Goal: Information Seeking & Learning: Learn about a topic

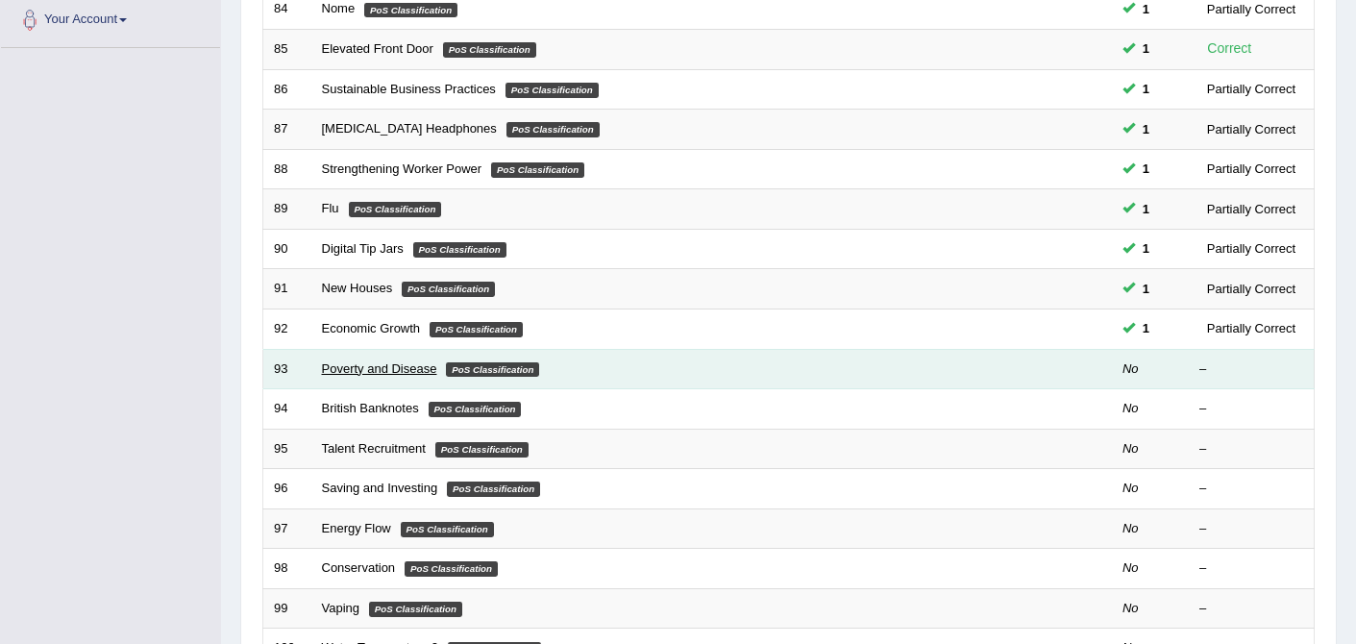
click at [385, 364] on link "Poverty and Disease" at bounding box center [379, 368] width 115 height 14
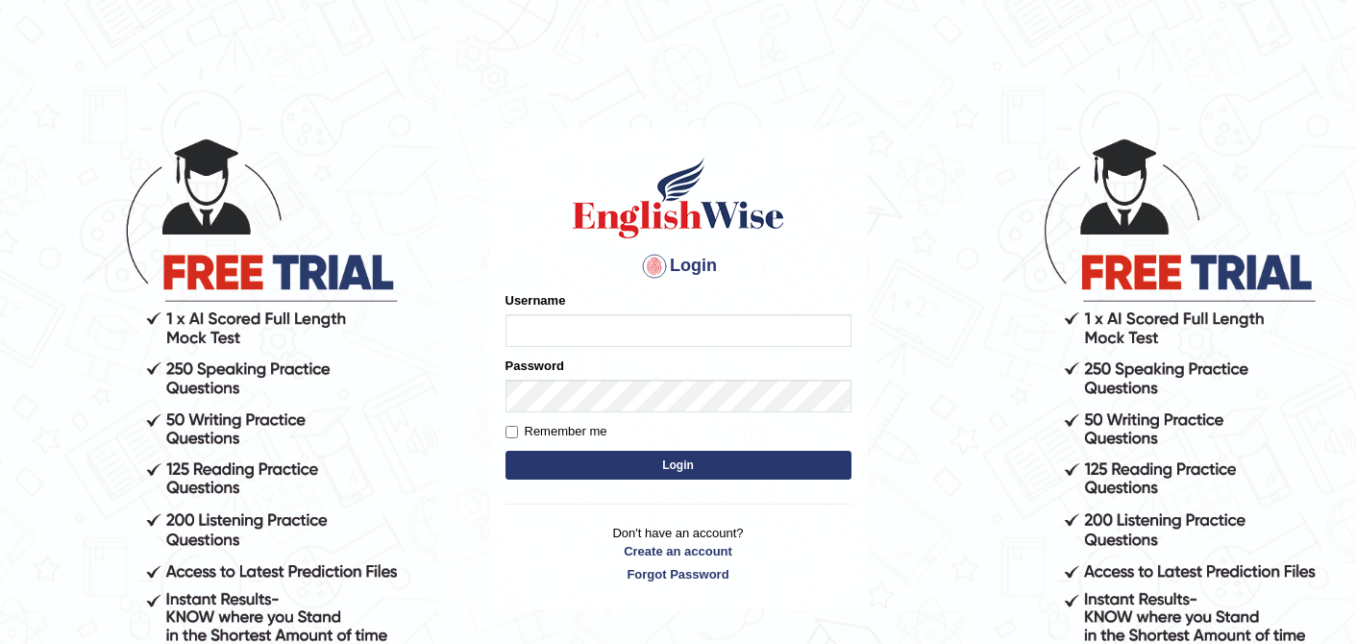
type input "0410675043"
click at [696, 456] on button "Login" at bounding box center [679, 465] width 346 height 29
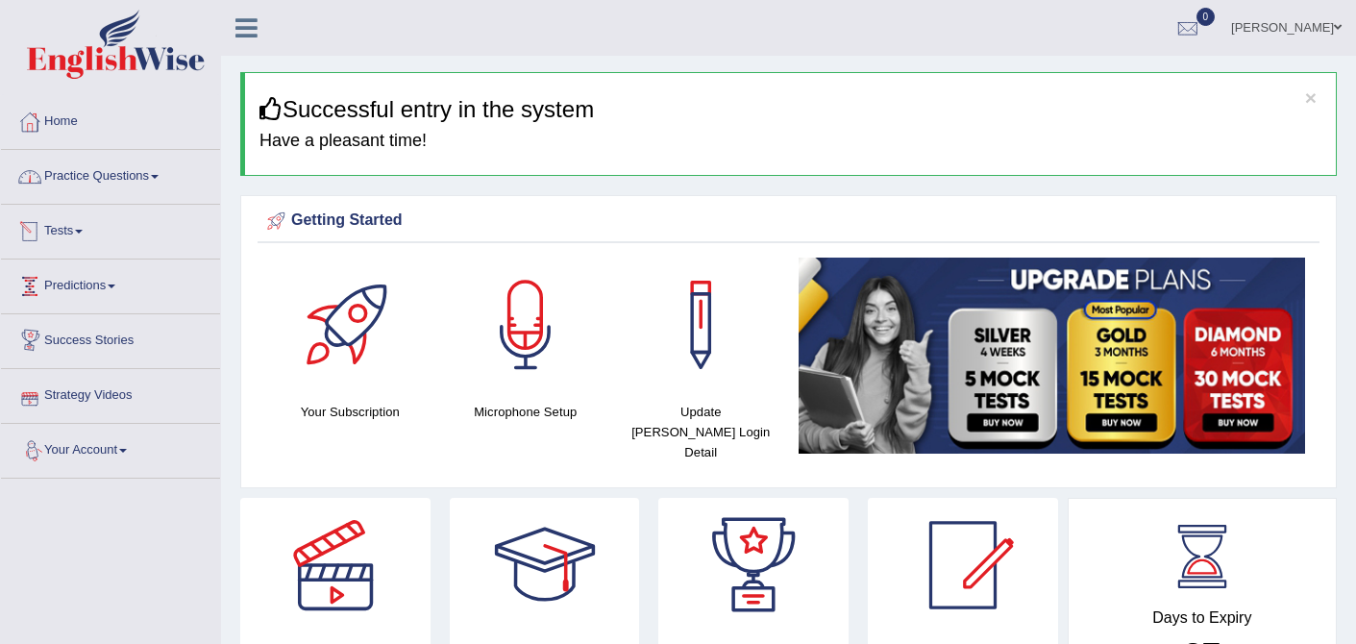
click at [149, 182] on link "Practice Questions" at bounding box center [110, 174] width 219 height 48
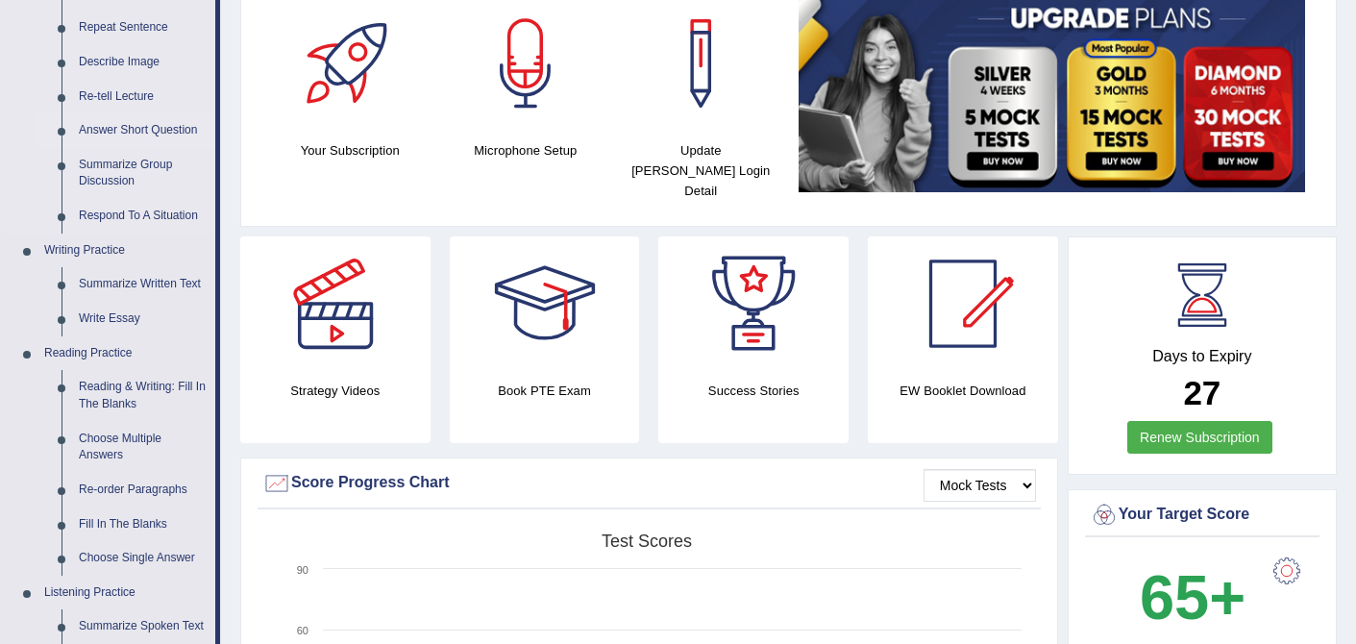
scroll to position [296, 0]
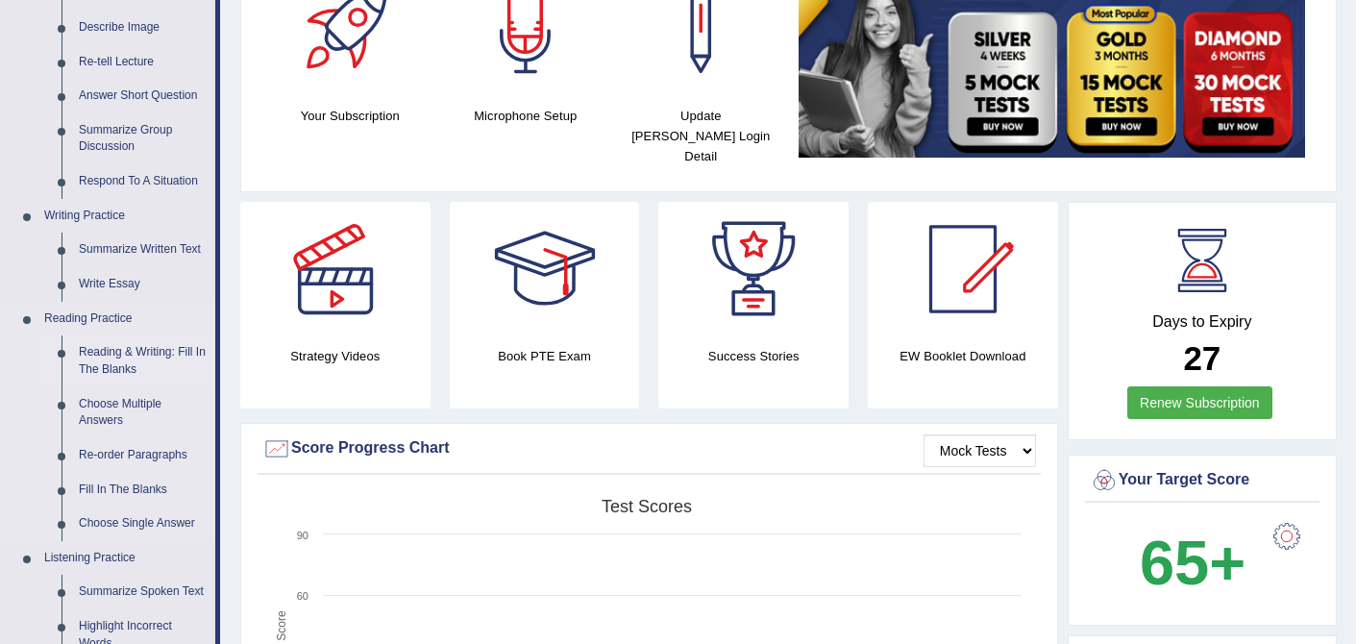
click at [151, 356] on link "Reading & Writing: Fill In The Blanks" at bounding box center [142, 360] width 145 height 51
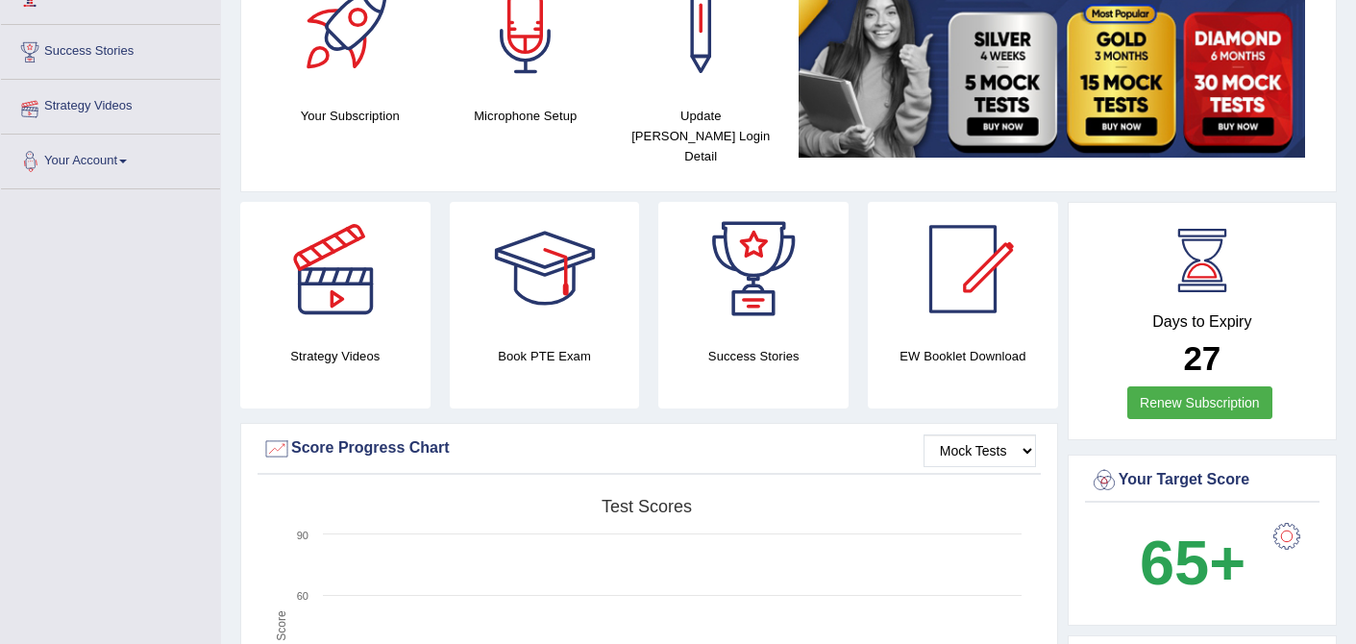
scroll to position [465, 0]
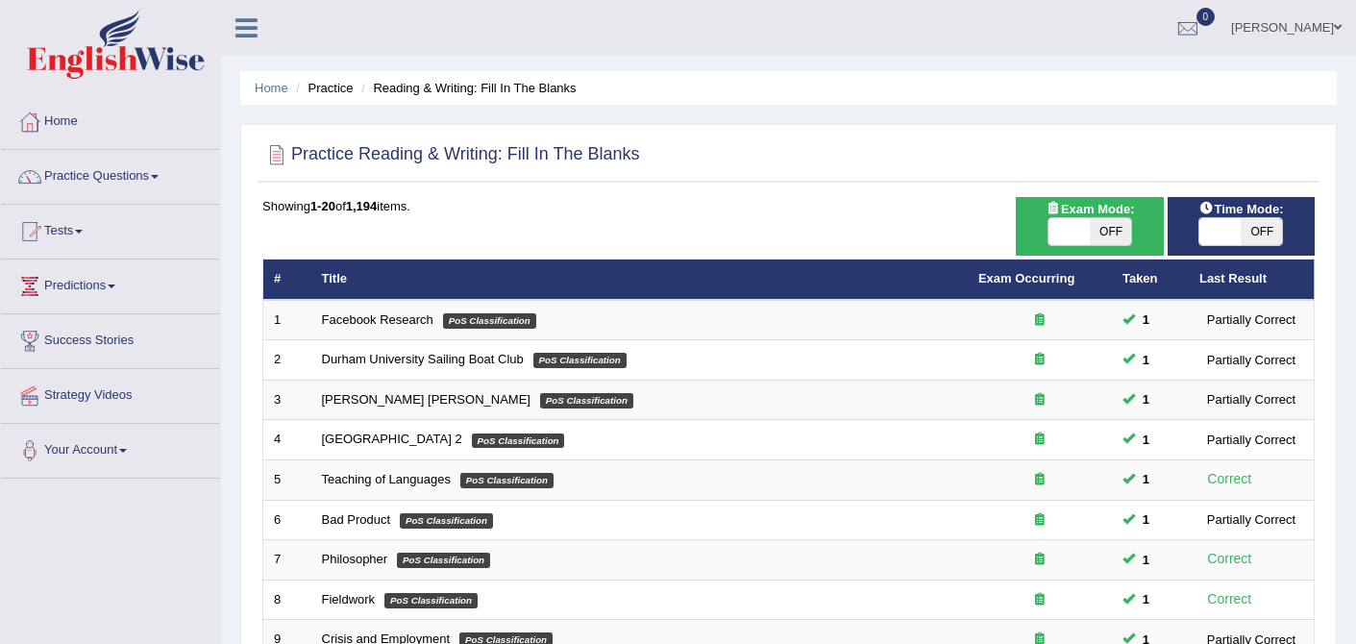
click at [1262, 232] on span "OFF" at bounding box center [1261, 231] width 41 height 27
checkbox input "true"
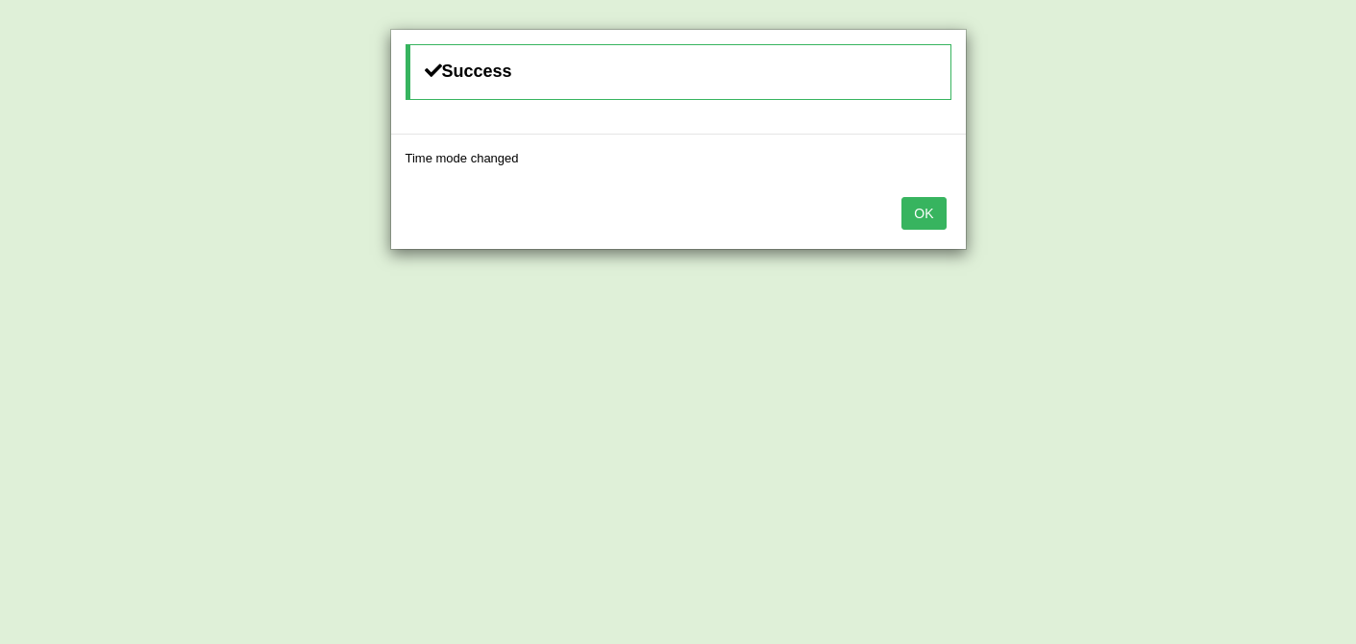
click at [927, 213] on button "OK" at bounding box center [924, 213] width 44 height 33
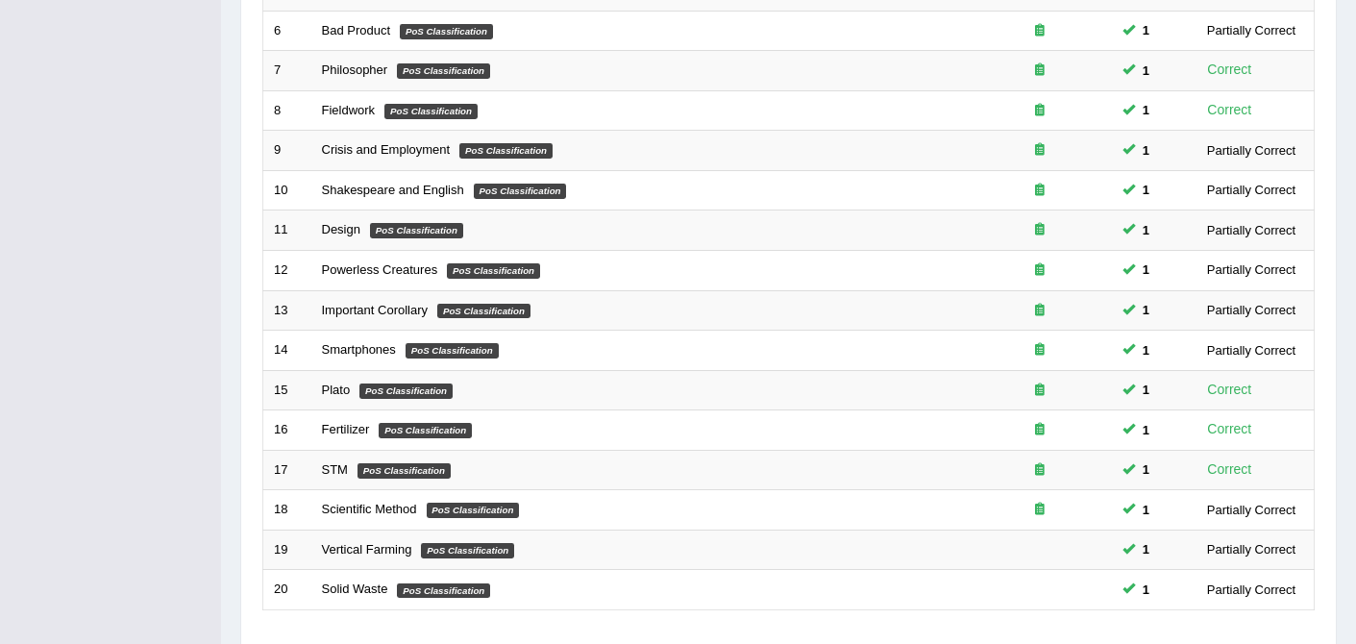
scroll to position [629, 0]
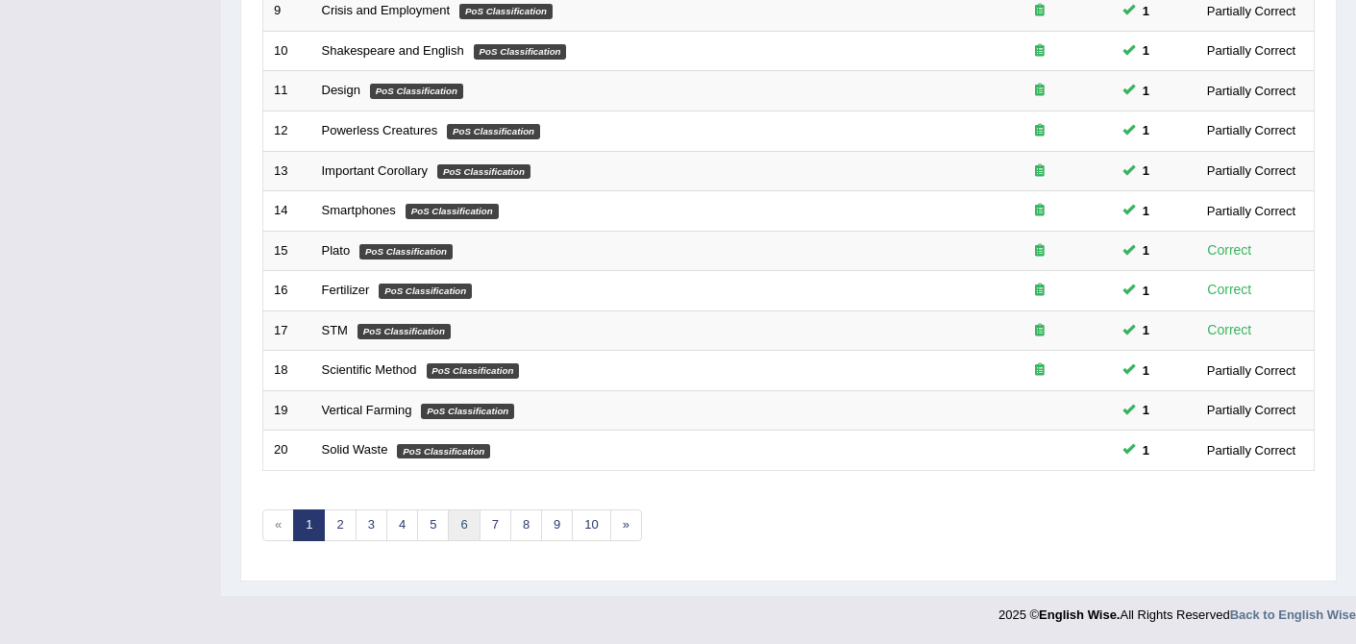
click at [461, 533] on link "6" at bounding box center [464, 525] width 32 height 32
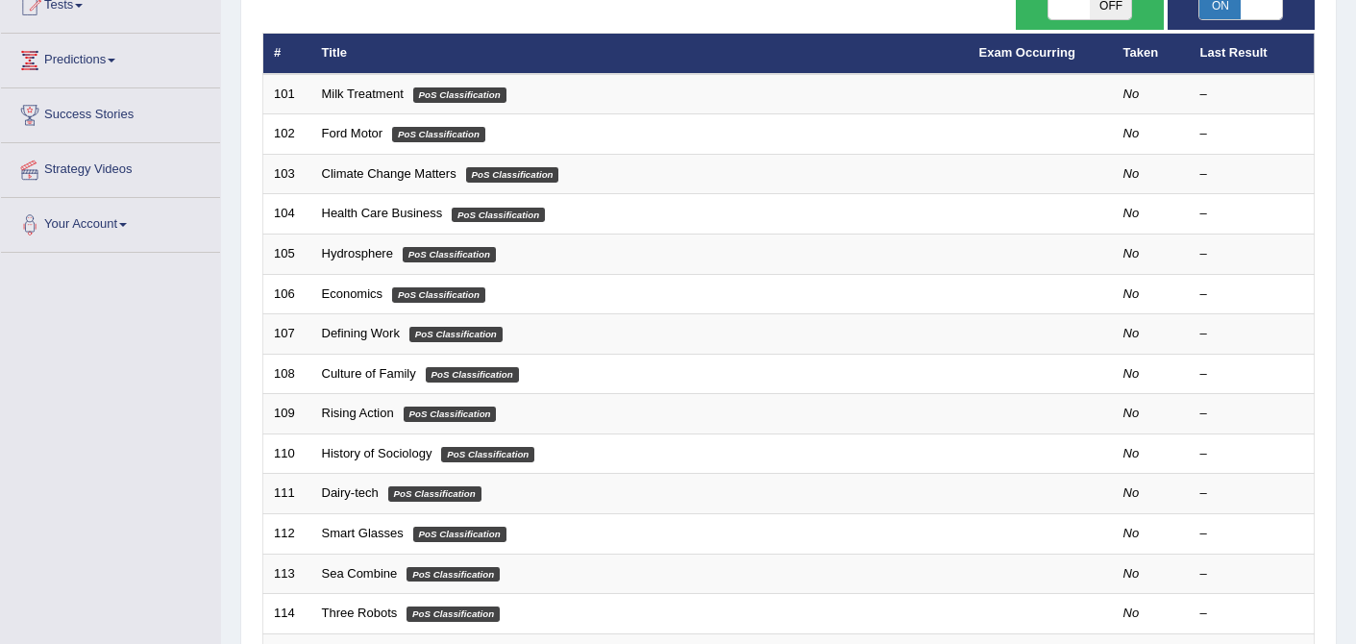
scroll to position [629, 0]
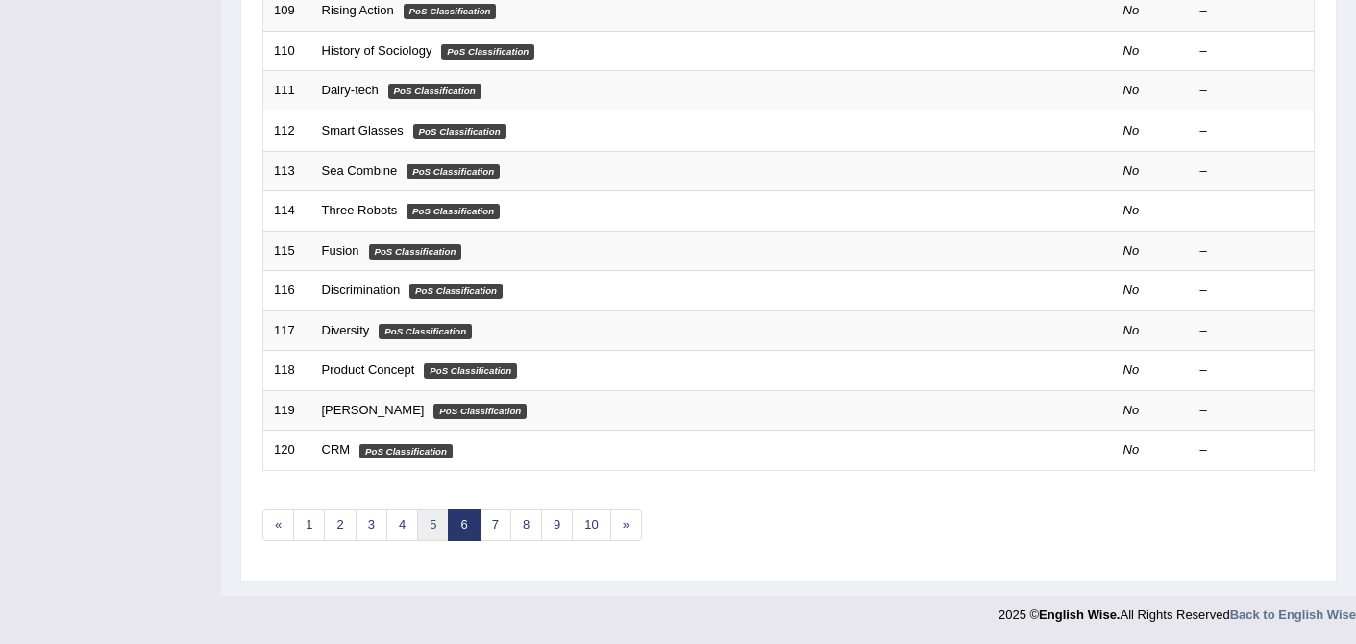
click at [430, 509] on link "5" at bounding box center [433, 525] width 32 height 32
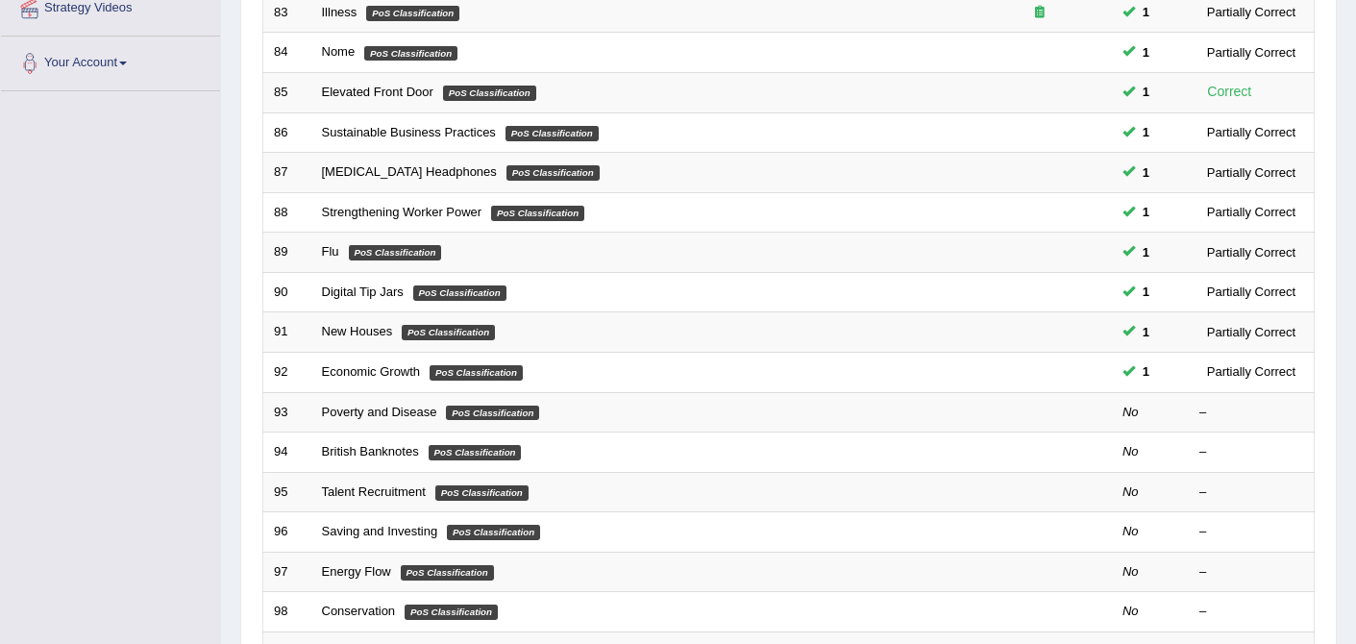
scroll to position [388, 0]
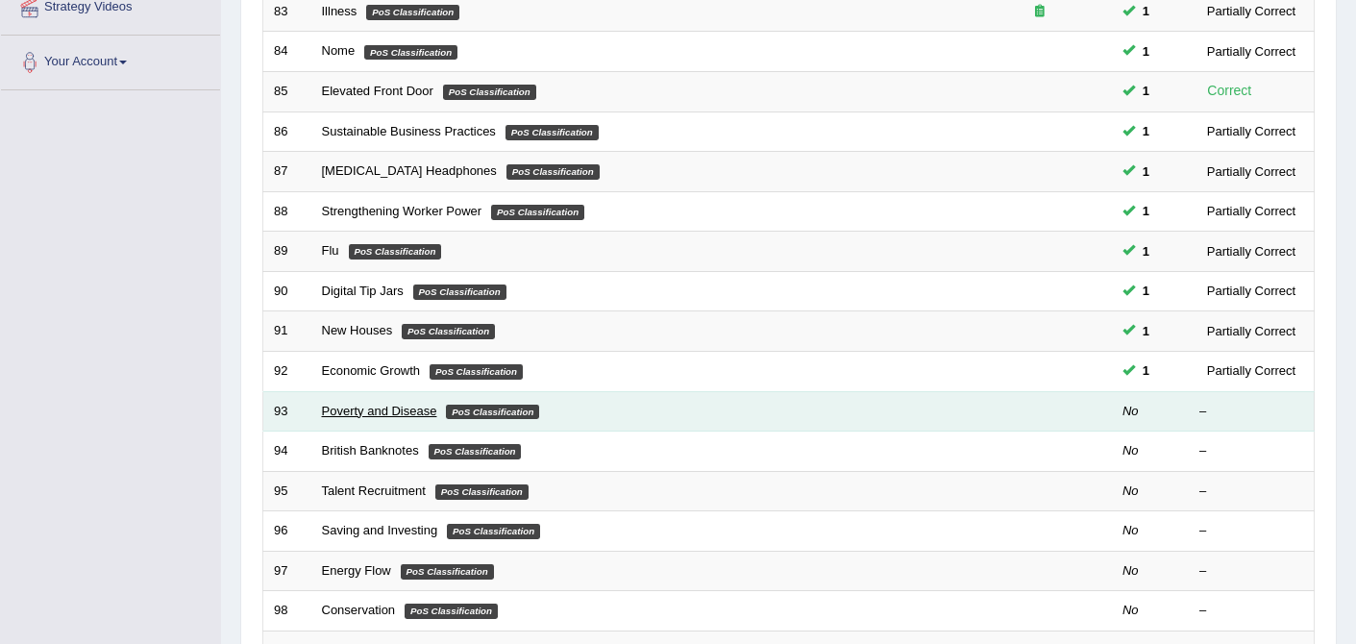
click at [379, 405] on link "Poverty and Disease" at bounding box center [379, 411] width 115 height 14
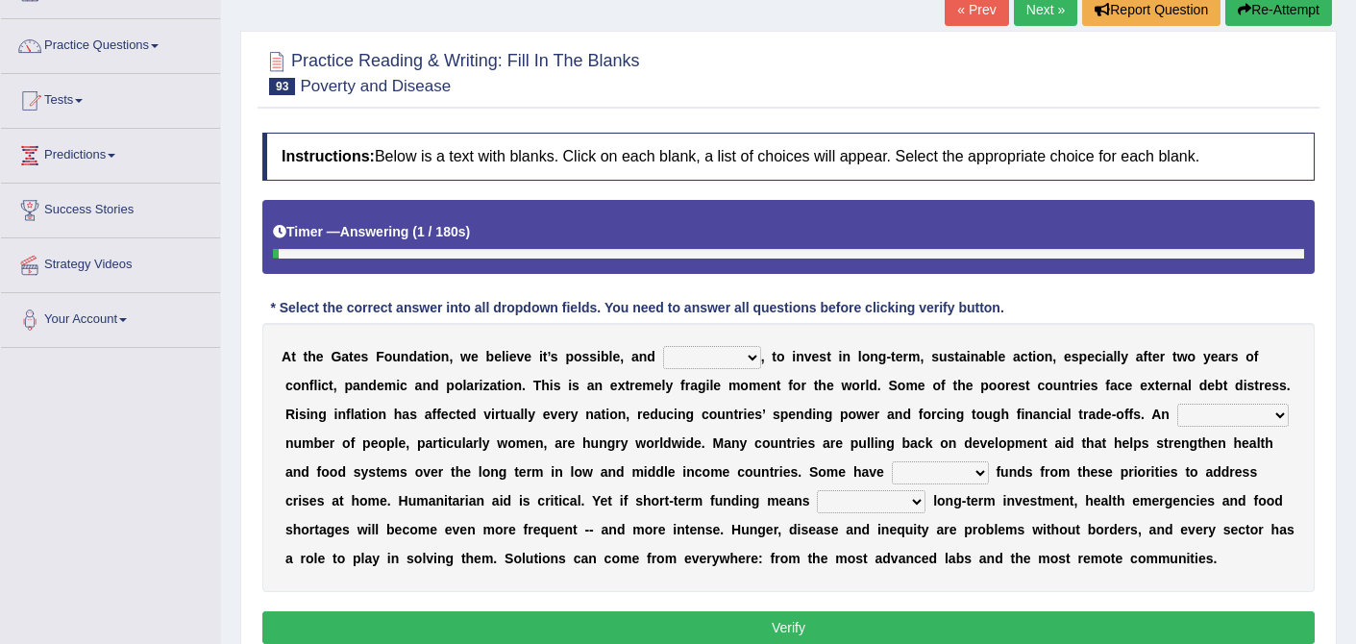
scroll to position [142, 0]
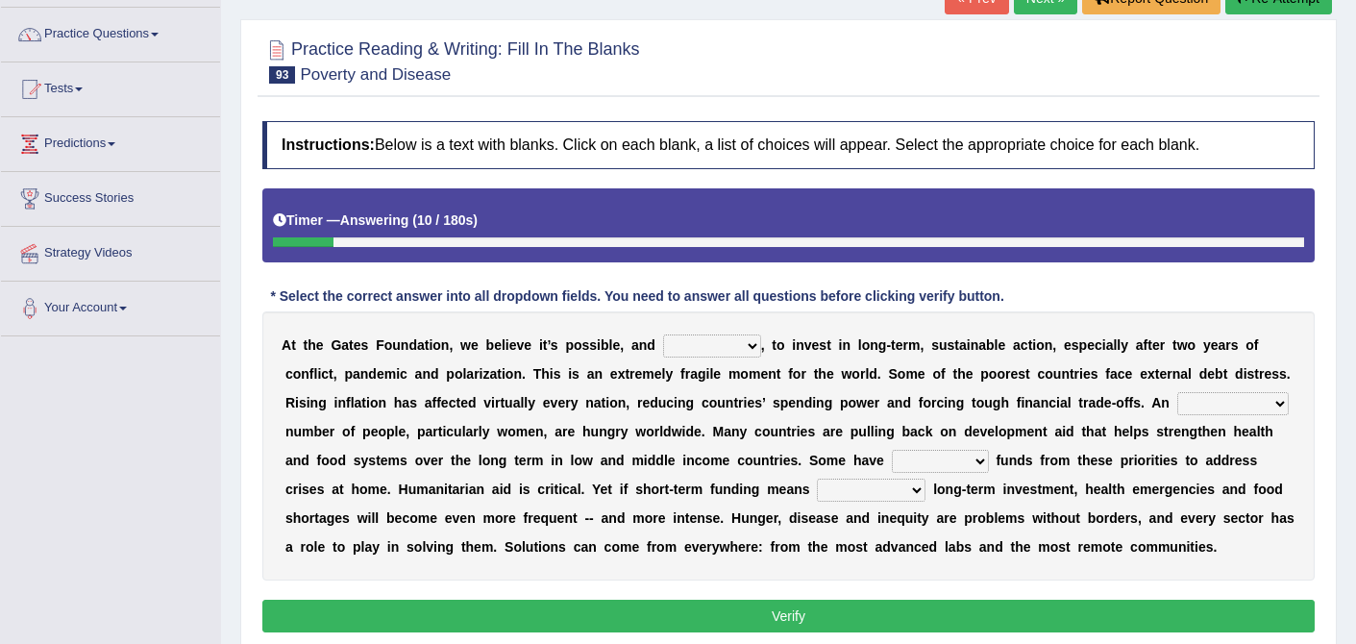
click at [765, 353] on b at bounding box center [769, 344] width 8 height 15
click at [745, 338] on select "impaired impalpable imperative impressive" at bounding box center [712, 345] width 98 height 23
select select "imperative"
click at [1268, 406] on select "alarming unintentional implicit absolute" at bounding box center [1232, 403] width 111 height 23
select select "alarming"
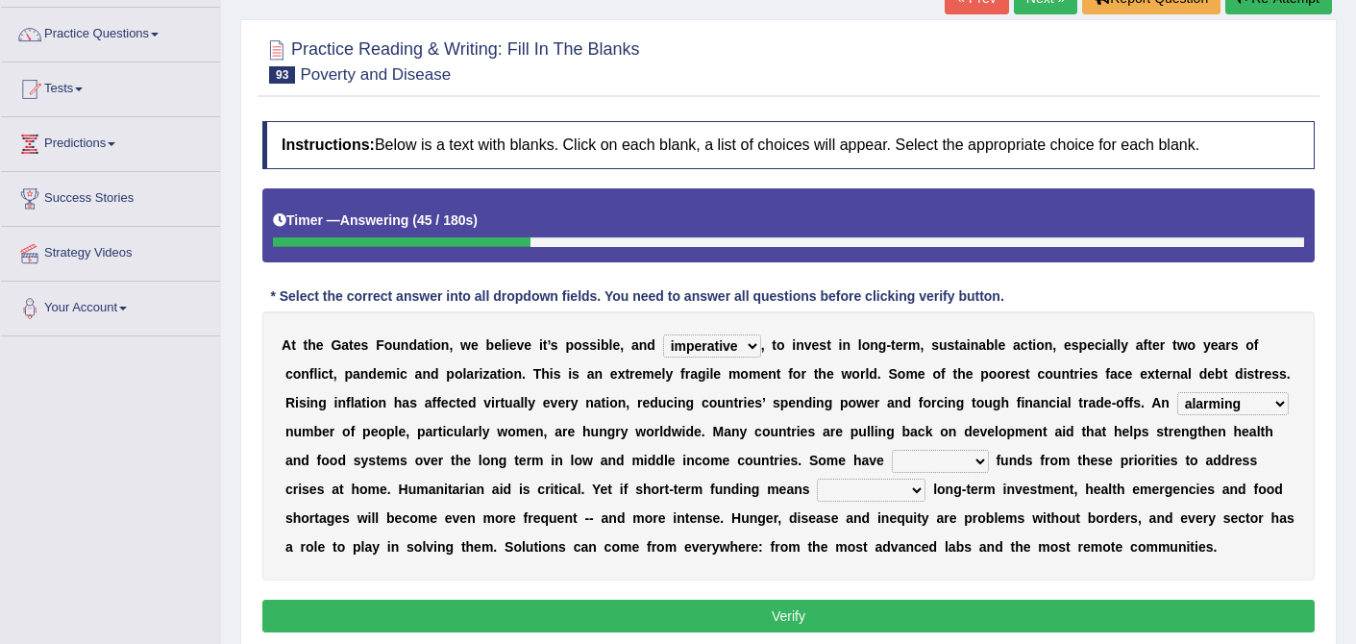
click at [976, 454] on select "rebounded expended recouped redirected" at bounding box center [940, 461] width 97 height 23
click at [975, 458] on select "rebounded expended recouped redirected" at bounding box center [940, 461] width 97 height 23
select select "expended"
click at [909, 491] on select "emphasizing alerting covening neglecting" at bounding box center [871, 490] width 109 height 23
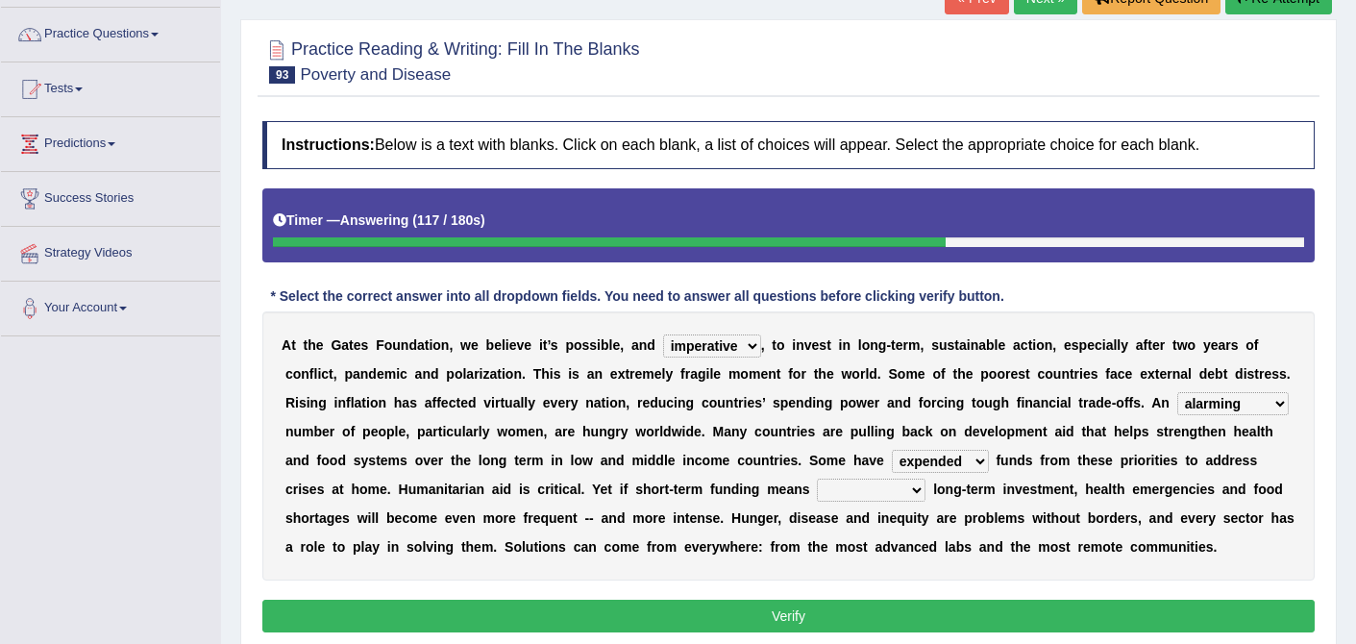
select select "neglecting"
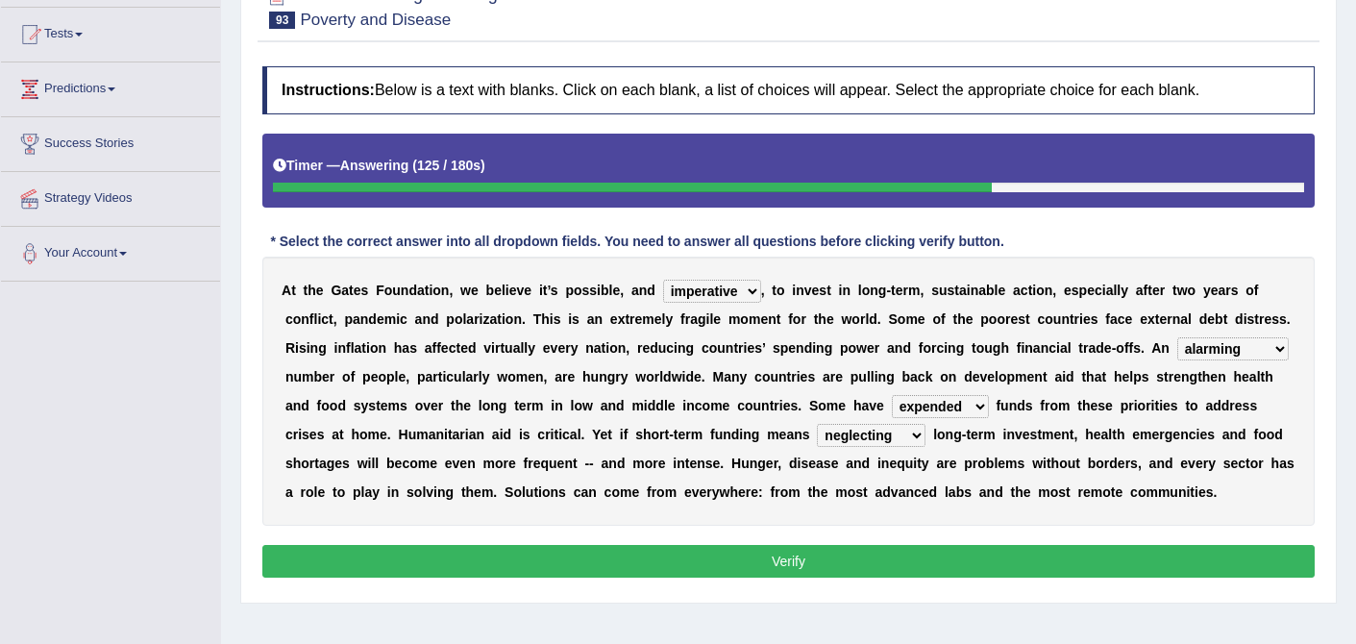
scroll to position [203, 0]
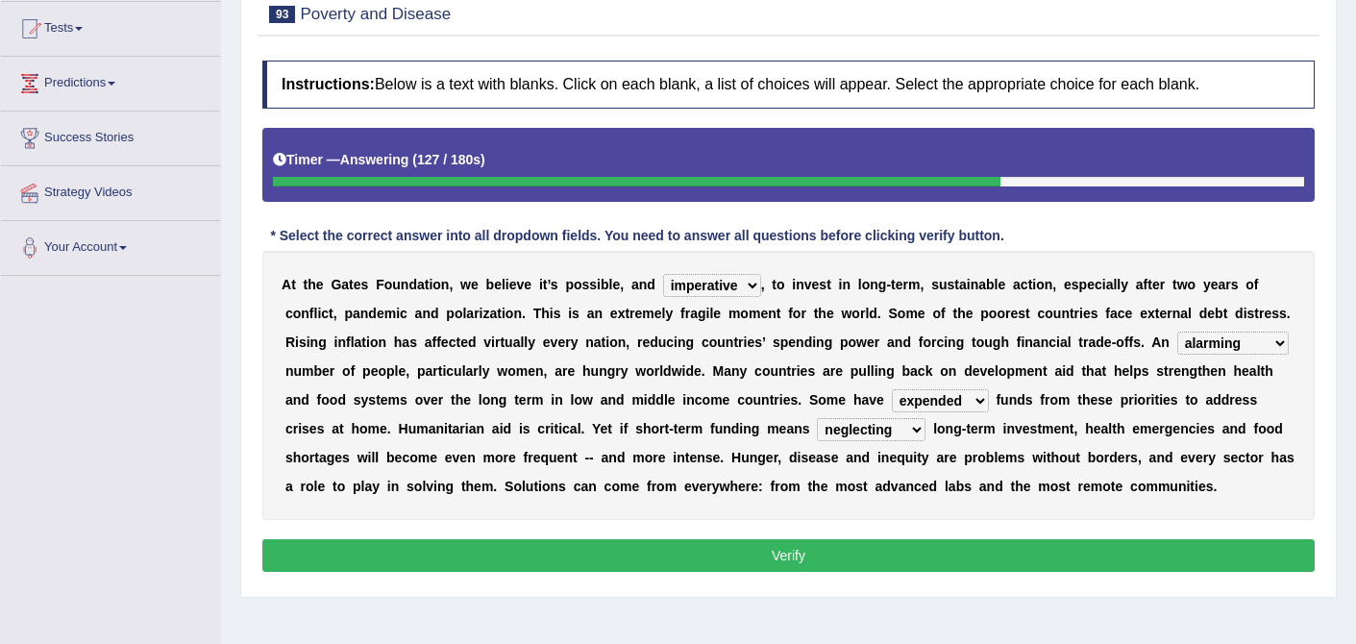
click at [926, 562] on button "Verify" at bounding box center [788, 555] width 1052 height 33
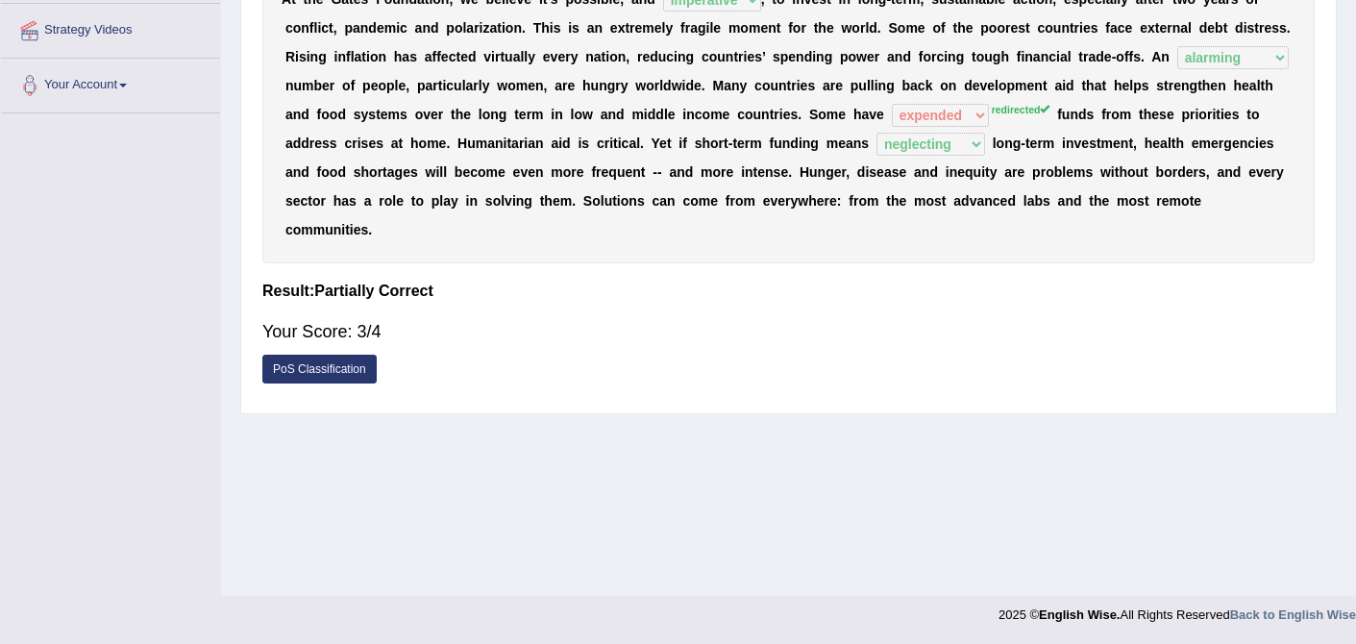
scroll to position [0, 0]
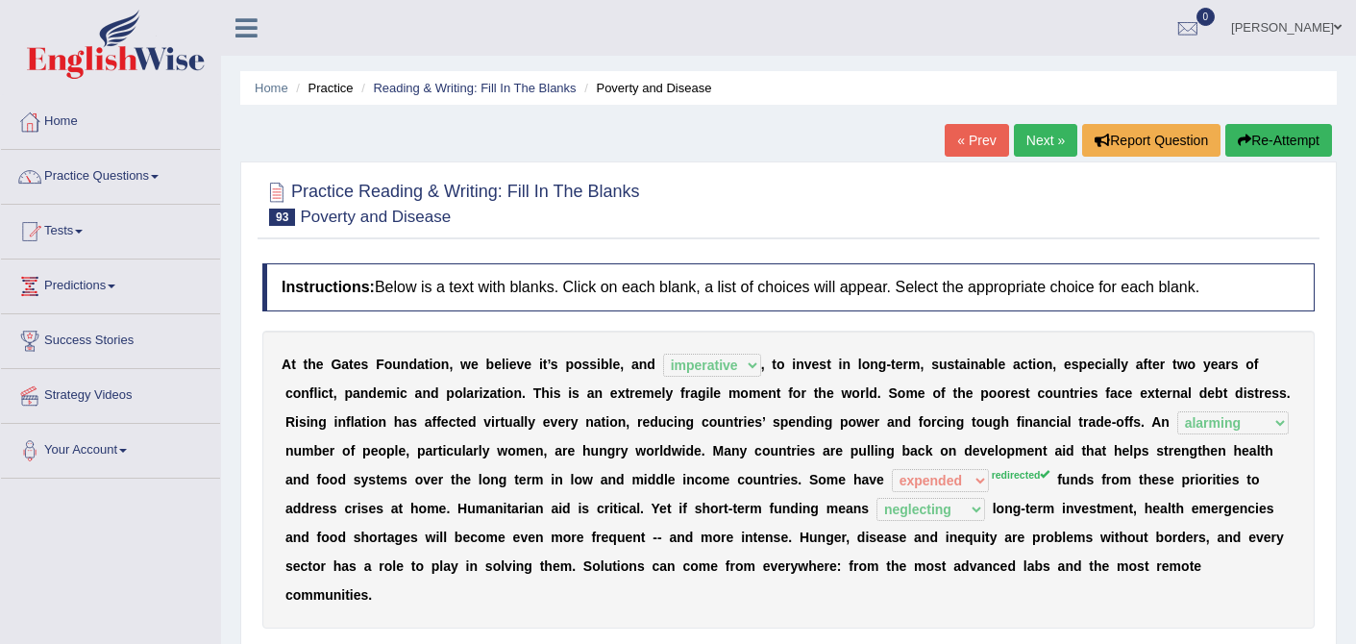
click at [1051, 136] on link "Next »" at bounding box center [1045, 140] width 63 height 33
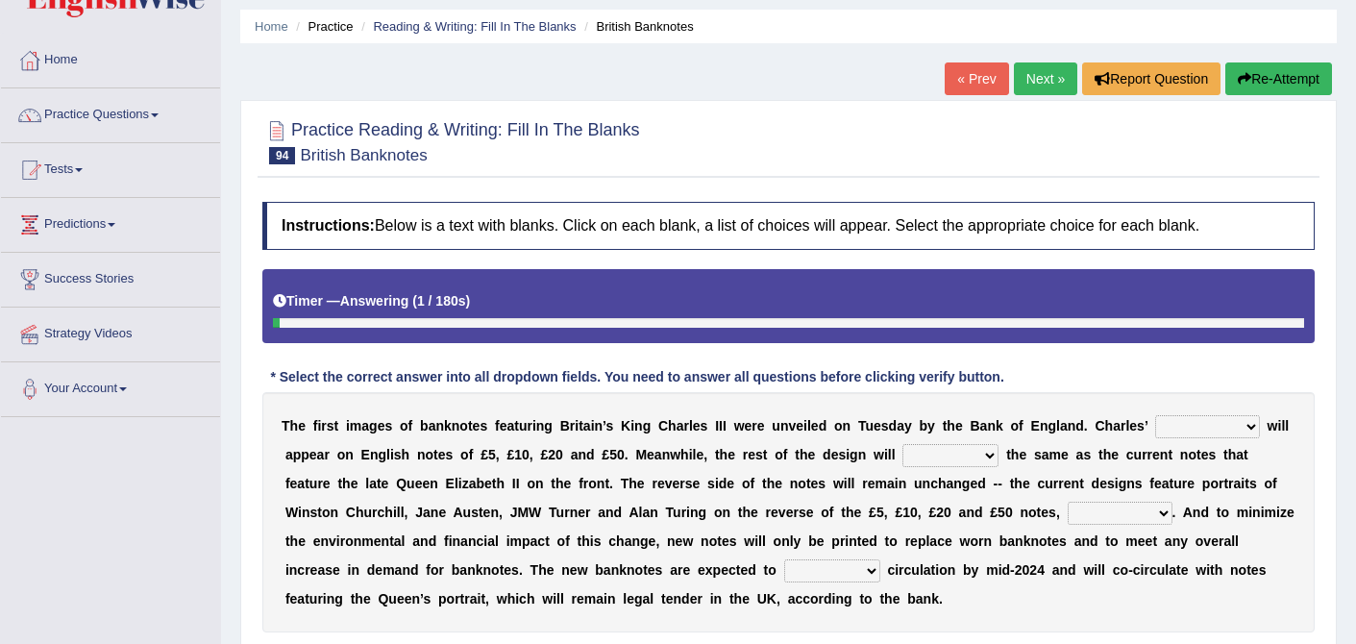
scroll to position [95, 0]
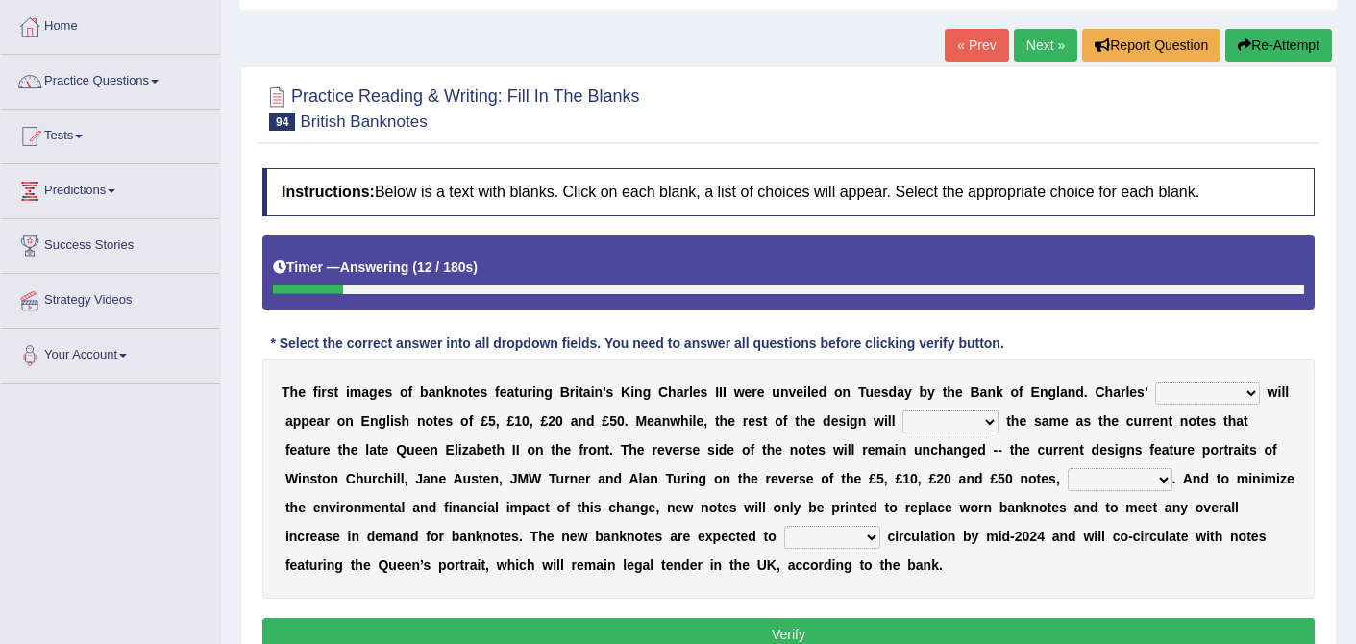
click at [1244, 384] on select "cornerstone portion plagiarism portrait" at bounding box center [1207, 393] width 105 height 23
select select "portrait"
click at [992, 421] on select "remain surpass signify replicate" at bounding box center [951, 421] width 96 height 23
select select "remain"
click at [1155, 479] on select "pervasively variously audaciously respectively" at bounding box center [1120, 479] width 105 height 23
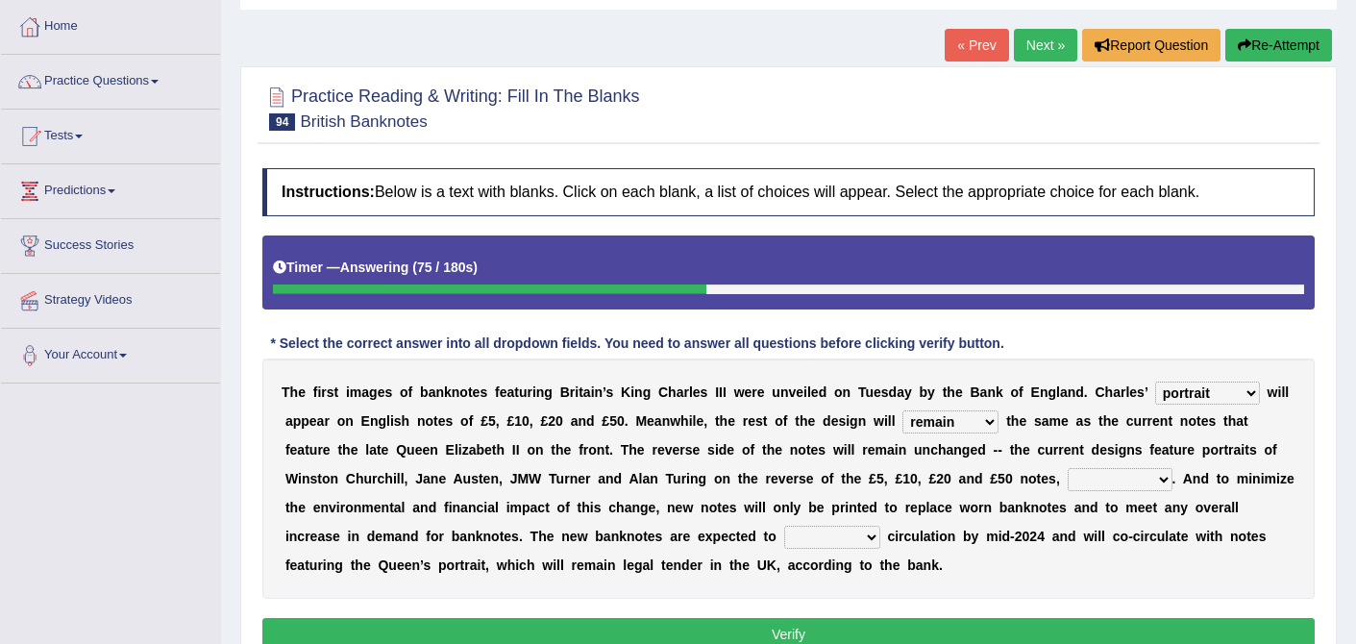
select select "respectively"
click at [865, 540] on select "hinge divert enter inoculate" at bounding box center [832, 537] width 96 height 23
select select "inoculate"
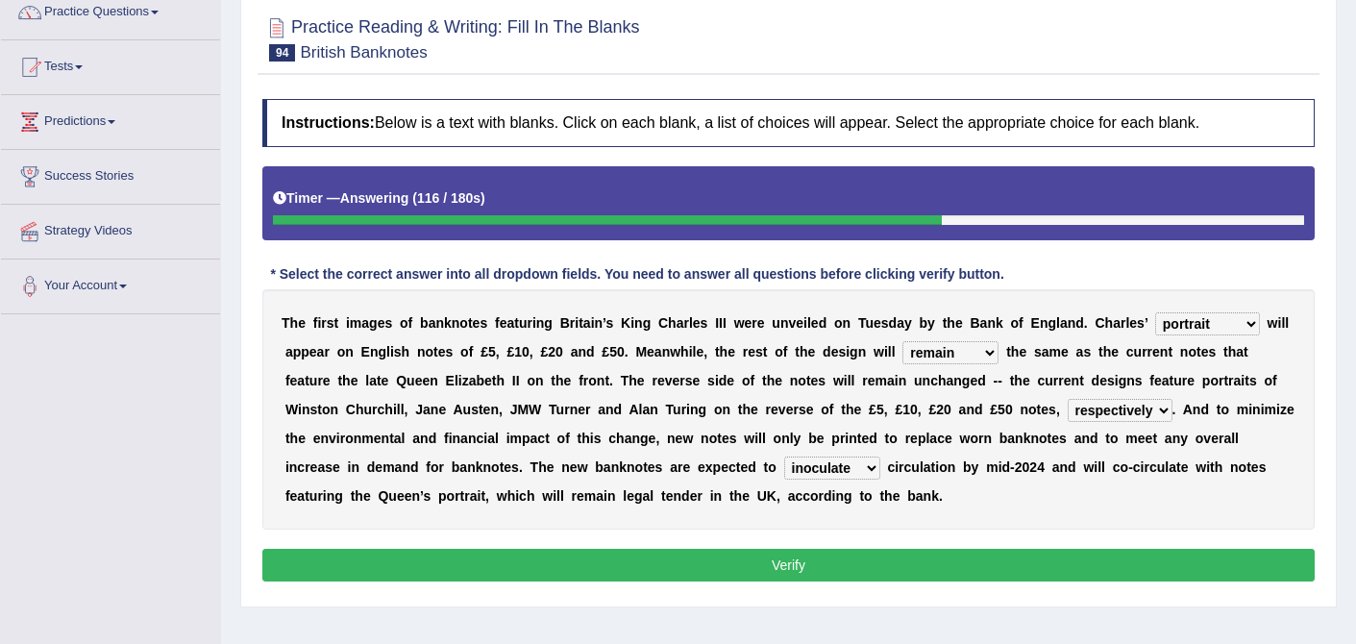
scroll to position [169, 0]
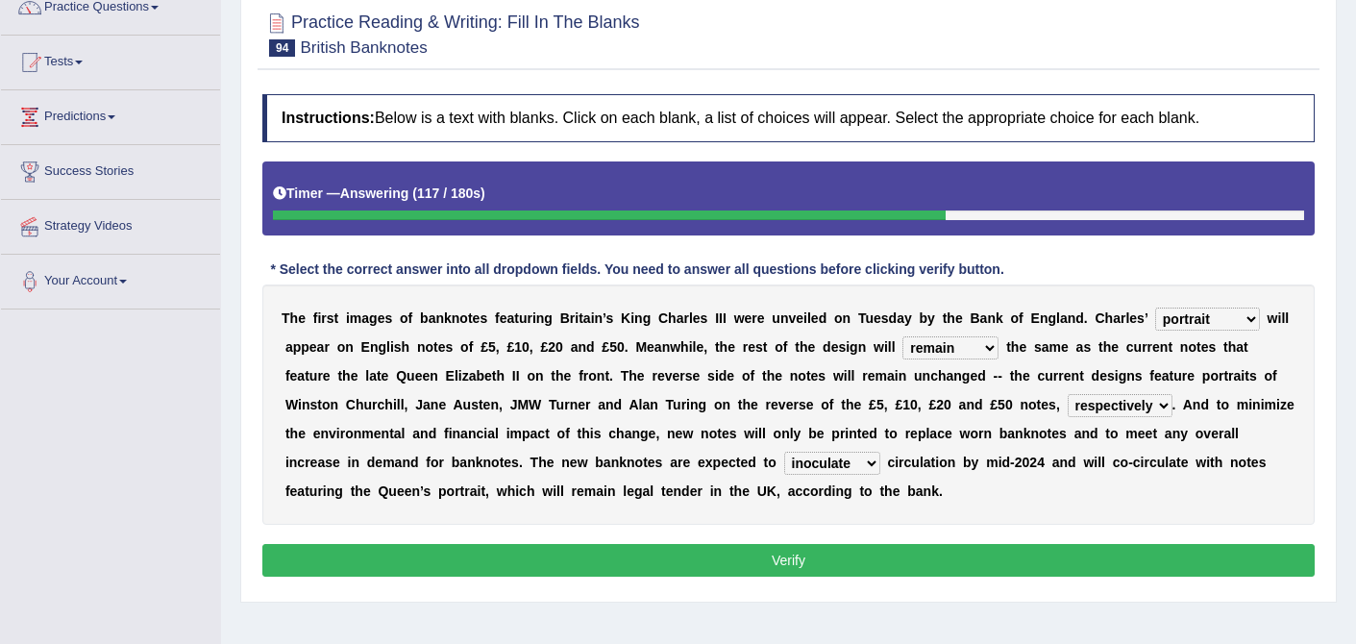
click at [788, 571] on button "Verify" at bounding box center [788, 560] width 1052 height 33
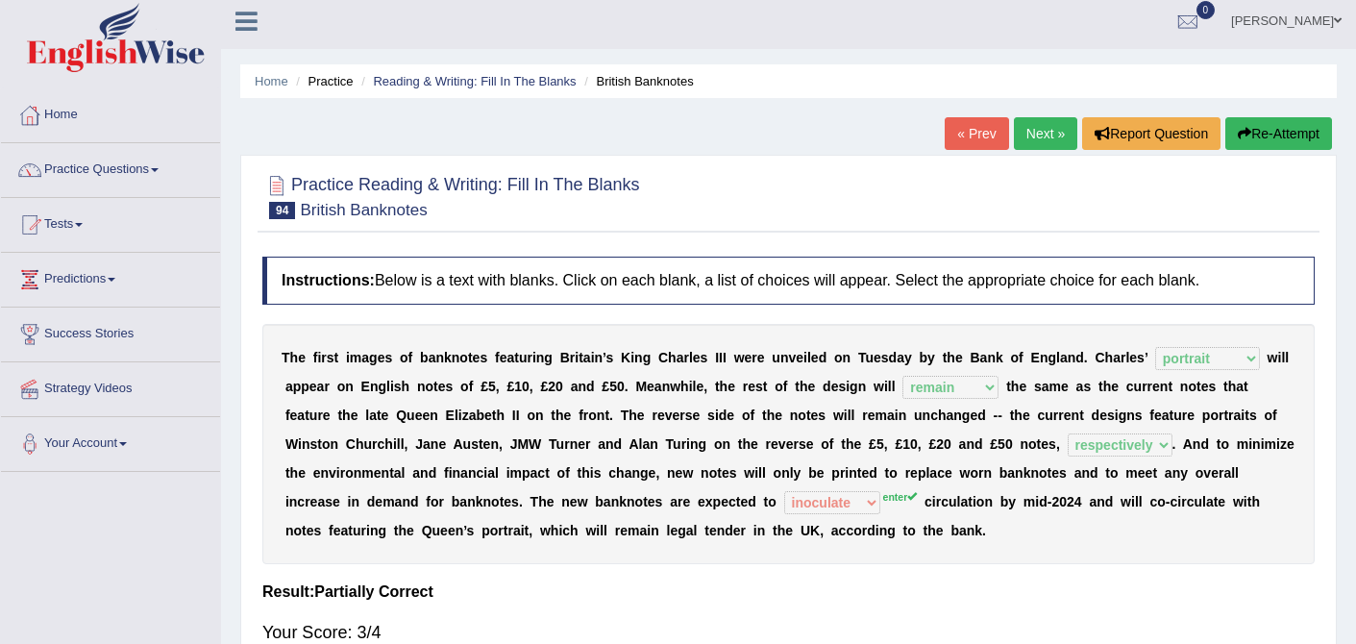
scroll to position [0, 0]
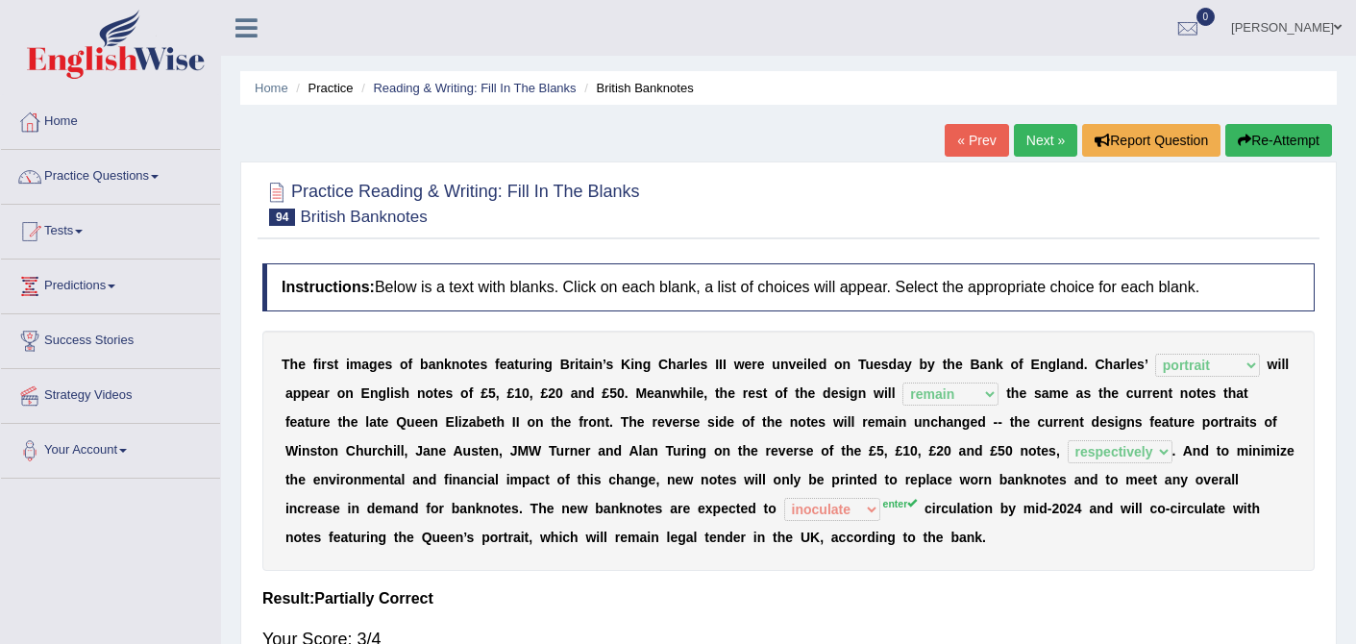
click at [1037, 129] on link "Next »" at bounding box center [1045, 140] width 63 height 33
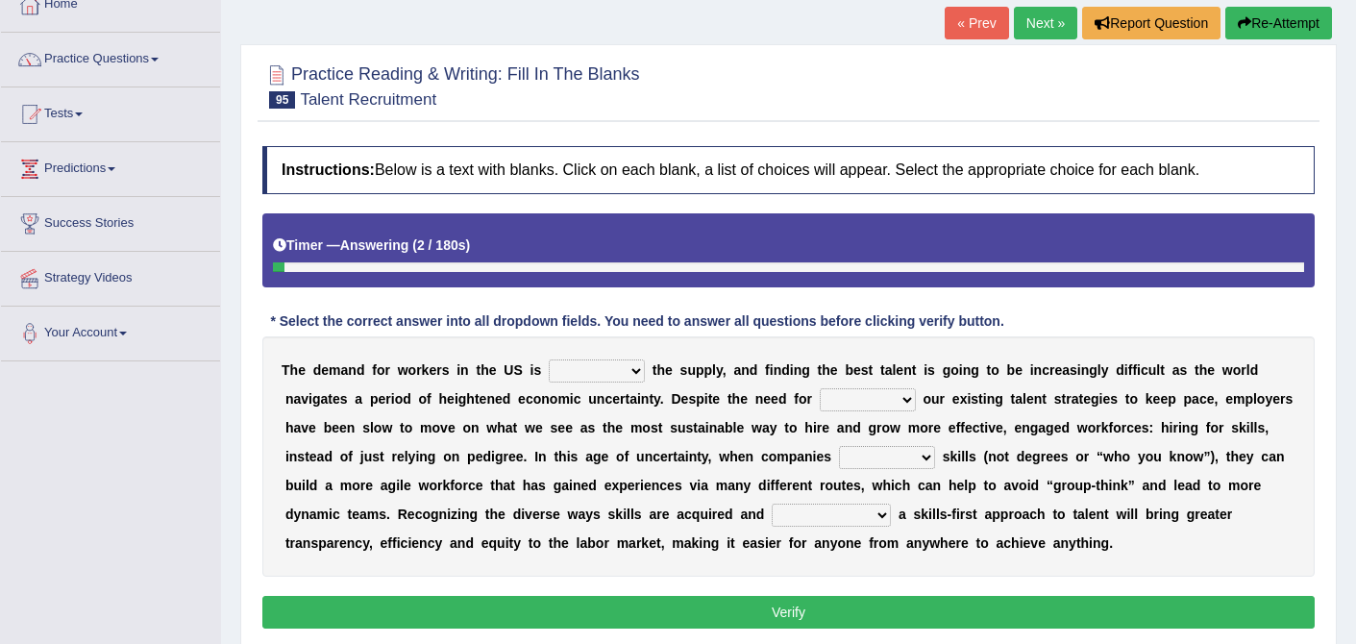
scroll to position [126, 0]
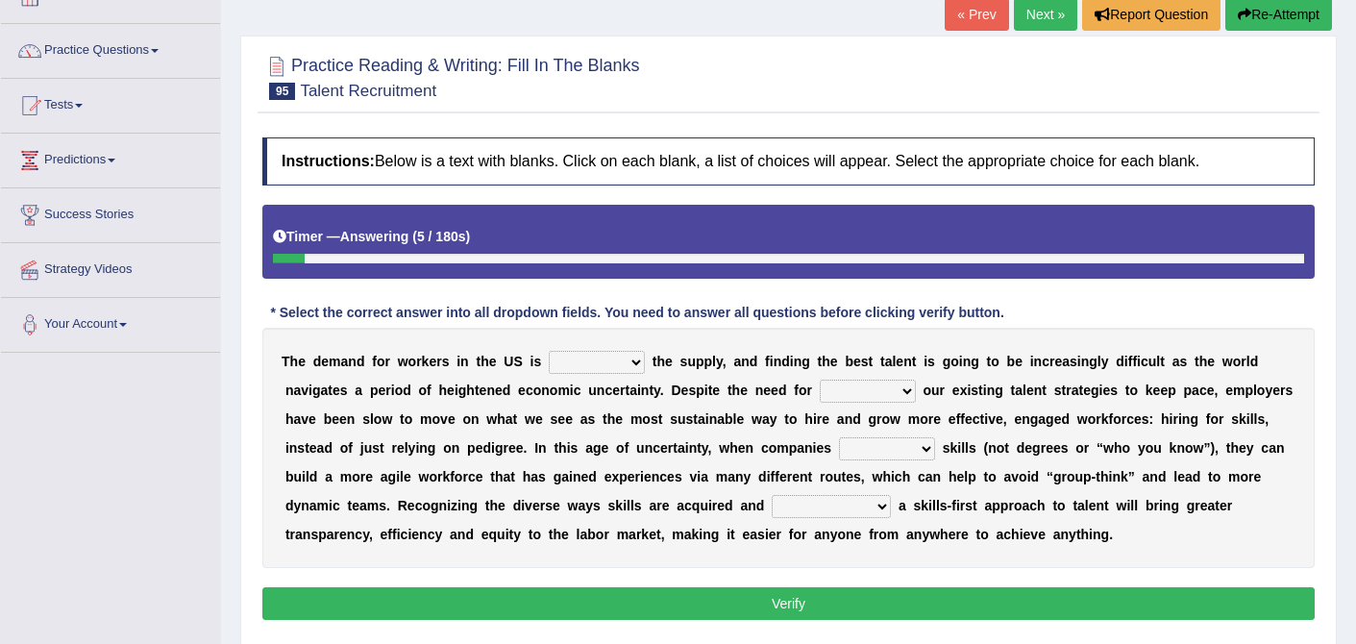
click at [641, 357] on select "outpacing falling flipping irrigating" at bounding box center [597, 362] width 96 height 23
click at [684, 334] on div "T h e d e m a n d f o r w o r k e r s i n t h e U S i s outpacing falling flipp…" at bounding box center [788, 448] width 1052 height 240
click at [639, 369] on select "outpacing falling flipping irrigating" at bounding box center [597, 362] width 96 height 23
select select "outpacing"
click at [1002, 394] on b "g" at bounding box center [999, 390] width 9 height 15
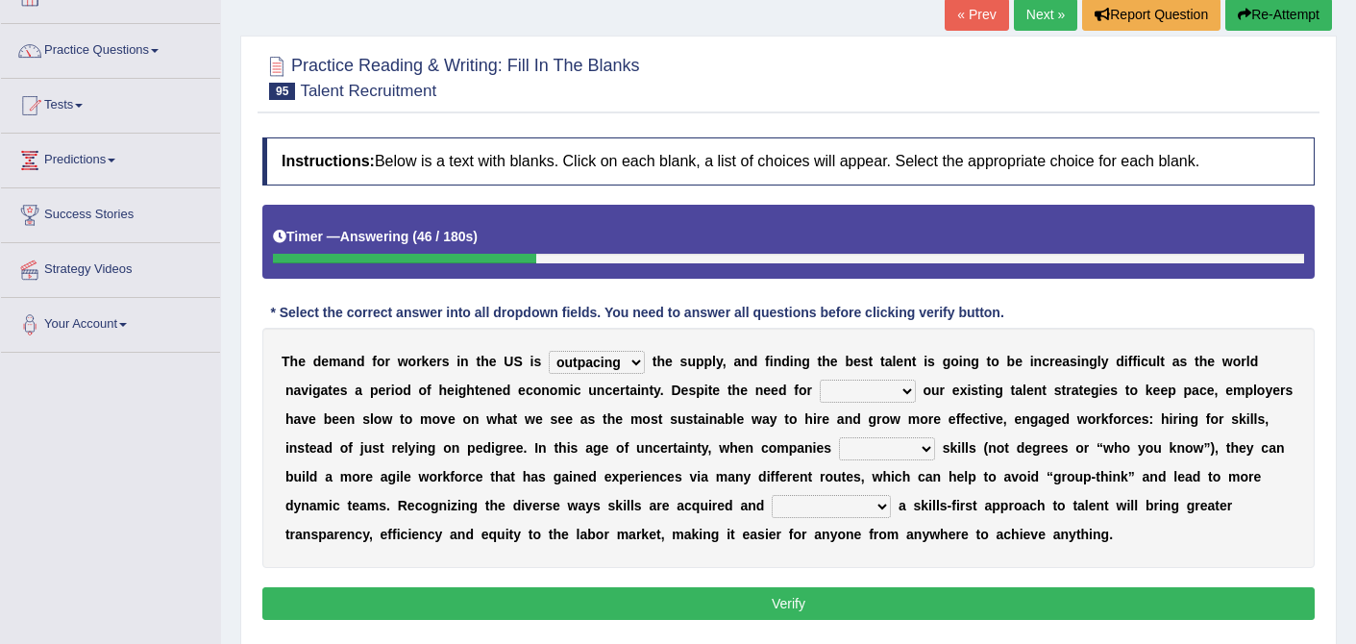
click at [901, 392] on select "reveling reflecting revamping inverting" at bounding box center [868, 391] width 96 height 23
select select "reflecting"
click at [922, 447] on select "neglect prioritize worsen alleviate" at bounding box center [887, 448] width 96 height 23
select select "prioritize"
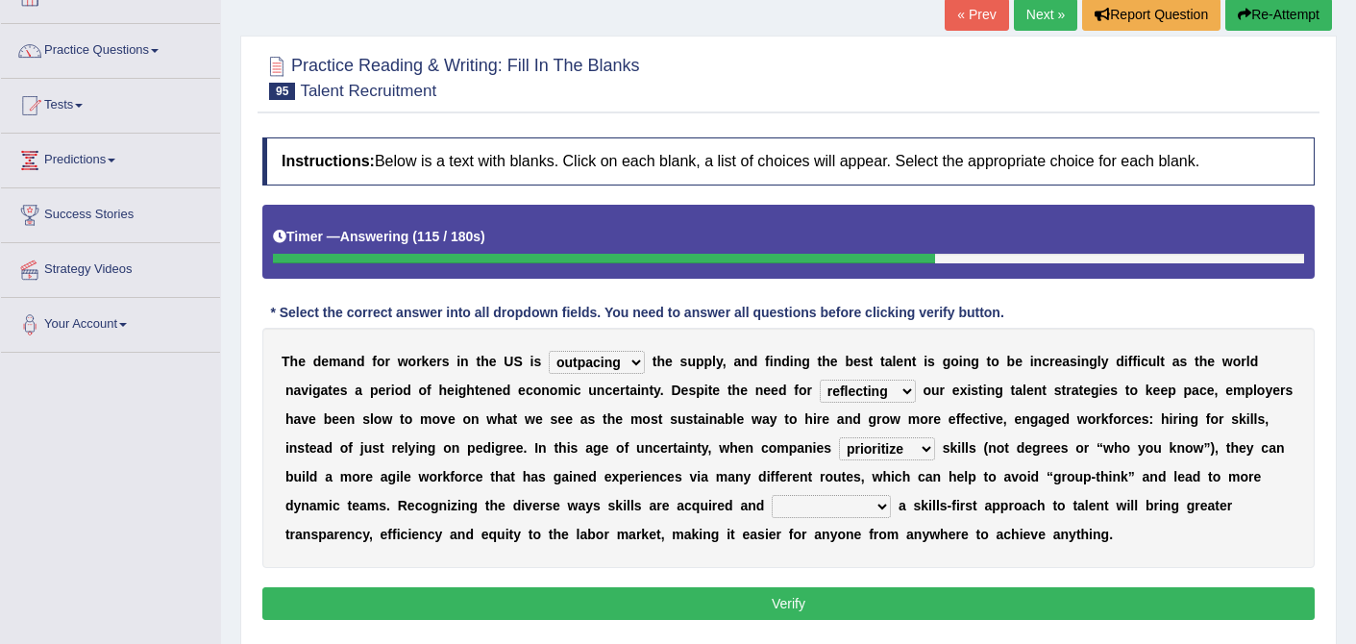
click at [881, 505] on select "distinguishing digitizing attempting adopting" at bounding box center [831, 506] width 119 height 23
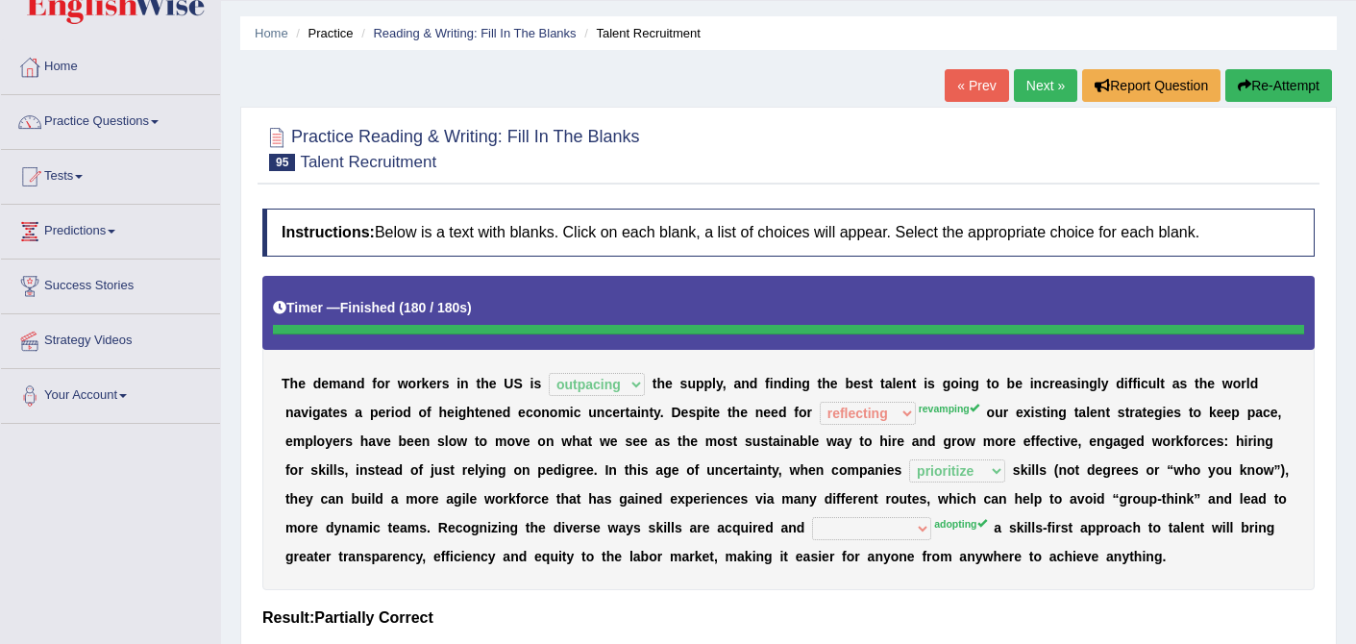
scroll to position [49, 0]
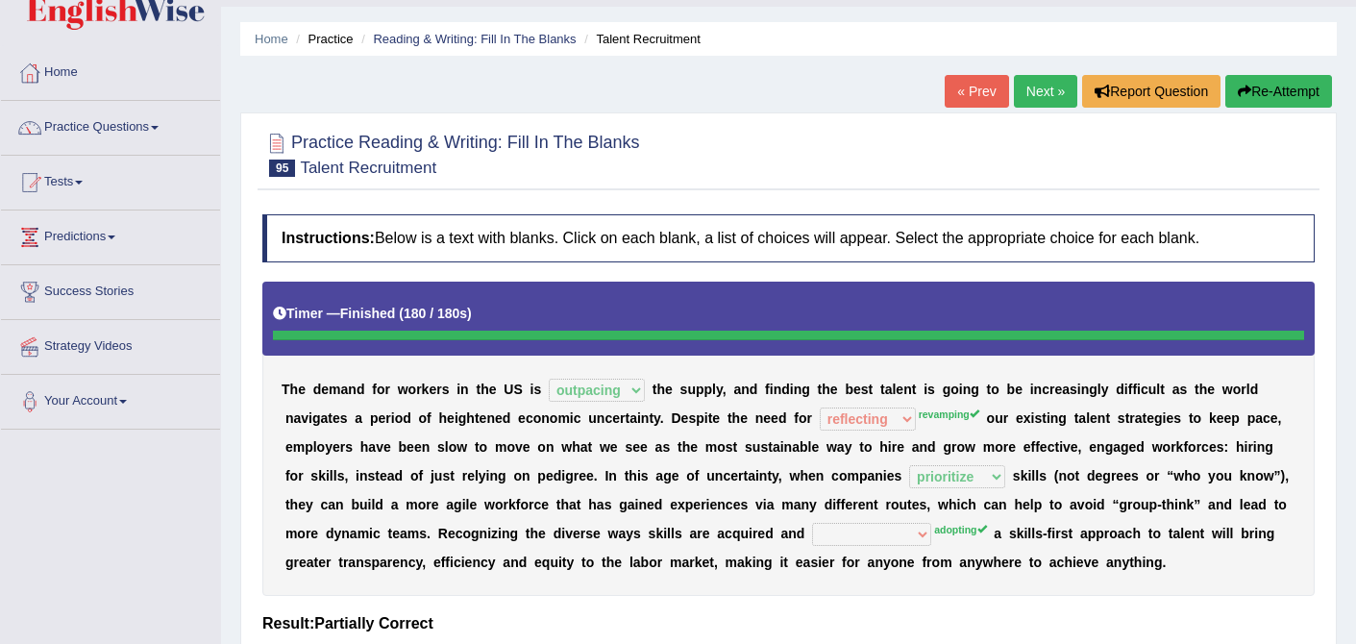
click at [1030, 104] on link "Next »" at bounding box center [1045, 91] width 63 height 33
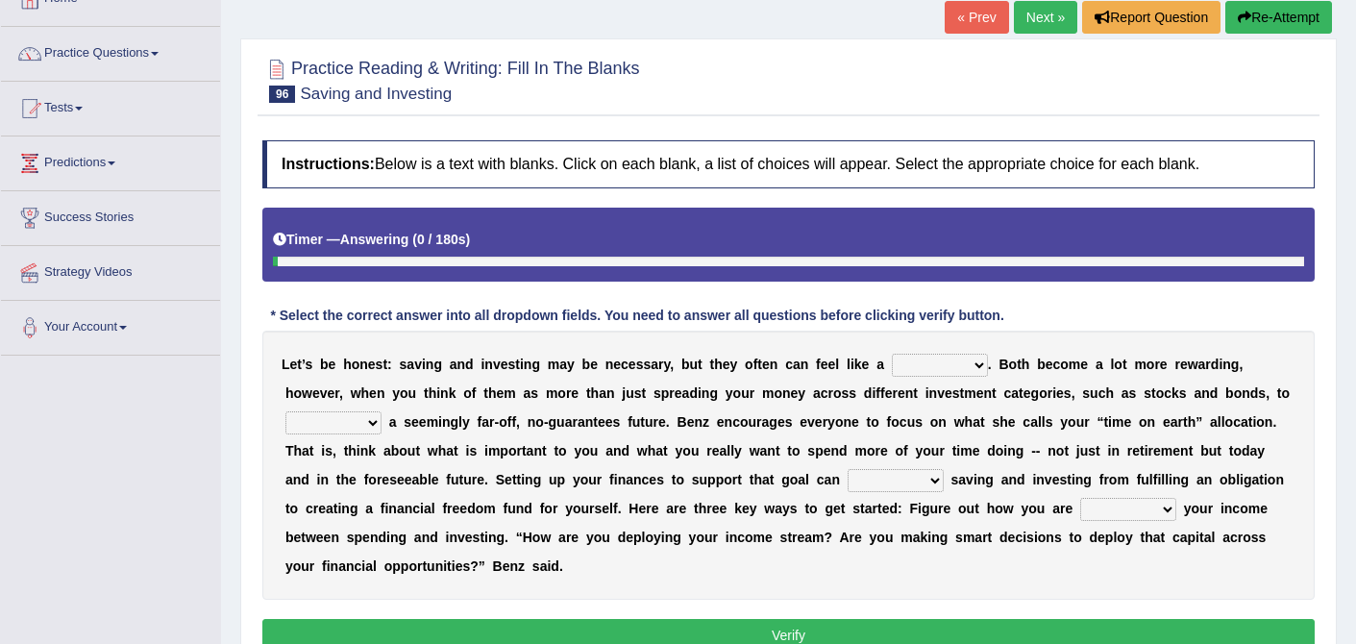
scroll to position [125, 0]
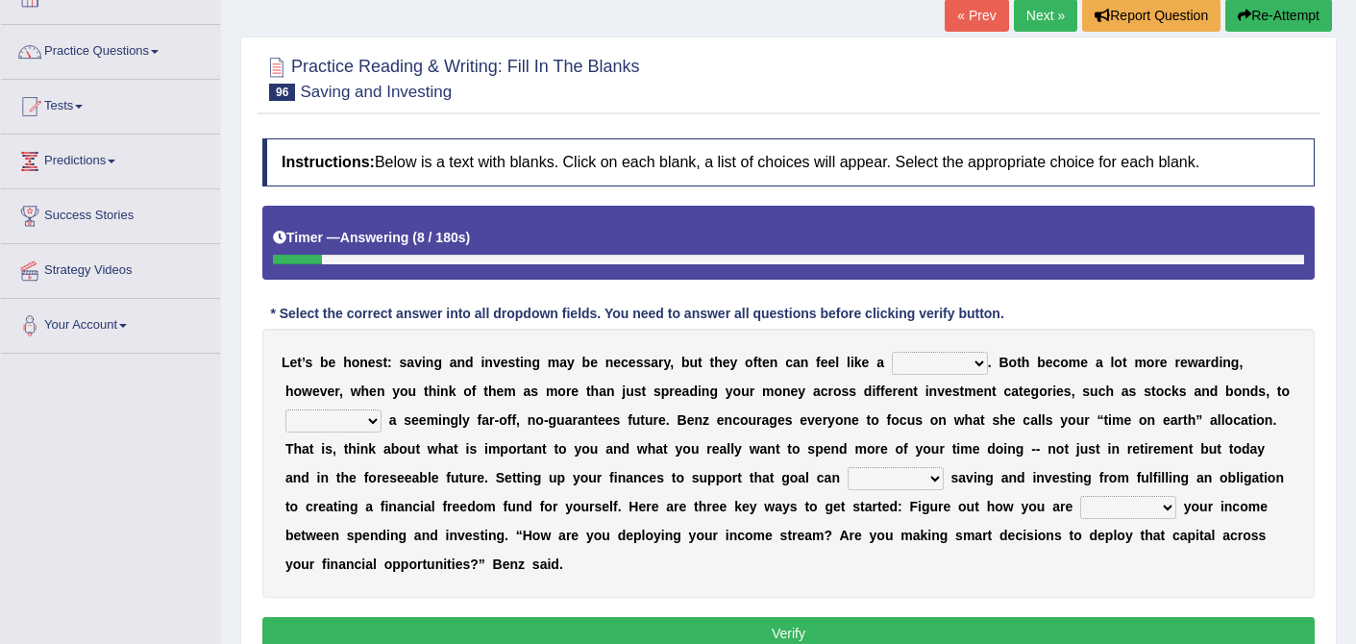
click at [980, 359] on select "nuance choice recidivist chore" at bounding box center [940, 363] width 96 height 23
select select "choice"
click at [371, 415] on select "fulminate fund categorize fend" at bounding box center [333, 420] width 96 height 23
select select "fund"
click at [929, 478] on select "transcend transact transport transform" at bounding box center [896, 478] width 96 height 23
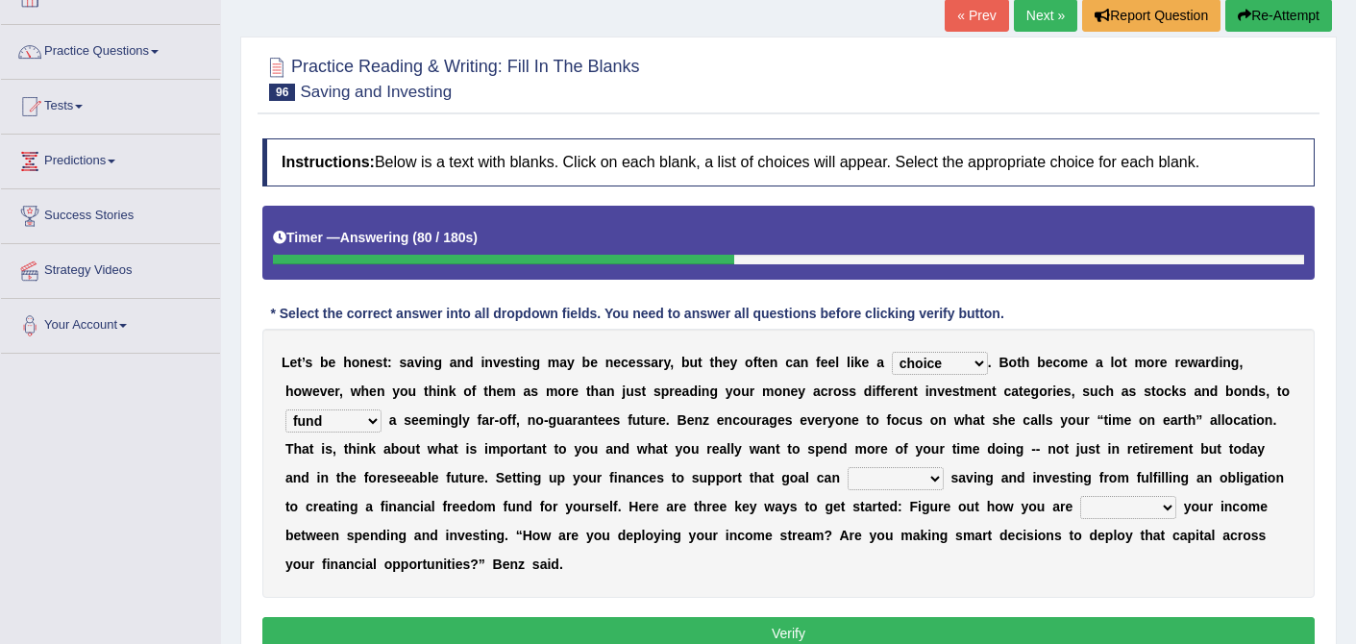
select select "transact"
click at [936, 483] on select "transcend transact transport transform" at bounding box center [896, 478] width 96 height 23
click at [1159, 506] on select "affording spiking allocating delegating" at bounding box center [1128, 507] width 96 height 23
select select "allocating"
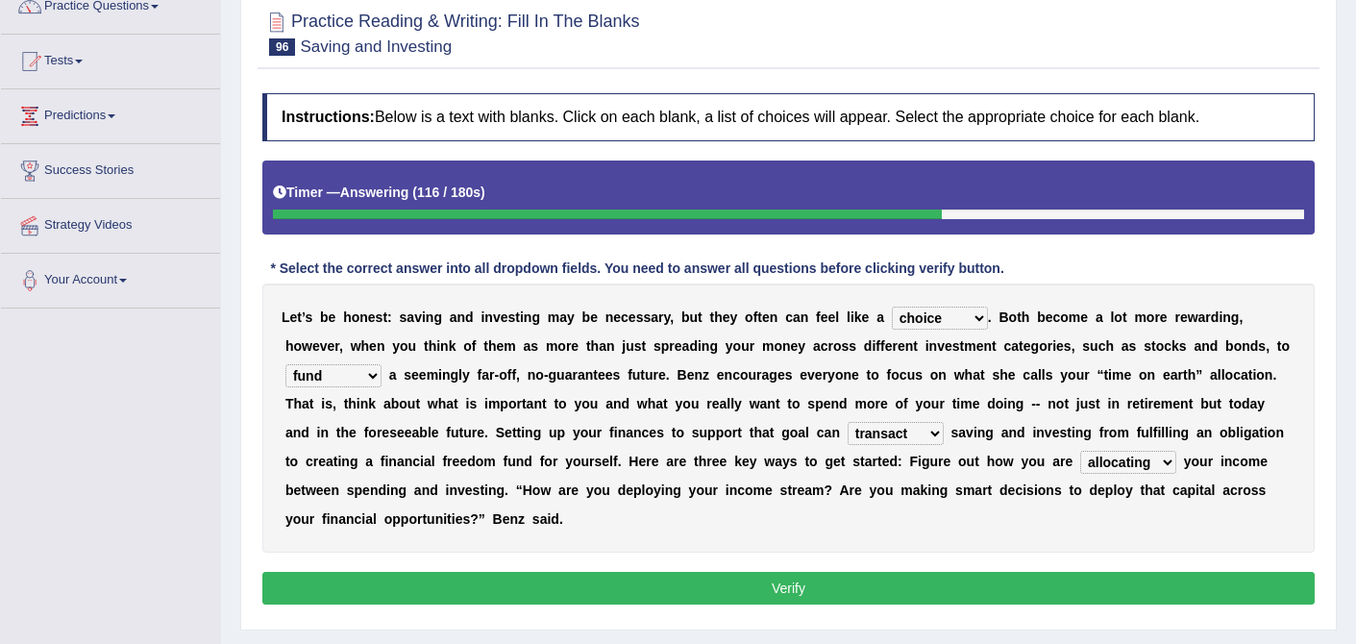
scroll to position [186, 0]
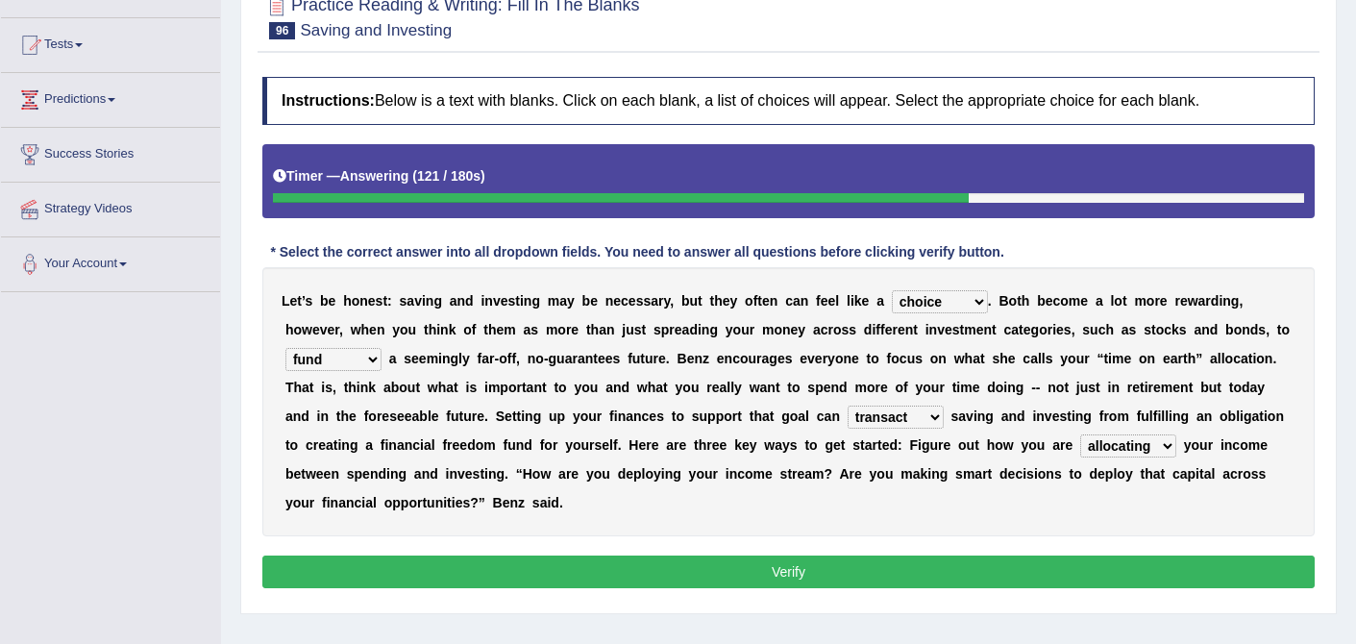
click at [583, 573] on button "Verify" at bounding box center [788, 572] width 1052 height 33
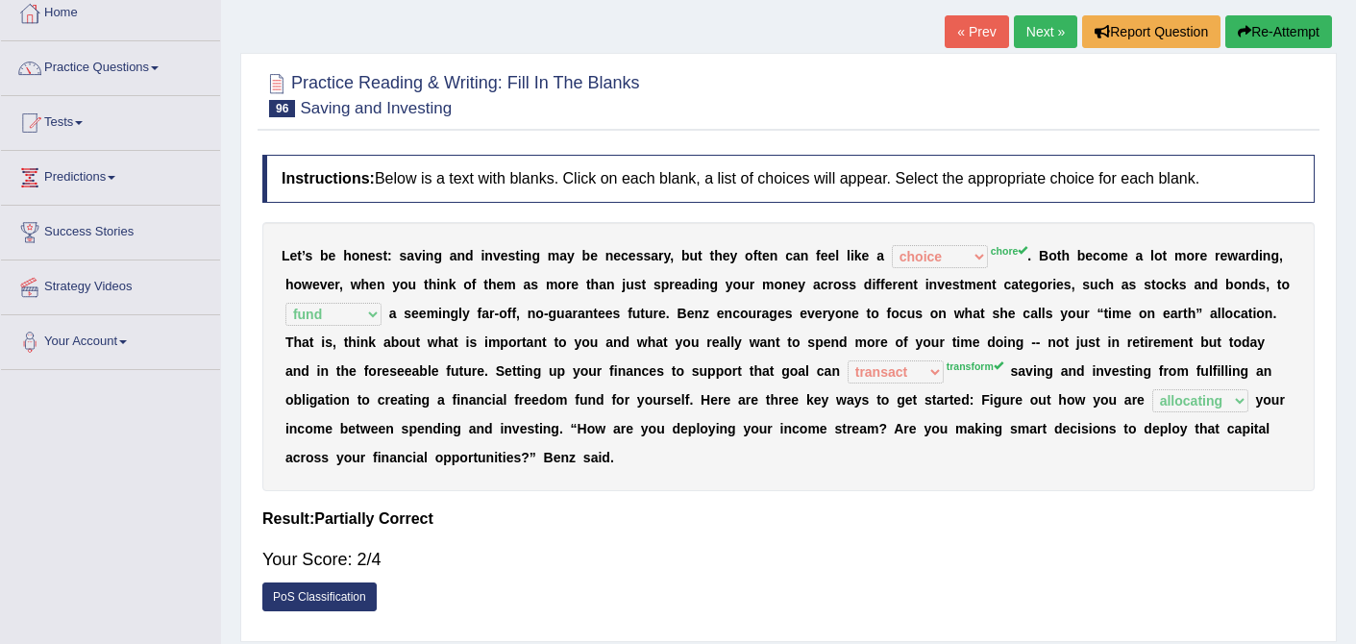
scroll to position [0, 0]
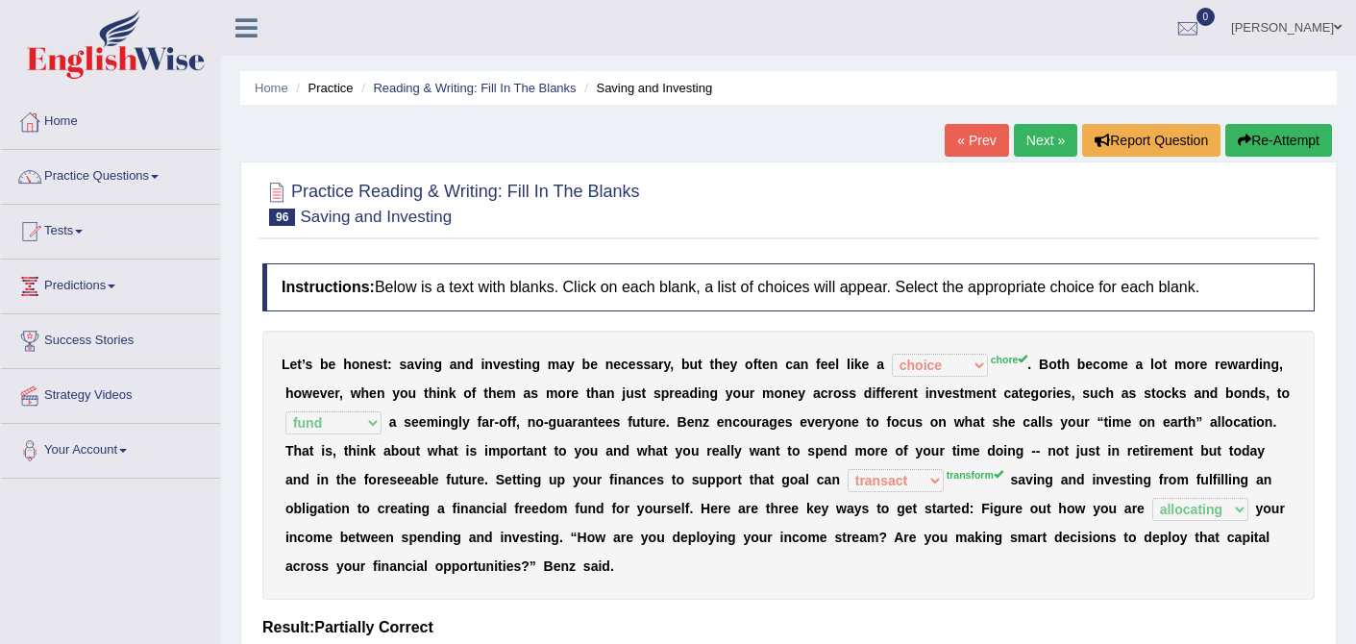
click at [1019, 142] on link "Next »" at bounding box center [1045, 140] width 63 height 33
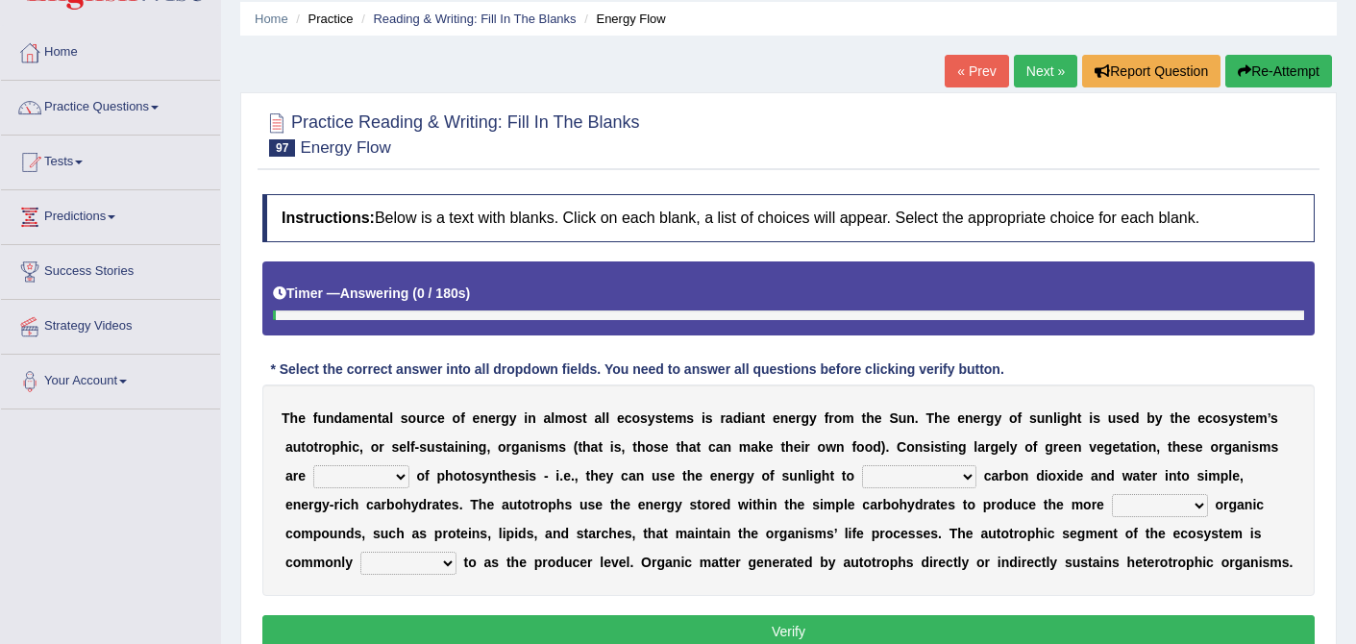
scroll to position [81, 0]
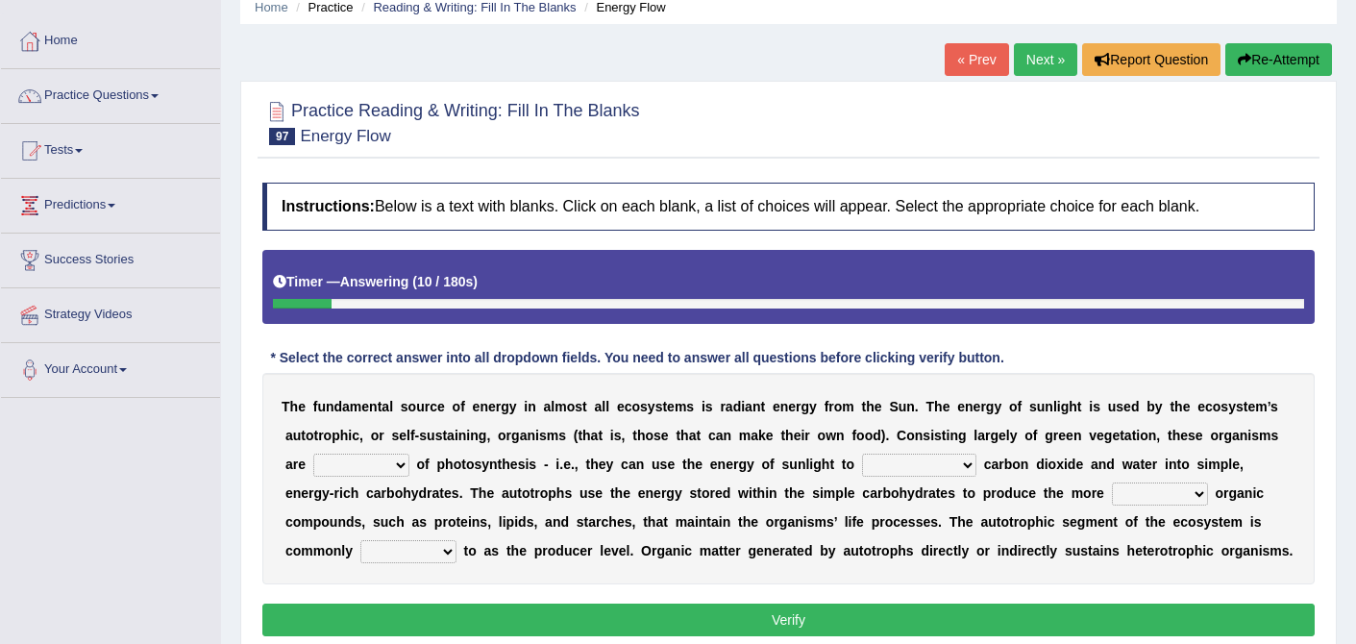
click at [398, 466] on select "aware capable proud guilty" at bounding box center [361, 465] width 96 height 23
select select "capable"
click at [958, 464] on select "communicate build convert force" at bounding box center [919, 465] width 114 height 23
select select "convert"
click at [1188, 500] on select "normal complex authentic futile" at bounding box center [1160, 493] width 96 height 23
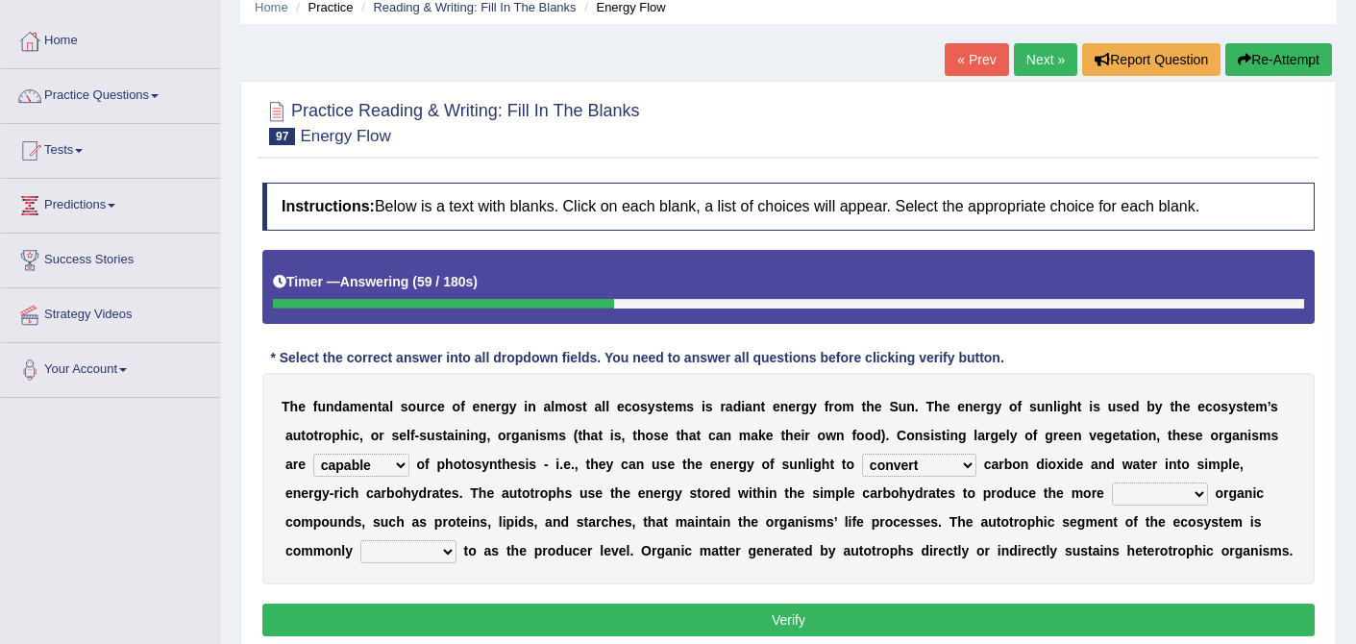
select select "complex"
click at [1191, 505] on select "normal complex authentic futile" at bounding box center [1160, 493] width 96 height 23
click at [448, 554] on select "made known provided referred" at bounding box center [408, 551] width 96 height 23
select select "referred"
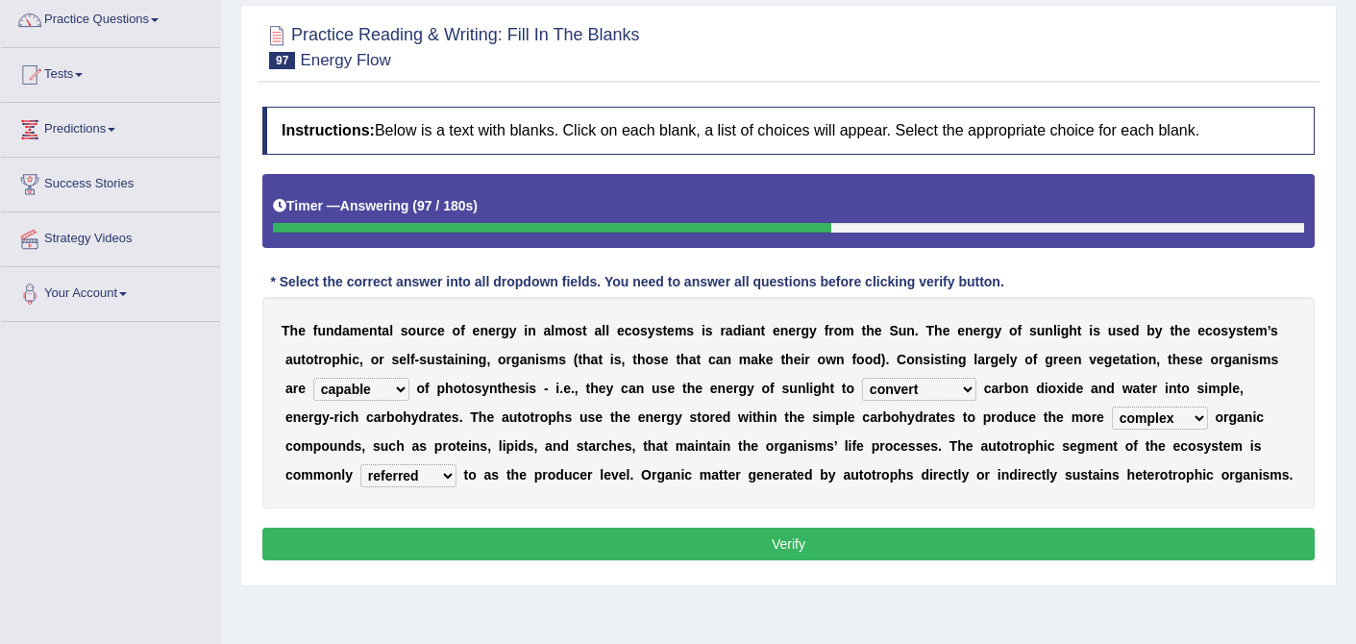
scroll to position [159, 0]
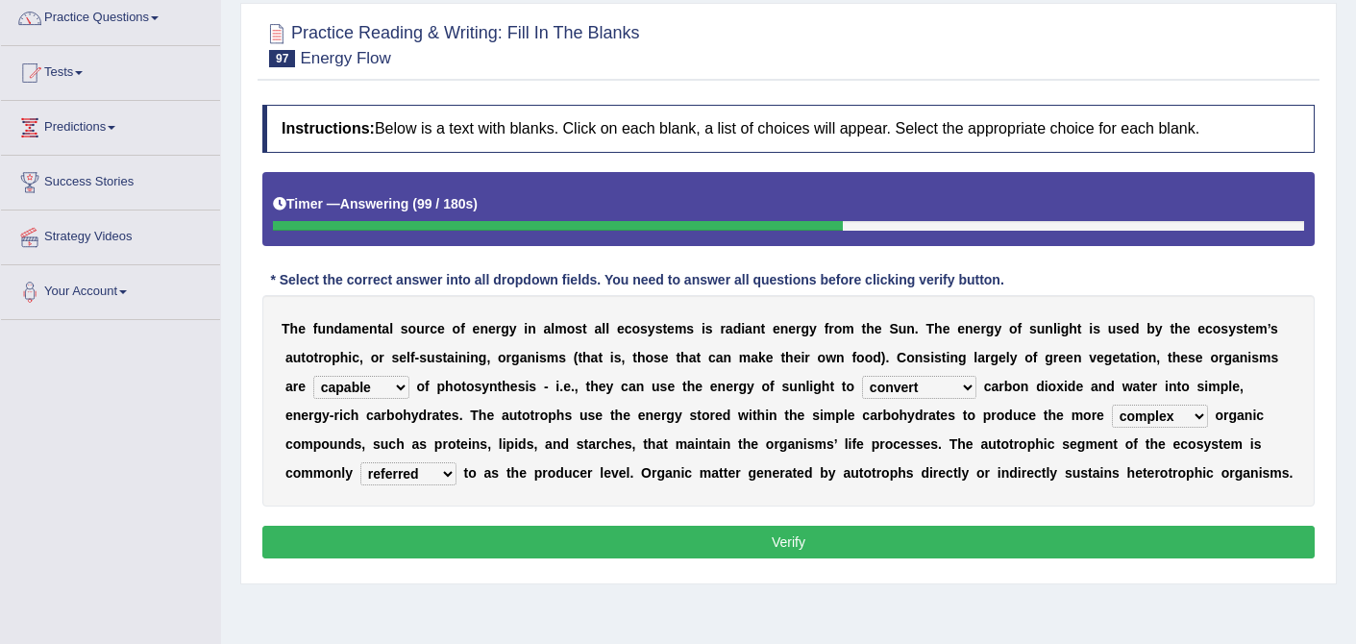
click at [791, 535] on button "Verify" at bounding box center [788, 542] width 1052 height 33
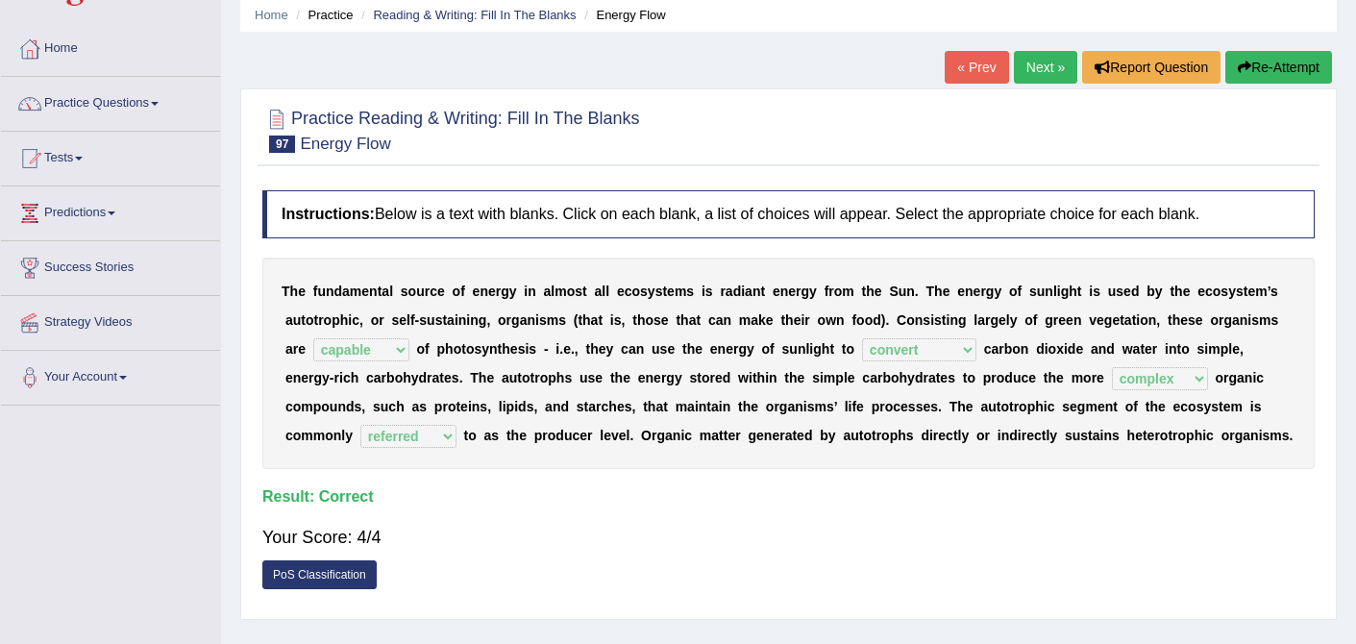
scroll to position [0, 0]
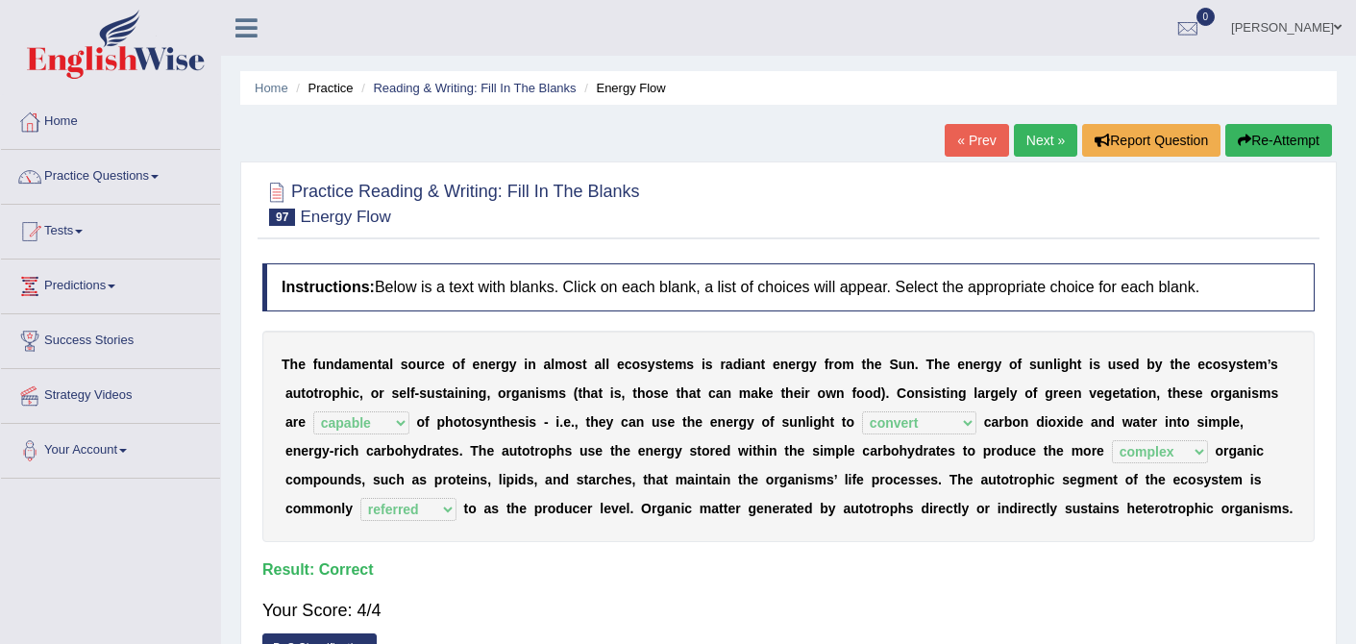
click at [1043, 132] on link "Next »" at bounding box center [1045, 140] width 63 height 33
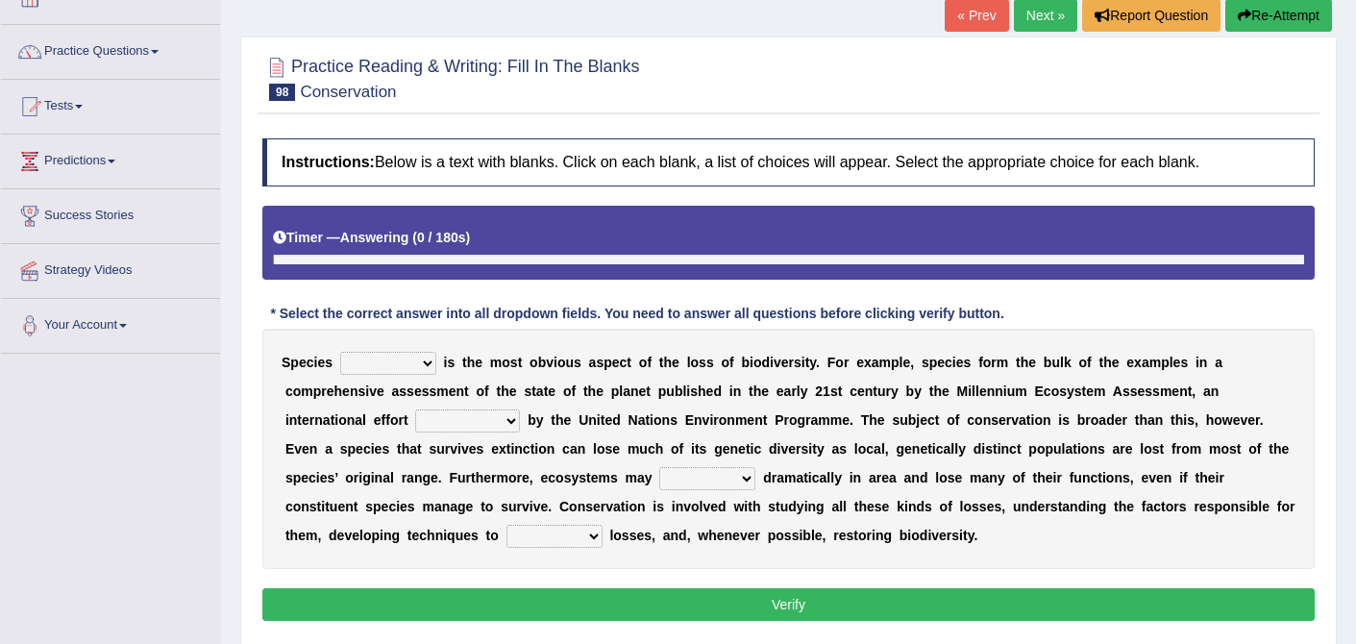
scroll to position [139, 0]
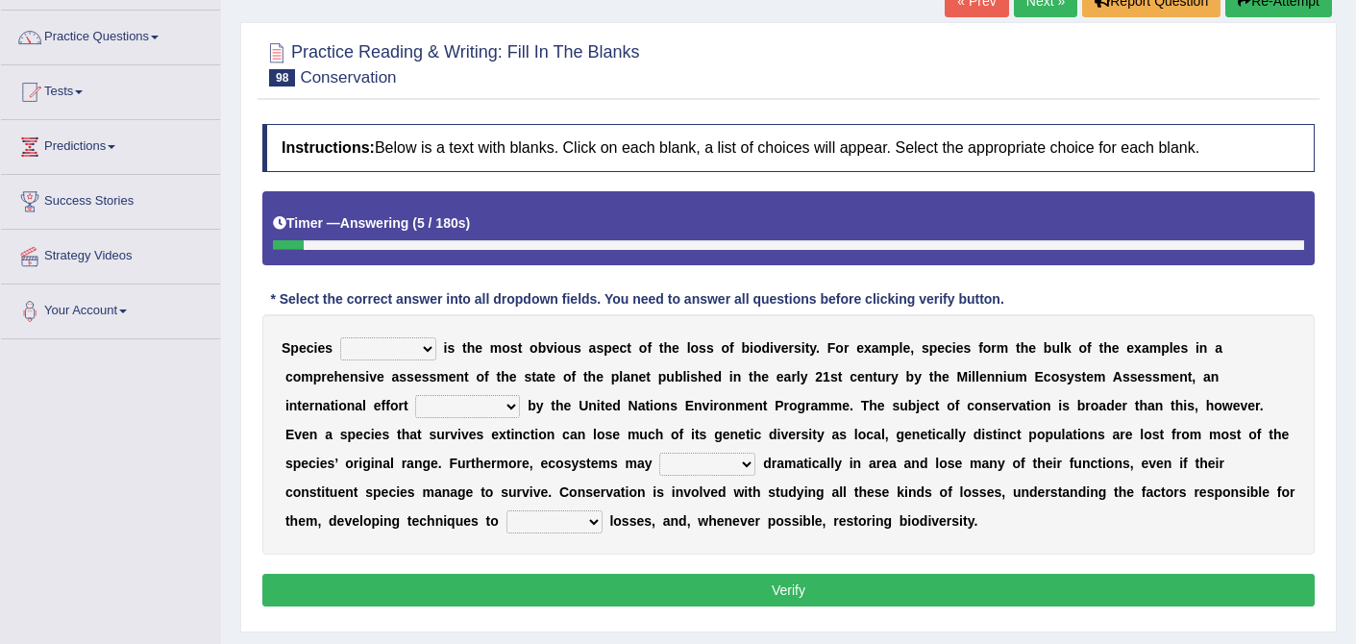
click at [426, 348] on select "richness extinction migration diversity" at bounding box center [388, 348] width 96 height 23
select select "migration"
click at [517, 412] on select "confounded consulted converted coordinated" at bounding box center [467, 406] width 105 height 23
select select "confounded"
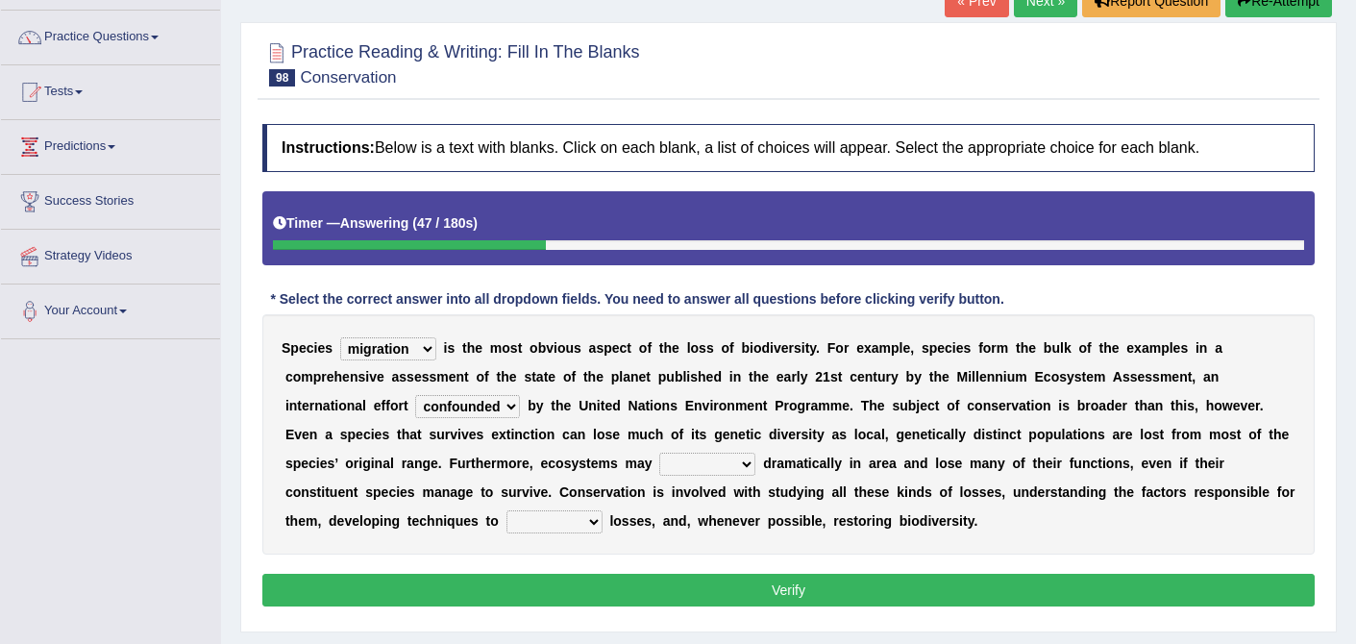
click at [735, 464] on select "expand remain shrink extend" at bounding box center [707, 464] width 96 height 23
select select "shrink"
click at [588, 529] on select "prevent praise accelerate prompt" at bounding box center [555, 521] width 96 height 23
select select "prevent"
click at [783, 581] on button "Verify" at bounding box center [788, 590] width 1052 height 33
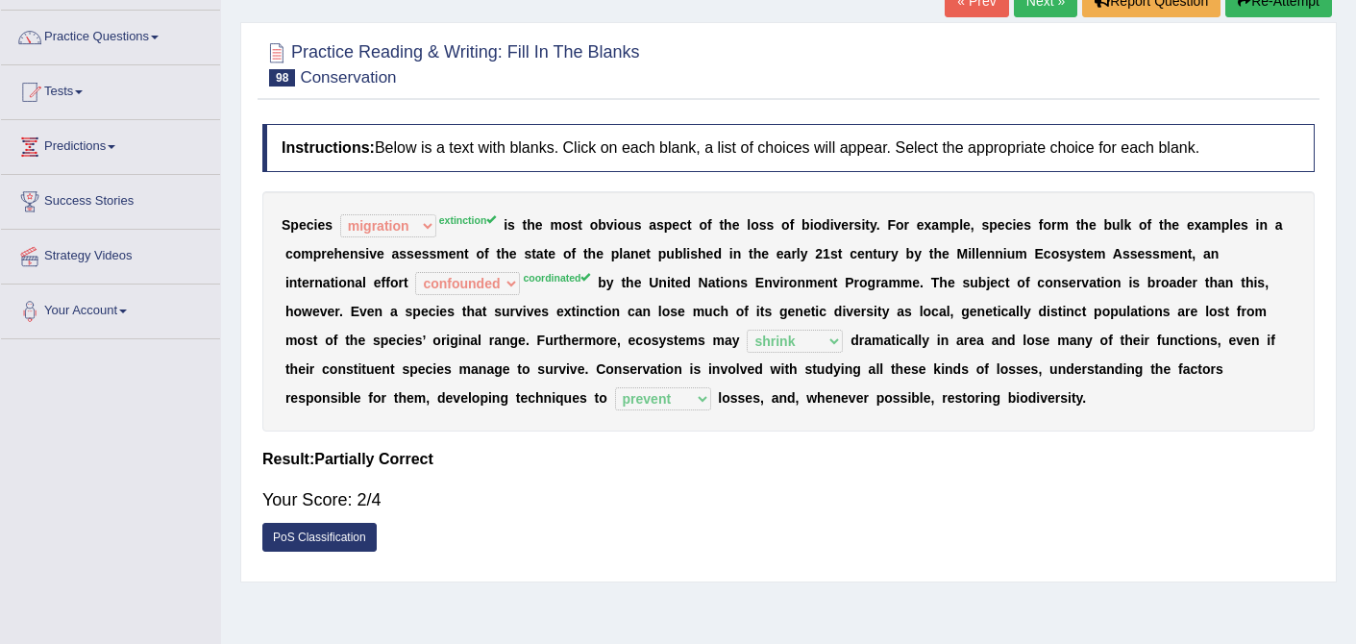
click at [783, 581] on div "Practice Reading & Writing: Fill In The Blanks 98 Conservation Instructions: Be…" at bounding box center [788, 302] width 1097 height 560
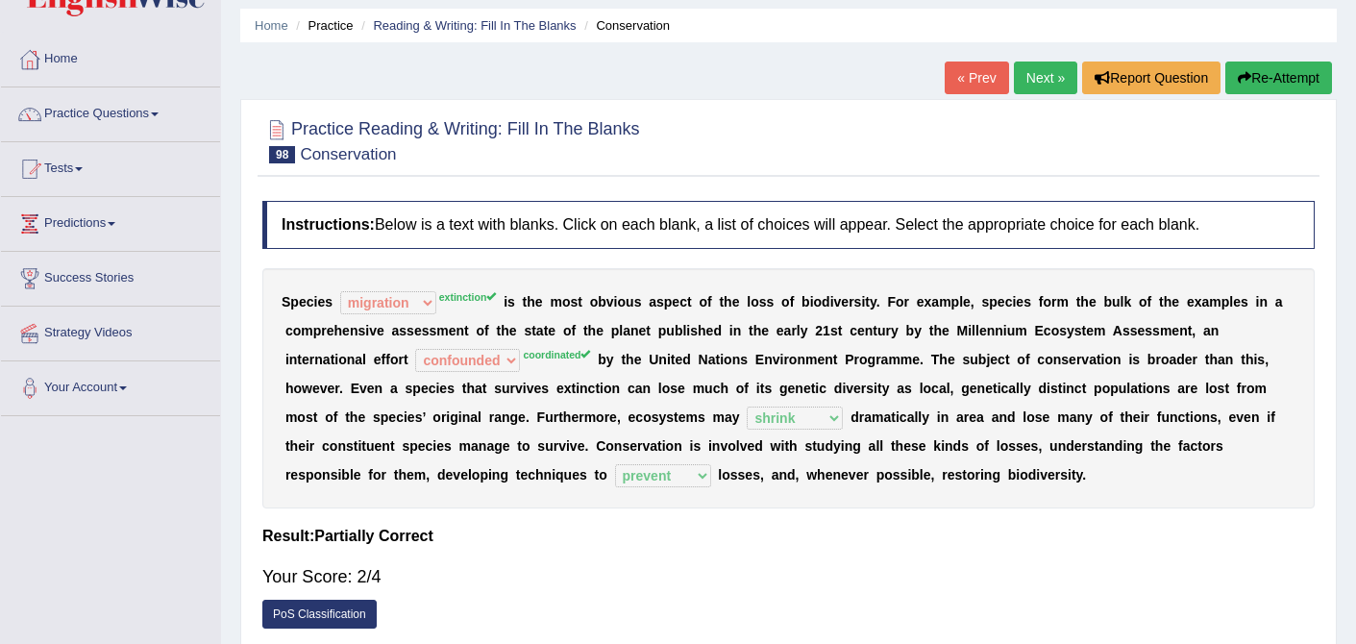
click at [1028, 85] on link "Next »" at bounding box center [1045, 78] width 63 height 33
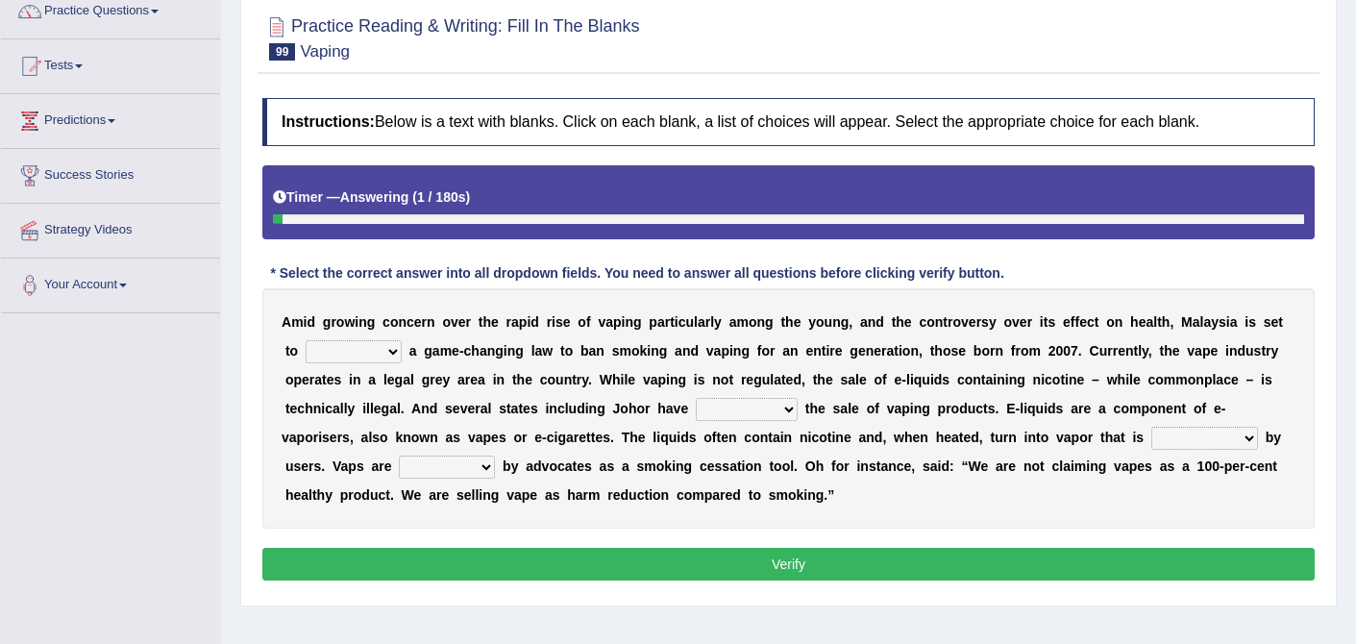
scroll to position [178, 0]
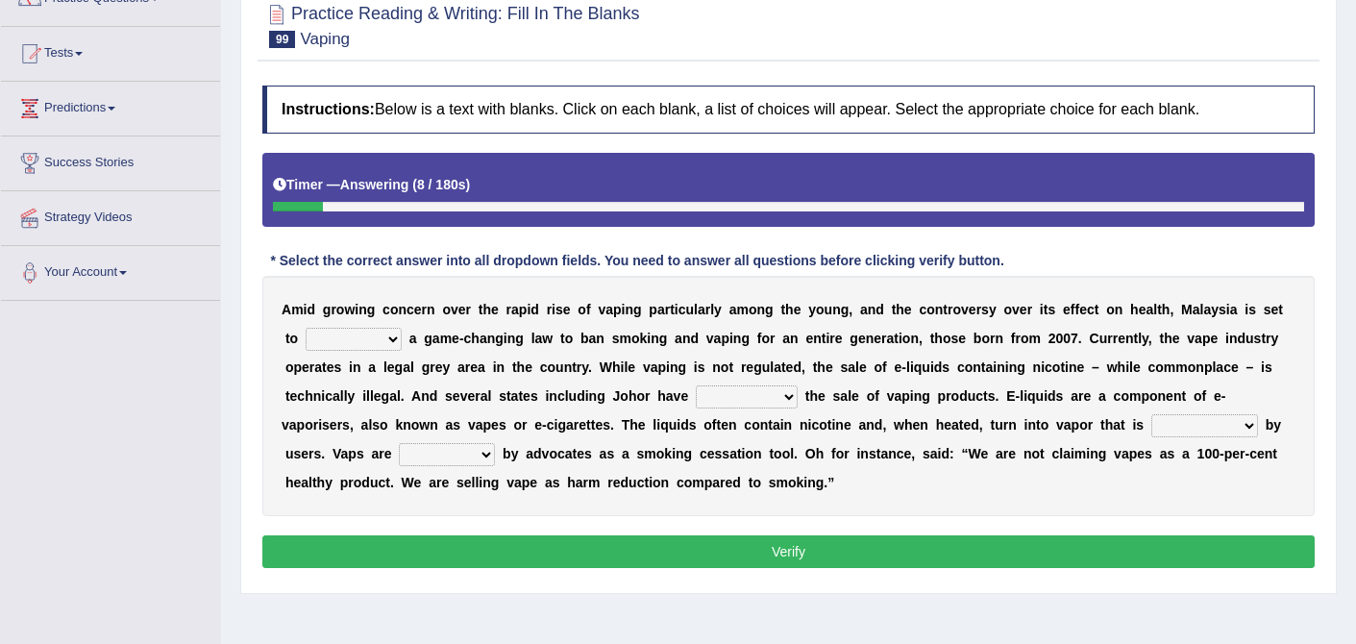
click at [390, 339] on select "introduce adapt lift enroll" at bounding box center [354, 339] width 96 height 23
select select "introduce"
click at [787, 397] on select "proposed proliferated prohibited promoted" at bounding box center [747, 396] width 102 height 23
select select "prohibited"
click at [1167, 427] on select "comprised inhaled compressed exhaled" at bounding box center [1204, 425] width 107 height 23
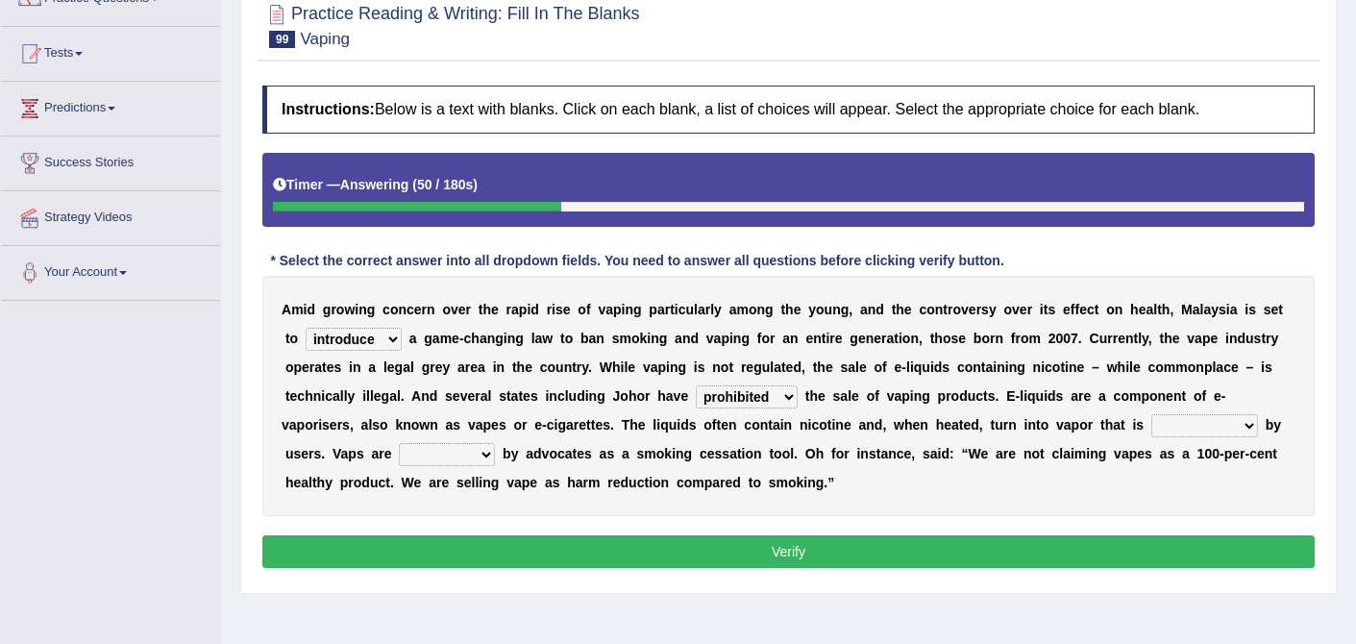
select select "inhaled"
click at [403, 457] on select "touted despised criticized destroyed" at bounding box center [447, 454] width 96 height 23
select select "criticized"
click at [778, 542] on button "Verify" at bounding box center [788, 551] width 1052 height 33
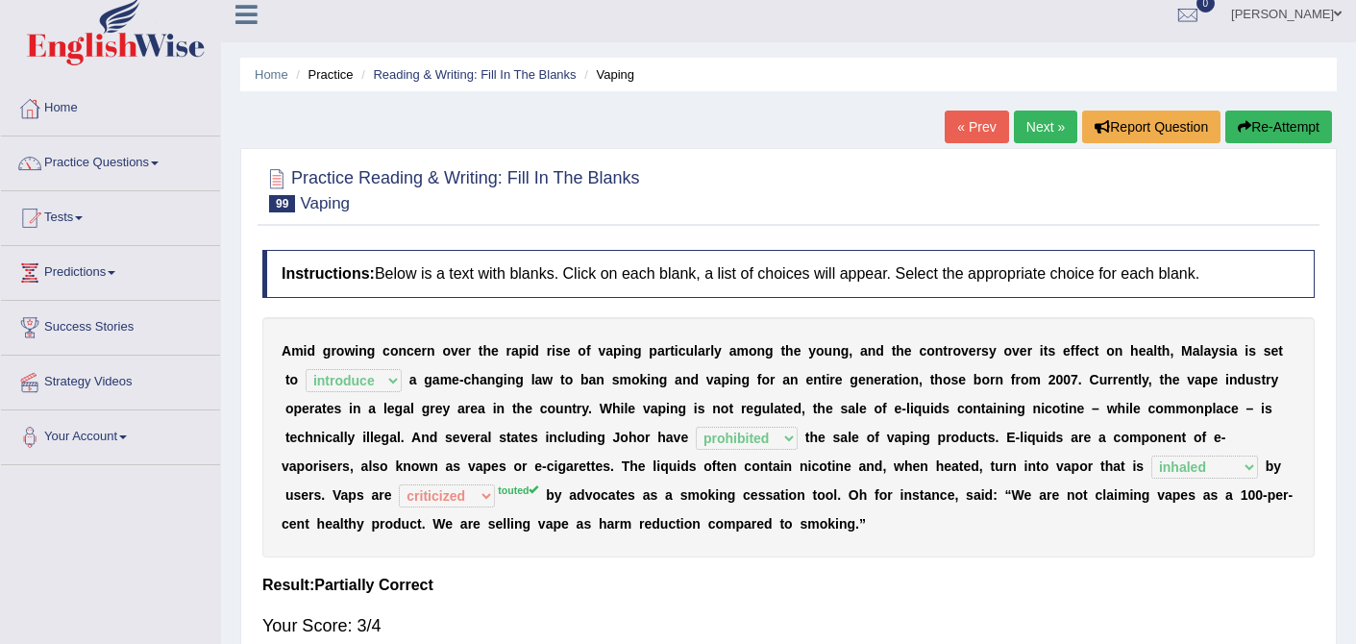
scroll to position [9, 0]
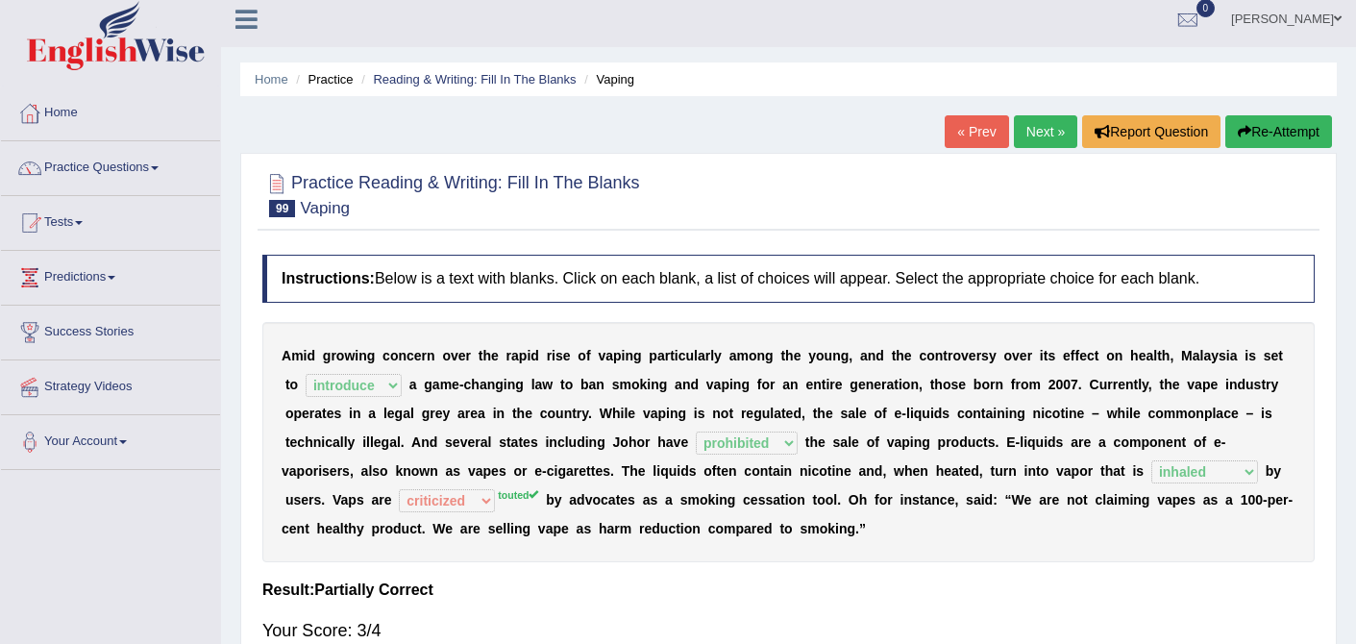
click at [1021, 139] on link "Next »" at bounding box center [1045, 131] width 63 height 33
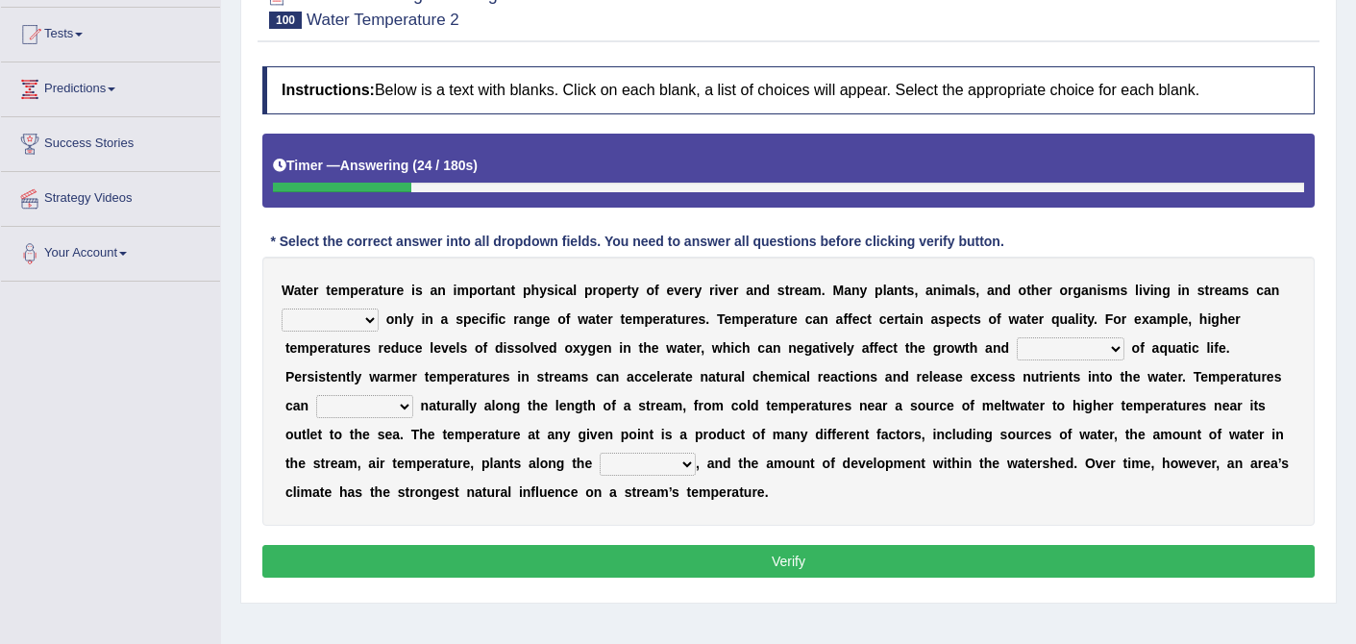
scroll to position [200, 0]
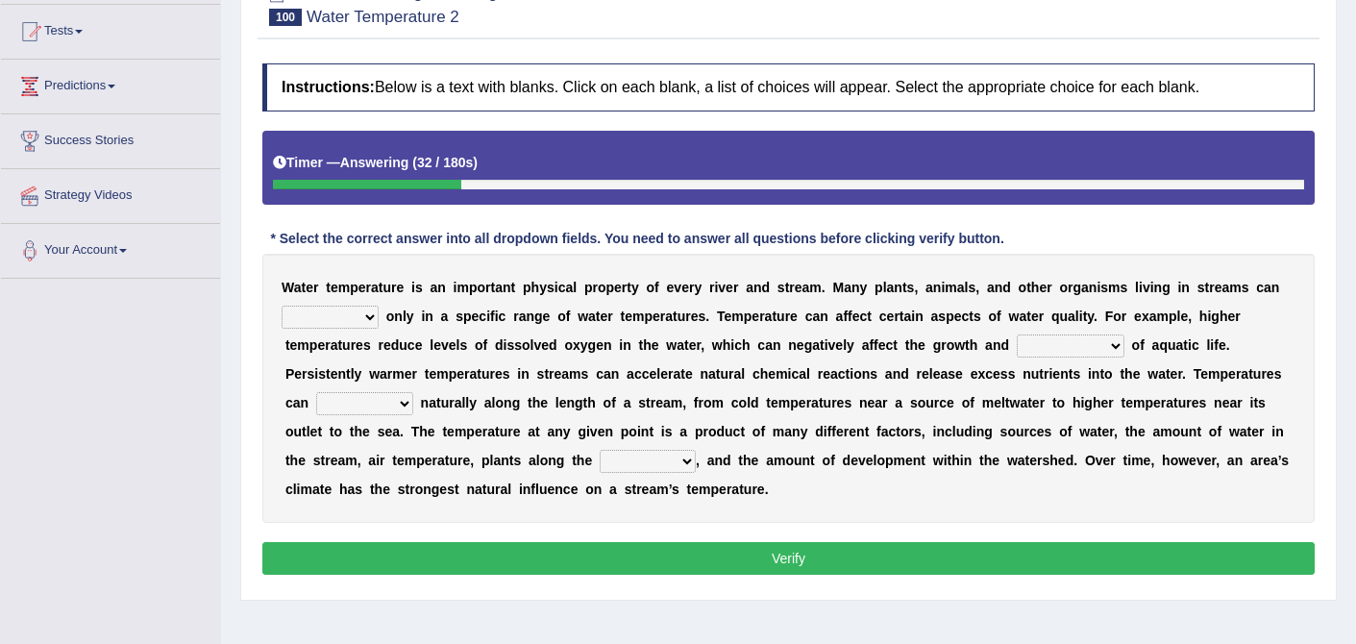
click at [369, 312] on select "wither perish flourish deteriorate" at bounding box center [330, 317] width 97 height 23
select select "perish"
click at [1106, 349] on select "productivity corrosion appreciation degradation" at bounding box center [1071, 345] width 108 height 23
select select "productivity"
click at [399, 405] on select "decline vary remain deteriorate" at bounding box center [364, 403] width 97 height 23
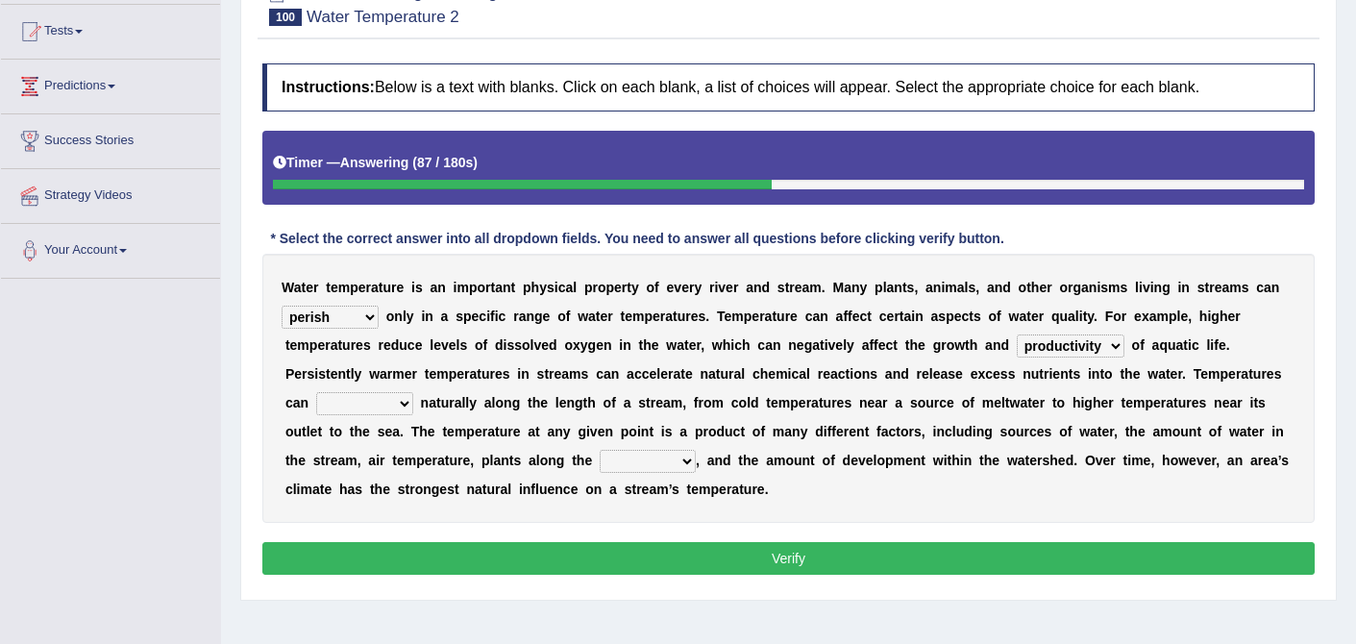
select select "vary"
click at [688, 456] on select "mountains road forest bank" at bounding box center [648, 461] width 96 height 23
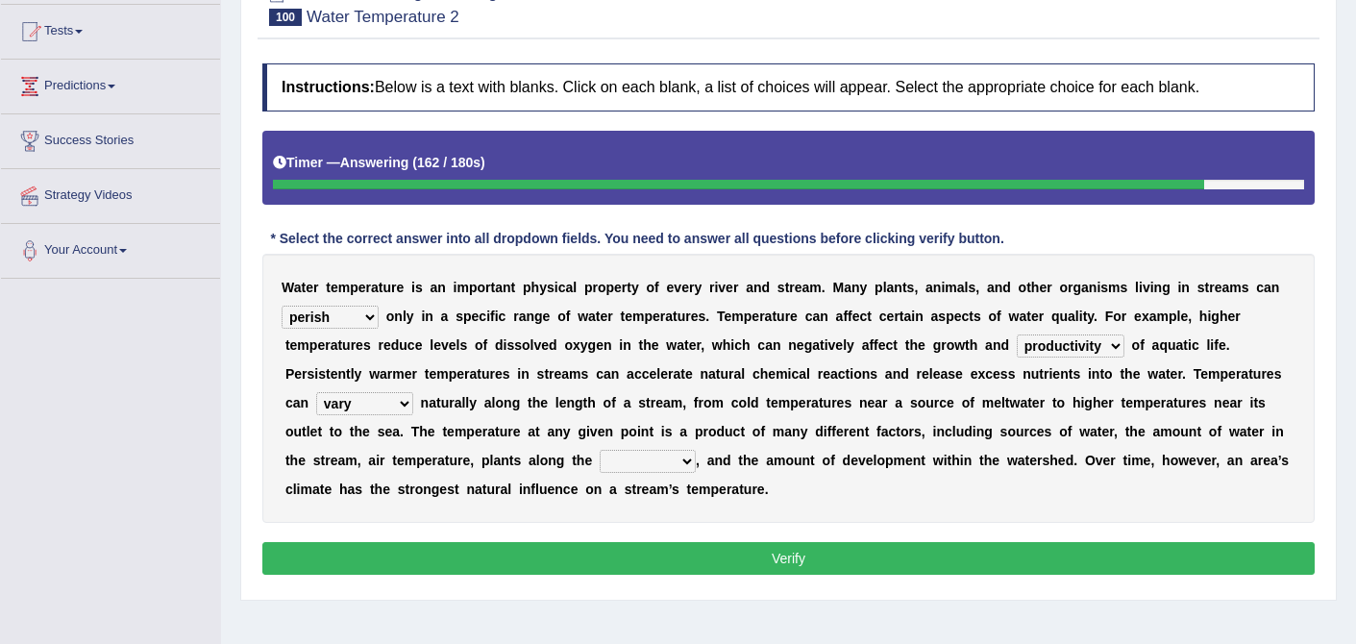
select select "bank"
click at [803, 547] on button "Verify" at bounding box center [788, 558] width 1052 height 33
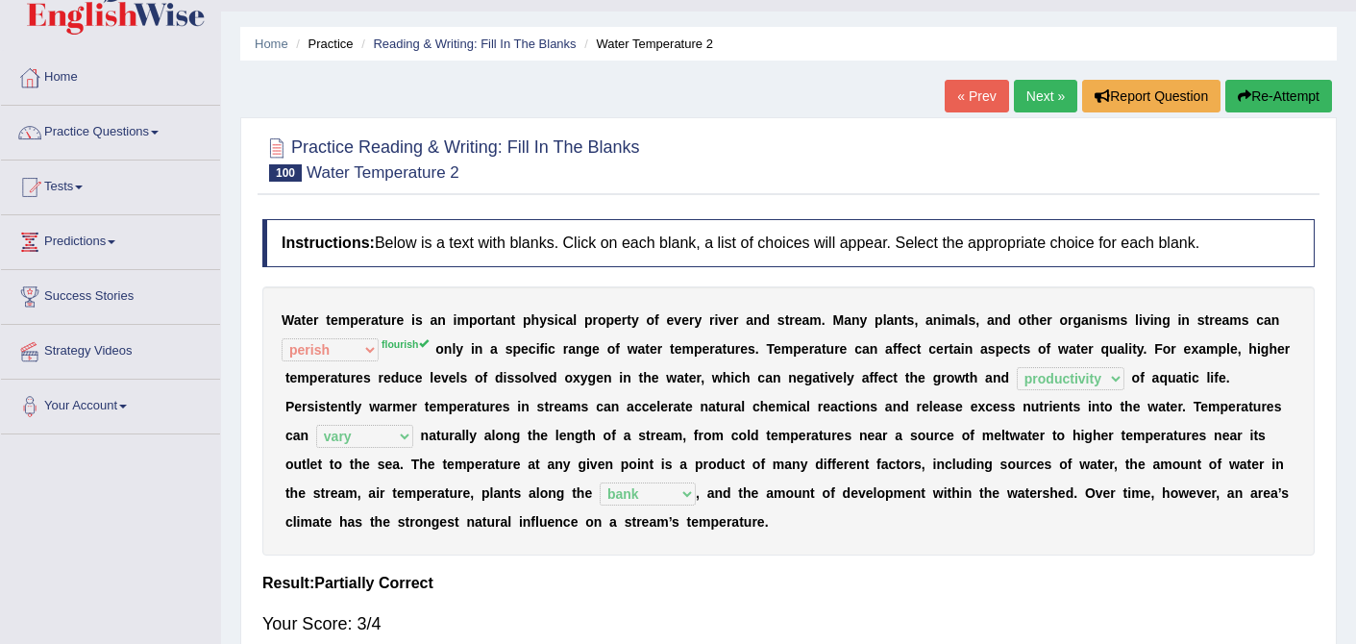
scroll to position [0, 0]
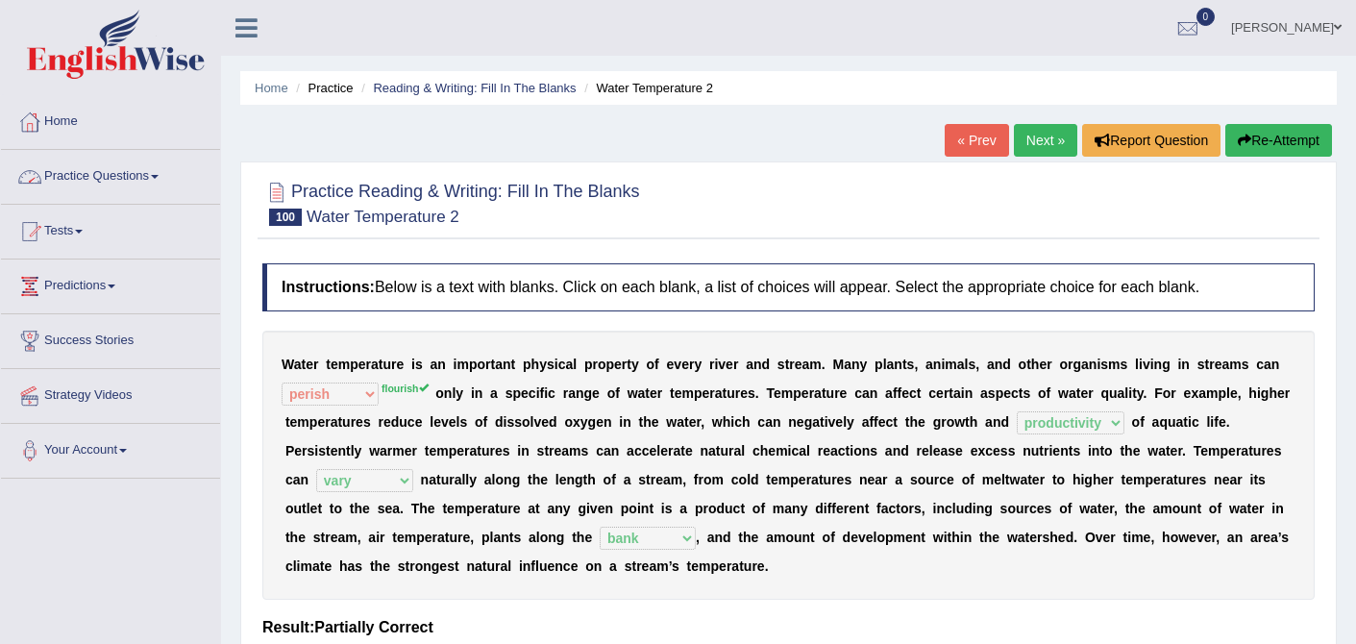
click at [1040, 145] on link "Next »" at bounding box center [1045, 140] width 63 height 33
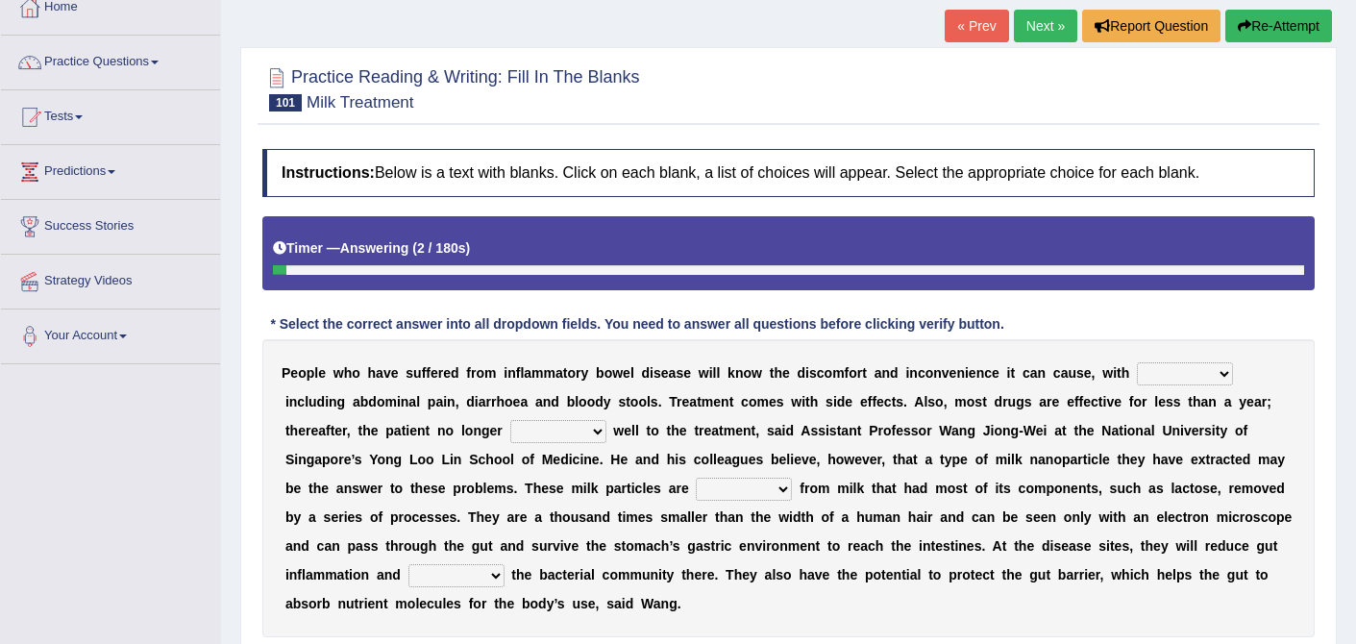
scroll to position [123, 0]
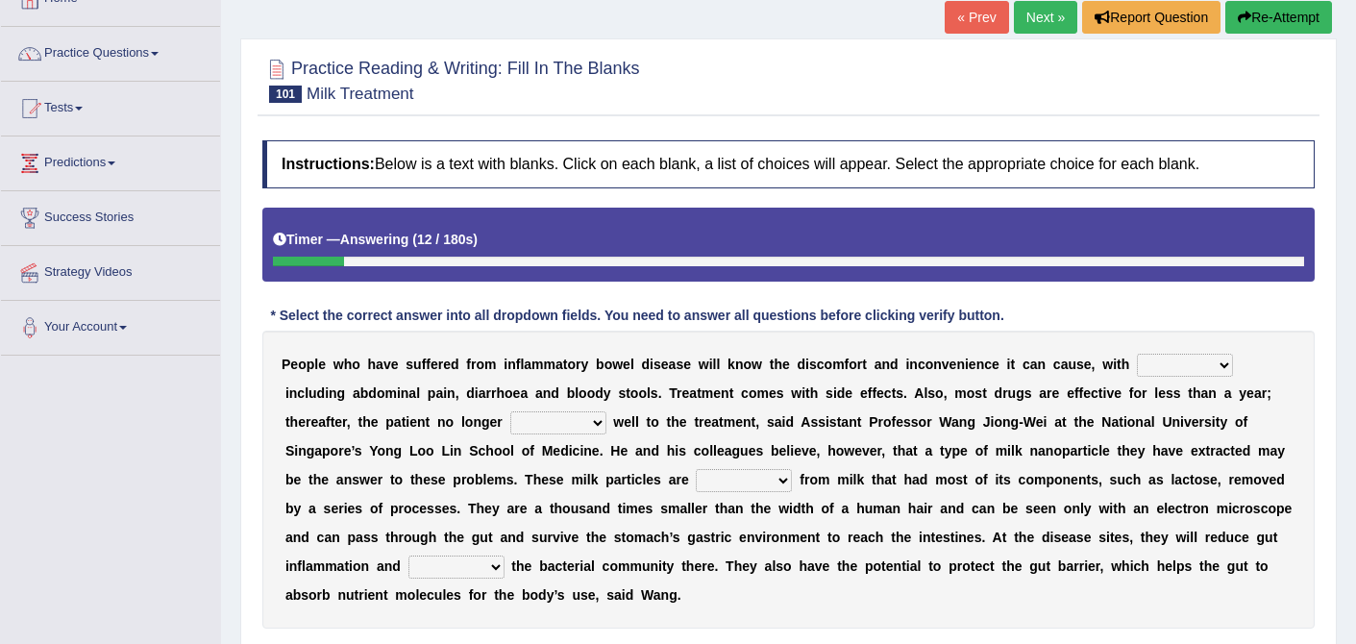
click at [1222, 363] on select "symptoms sources causes benefits" at bounding box center [1185, 365] width 96 height 23
select select "symptoms"
click at [603, 421] on select "returns refers responds refuses" at bounding box center [558, 422] width 96 height 23
select select "responds"
click at [781, 484] on select "prohibited derived missed prevented" at bounding box center [744, 480] width 96 height 23
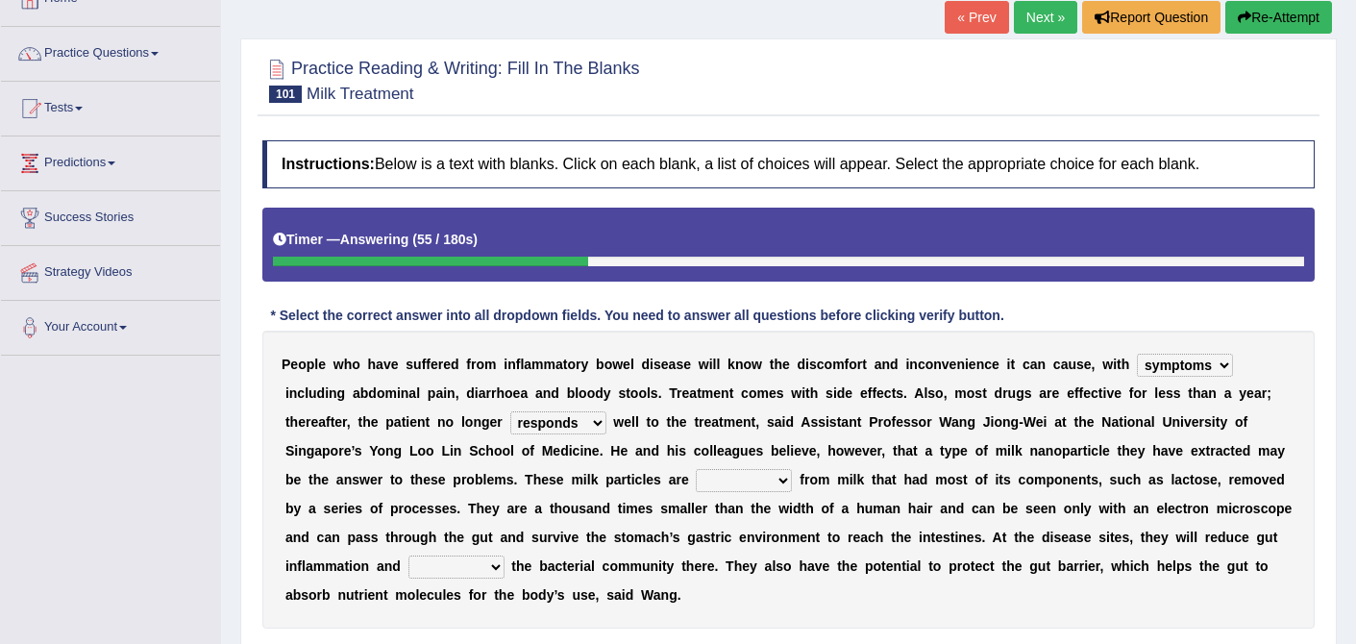
select select "derived"
click at [493, 563] on select "restore erase quarantine disturb" at bounding box center [456, 567] width 96 height 23
select select "restore"
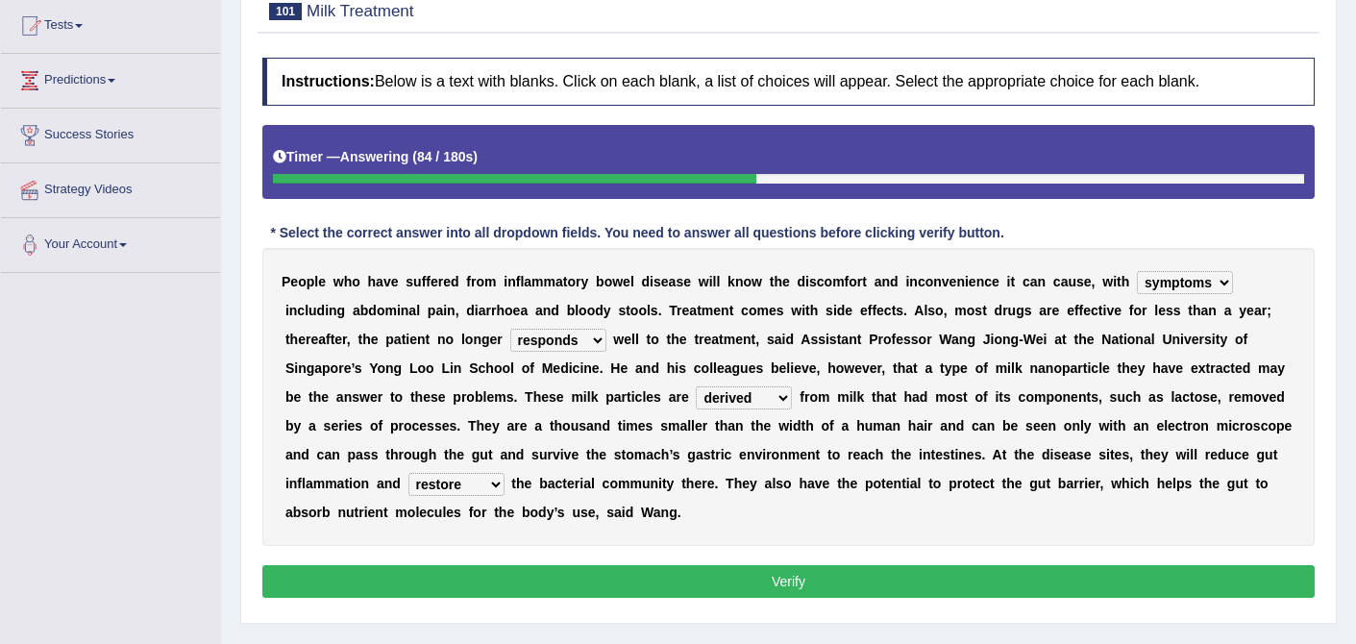
scroll to position [210, 0]
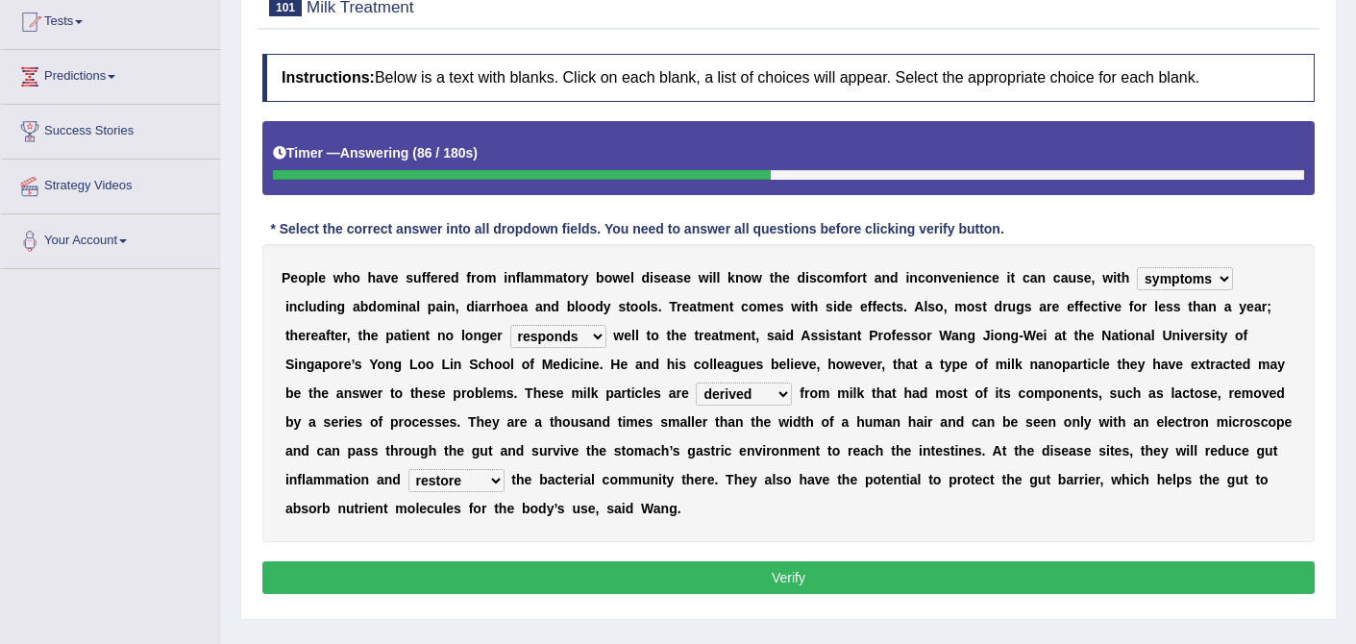
click at [749, 574] on button "Verify" at bounding box center [788, 577] width 1052 height 33
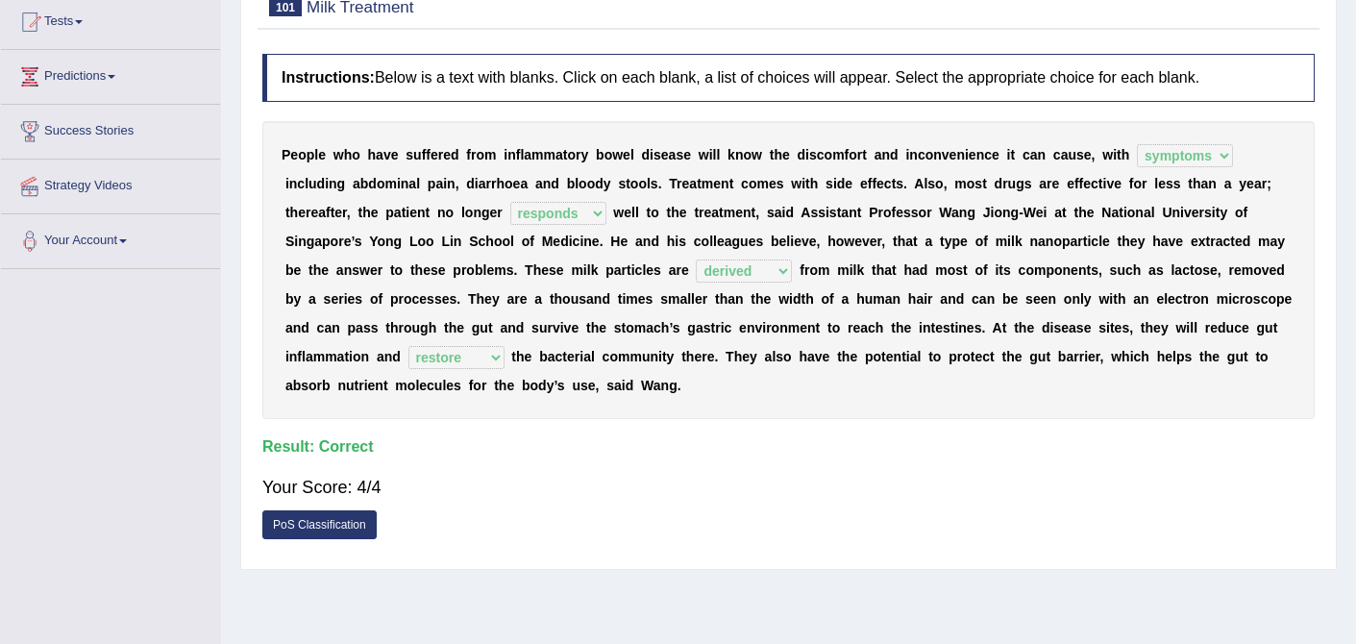
scroll to position [0, 0]
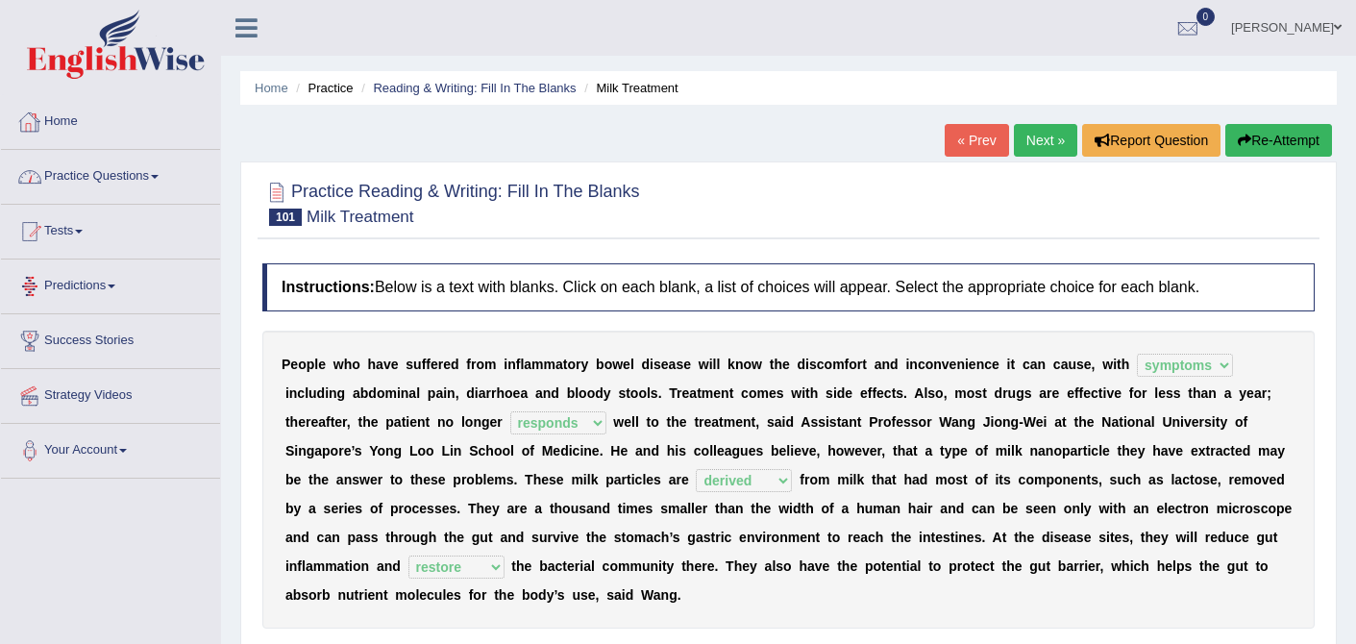
click at [147, 159] on link "Practice Questions" at bounding box center [110, 174] width 219 height 48
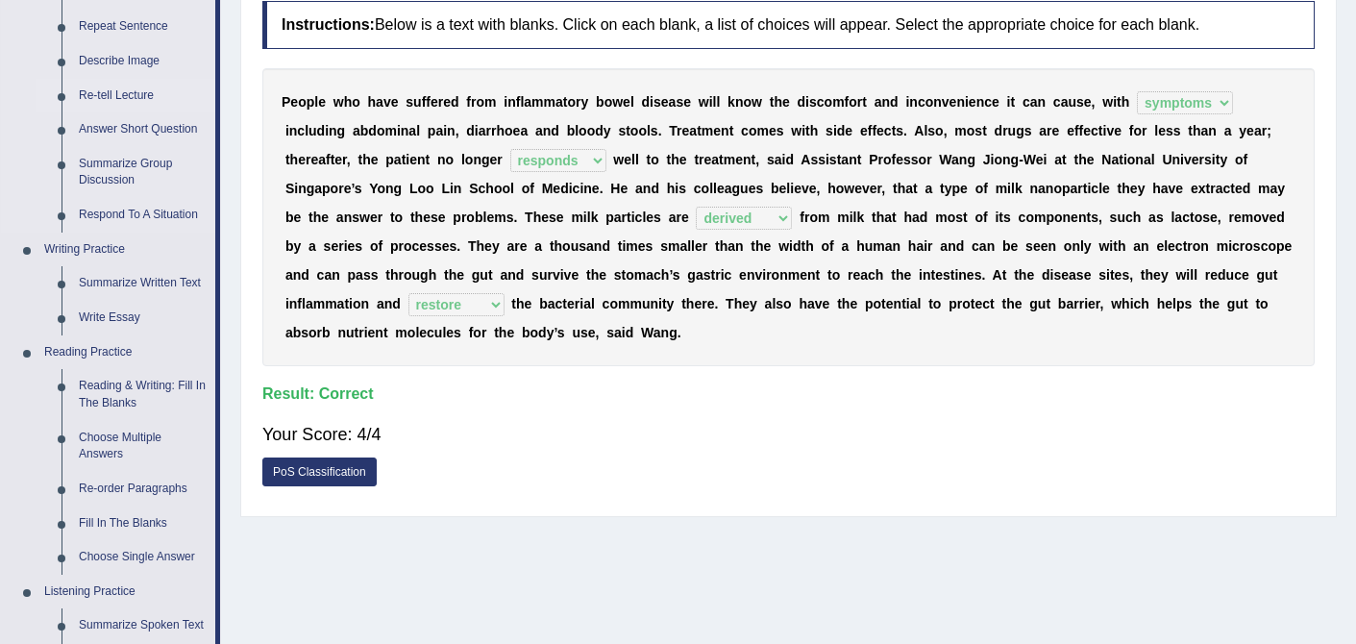
scroll to position [302, 0]
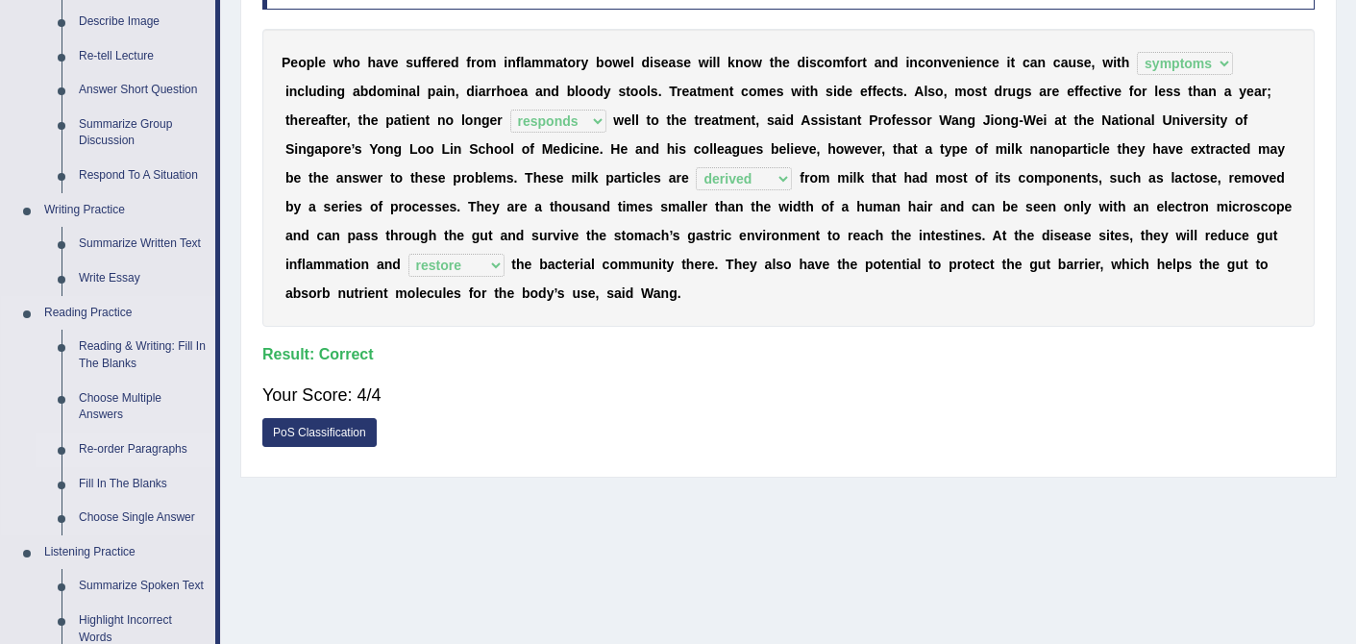
click at [141, 446] on link "Re-order Paragraphs" at bounding box center [142, 450] width 145 height 35
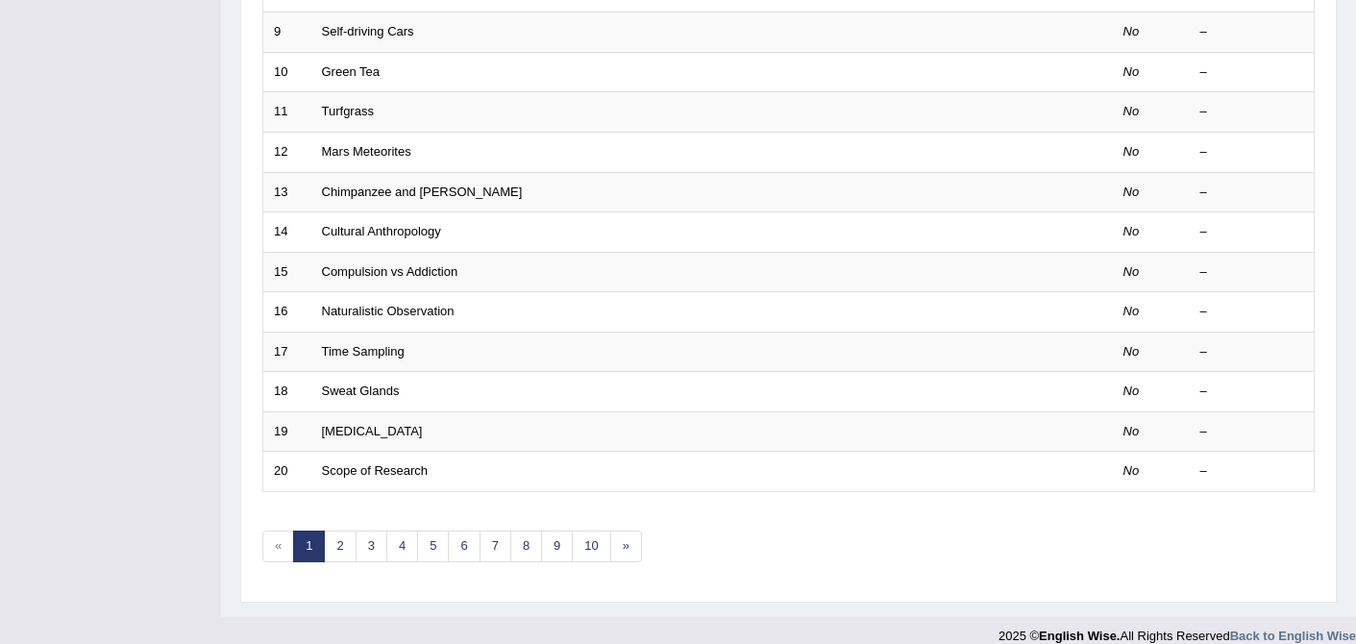
scroll to position [629, 0]
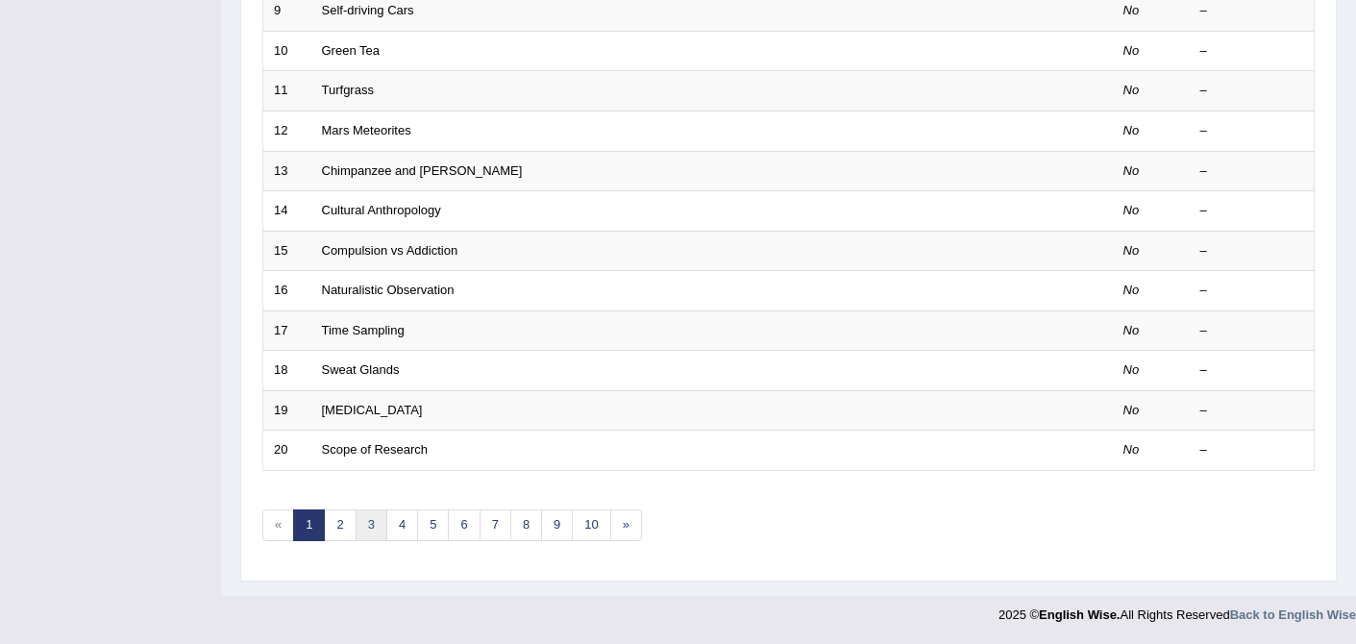
click at [370, 519] on link "3" at bounding box center [372, 525] width 32 height 32
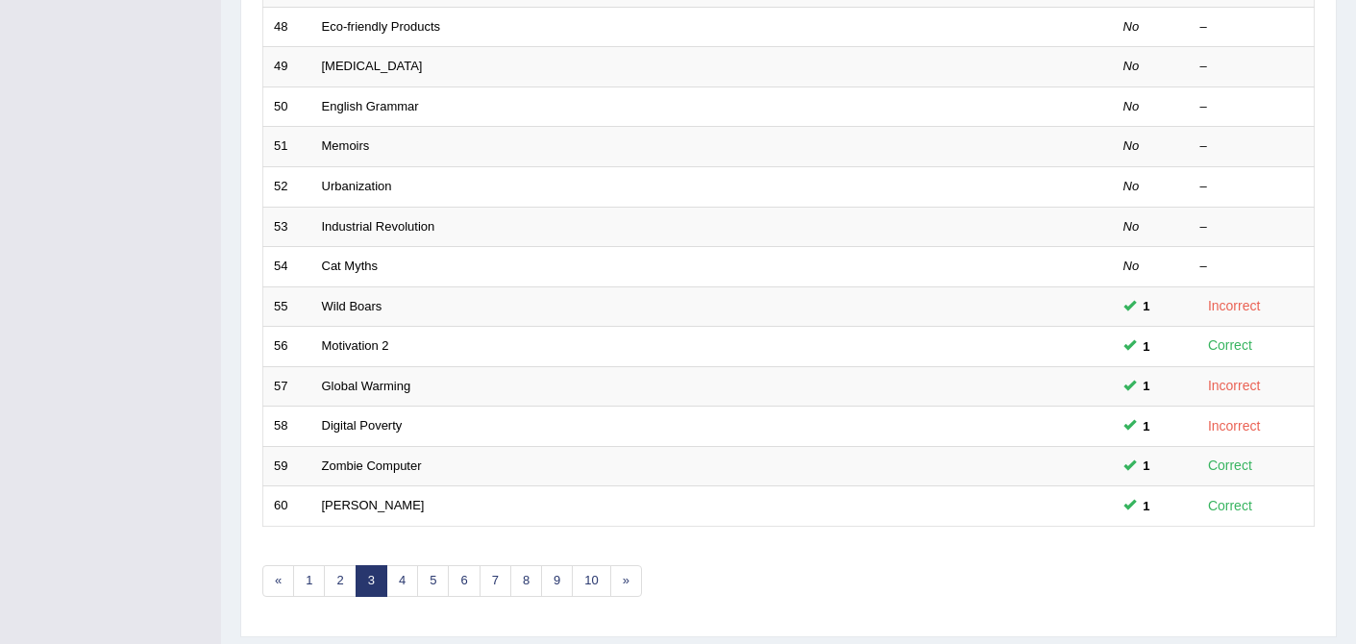
scroll to position [629, 0]
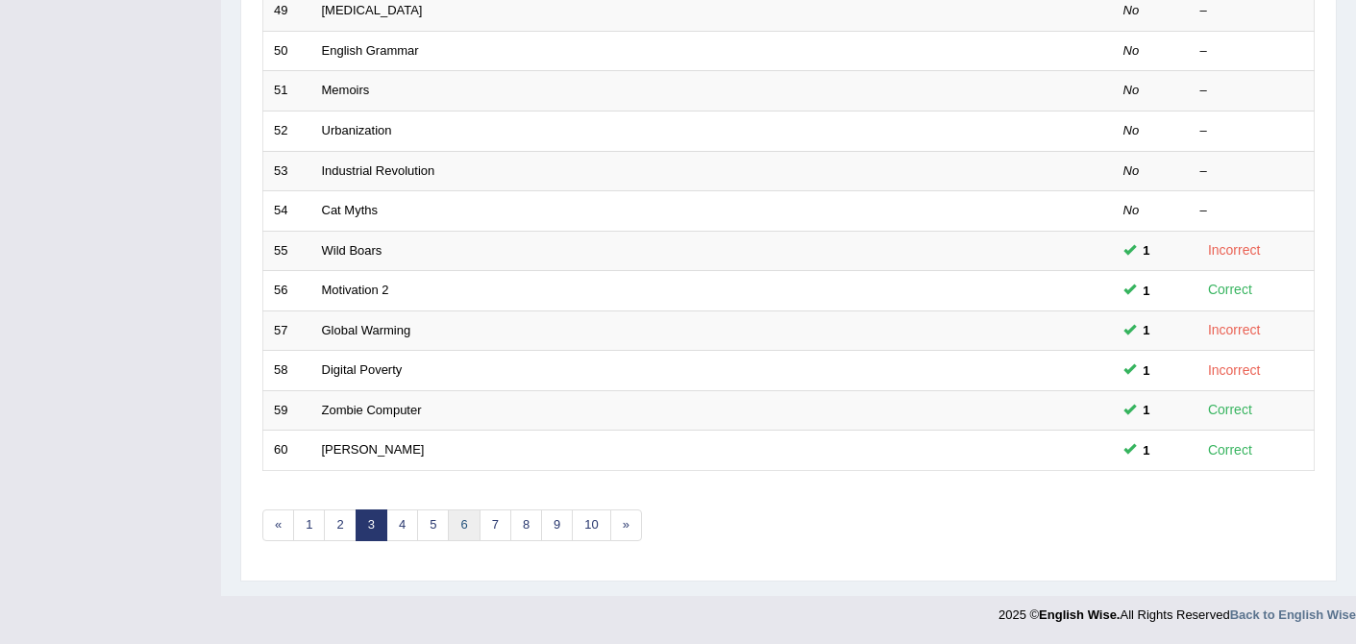
click at [456, 526] on link "6" at bounding box center [464, 525] width 32 height 32
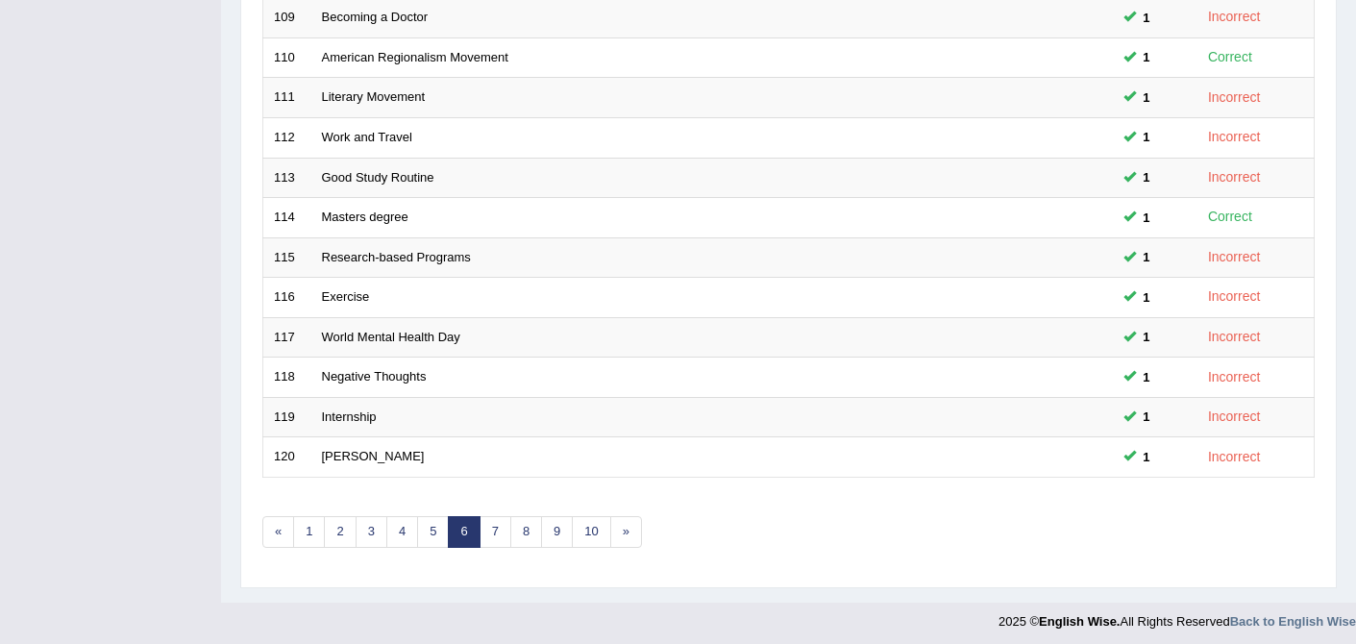
scroll to position [629, 0]
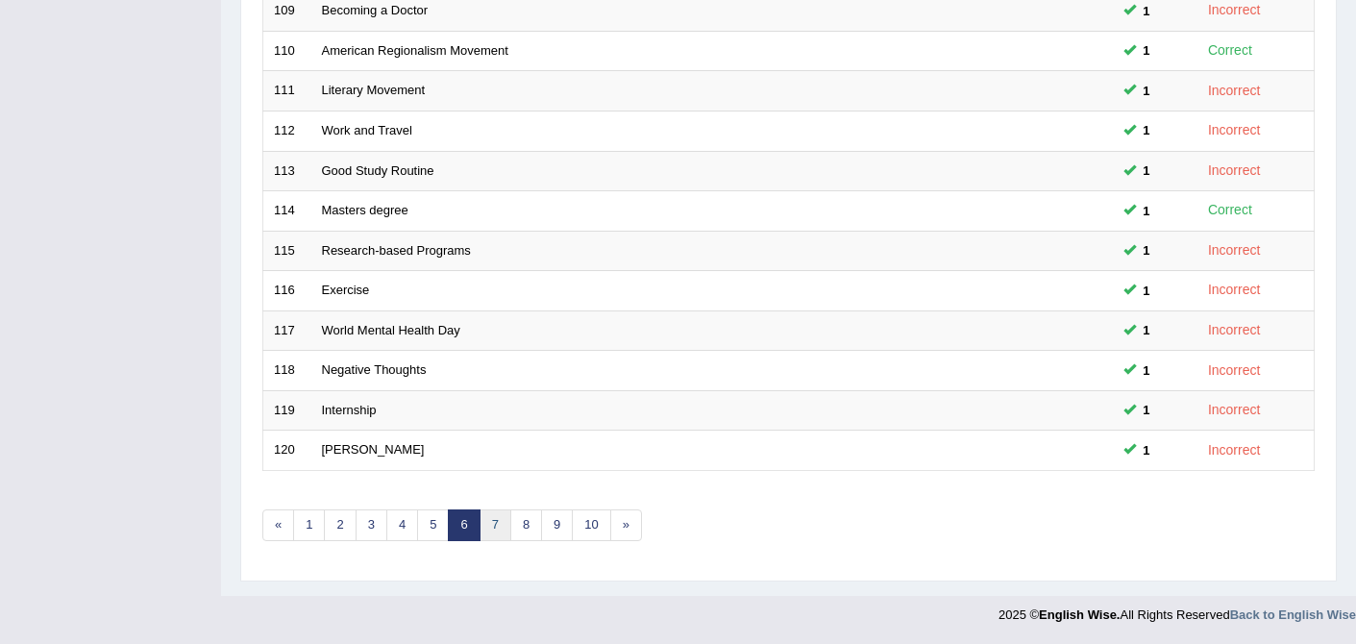
click at [498, 532] on link "7" at bounding box center [496, 525] width 32 height 32
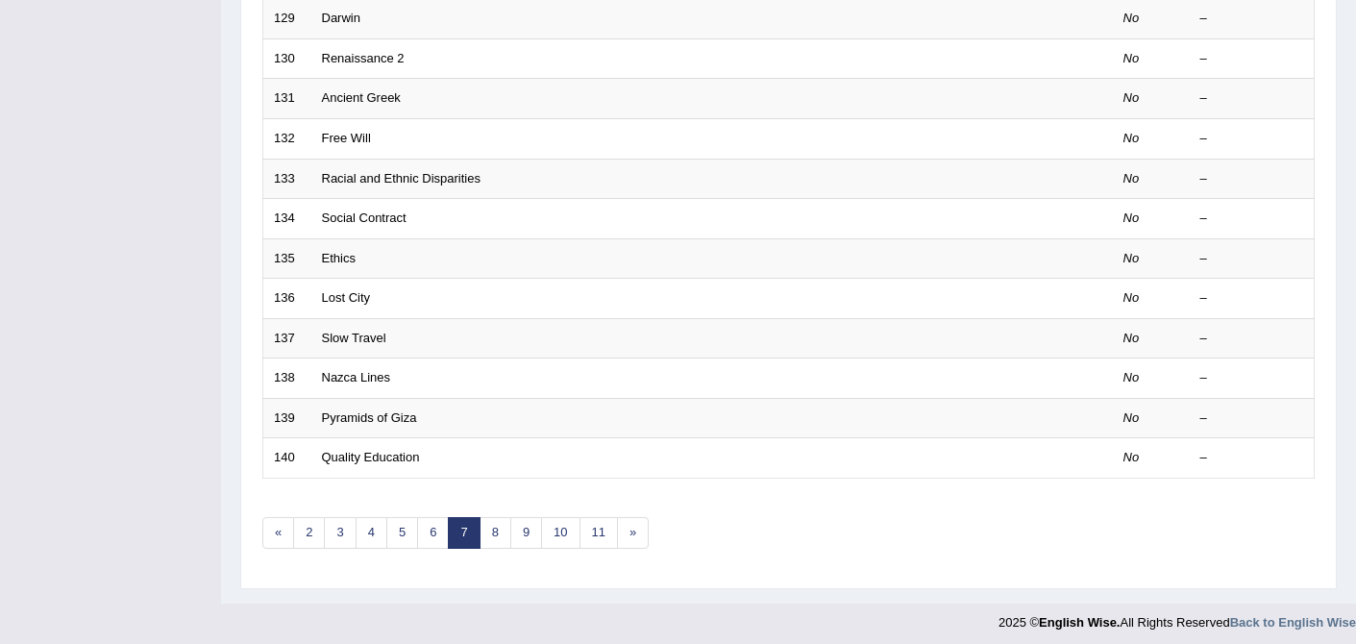
scroll to position [629, 0]
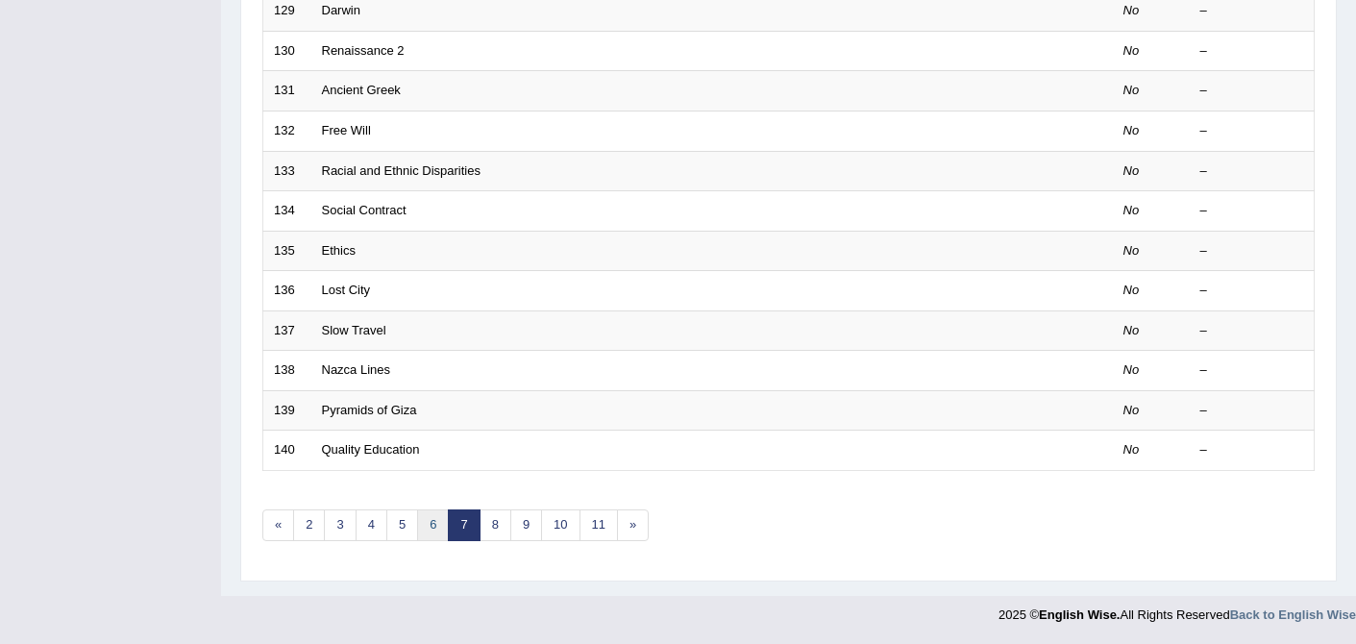
click at [427, 534] on link "6" at bounding box center [433, 525] width 32 height 32
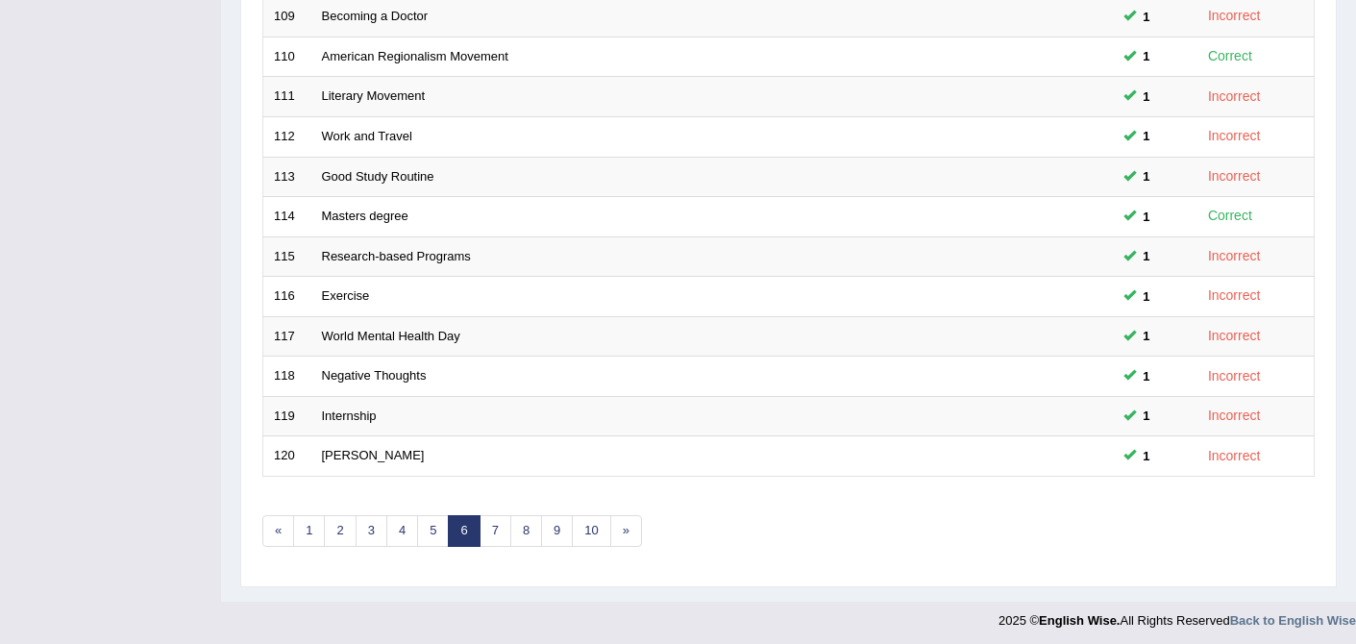
scroll to position [629, 0]
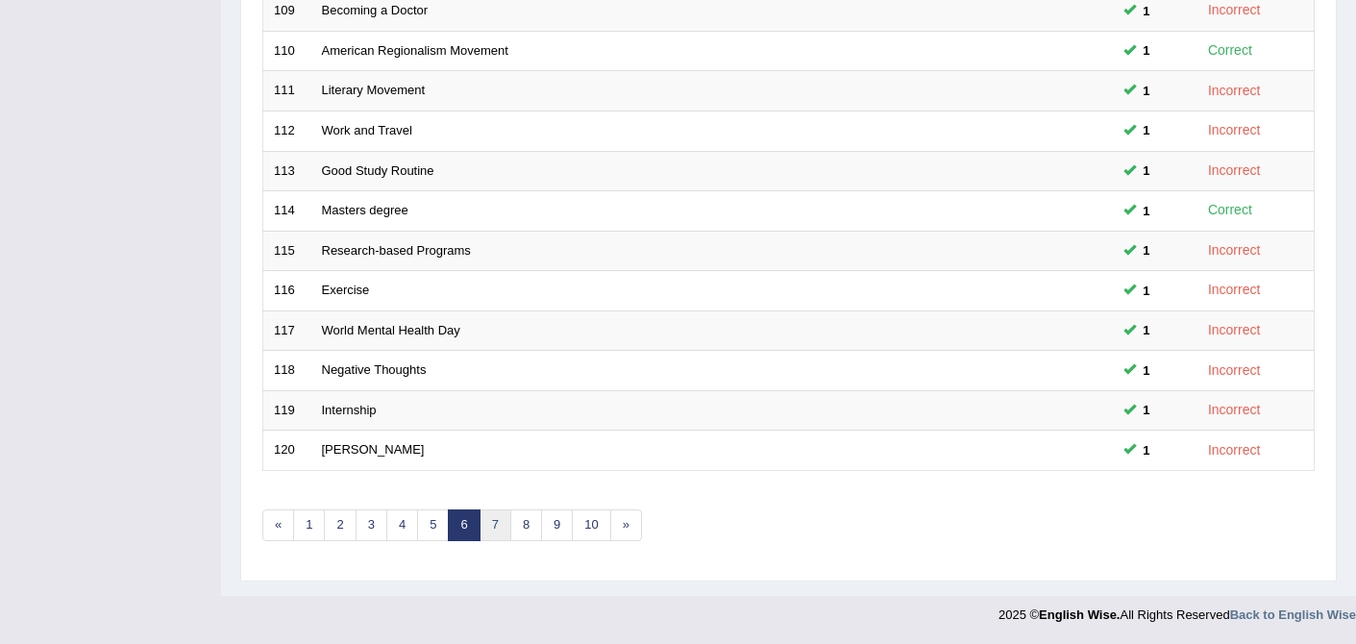
click at [494, 527] on link "7" at bounding box center [496, 525] width 32 height 32
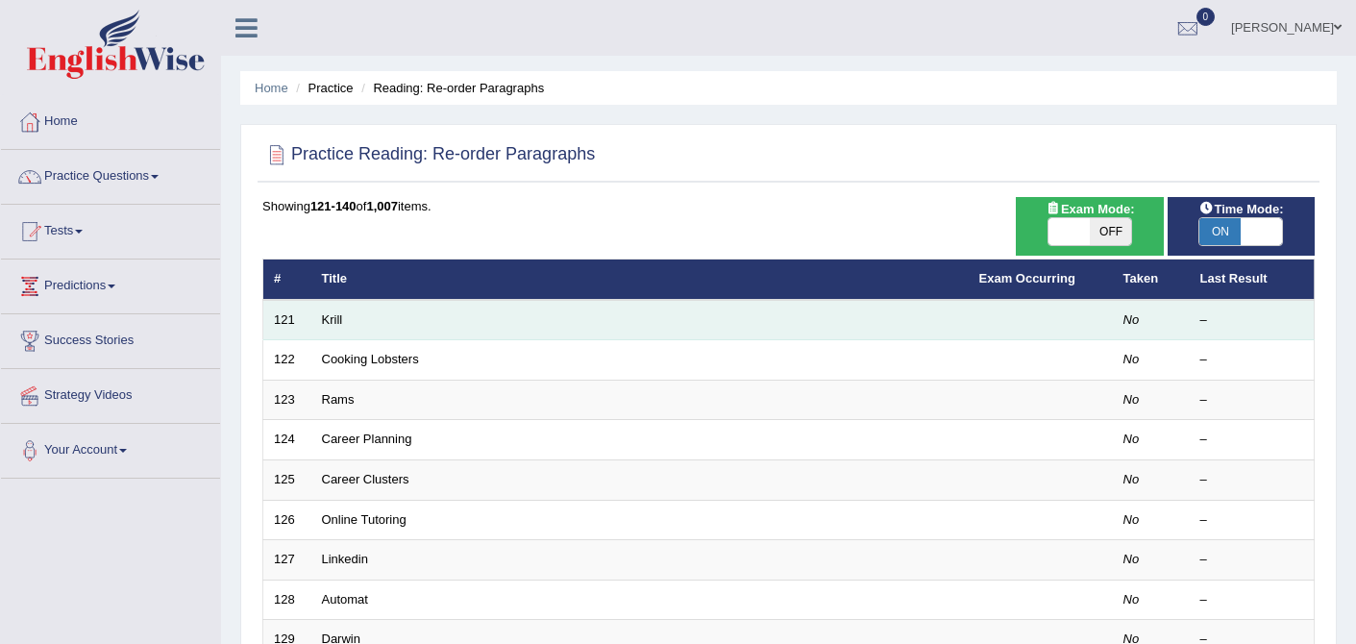
click at [342, 309] on td "Krill" at bounding box center [639, 320] width 657 height 40
click at [335, 328] on td "Krill" at bounding box center [639, 320] width 657 height 40
click at [335, 325] on link "Krill" at bounding box center [332, 319] width 21 height 14
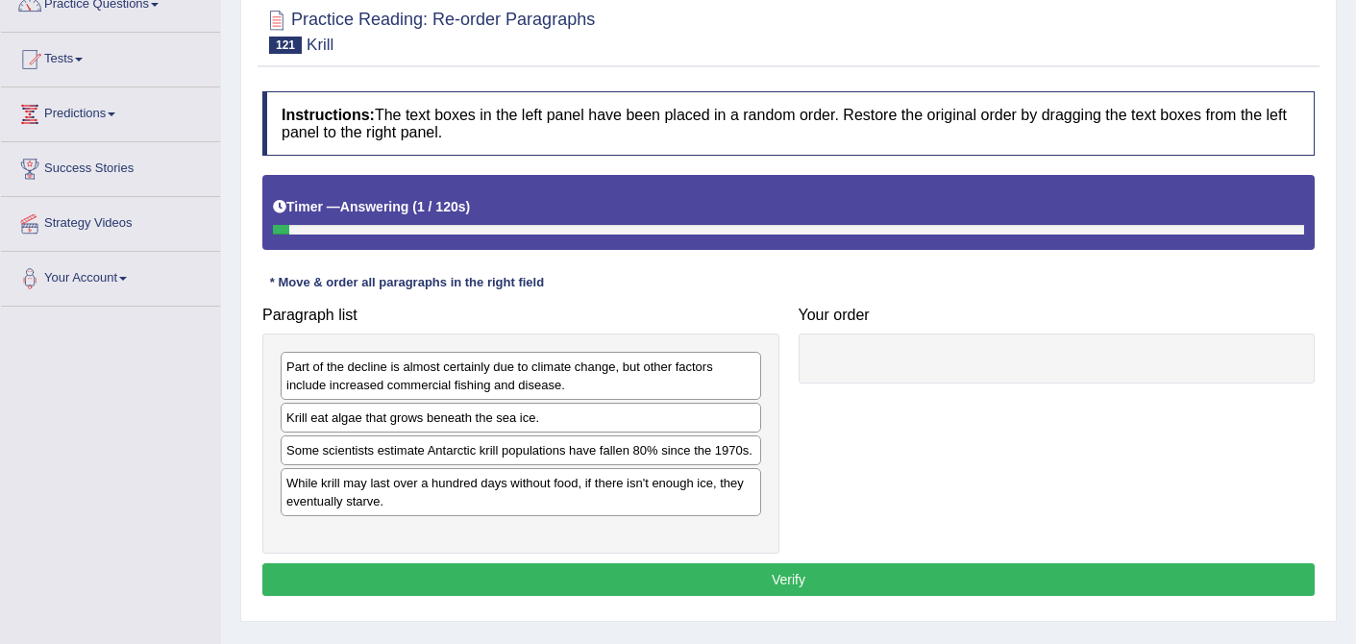
scroll to position [191, 0]
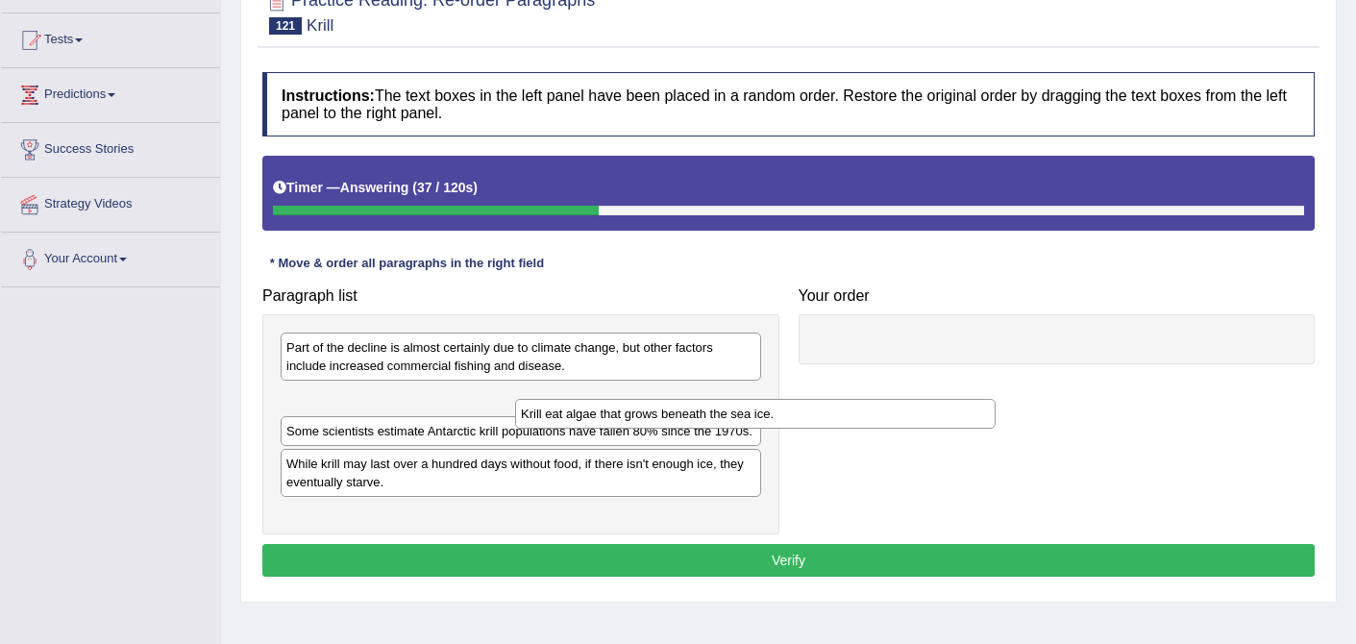
drag, startPoint x: 528, startPoint y: 394, endPoint x: 762, endPoint y: 409, distance: 235.0
click at [762, 409] on div "Krill eat algae that grows beneath the sea ice." at bounding box center [755, 414] width 481 height 30
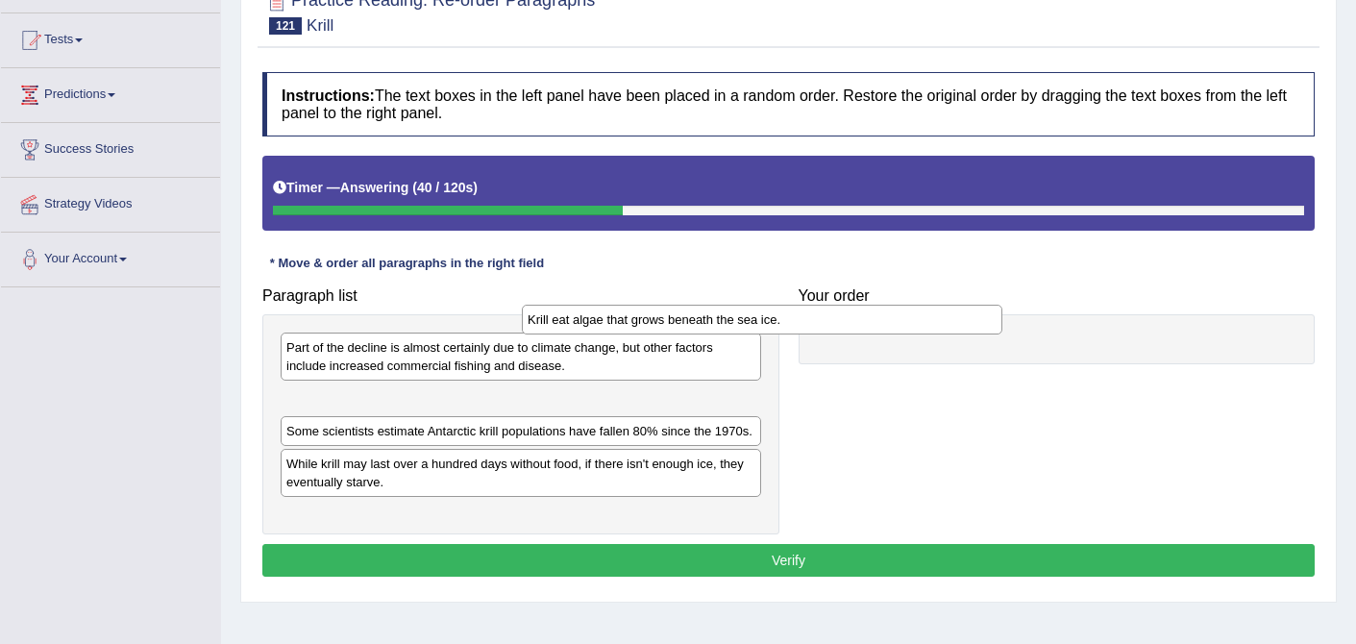
drag, startPoint x: 620, startPoint y: 409, endPoint x: 871, endPoint y: 321, distance: 266.0
click at [871, 321] on div "Krill eat algae that grows beneath the sea ice." at bounding box center [762, 320] width 481 height 30
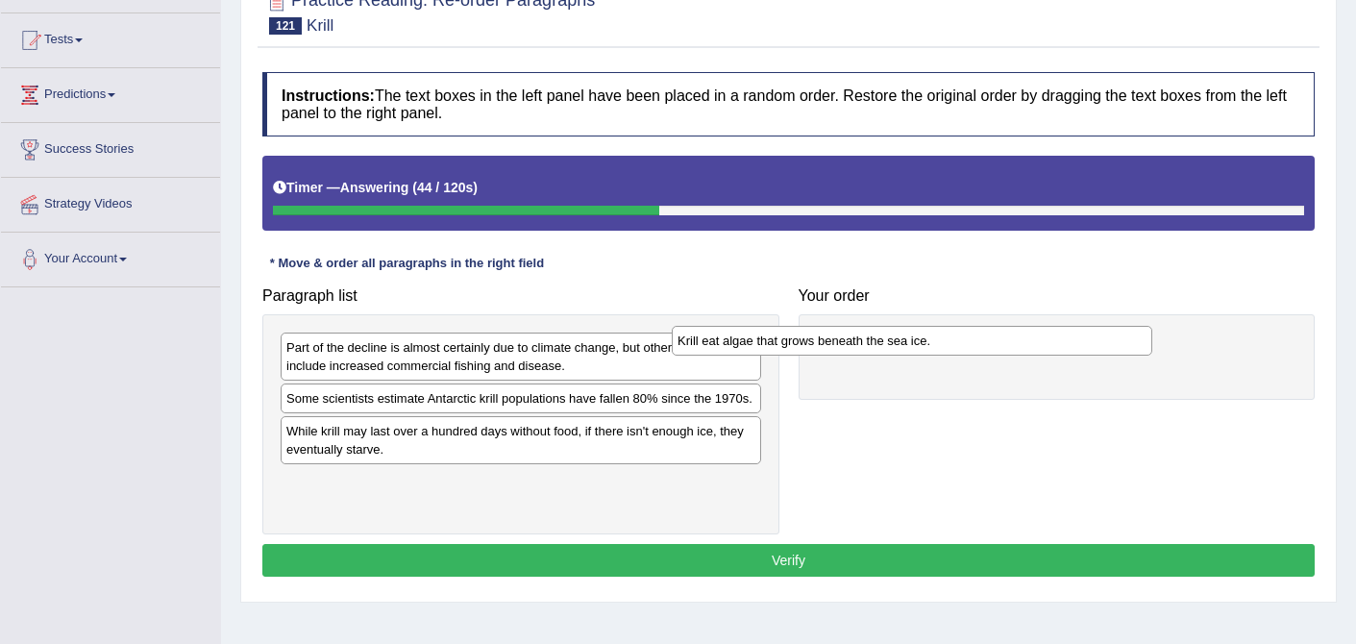
drag, startPoint x: 601, startPoint y: 409, endPoint x: 992, endPoint y: 352, distance: 395.4
click at [992, 352] on div "Krill eat algae that grows beneath the sea ice." at bounding box center [912, 341] width 481 height 30
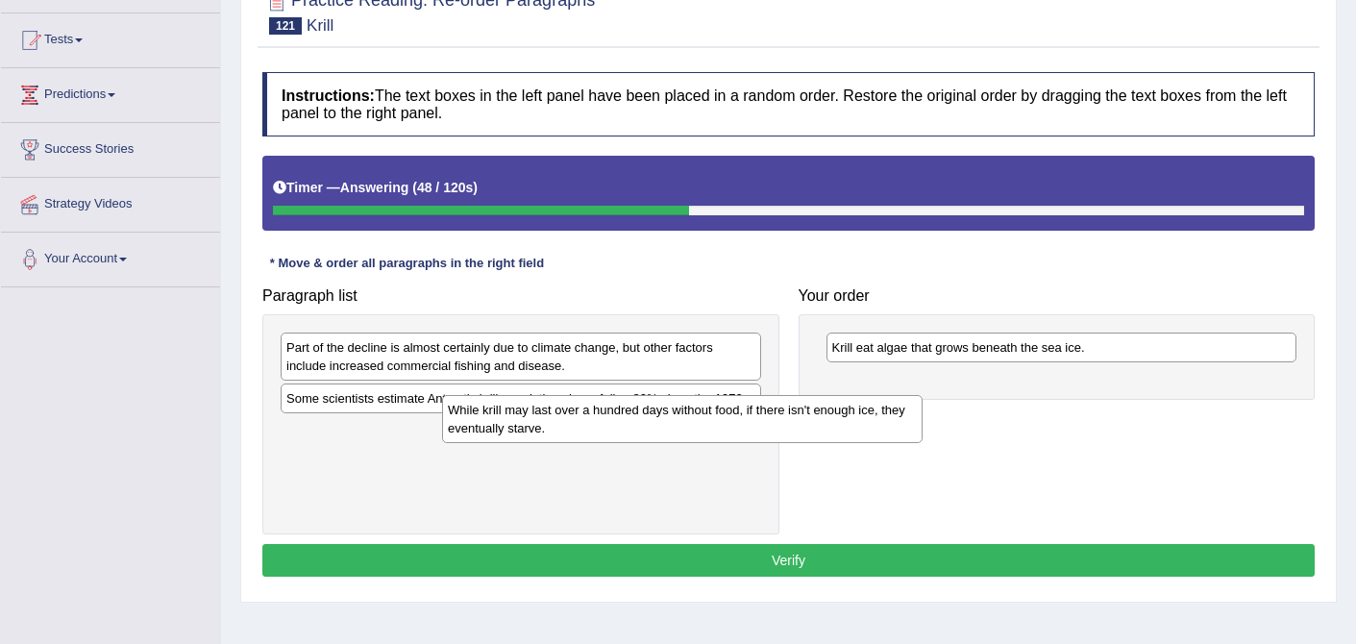
drag, startPoint x: 561, startPoint y: 457, endPoint x: 879, endPoint y: 376, distance: 328.2
click at [879, 395] on div "While krill may last over a hundred days without food, if there isn't enough ic…" at bounding box center [682, 419] width 481 height 48
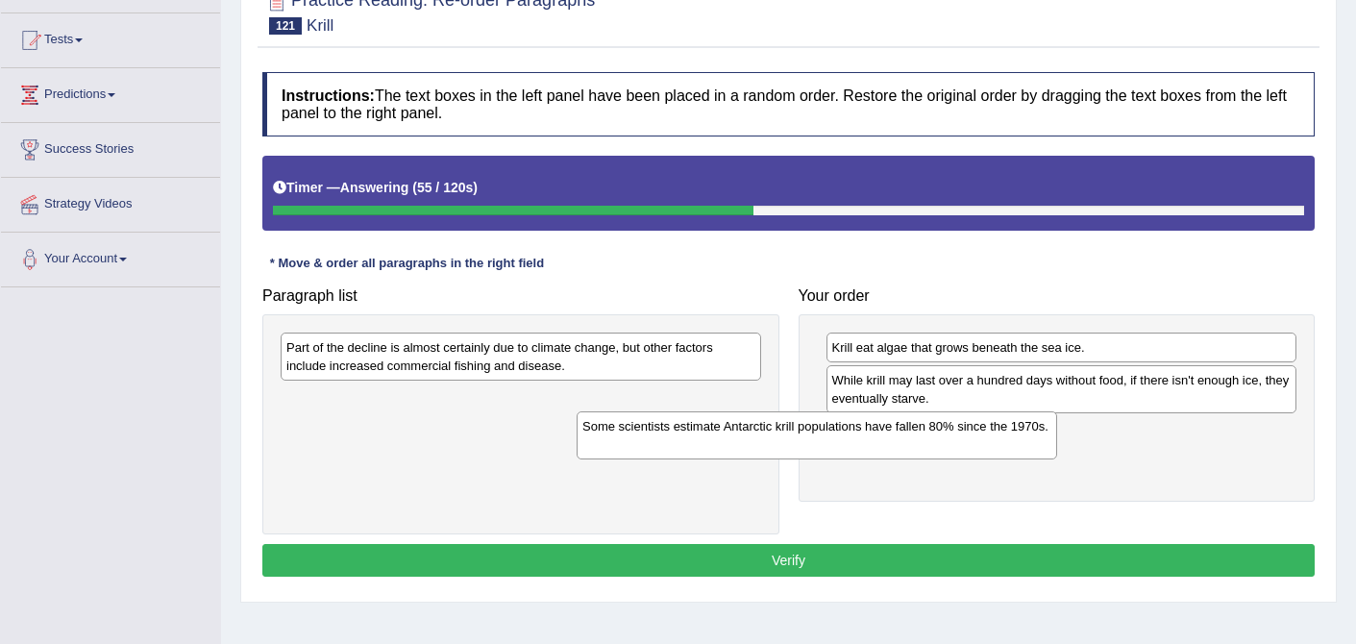
drag, startPoint x: 627, startPoint y: 405, endPoint x: 949, endPoint y: 416, distance: 322.2
click at [949, 416] on div "Some scientists estimate Antarctic krill populations have fallen 80% since the …" at bounding box center [817, 435] width 481 height 48
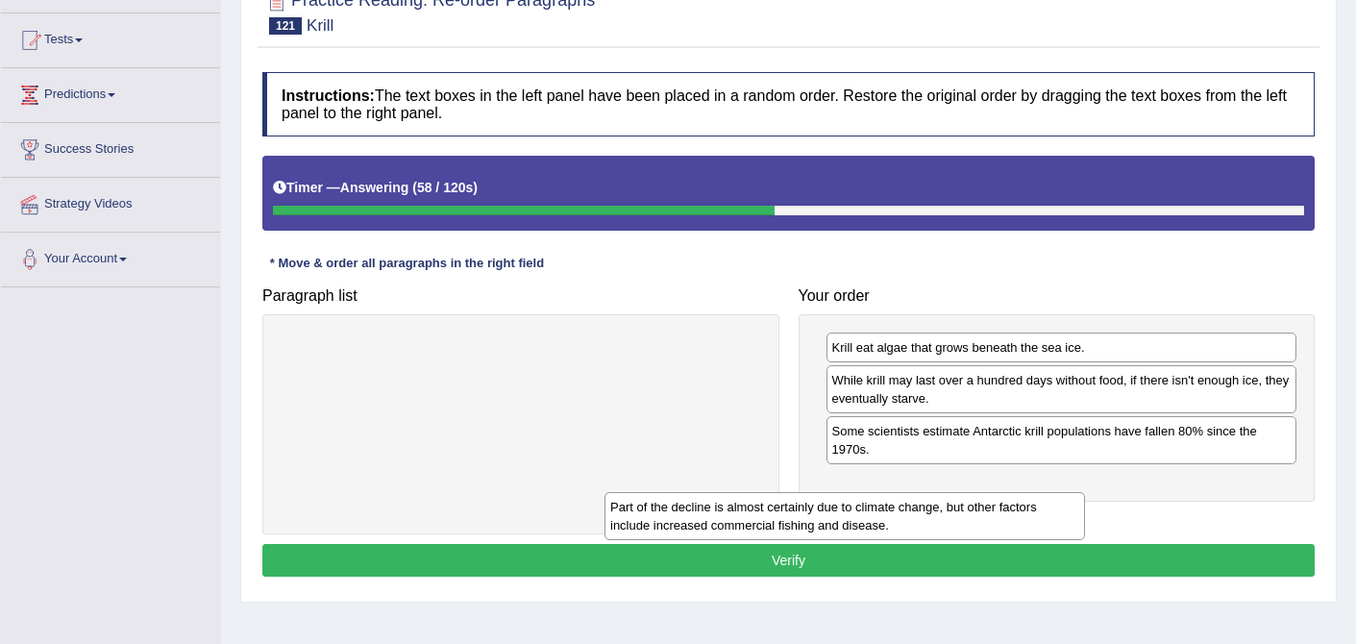
drag, startPoint x: 624, startPoint y: 348, endPoint x: 949, endPoint y: 502, distance: 359.4
click at [949, 502] on div "Part of the decline is almost certainly due to climate change, but other factor…" at bounding box center [845, 516] width 481 height 48
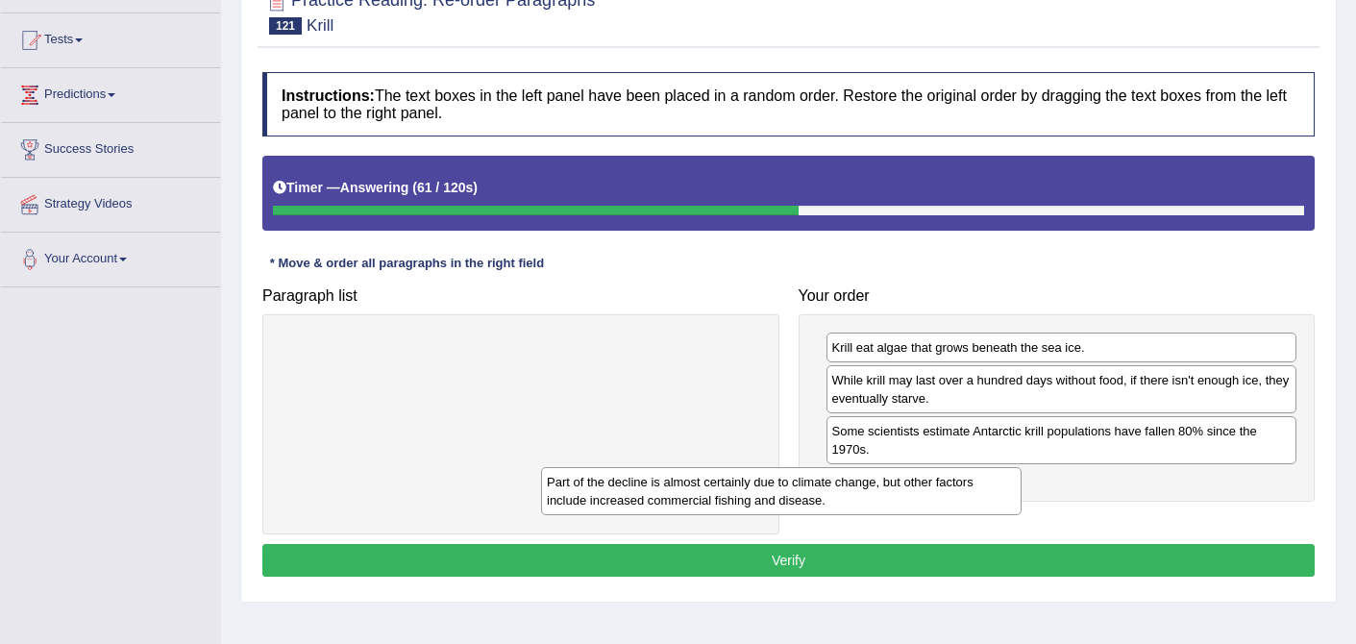
drag, startPoint x: 630, startPoint y: 350, endPoint x: 890, endPoint y: 484, distance: 293.2
click at [890, 484] on div "Part of the decline is almost certainly due to climate change, but other factor…" at bounding box center [781, 491] width 481 height 48
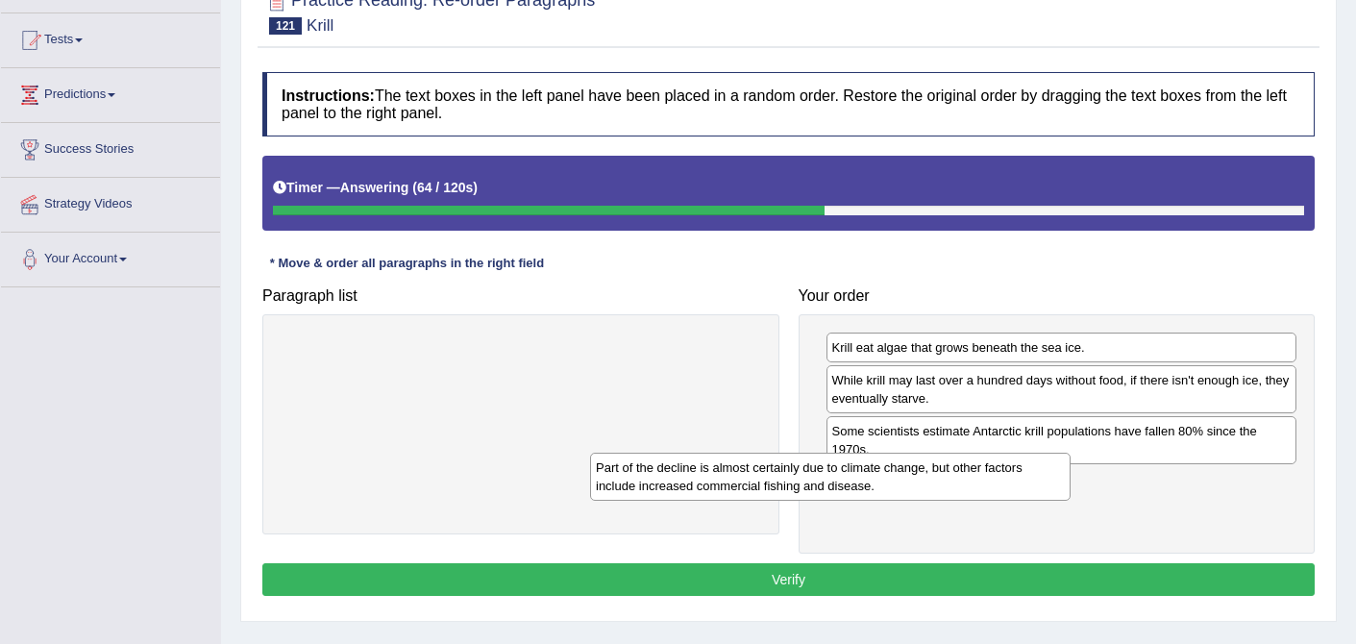
drag, startPoint x: 635, startPoint y: 357, endPoint x: 945, endPoint y: 476, distance: 331.6
click at [945, 476] on div "Part of the decline is almost certainly due to climate change, but other factor…" at bounding box center [830, 477] width 481 height 48
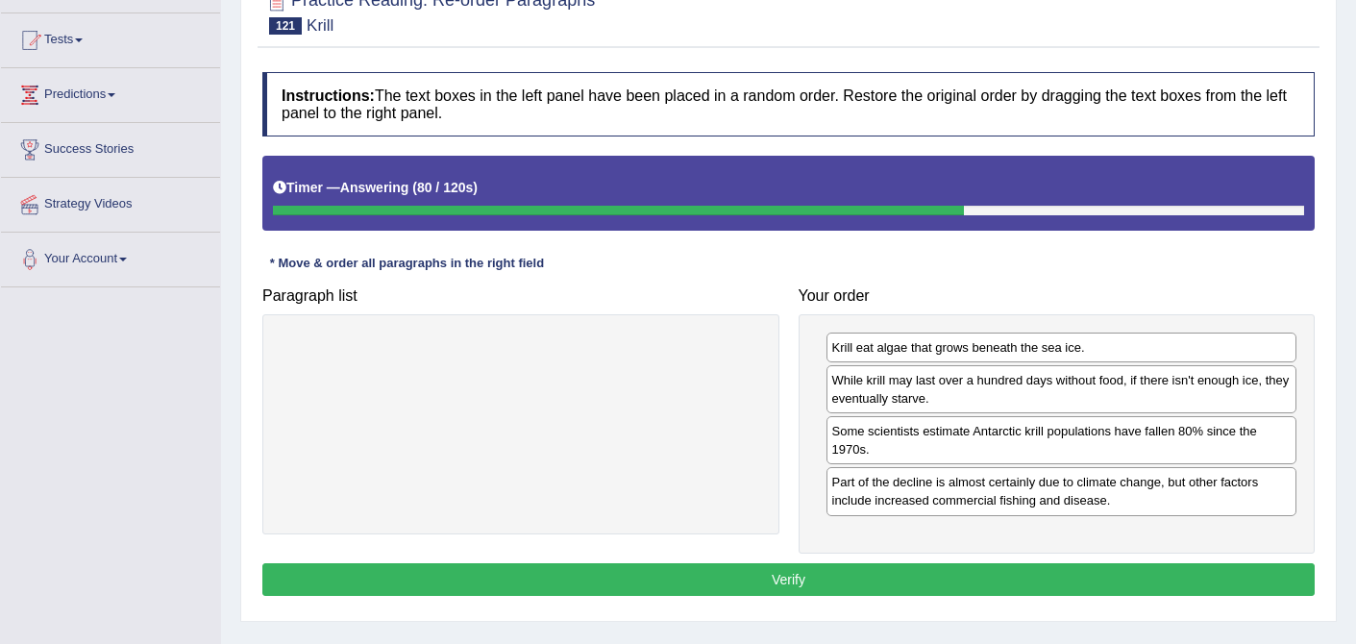
click at [939, 591] on button "Verify" at bounding box center [788, 579] width 1052 height 33
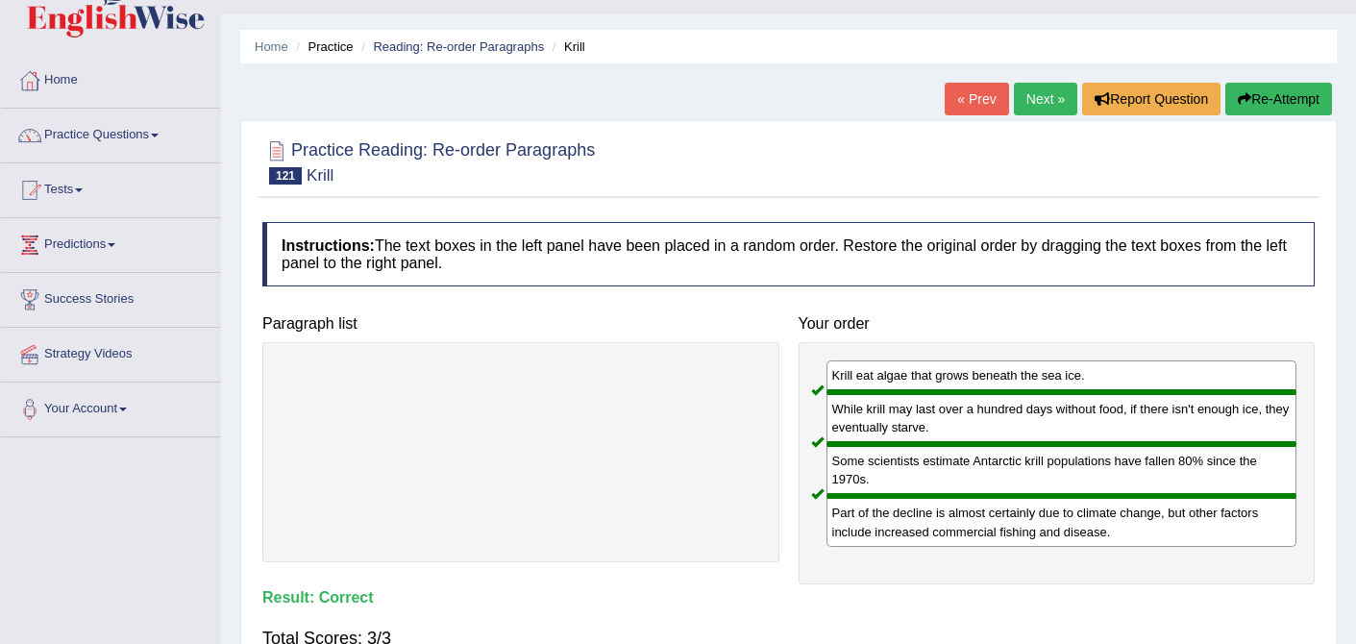
scroll to position [0, 0]
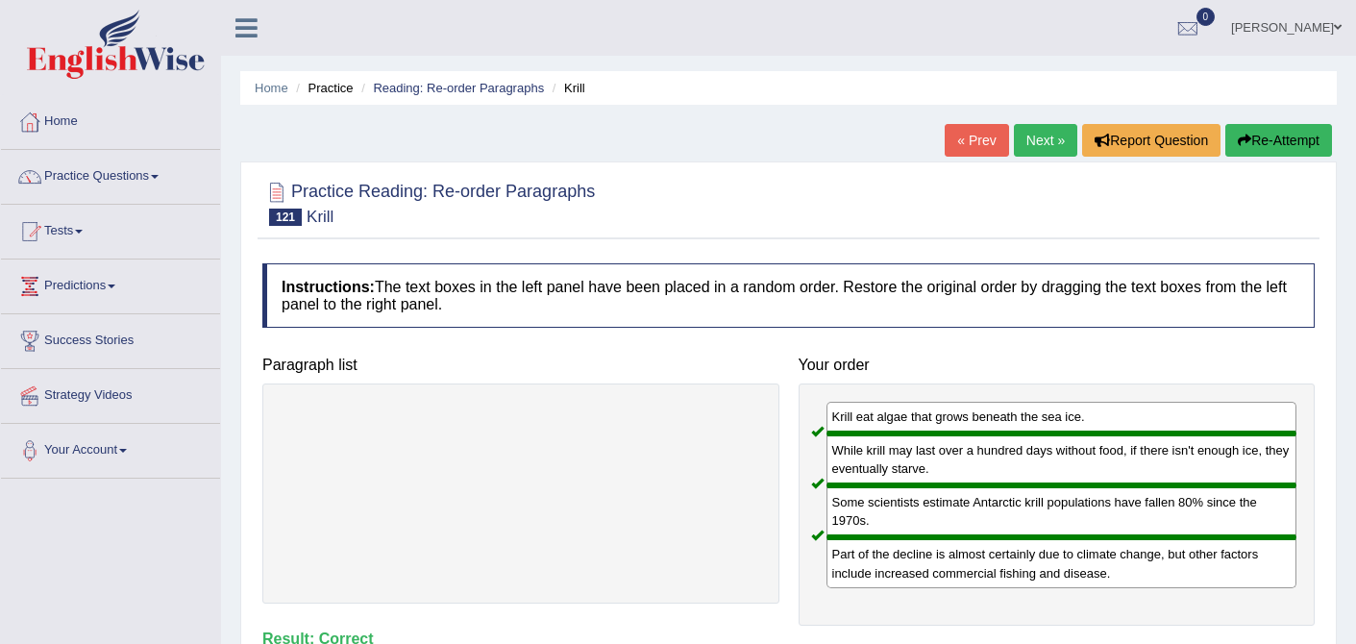
click at [1041, 150] on link "Next »" at bounding box center [1045, 140] width 63 height 33
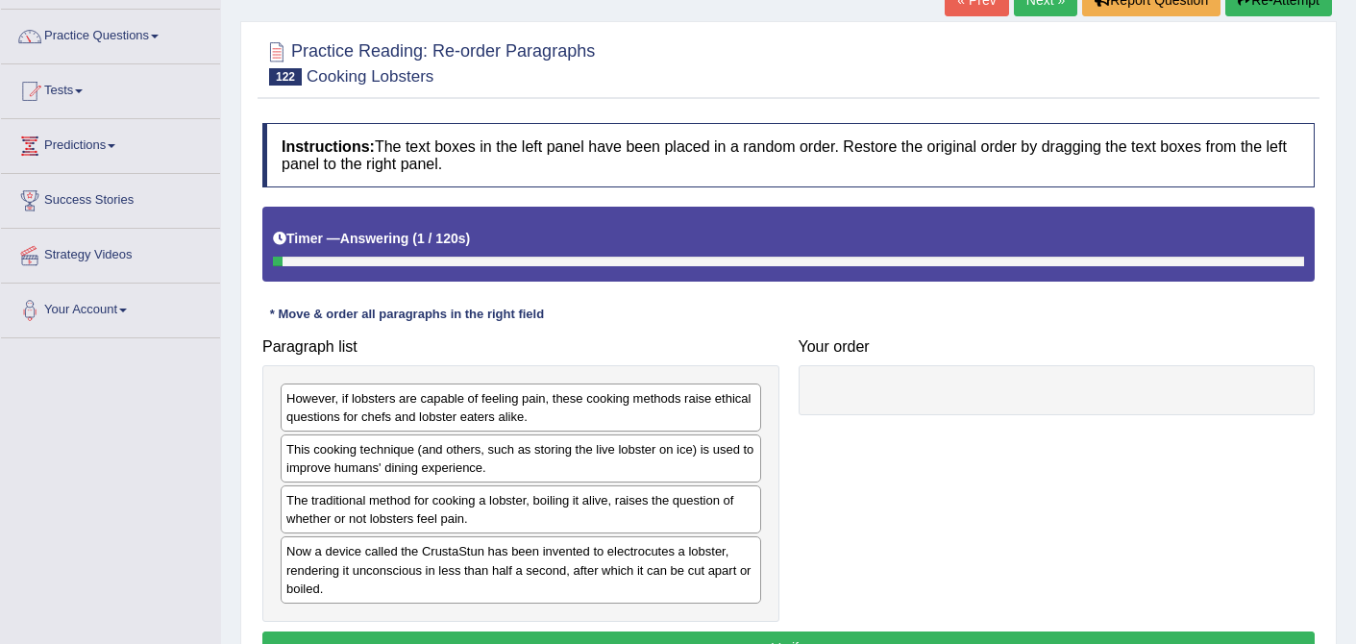
scroll to position [146, 0]
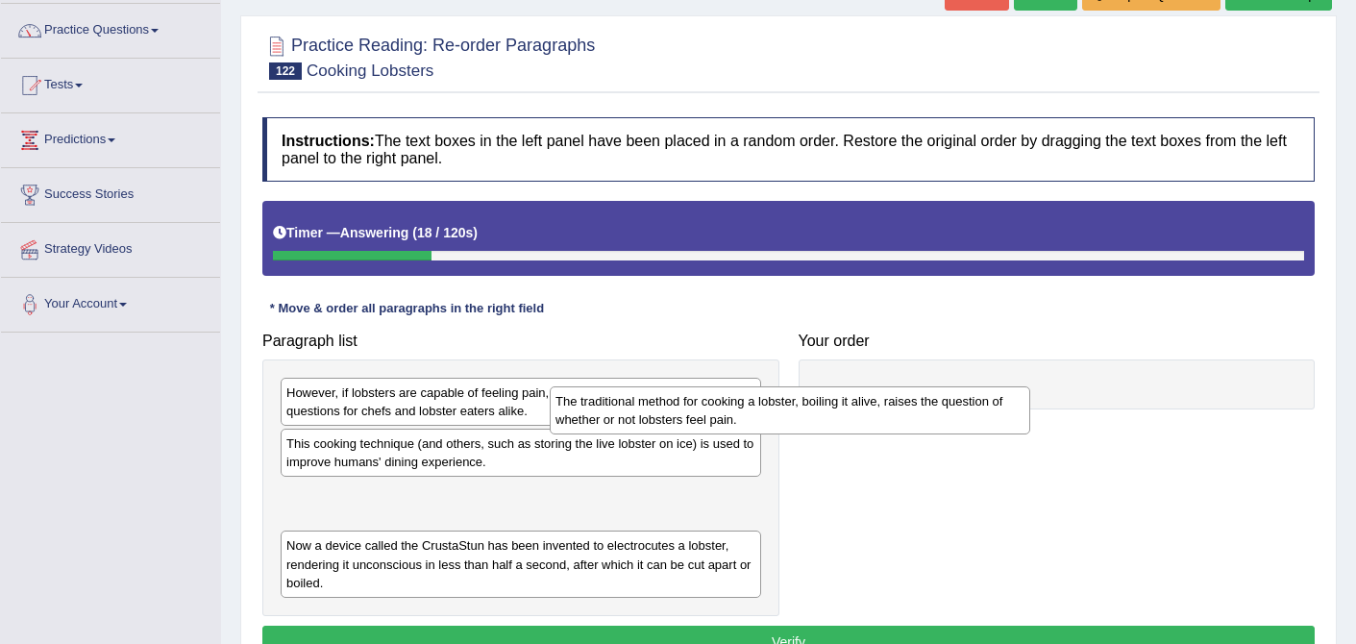
drag, startPoint x: 656, startPoint y: 502, endPoint x: 942, endPoint y: 401, distance: 303.7
click at [942, 401] on div "The traditional method for cooking a lobster, boiling it alive, raises the ques…" at bounding box center [790, 410] width 481 height 48
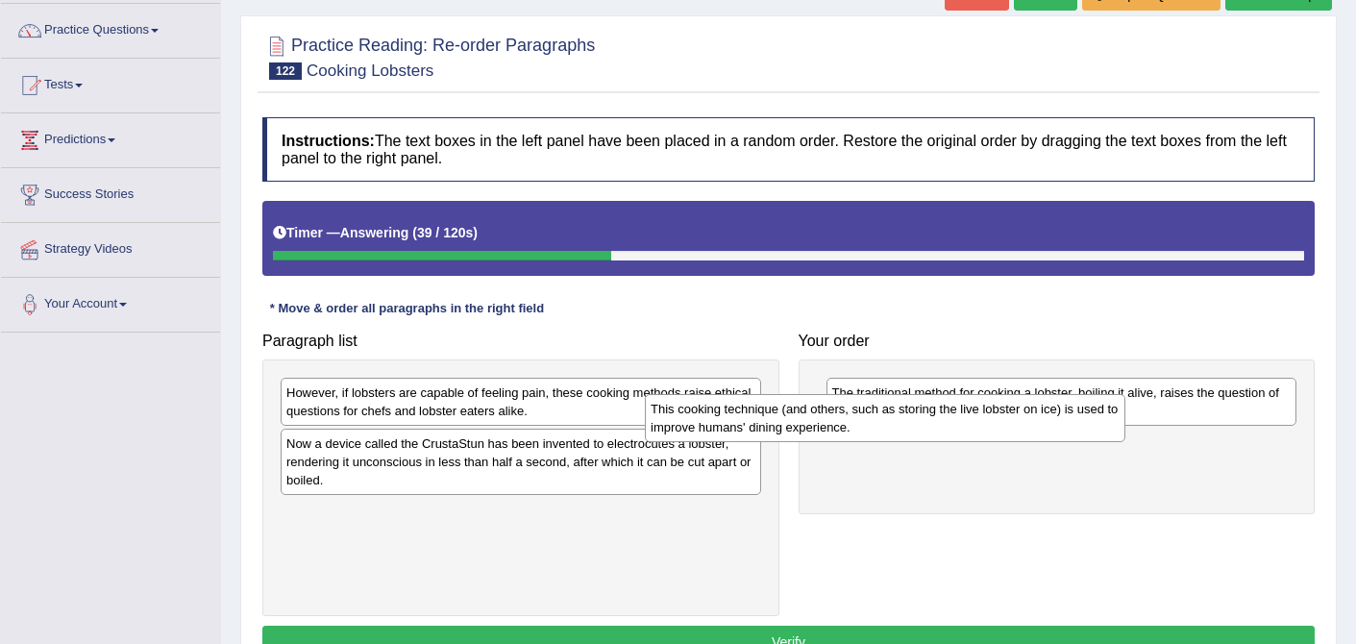
drag, startPoint x: 593, startPoint y: 456, endPoint x: 954, endPoint y: 421, distance: 363.0
click at [956, 421] on div "This cooking technique (and others, such as storing the live lobster on ice) is…" at bounding box center [885, 418] width 481 height 48
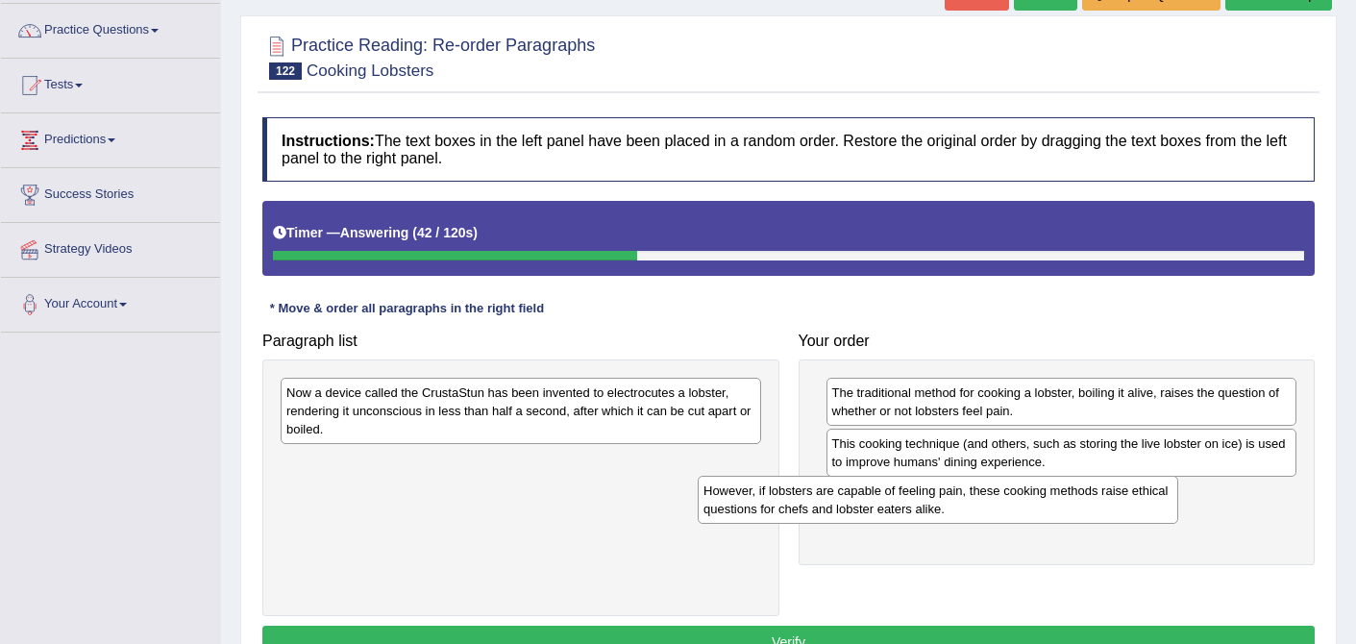
drag, startPoint x: 653, startPoint y: 395, endPoint x: 1072, endPoint y: 489, distance: 429.5
click at [1072, 489] on div "However, if lobsters are capable of feeling pain, these cooking methods raise e…" at bounding box center [938, 500] width 481 height 48
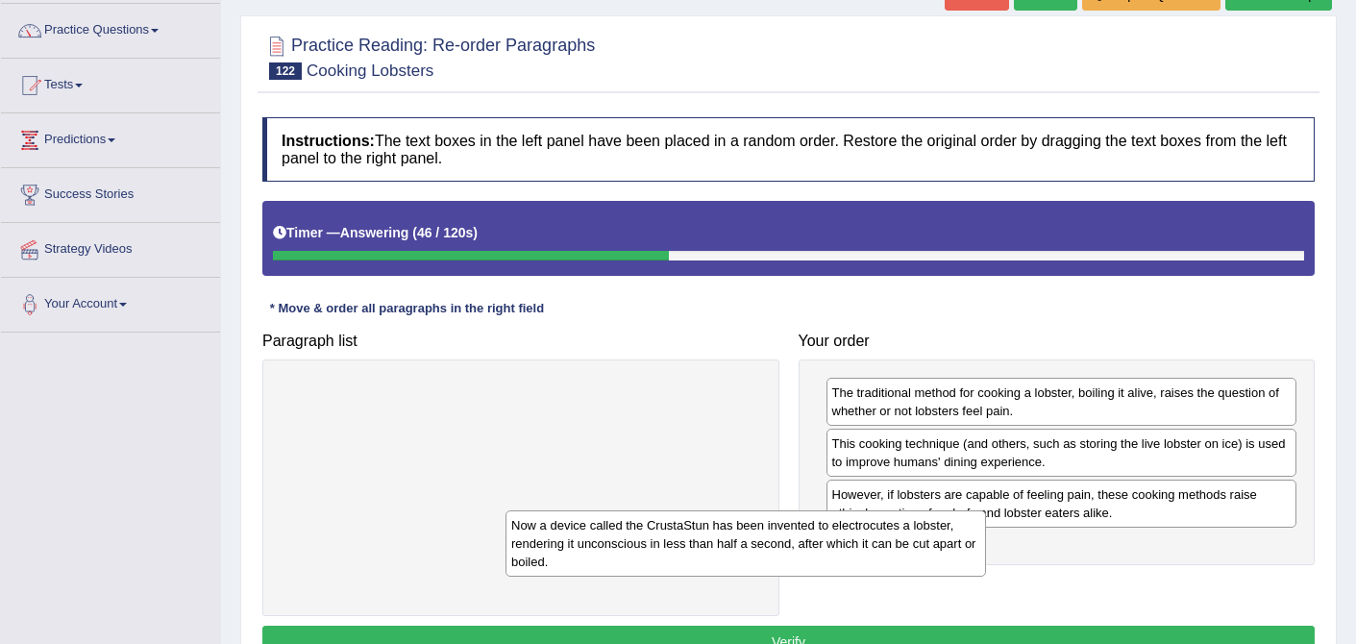
drag, startPoint x: 697, startPoint y: 417, endPoint x: 1024, endPoint y: 540, distance: 349.2
click at [986, 540] on div "Now a device called the CrustaStun has been invented to electrocutes a lobster,…" at bounding box center [746, 543] width 481 height 66
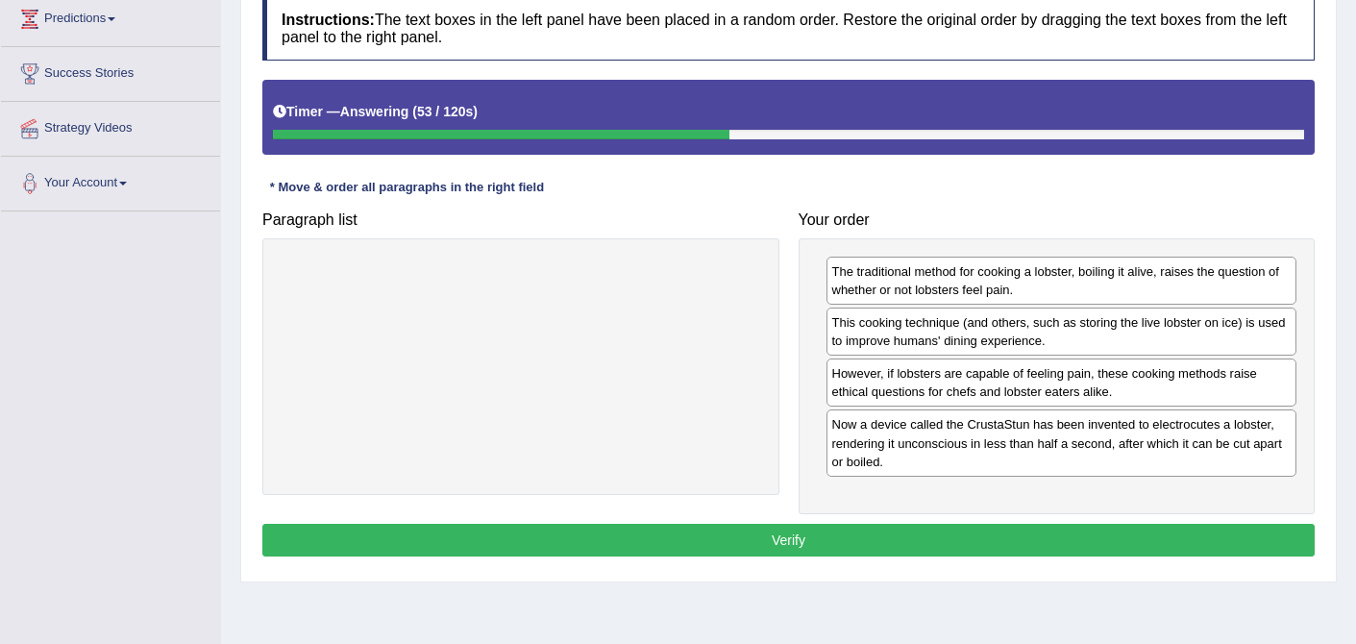
scroll to position [270, 0]
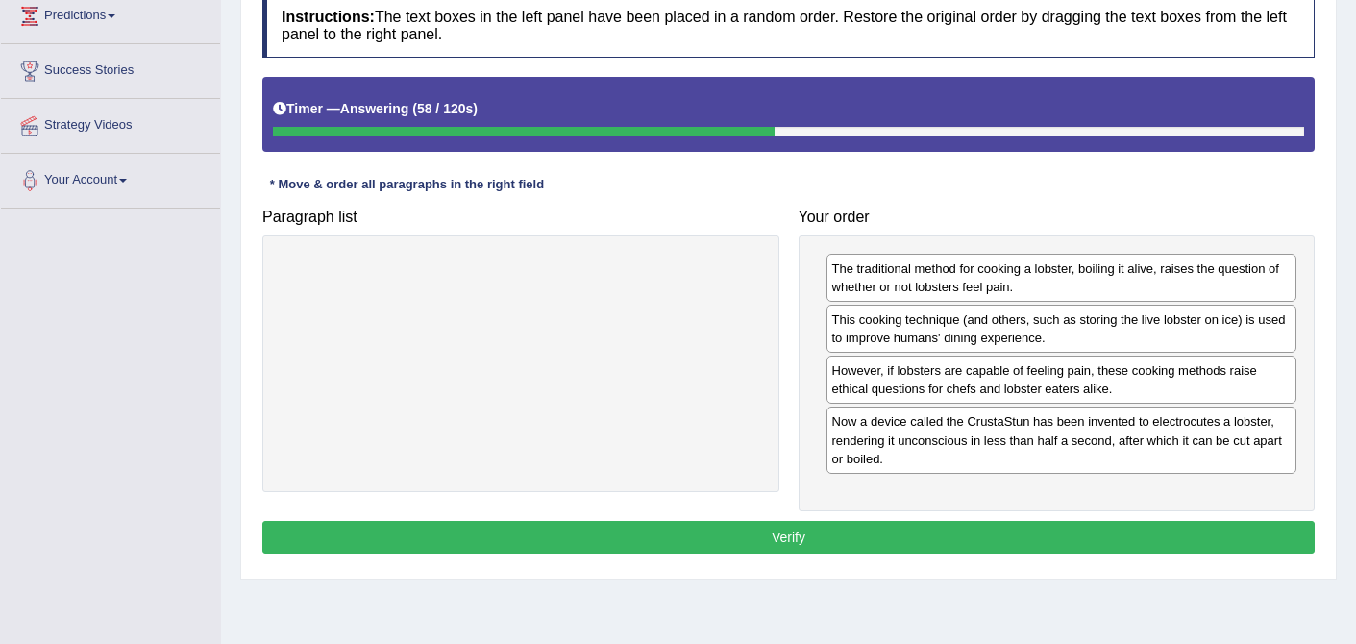
click at [883, 535] on button "Verify" at bounding box center [788, 537] width 1052 height 33
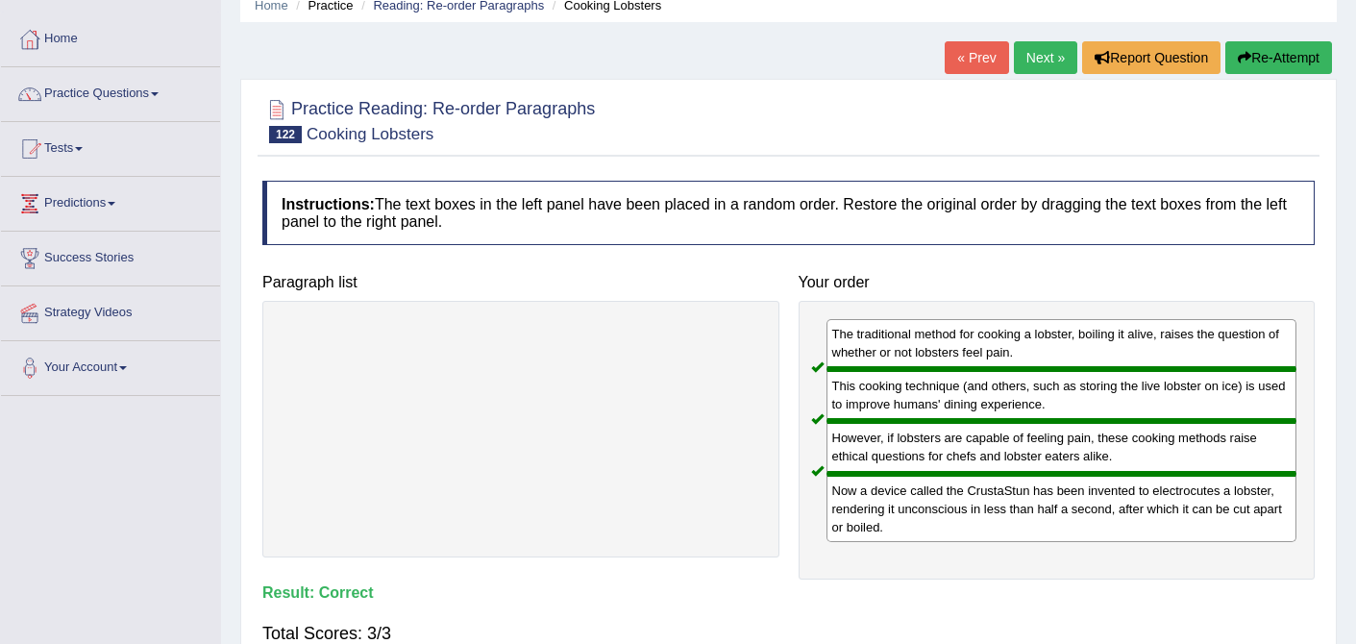
scroll to position [49, 0]
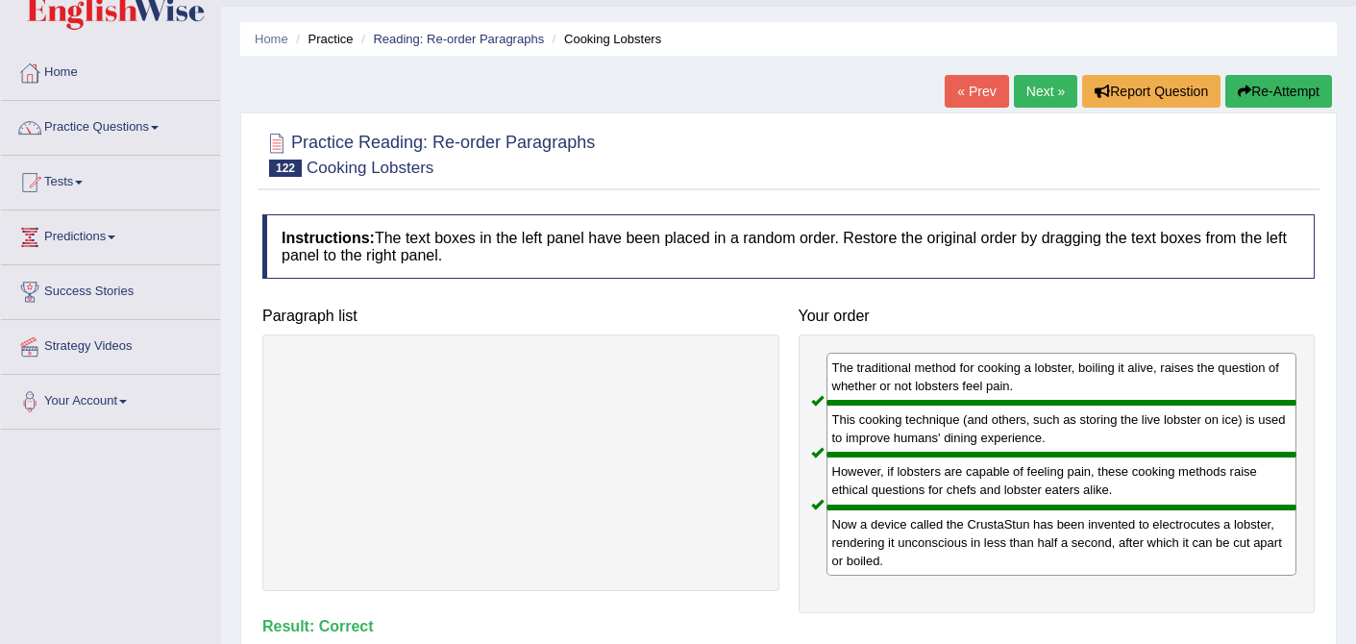
click at [1036, 88] on link "Next »" at bounding box center [1045, 91] width 63 height 33
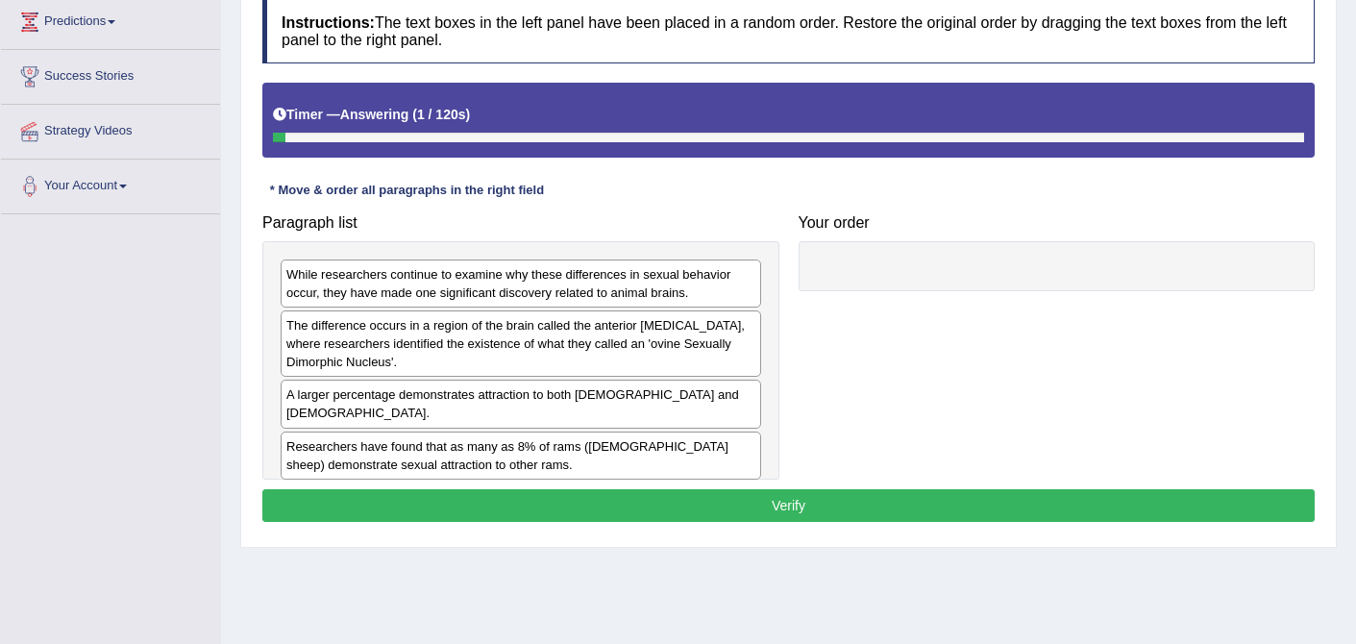
scroll to position [268, 0]
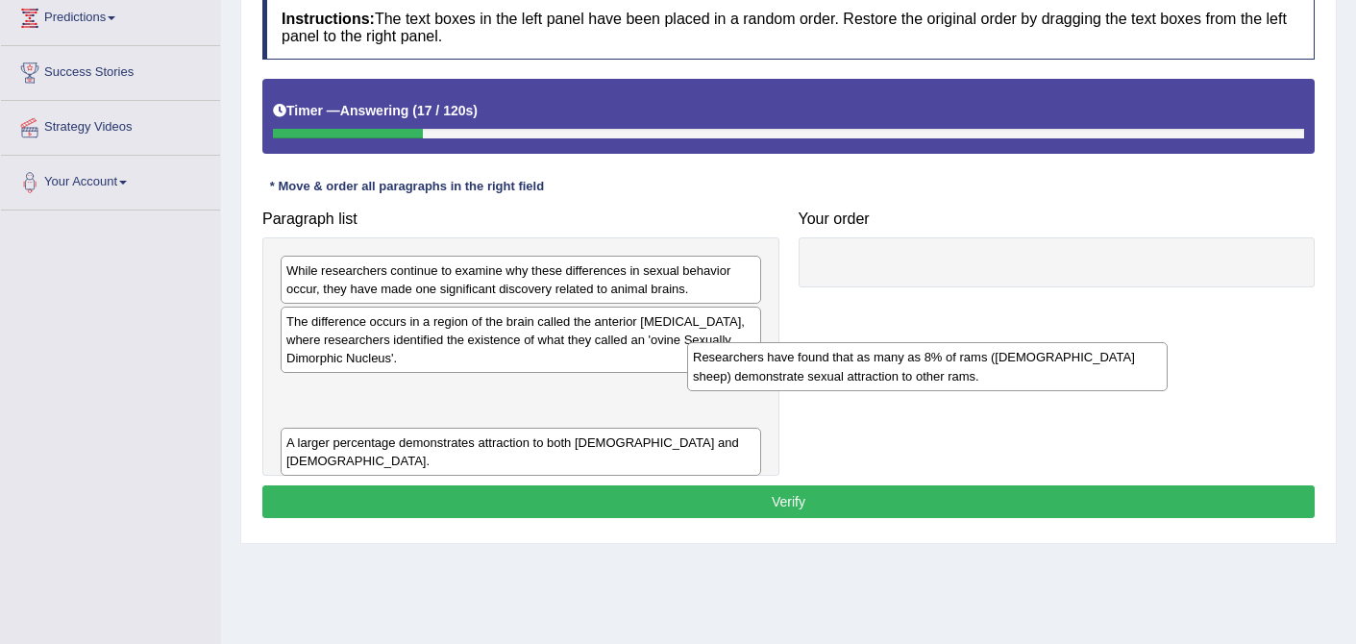
drag, startPoint x: 457, startPoint y: 427, endPoint x: 842, endPoint y: 362, distance: 390.8
click at [860, 360] on div "Researchers have found that as many as 8% of rams ([DEMOGRAPHIC_DATA] sheep) de…" at bounding box center [927, 366] width 481 height 48
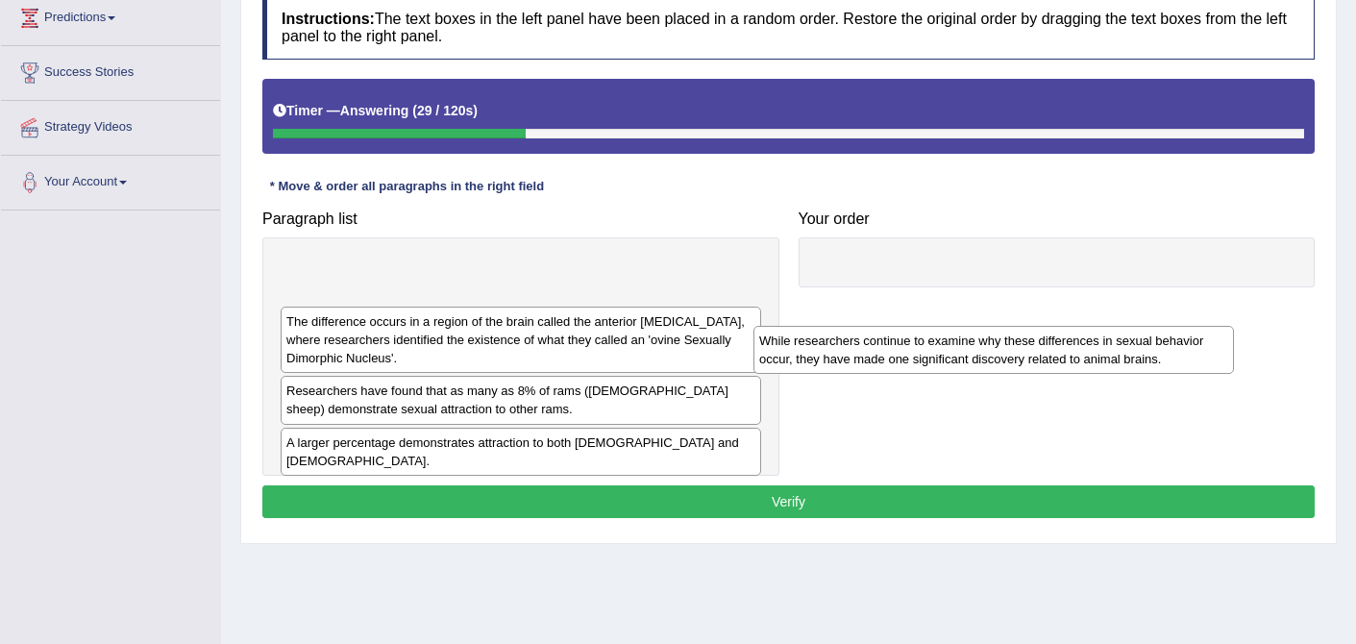
drag, startPoint x: 586, startPoint y: 277, endPoint x: 1059, endPoint y: 347, distance: 478.1
click at [1059, 347] on div "While researchers continue to examine why these differences in sexual behavior …" at bounding box center [994, 350] width 481 height 48
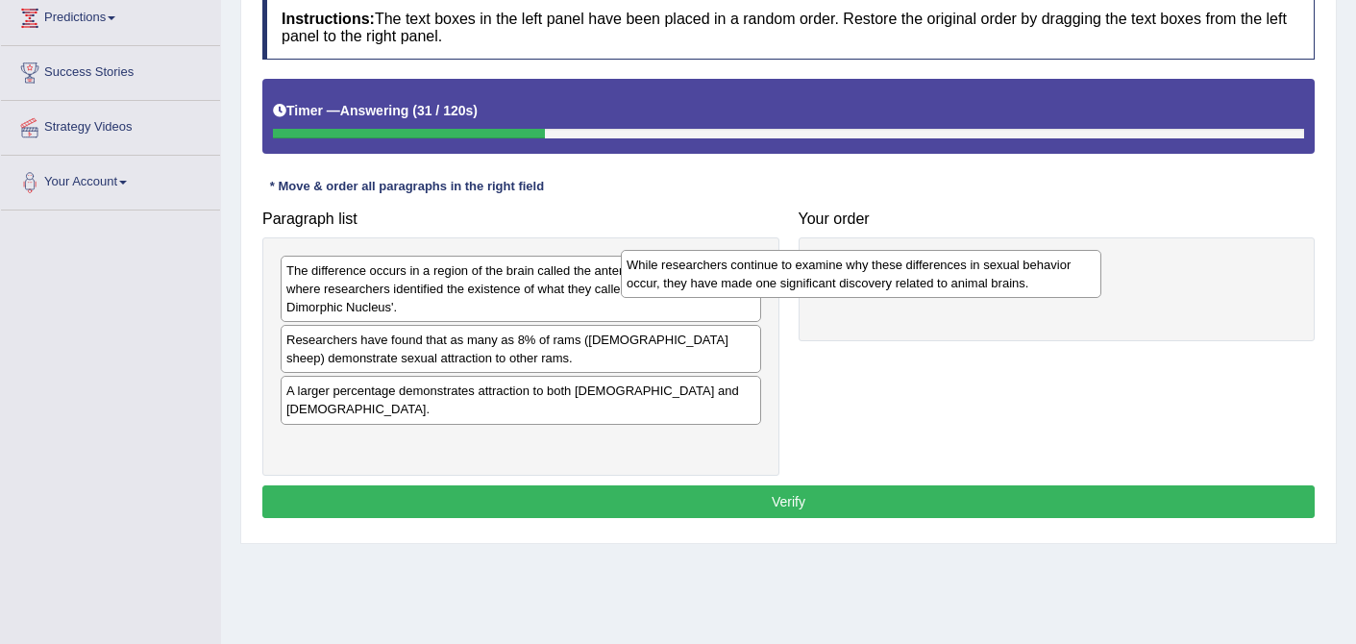
drag, startPoint x: 659, startPoint y: 284, endPoint x: 1016, endPoint y: 270, distance: 356.9
click at [1016, 270] on div "While researchers continue to examine why these differences in sexual behavior …" at bounding box center [861, 274] width 481 height 48
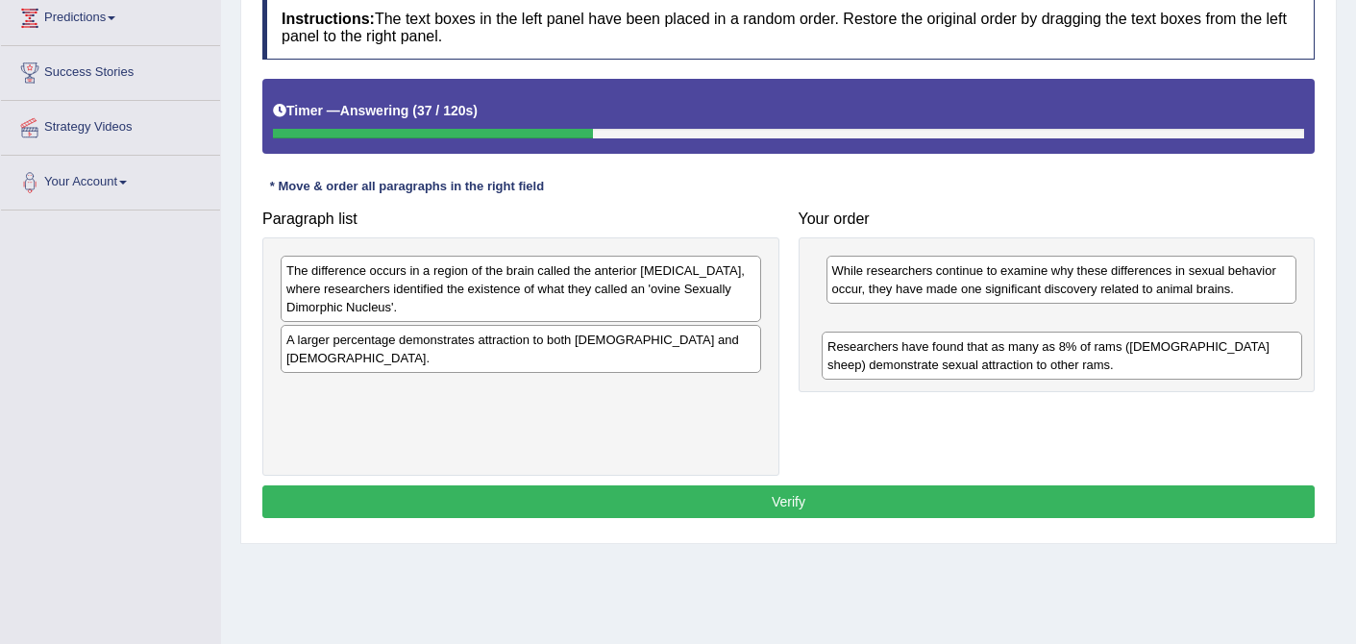
drag, startPoint x: 577, startPoint y: 346, endPoint x: 1122, endPoint y: 352, distance: 545.0
click at [1122, 352] on div "Researchers have found that as many as 8% of rams ([DEMOGRAPHIC_DATA] sheep) de…" at bounding box center [1062, 356] width 481 height 48
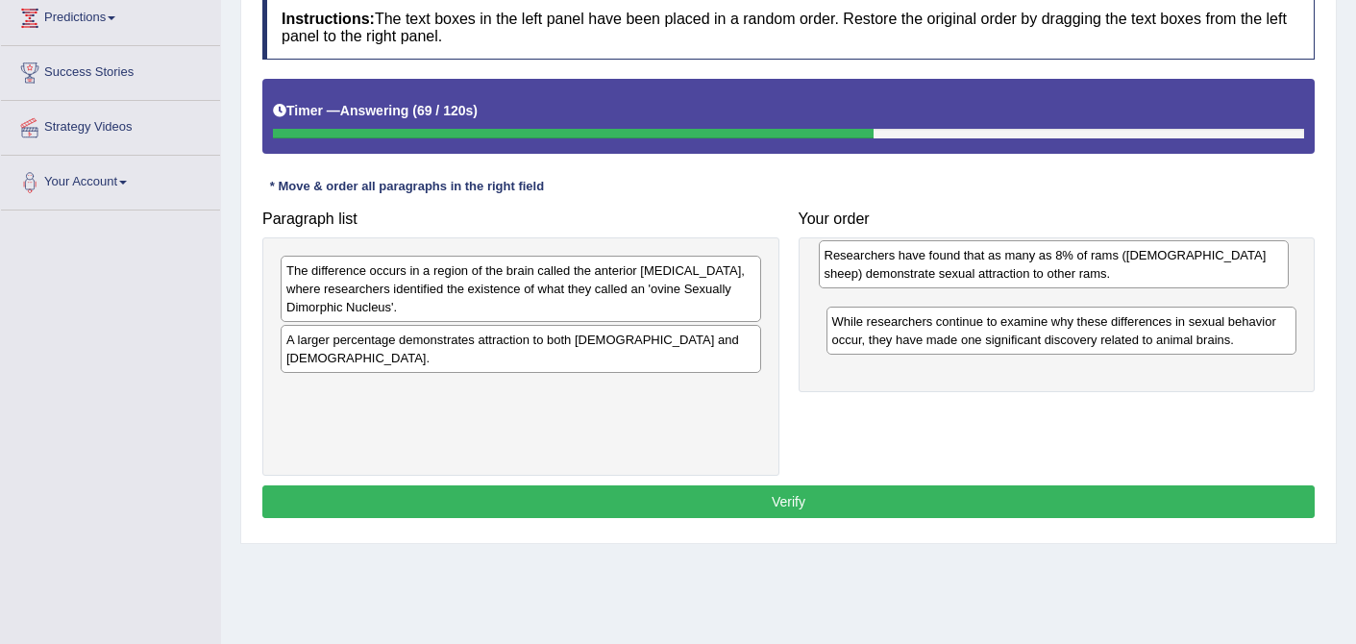
drag, startPoint x: 963, startPoint y: 337, endPoint x: 955, endPoint y: 271, distance: 66.8
click at [955, 271] on div "Researchers have found that as many as 8% of rams ([DEMOGRAPHIC_DATA] sheep) de…" at bounding box center [1054, 264] width 471 height 48
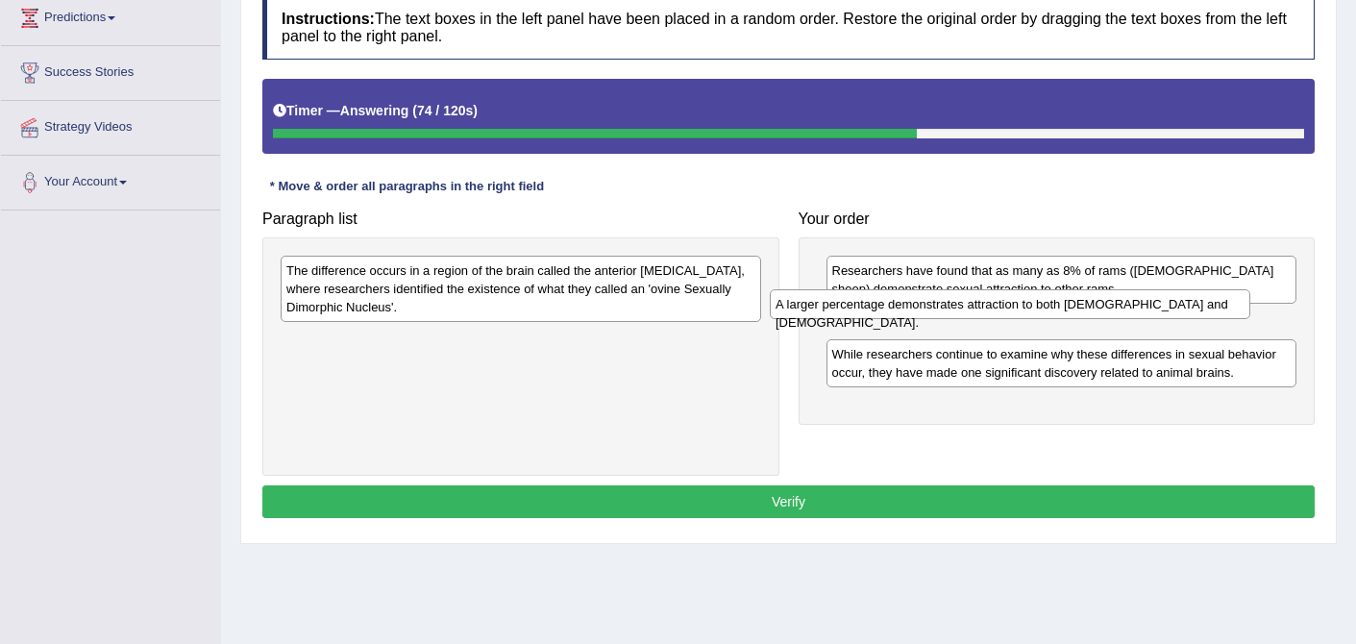
drag, startPoint x: 550, startPoint y: 343, endPoint x: 1041, endPoint y: 310, distance: 492.2
click at [1048, 309] on div "A larger percentage demonstrates attraction to both [DEMOGRAPHIC_DATA] and [DEM…" at bounding box center [1010, 304] width 481 height 30
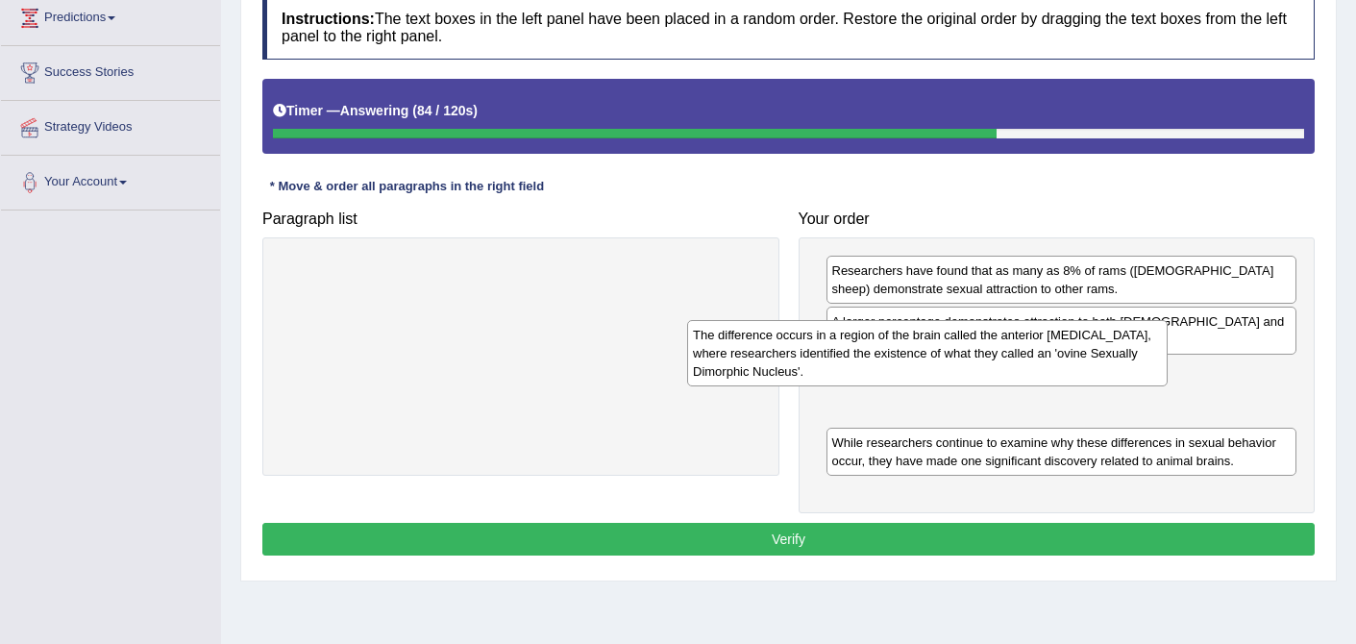
drag, startPoint x: 572, startPoint y: 287, endPoint x: 978, endPoint y: 352, distance: 411.6
click at [978, 352] on div "The difference occurs in a region of the brain called the anterior [MEDICAL_DAT…" at bounding box center [927, 353] width 481 height 66
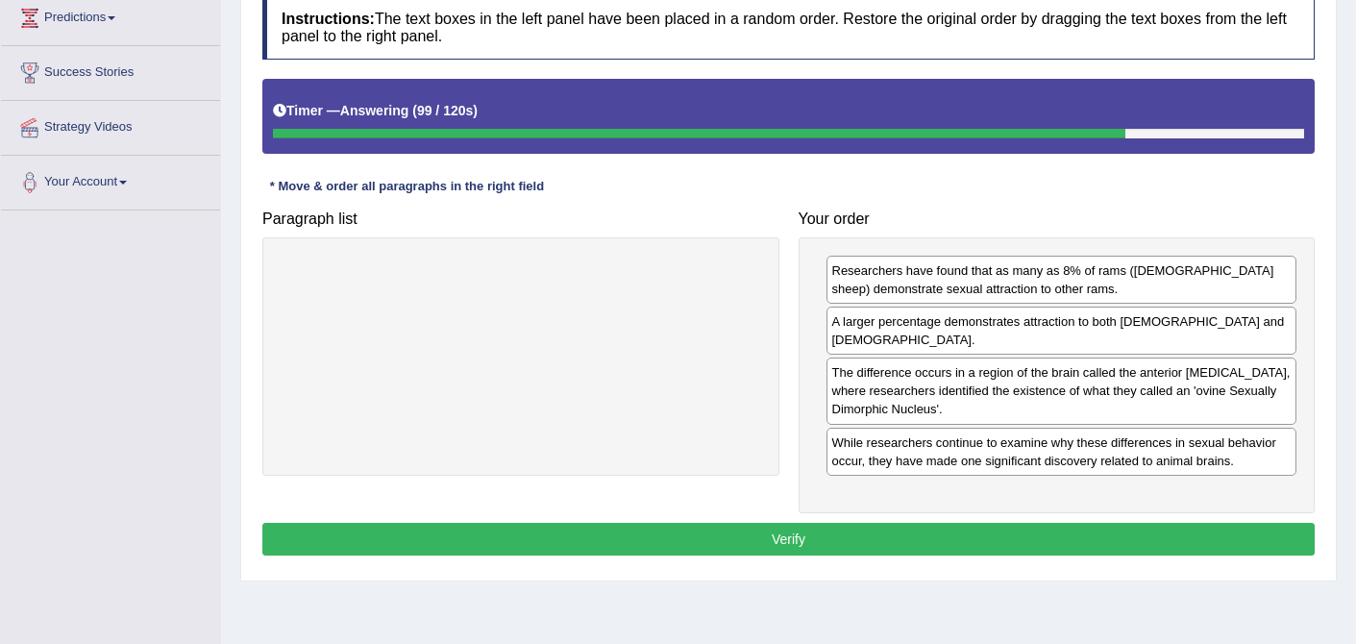
click at [780, 523] on button "Verify" at bounding box center [788, 539] width 1052 height 33
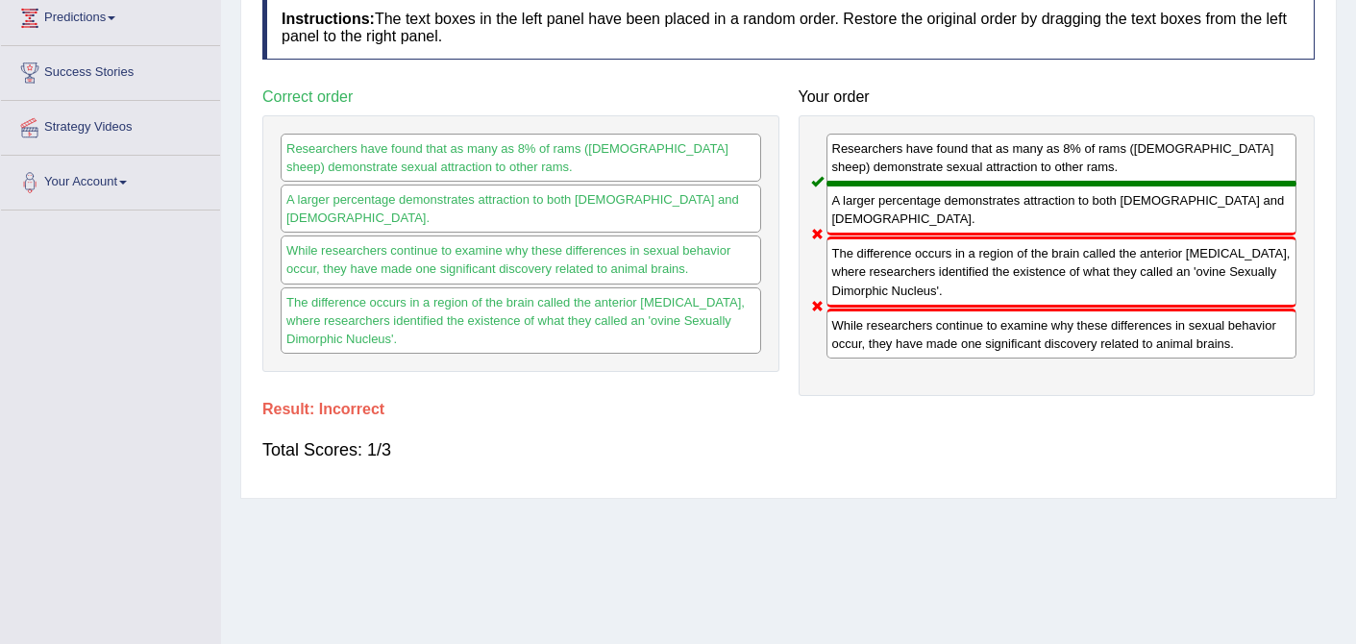
click at [782, 546] on div "Home Practice Reading: Re-order Paragraphs Rams « Prev Next » Report Question R…" at bounding box center [788, 212] width 1135 height 961
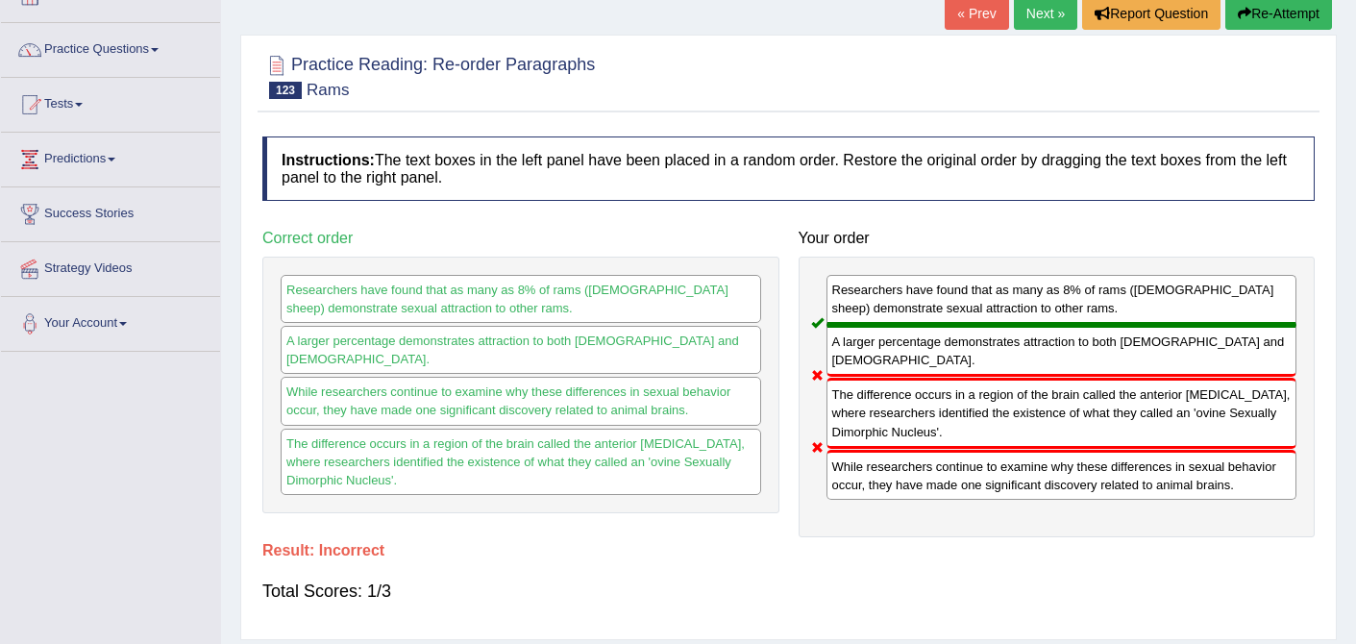
scroll to position [0, 0]
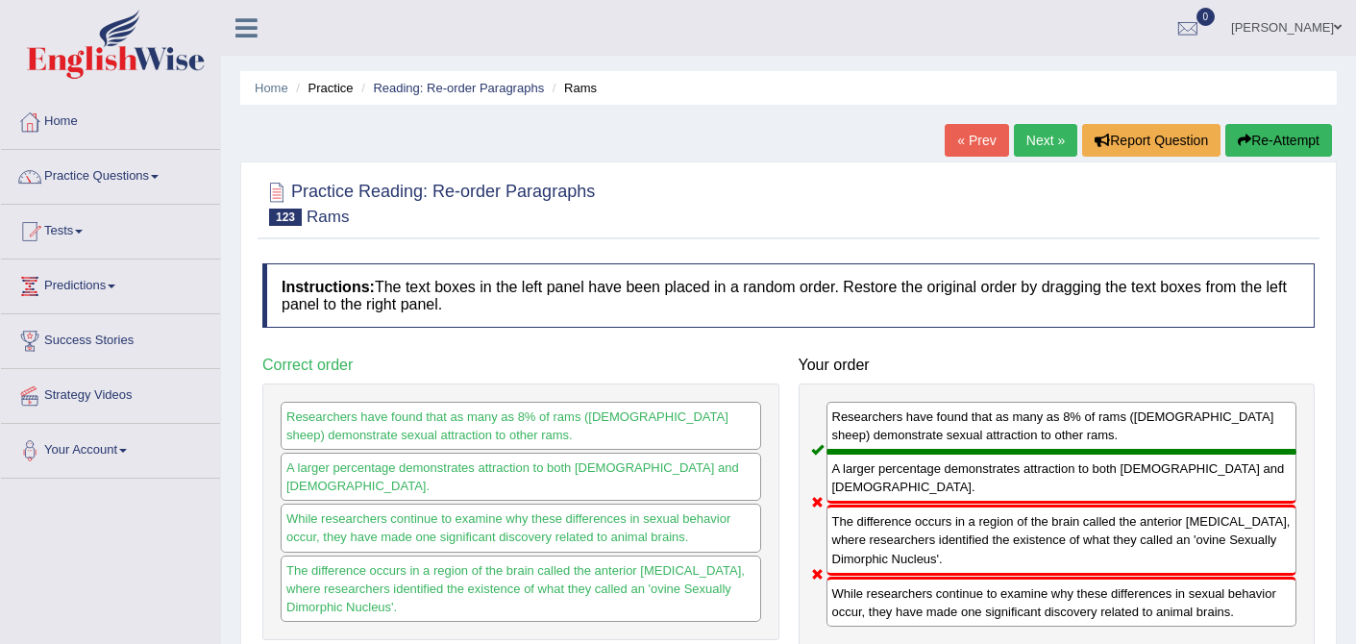
click at [1032, 133] on link "Next »" at bounding box center [1045, 140] width 63 height 33
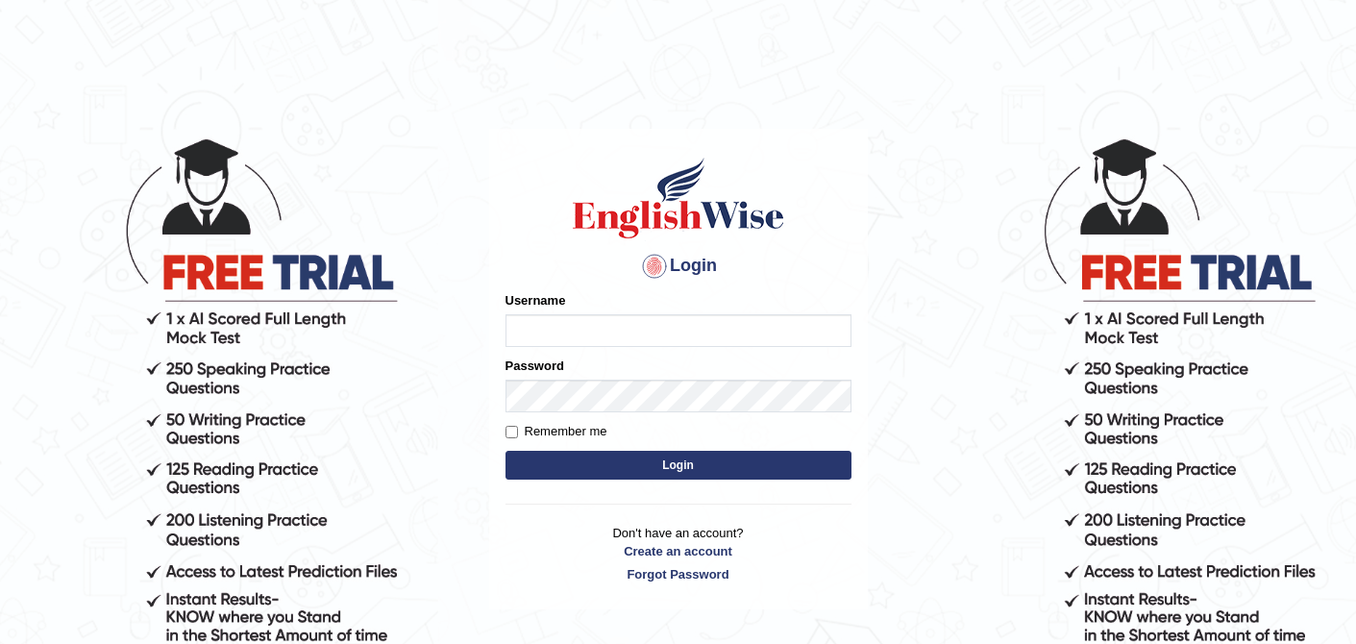
type input "0410675043"
click at [677, 468] on button "Login" at bounding box center [679, 465] width 346 height 29
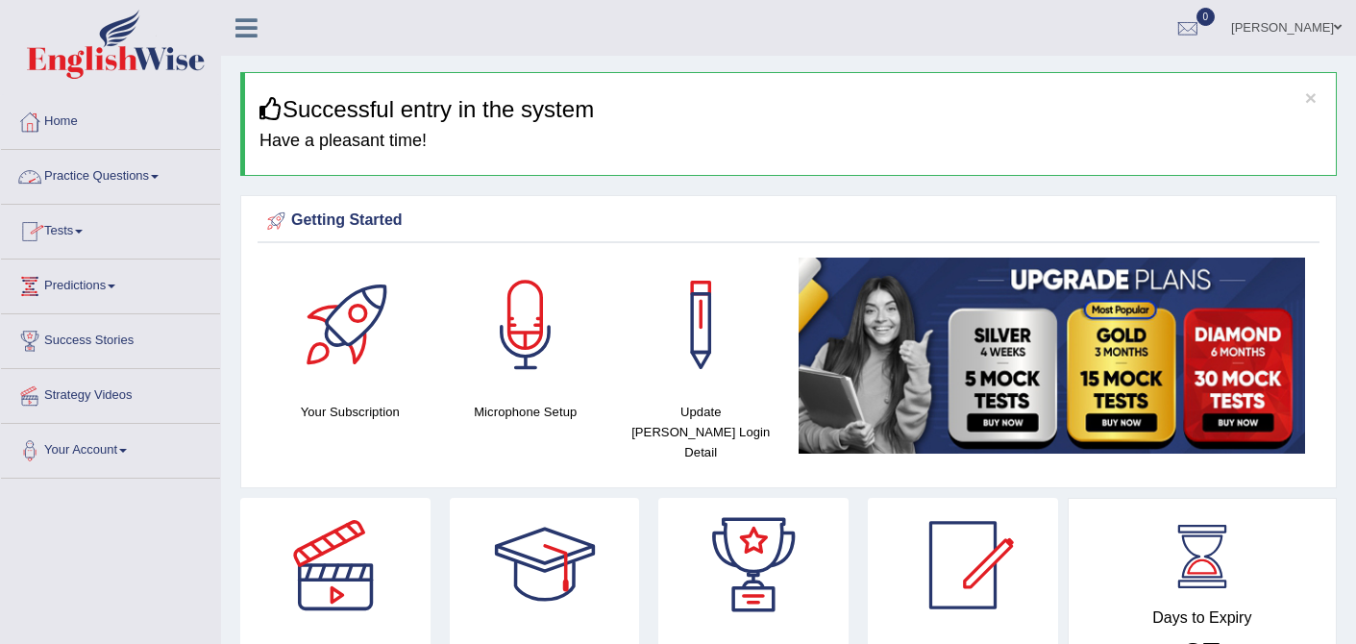
click at [173, 186] on link "Practice Questions" at bounding box center [110, 174] width 219 height 48
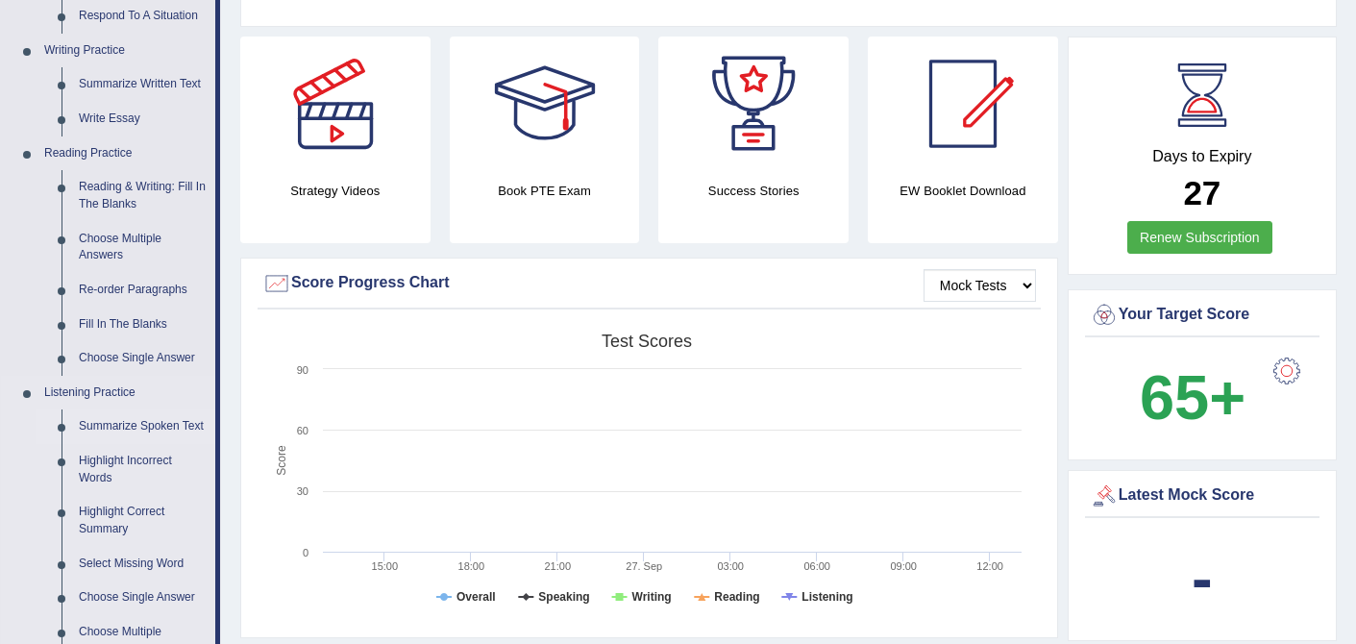
scroll to position [456, 0]
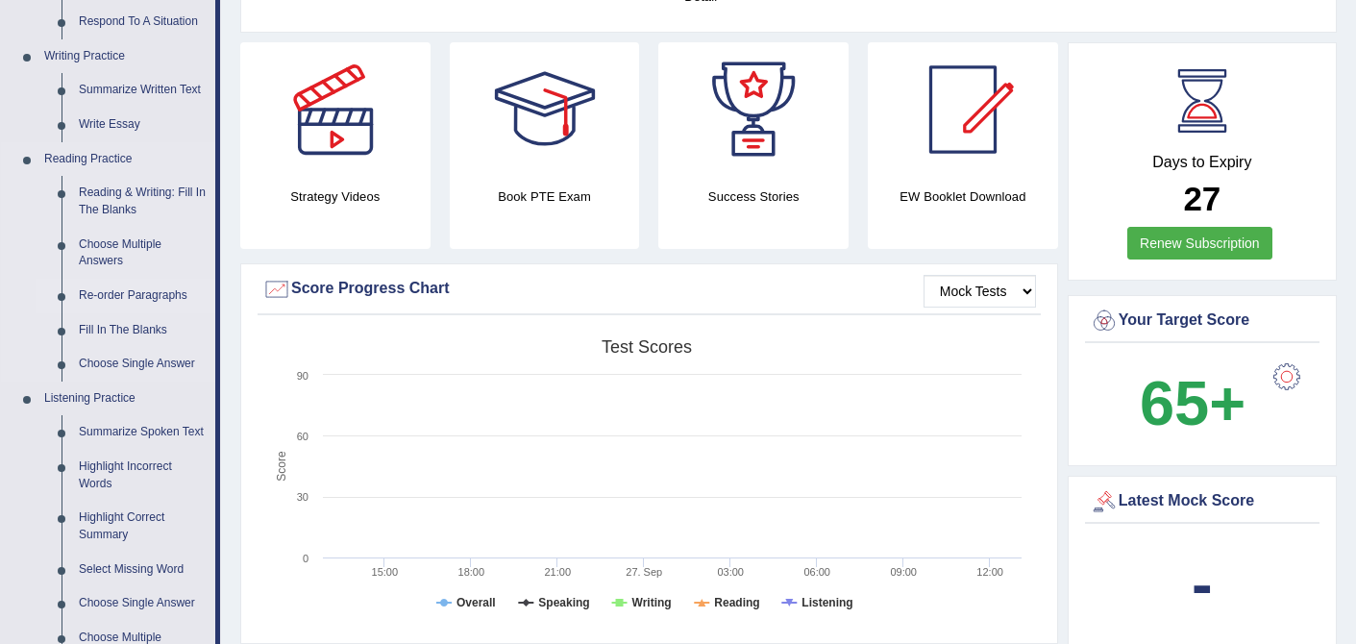
click at [140, 299] on link "Re-order Paragraphs" at bounding box center [142, 296] width 145 height 35
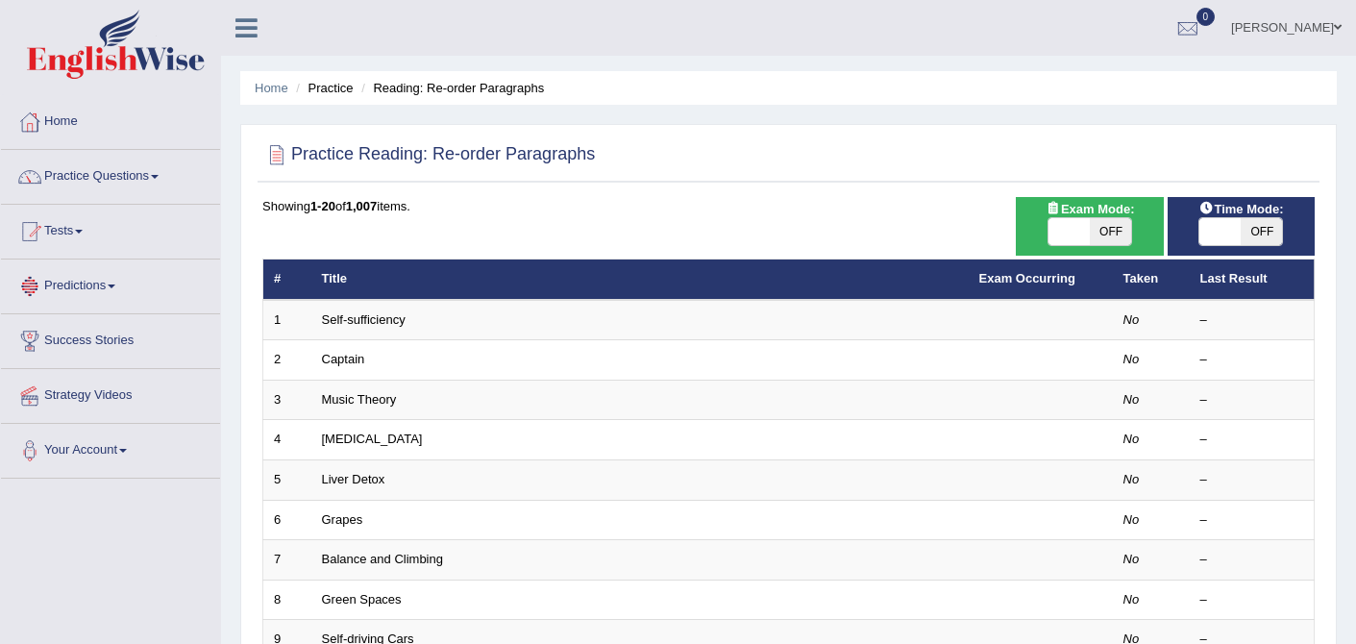
click at [1245, 218] on span "OFF" at bounding box center [1261, 231] width 41 height 27
checkbox input "true"
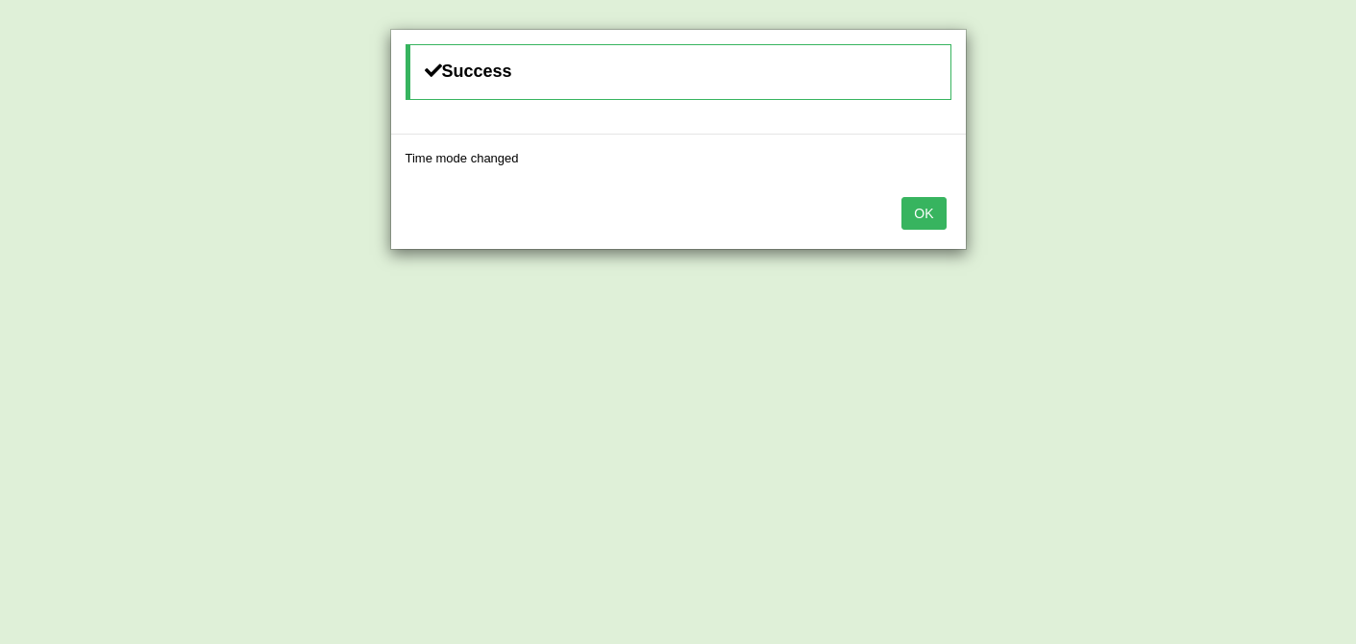
click at [920, 213] on button "OK" at bounding box center [924, 213] width 44 height 33
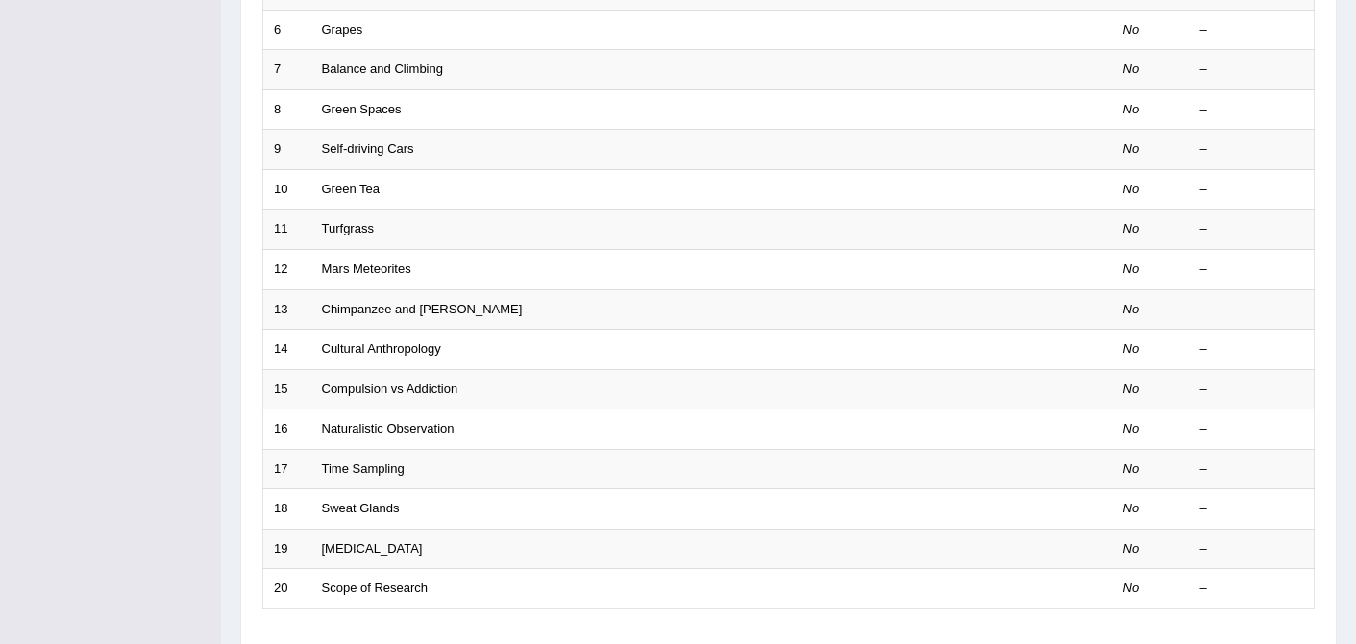
scroll to position [629, 0]
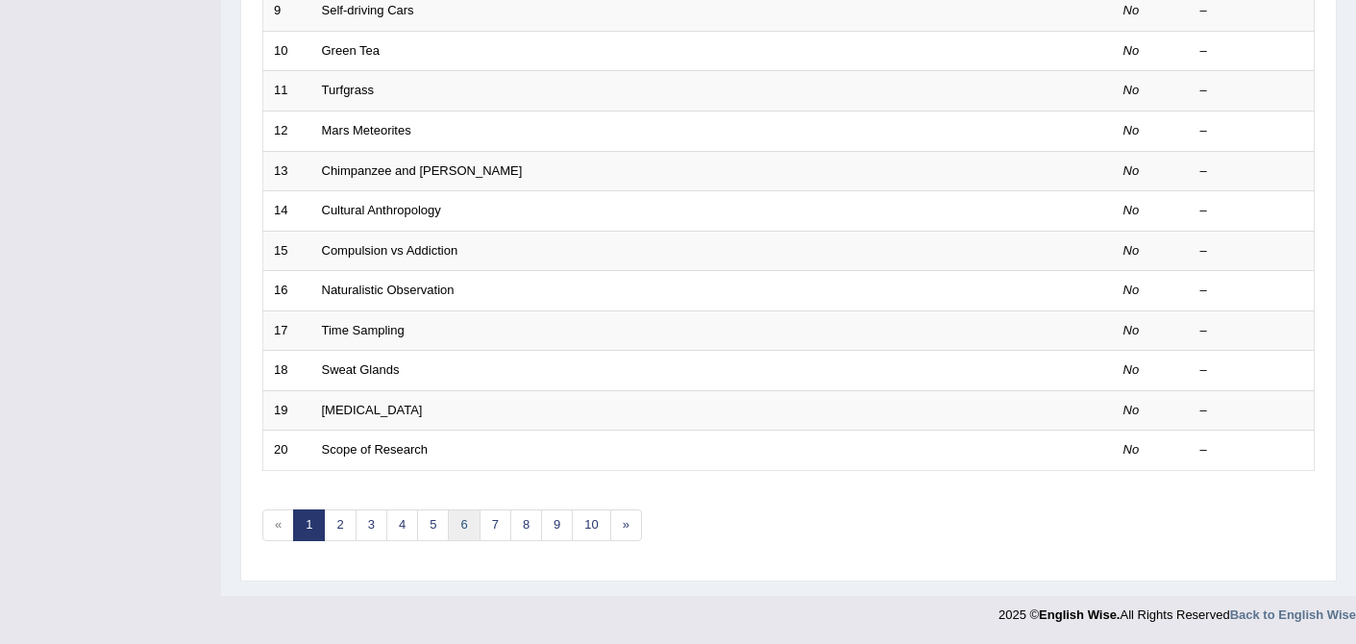
click at [449, 530] on link "6" at bounding box center [464, 525] width 32 height 32
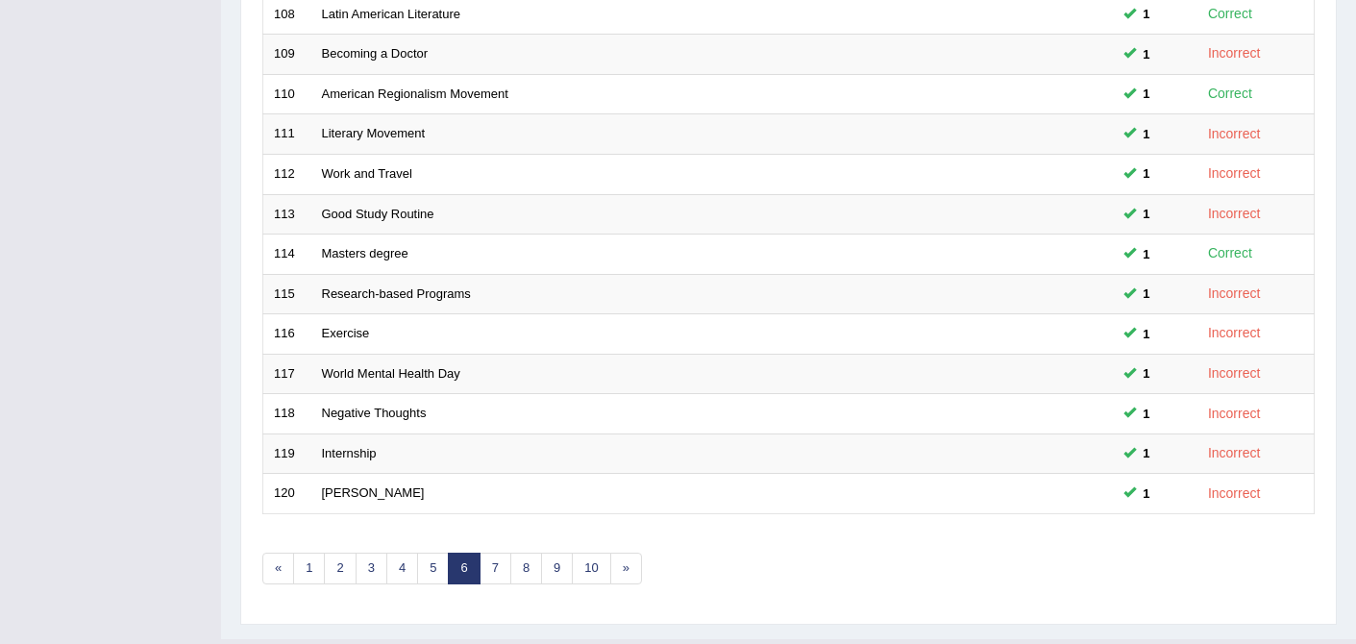
scroll to position [592, 0]
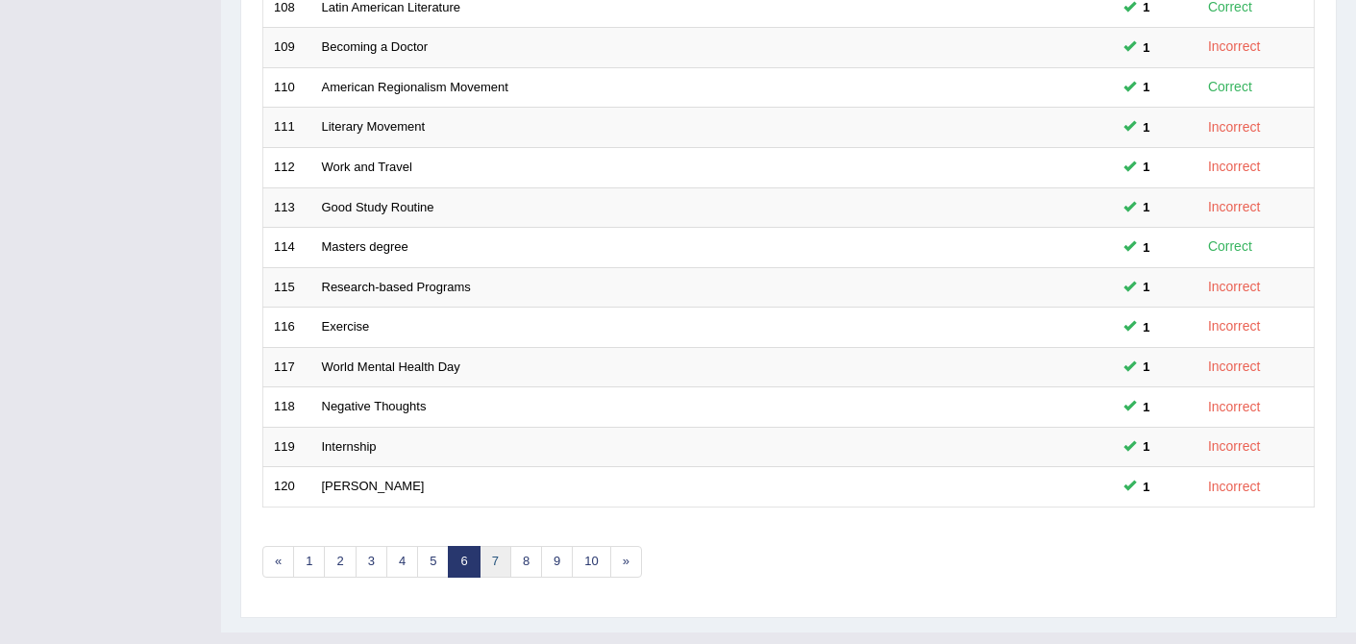
click at [490, 554] on link "7" at bounding box center [496, 562] width 32 height 32
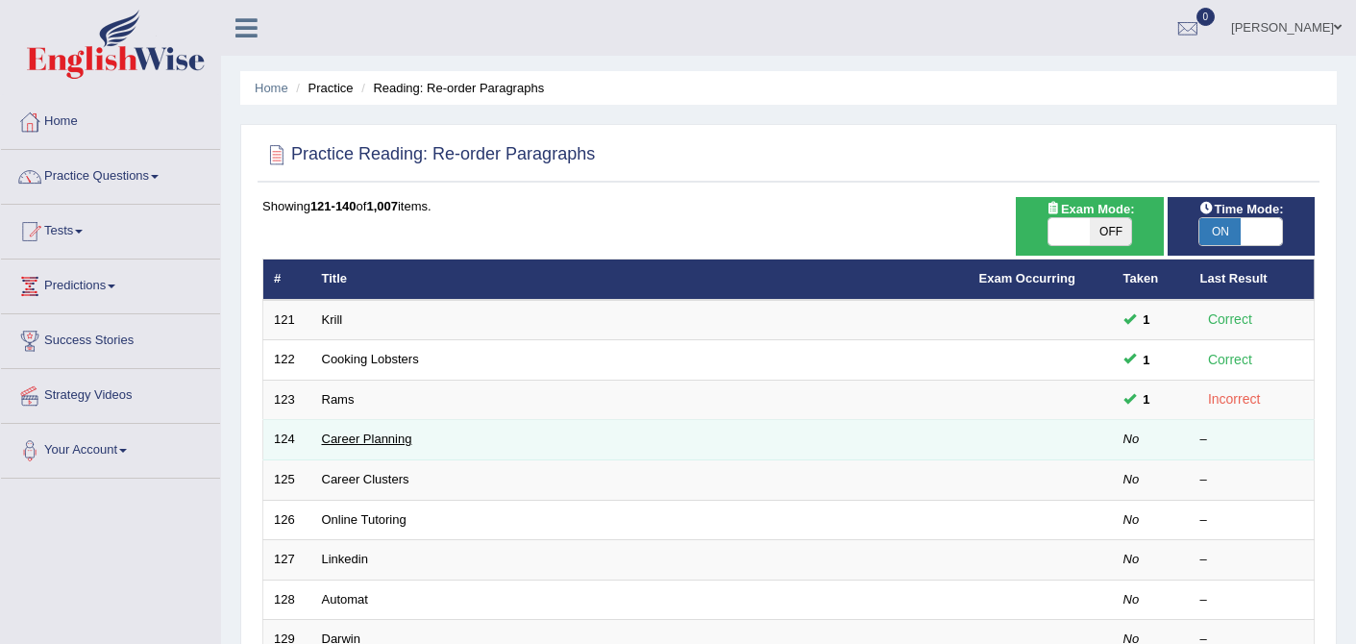
click at [400, 443] on link "Career Planning" at bounding box center [367, 439] width 90 height 14
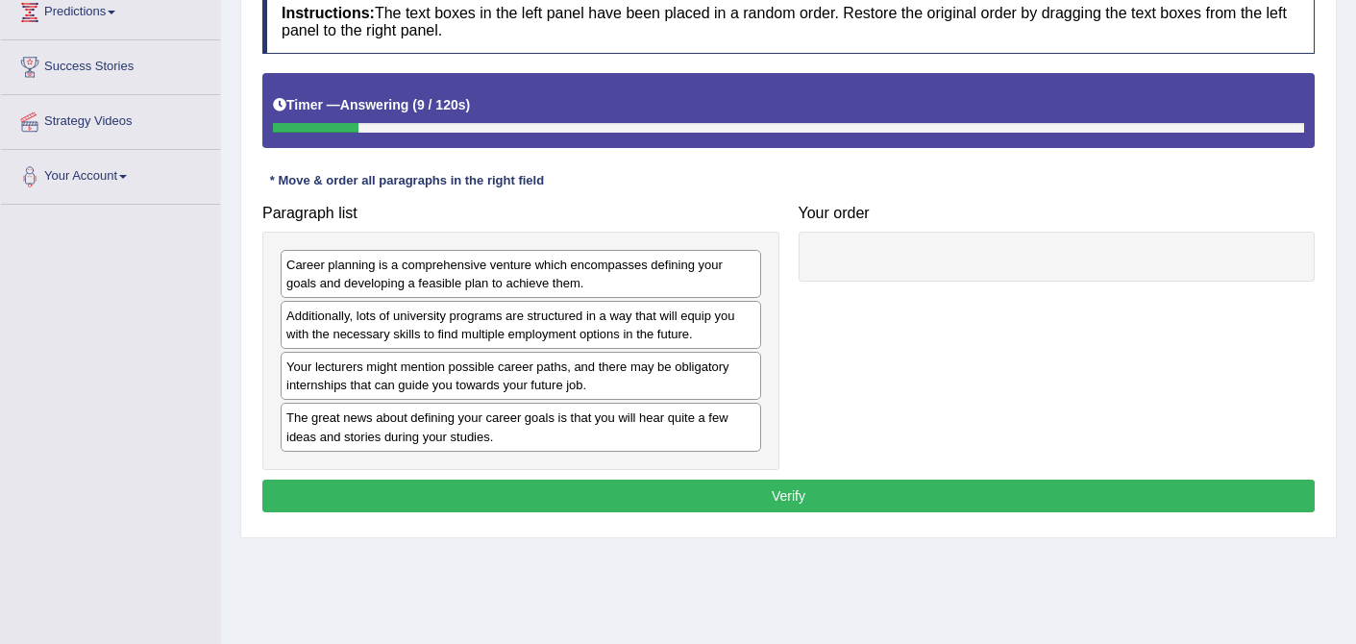
scroll to position [295, 0]
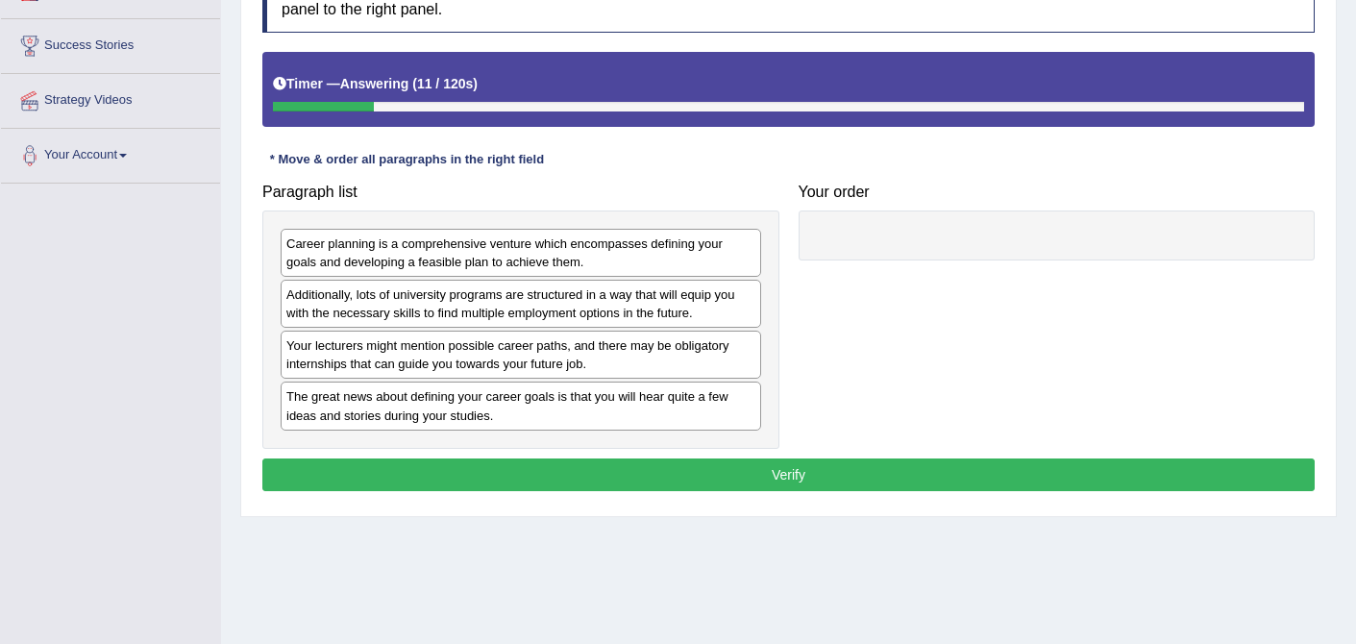
click at [405, 249] on div "Career planning is a comprehensive venture which encompasses defining your goal…" at bounding box center [521, 253] width 481 height 48
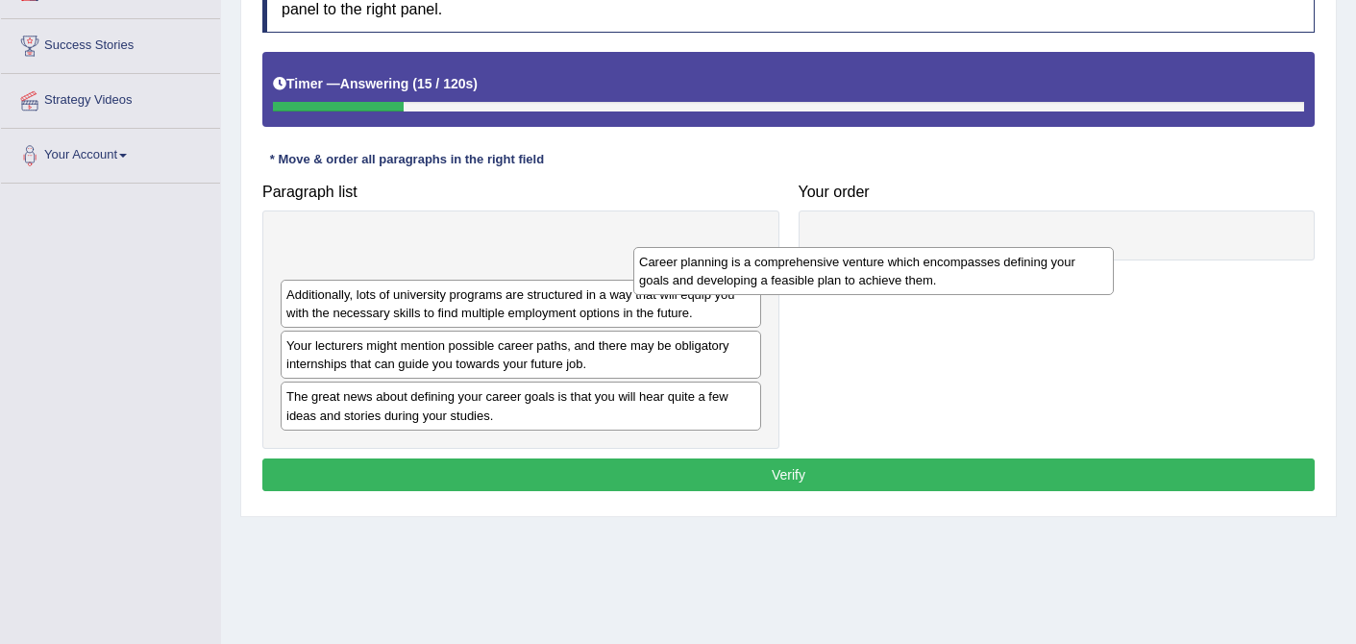
drag, startPoint x: 374, startPoint y: 255, endPoint x: 771, endPoint y: 251, distance: 397.0
click at [771, 251] on div "Career planning is a comprehensive venture which encompasses defining your goal…" at bounding box center [873, 271] width 481 height 48
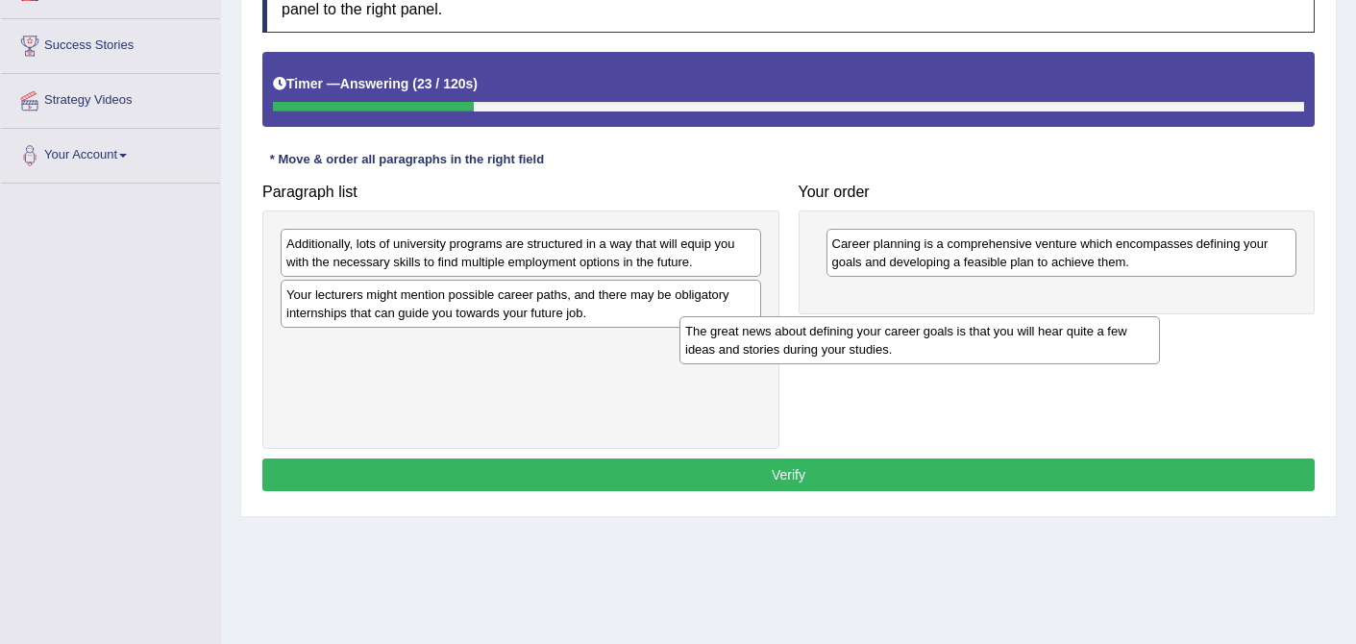
drag, startPoint x: 483, startPoint y: 355, endPoint x: 884, endPoint y: 338, distance: 401.1
click at [884, 339] on div "The great news about defining your career goals is that you will hear quite a f…" at bounding box center [920, 340] width 481 height 48
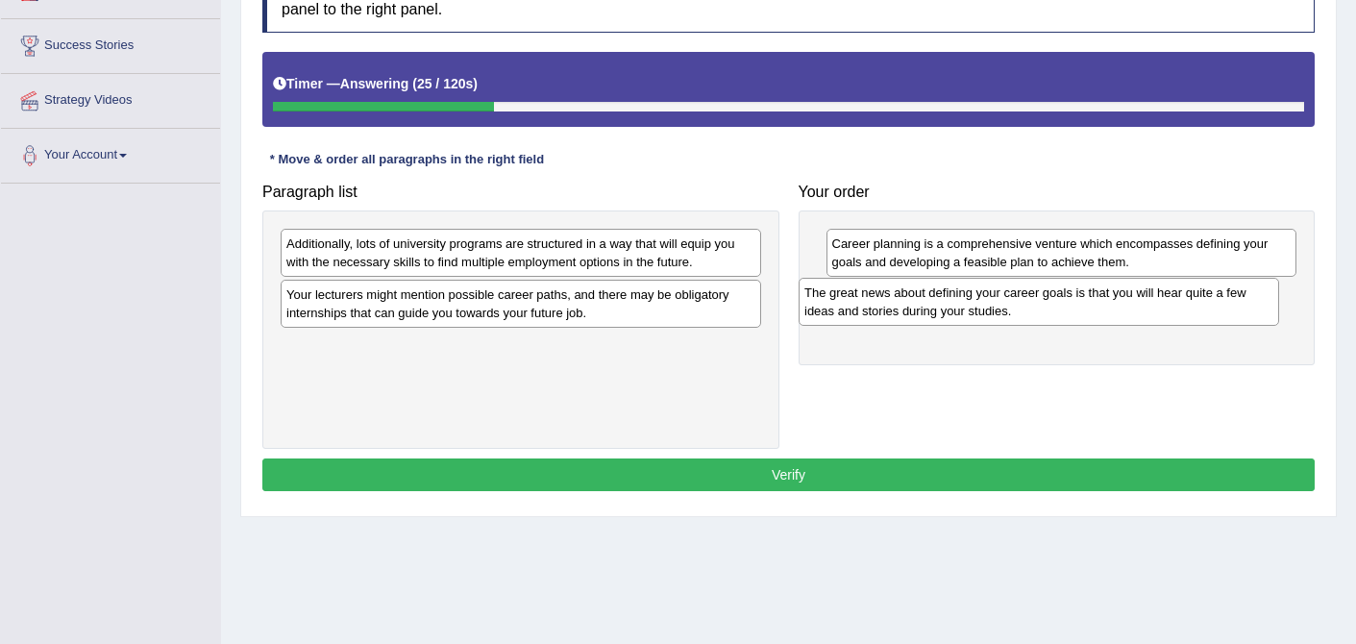
drag, startPoint x: 563, startPoint y: 358, endPoint x: 1085, endPoint y: 300, distance: 525.1
click at [1085, 301] on div "The great news about defining your career goals is that you will hear quite a f…" at bounding box center [1039, 302] width 481 height 48
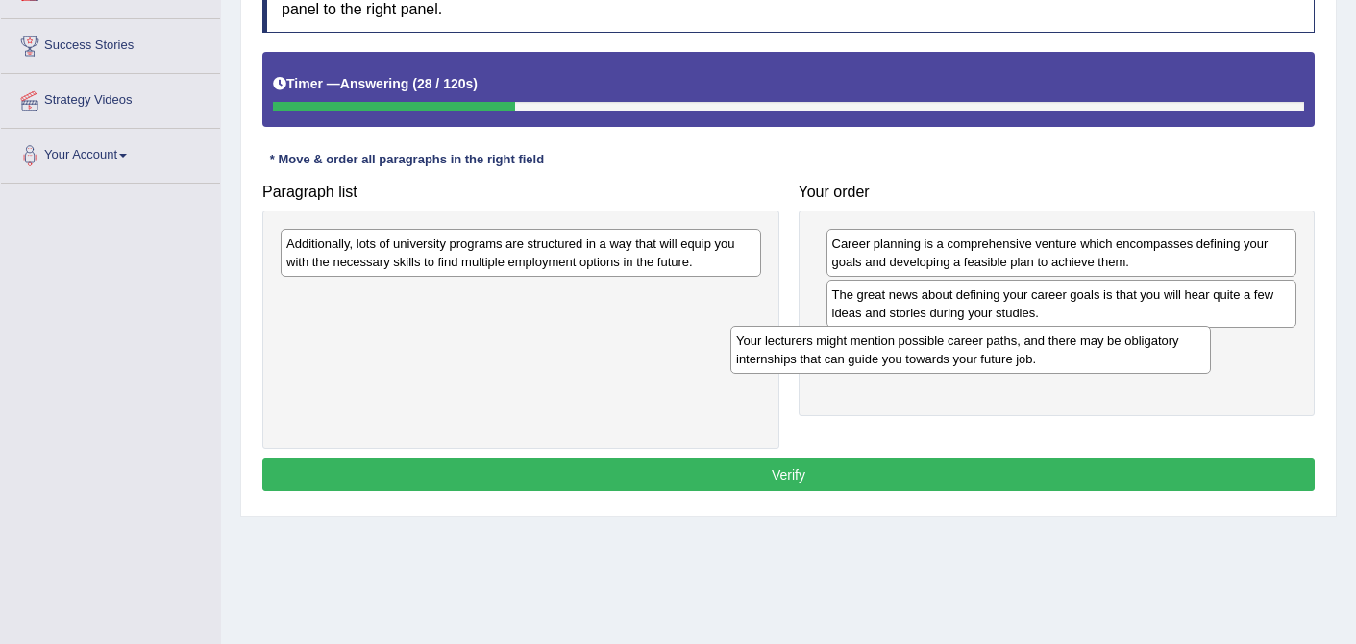
drag, startPoint x: 611, startPoint y: 318, endPoint x: 1083, endPoint y: 353, distance: 473.2
click at [1082, 353] on div "Your lecturers might mention possible career paths, and there may be obligatory…" at bounding box center [970, 350] width 481 height 48
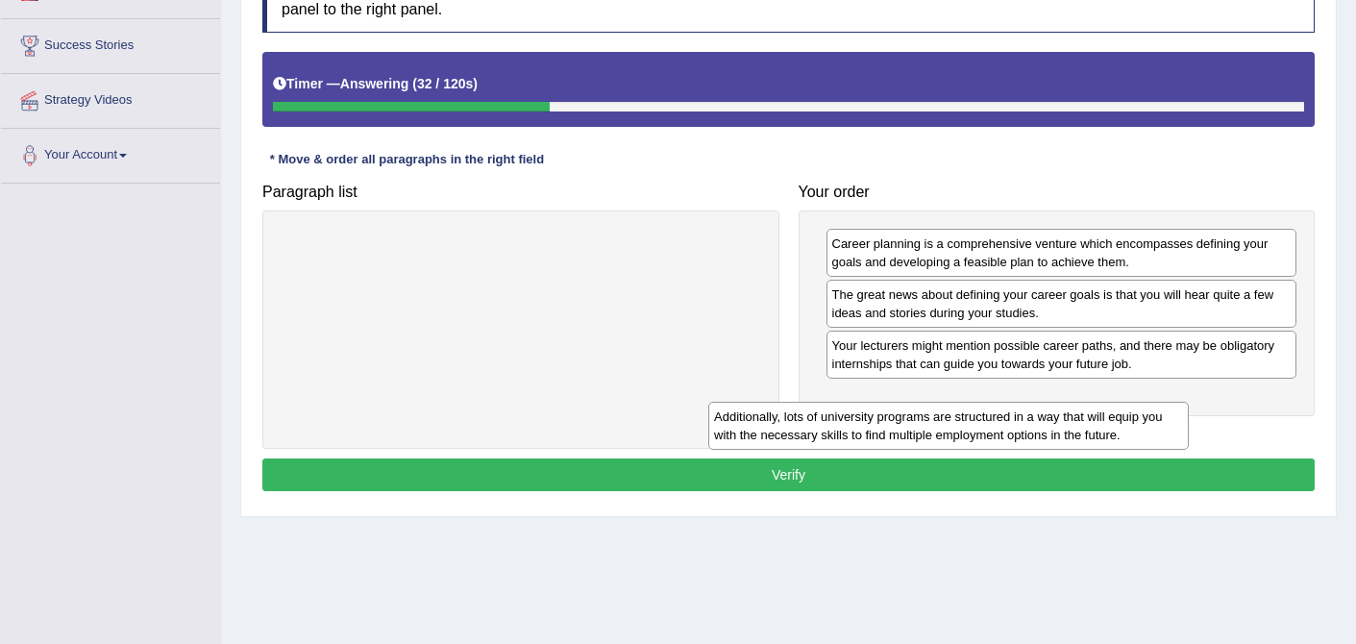
drag, startPoint x: 580, startPoint y: 268, endPoint x: 1022, endPoint y: 434, distance: 472.4
click at [1022, 434] on div "Additionally, lots of university programs are structured in a way that will equ…" at bounding box center [948, 426] width 481 height 48
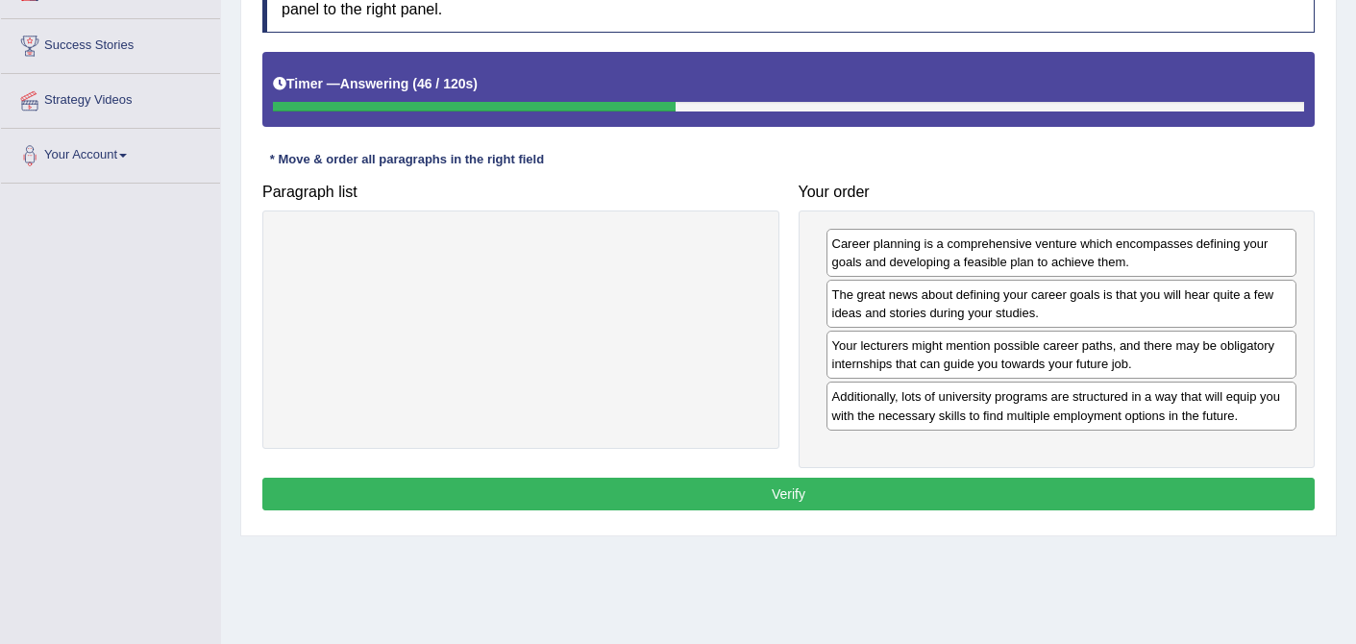
click at [786, 493] on button "Verify" at bounding box center [788, 494] width 1052 height 33
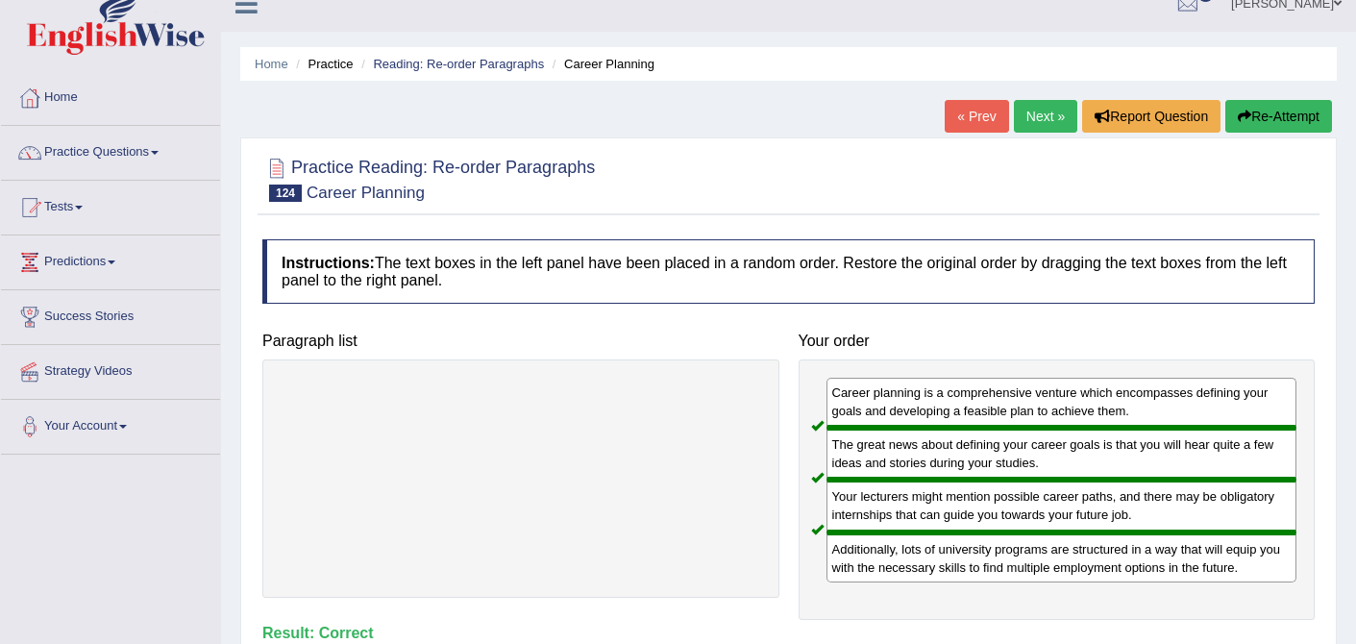
scroll to position [20, 0]
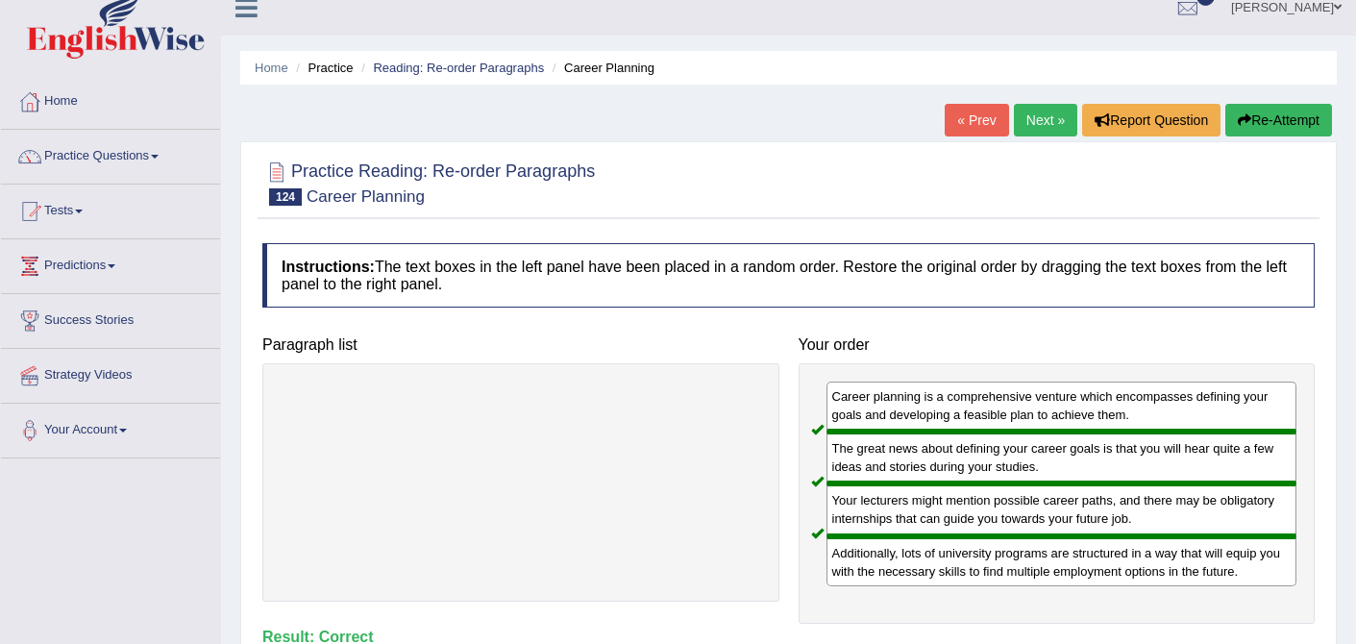
click at [1036, 116] on link "Next »" at bounding box center [1045, 120] width 63 height 33
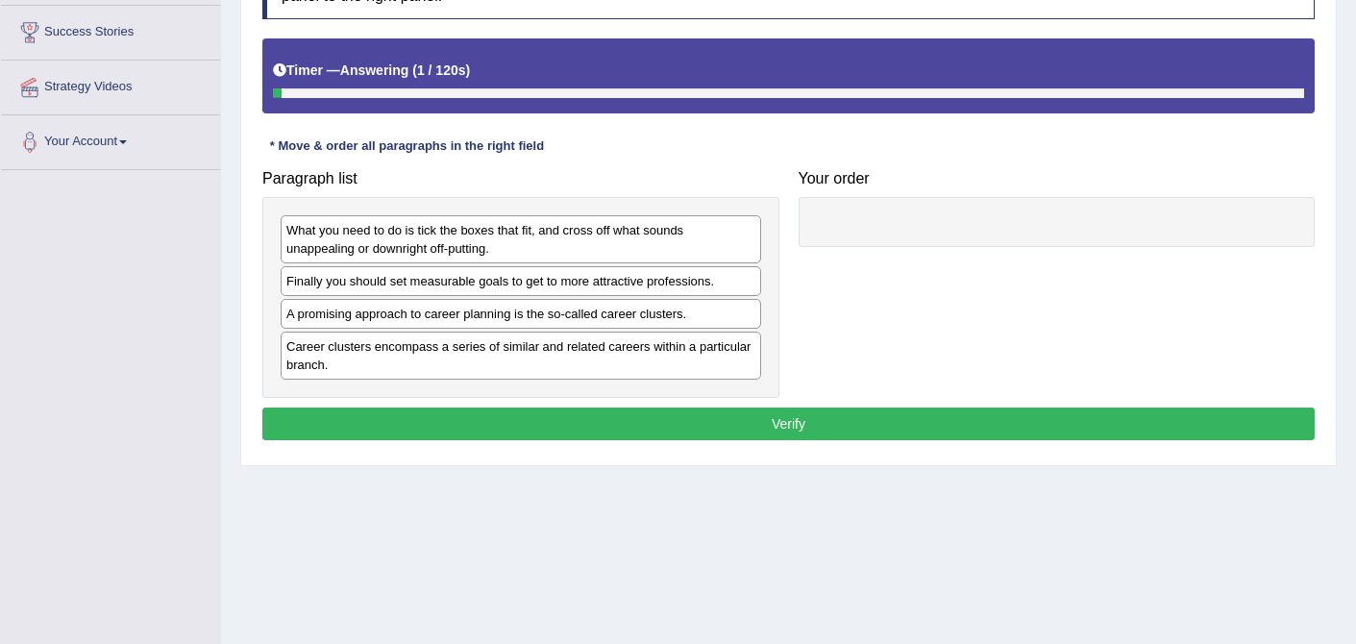
scroll to position [365, 0]
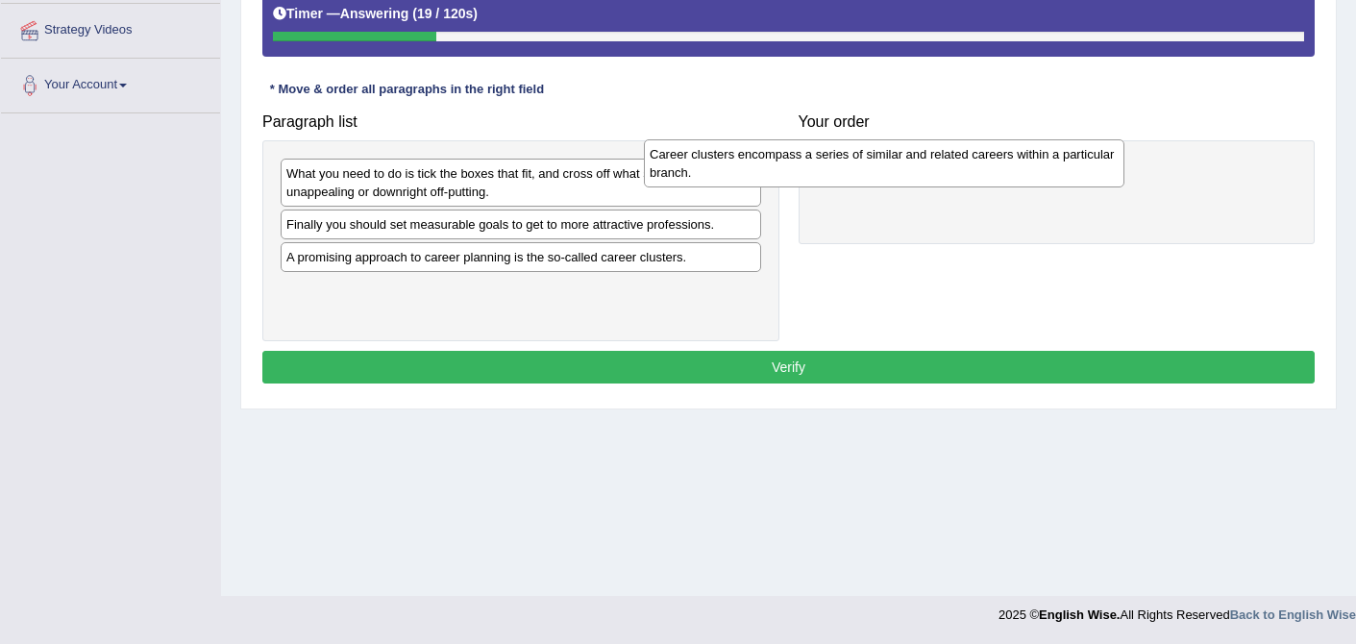
drag, startPoint x: 560, startPoint y: 303, endPoint x: 927, endPoint y: 165, distance: 391.1
click at [927, 166] on div "Career clusters encompass a series of similar and related careers within a part…" at bounding box center [884, 163] width 481 height 48
drag, startPoint x: 891, startPoint y: 171, endPoint x: 882, endPoint y: 152, distance: 21.1
click at [882, 152] on div "Career clusters encompass a series of similar and related careers within a part…" at bounding box center [1053, 163] width 471 height 48
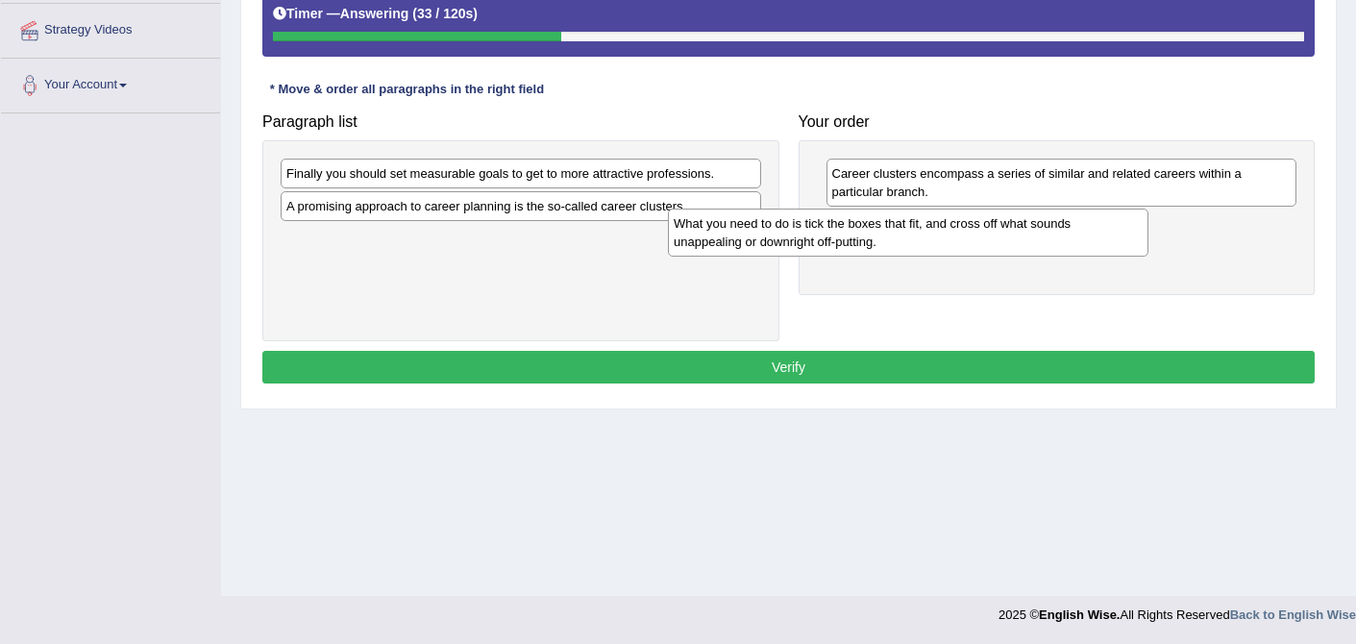
drag, startPoint x: 525, startPoint y: 183, endPoint x: 915, endPoint y: 230, distance: 393.1
click at [915, 231] on div "What you need to do is tick the boxes that fit, and cross off what sounds unapp…" at bounding box center [908, 233] width 481 height 48
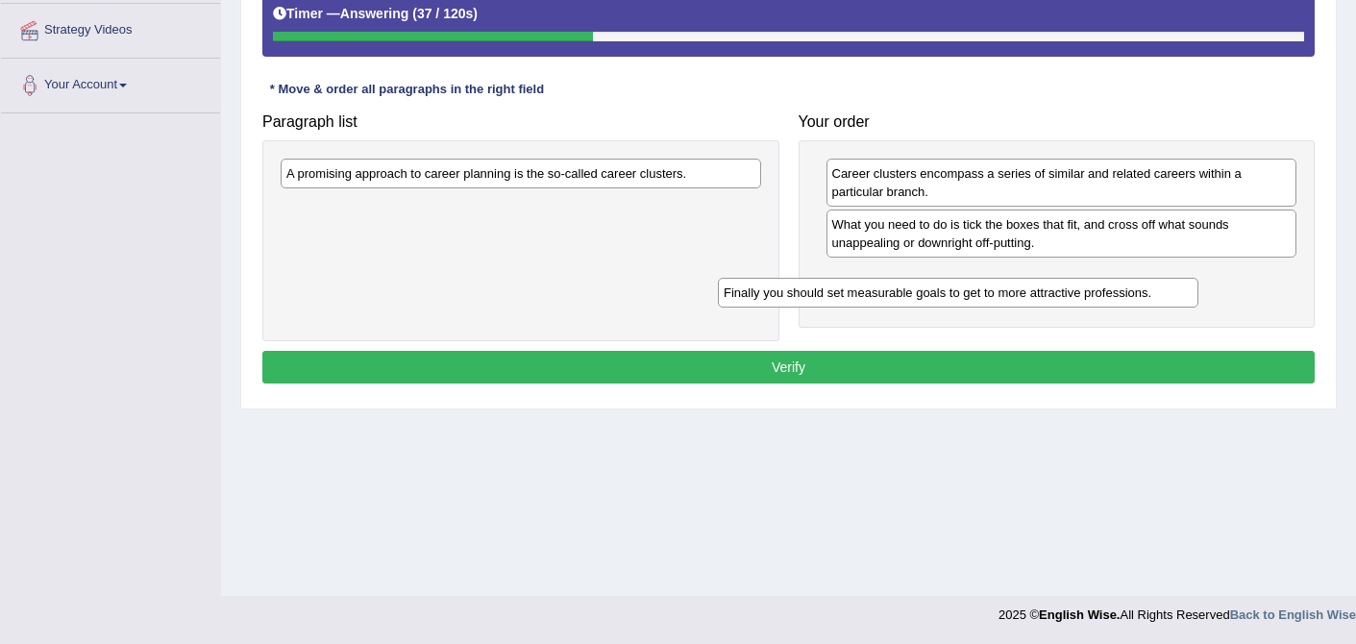
drag, startPoint x: 669, startPoint y: 174, endPoint x: 1108, endPoint y: 282, distance: 452.2
click at [1108, 284] on div "Finally you should set measurable goals to get to more attractive professions." at bounding box center [958, 293] width 481 height 30
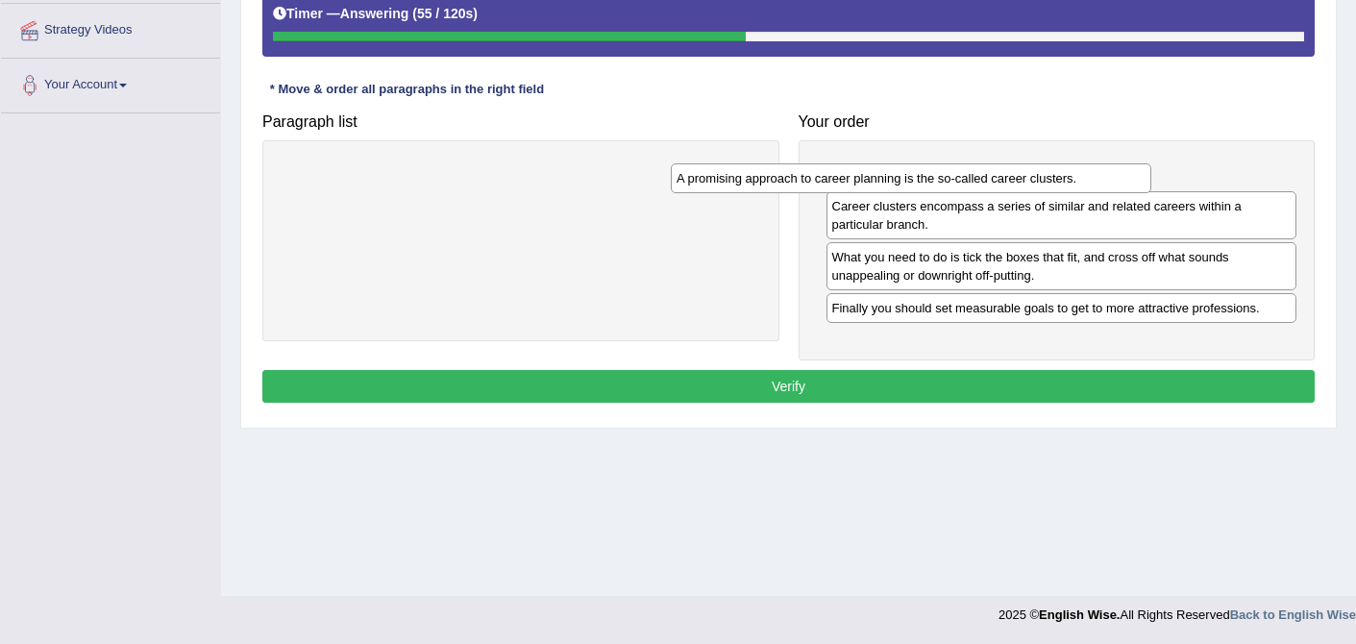
drag, startPoint x: 552, startPoint y: 171, endPoint x: 942, endPoint y: 176, distance: 390.3
click at [942, 176] on div "A promising approach to career planning is the so-called career clusters." at bounding box center [911, 178] width 481 height 30
click at [771, 378] on button "Verify" at bounding box center [788, 386] width 1052 height 33
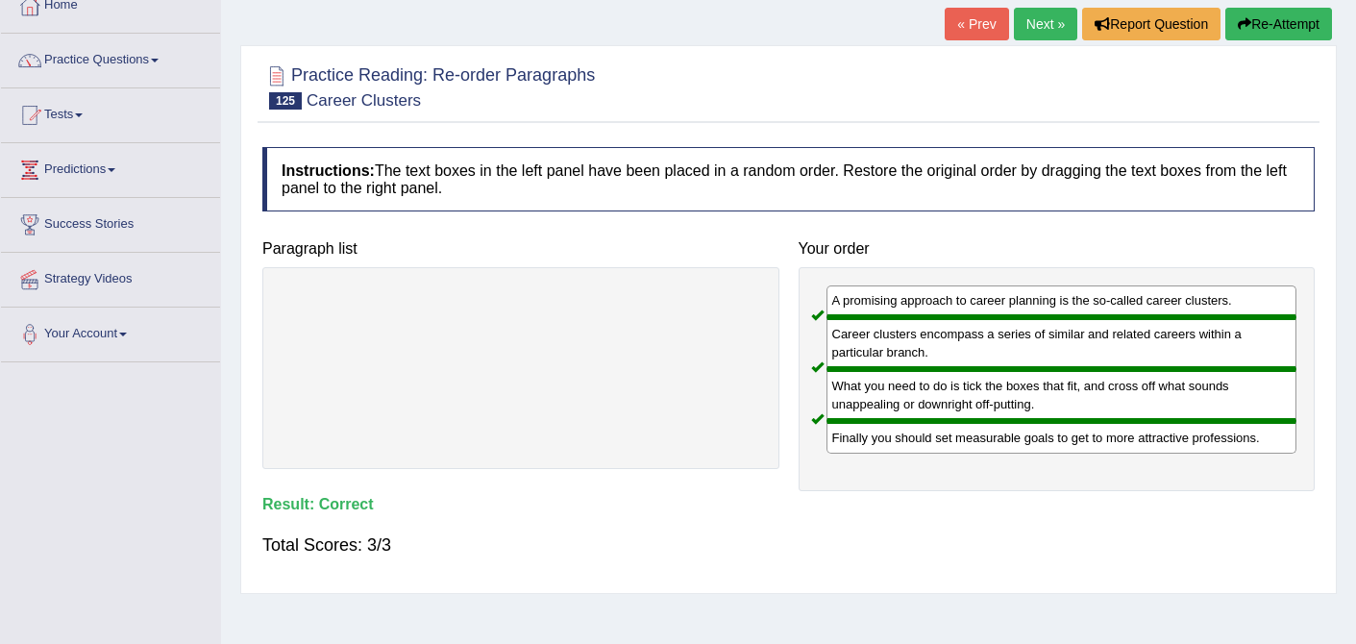
scroll to position [0, 0]
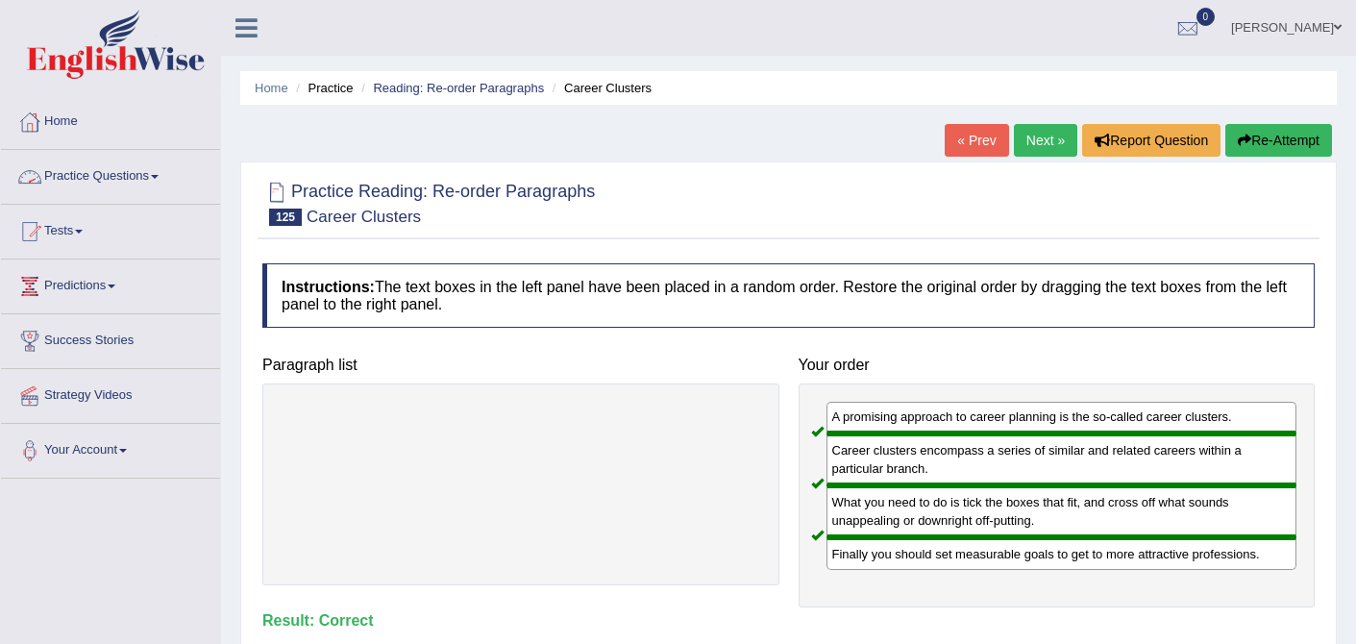
click at [170, 176] on link "Practice Questions" at bounding box center [110, 174] width 219 height 48
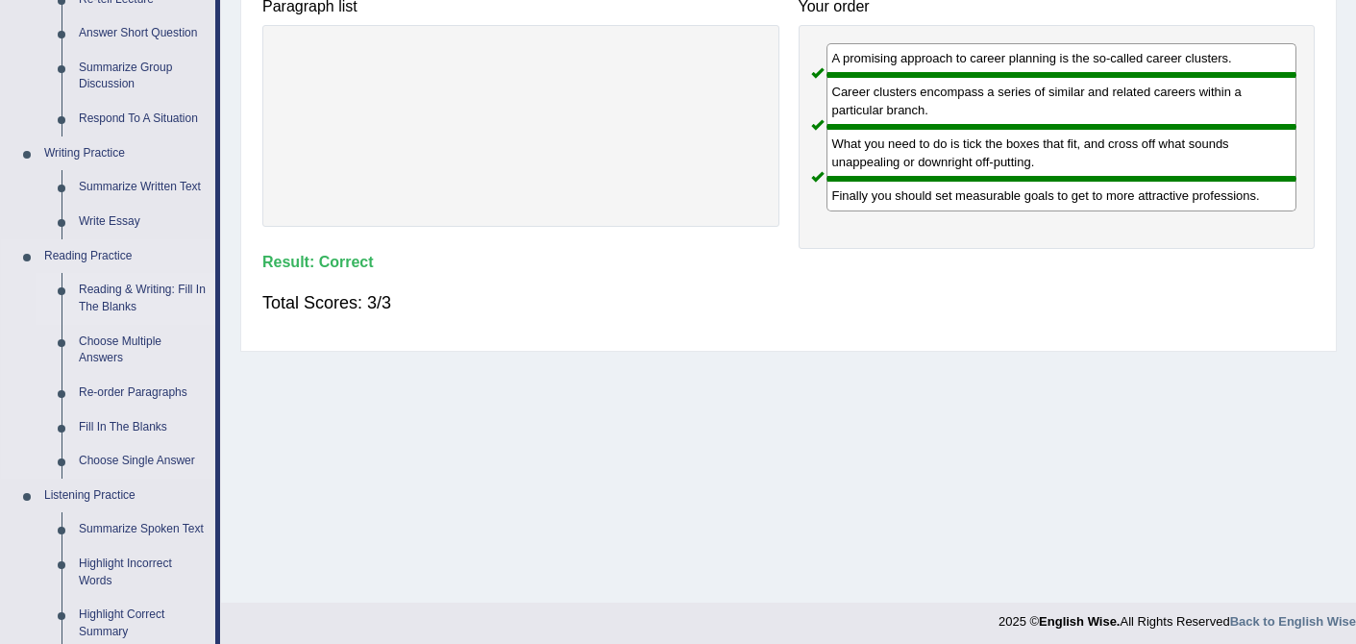
scroll to position [359, 0]
click at [130, 422] on link "Fill In The Blanks" at bounding box center [142, 426] width 145 height 35
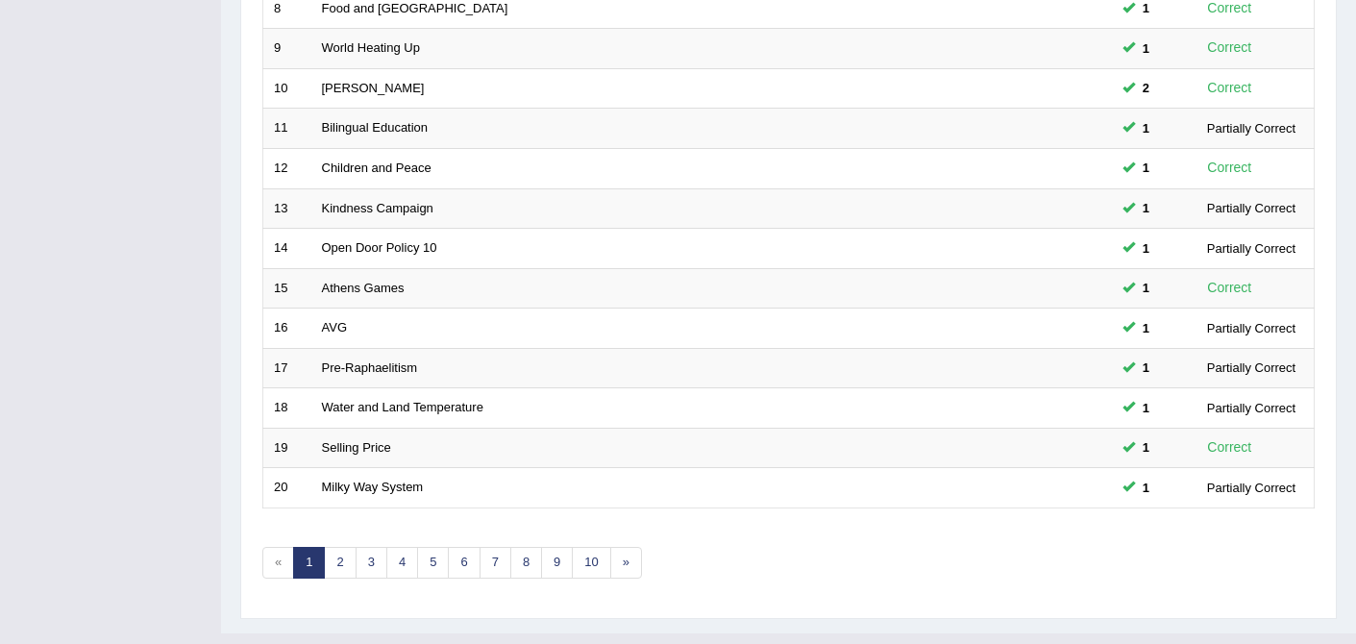
scroll to position [594, 0]
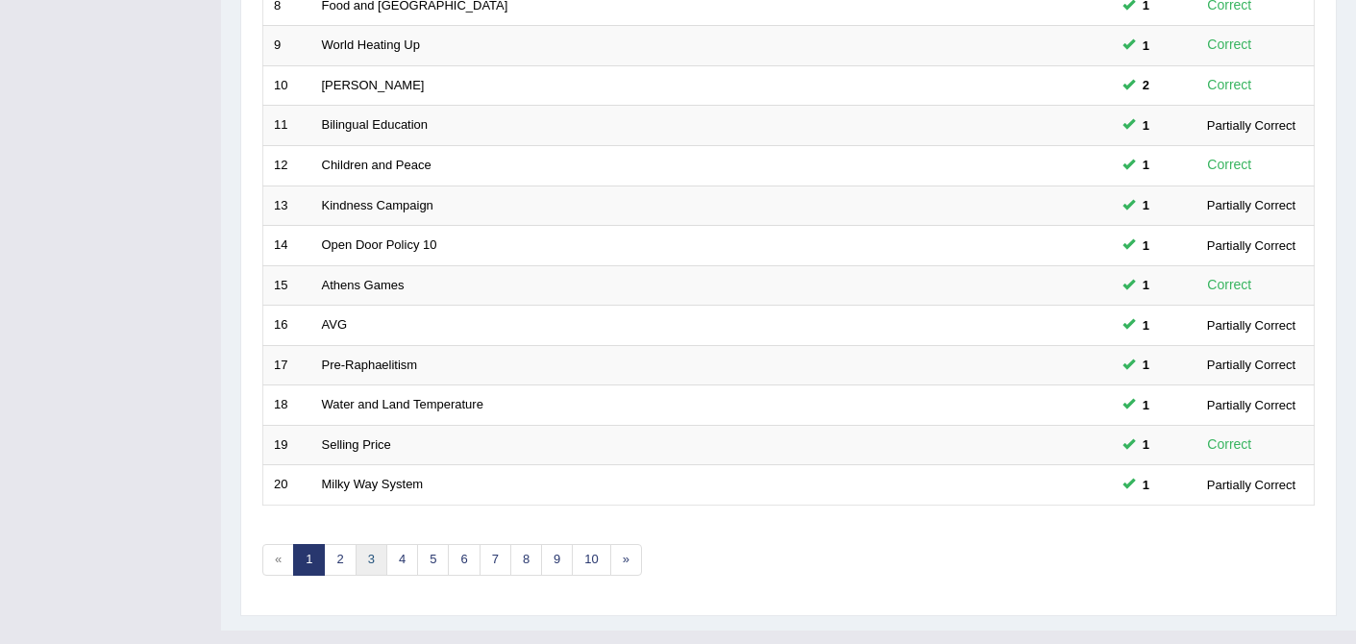
click at [379, 553] on link "3" at bounding box center [372, 560] width 32 height 32
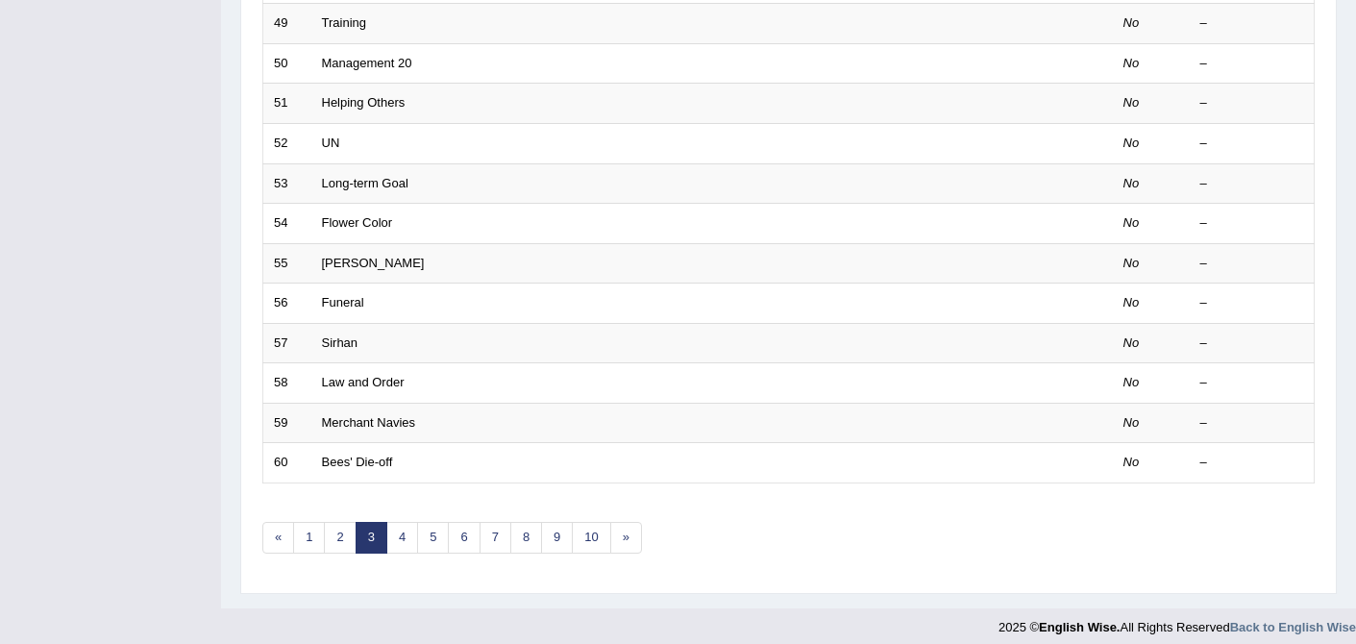
scroll to position [629, 0]
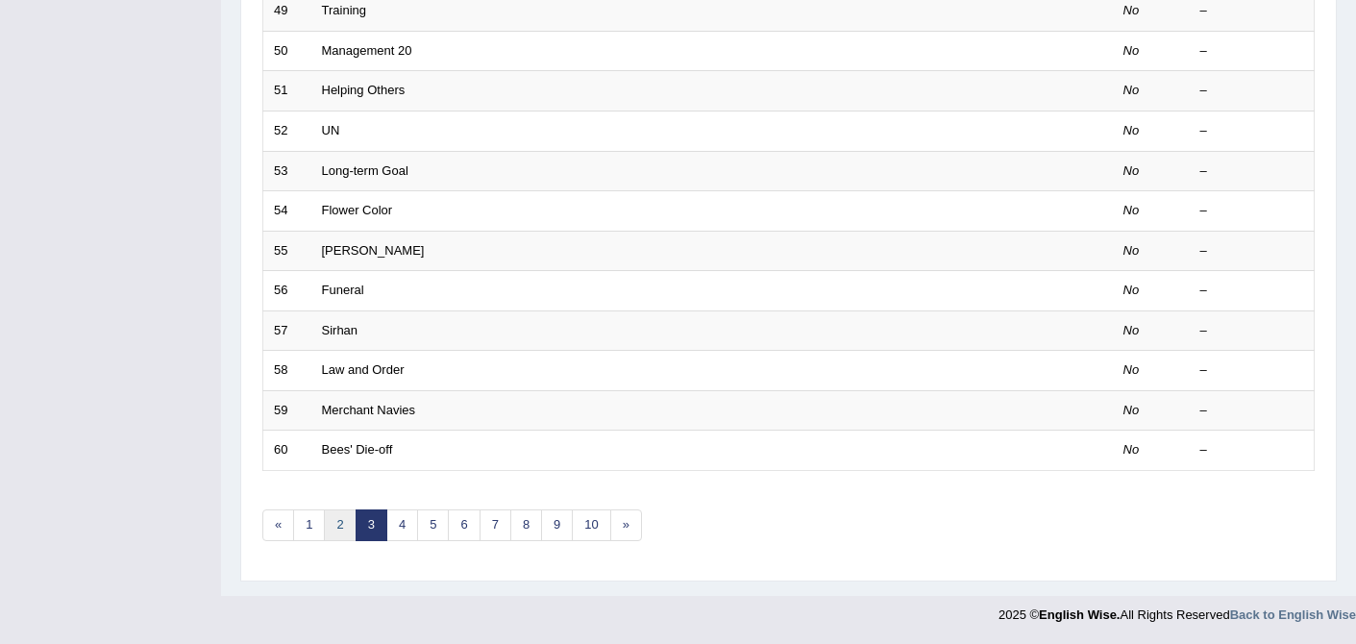
click at [343, 529] on link "2" at bounding box center [340, 525] width 32 height 32
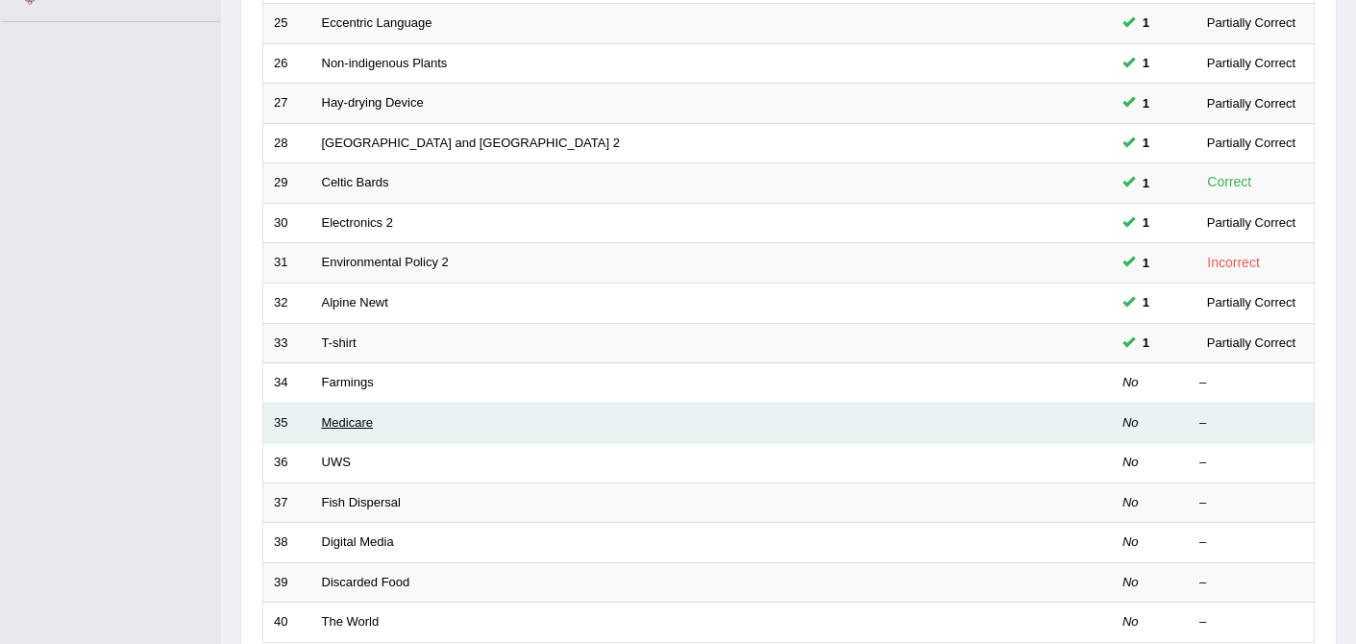
scroll to position [458, 0]
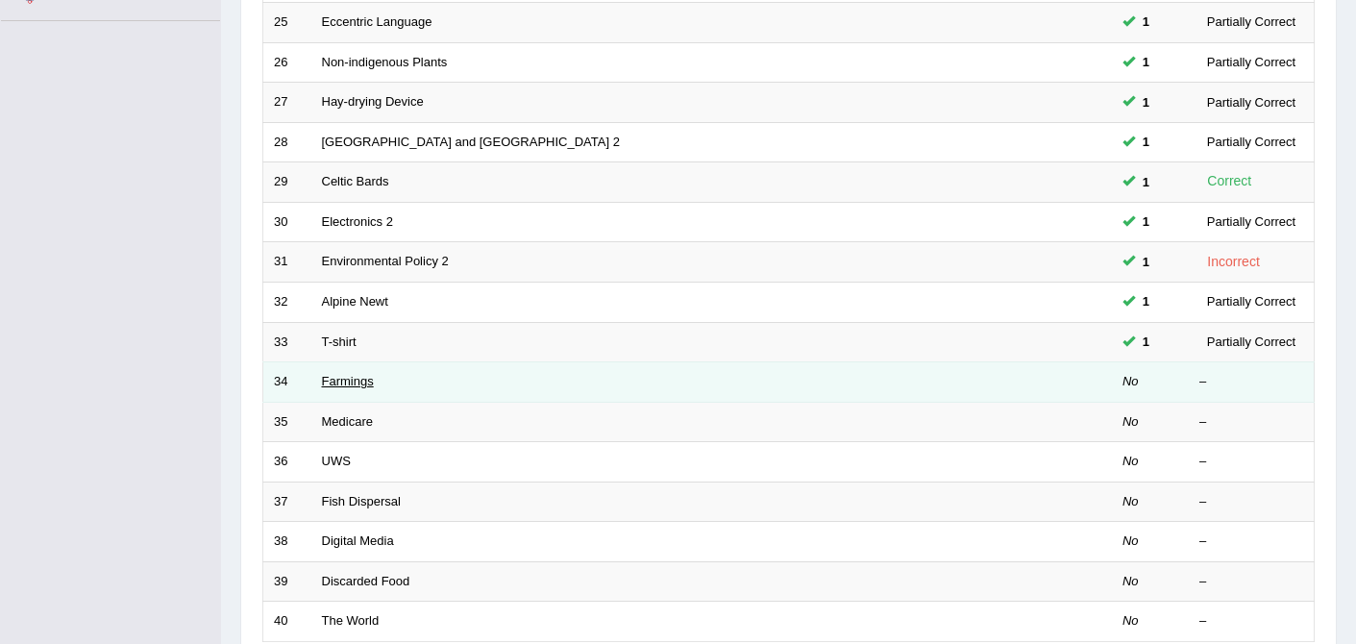
click at [358, 379] on link "Farmings" at bounding box center [348, 381] width 52 height 14
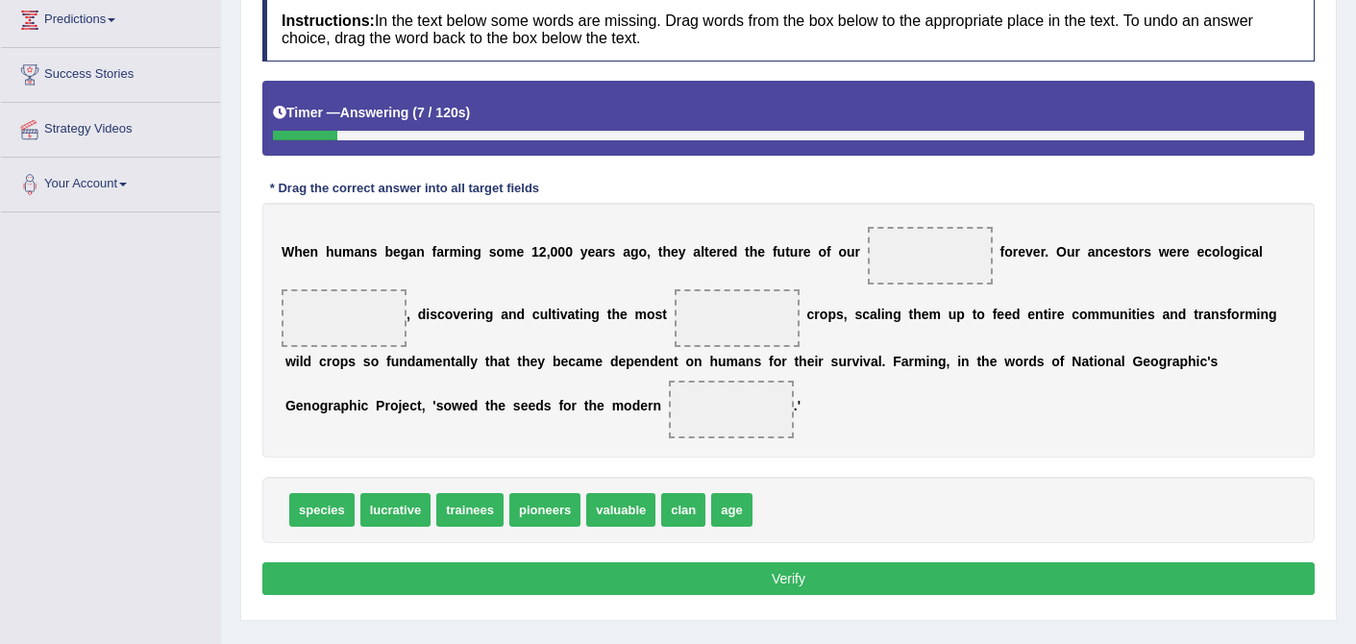
scroll to position [267, 0]
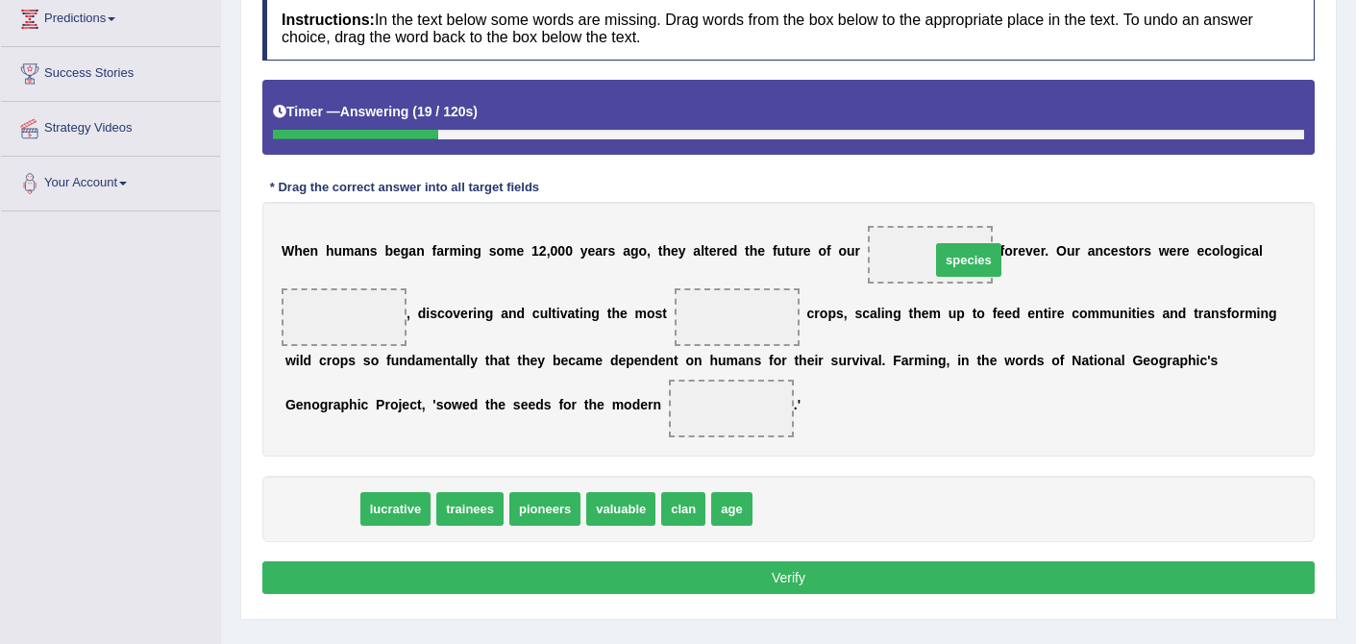
drag, startPoint x: 317, startPoint y: 511, endPoint x: 926, endPoint y: 252, distance: 661.4
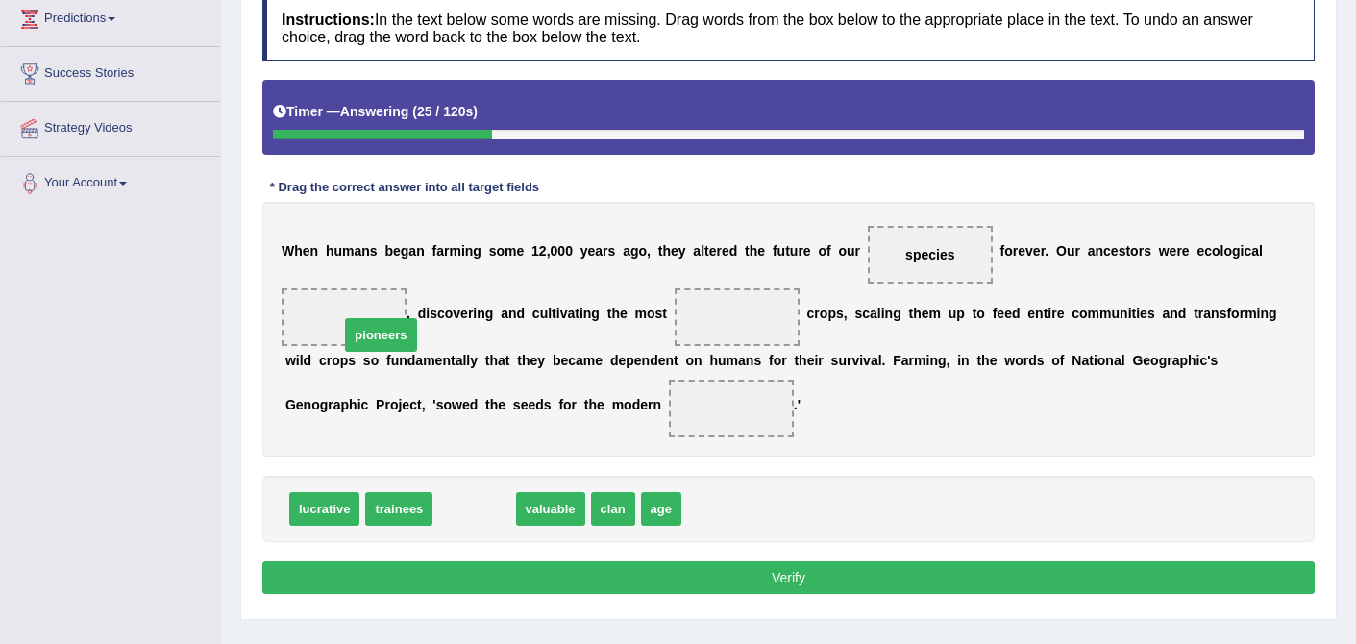
drag, startPoint x: 462, startPoint y: 507, endPoint x: 351, endPoint y: 334, distance: 206.6
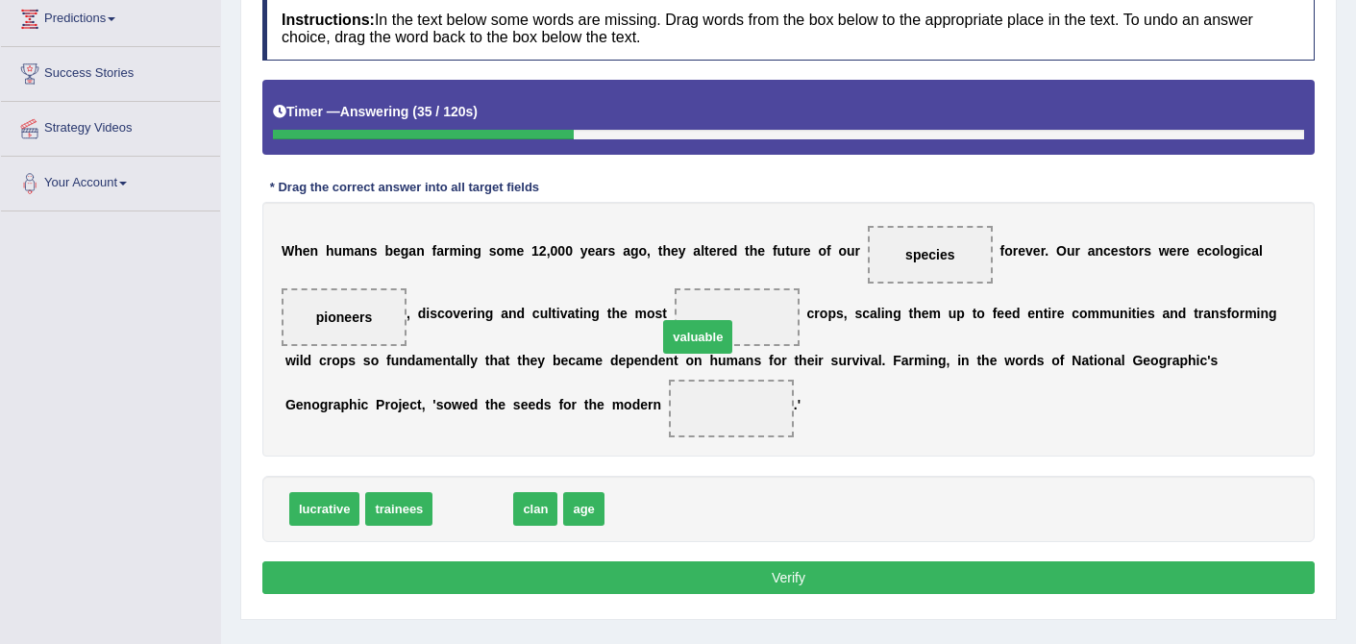
drag, startPoint x: 491, startPoint y: 505, endPoint x: 734, endPoint y: 325, distance: 302.4
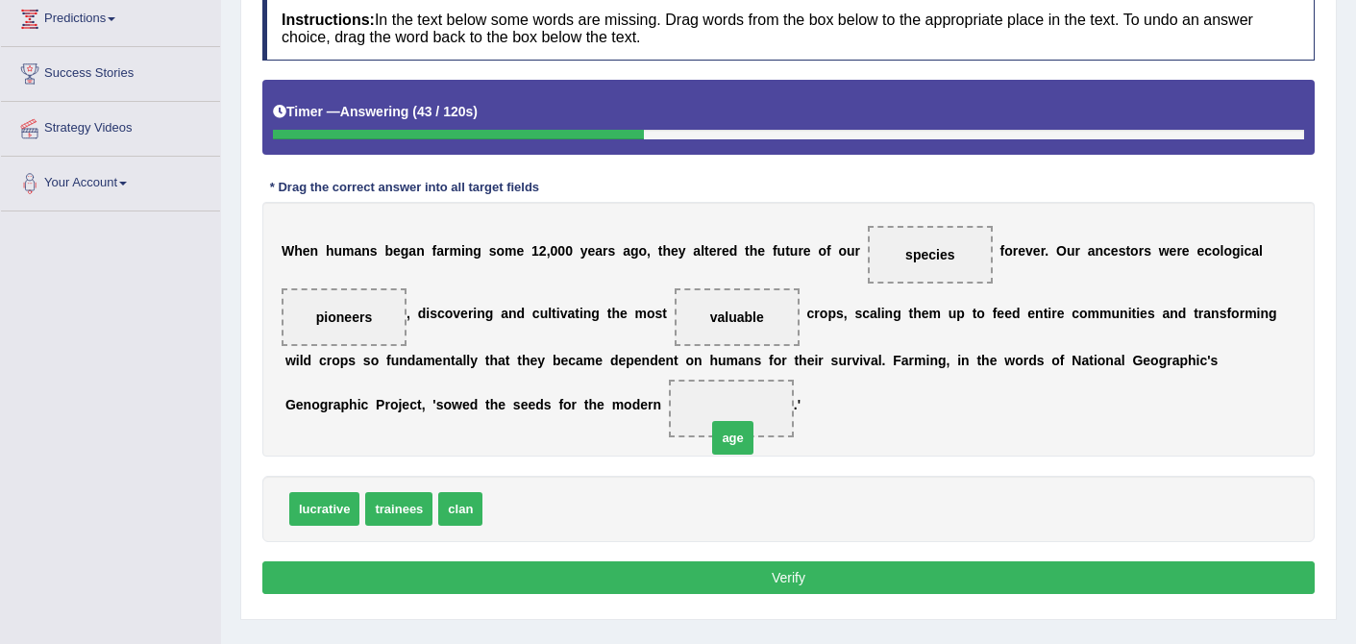
drag, startPoint x: 523, startPoint y: 510, endPoint x: 755, endPoint y: 422, distance: 247.9
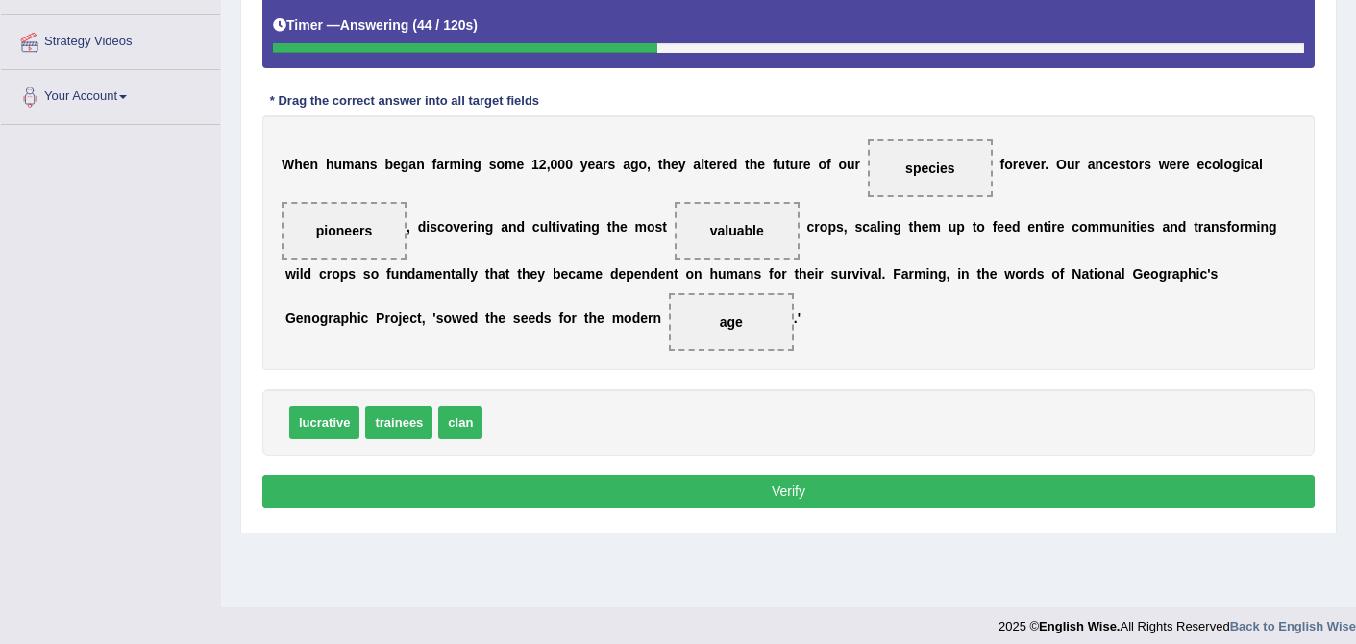
scroll to position [365, 0]
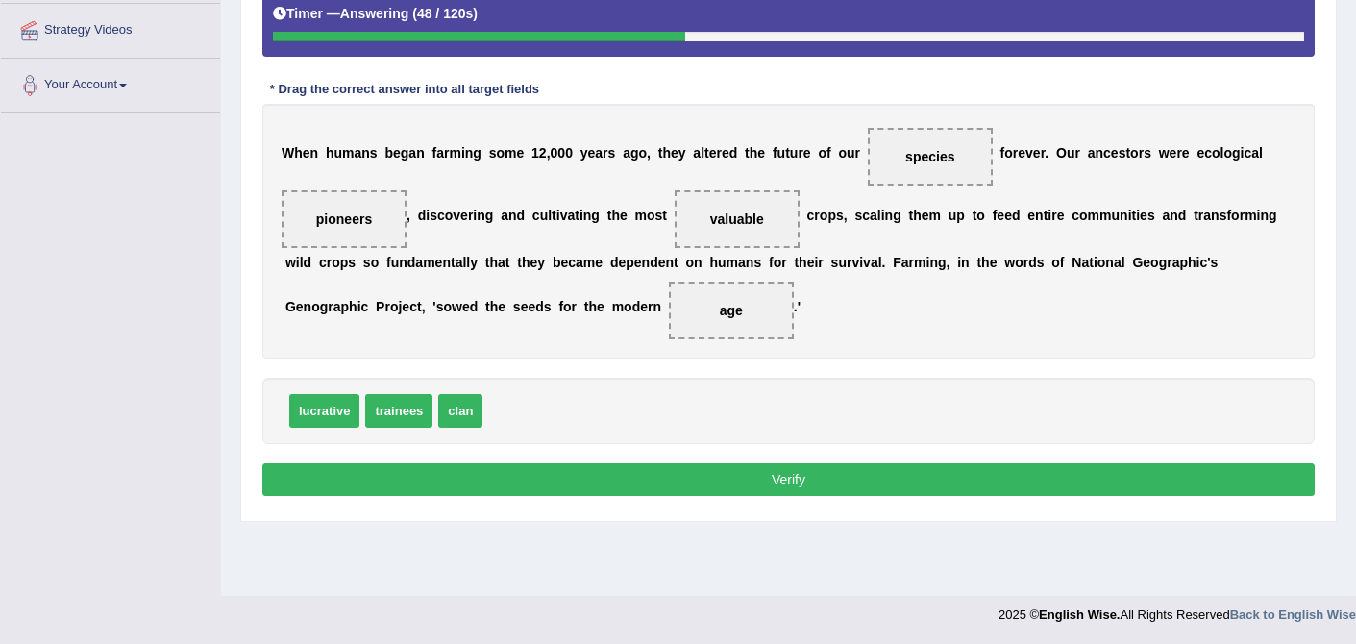
click at [804, 480] on button "Verify" at bounding box center [788, 479] width 1052 height 33
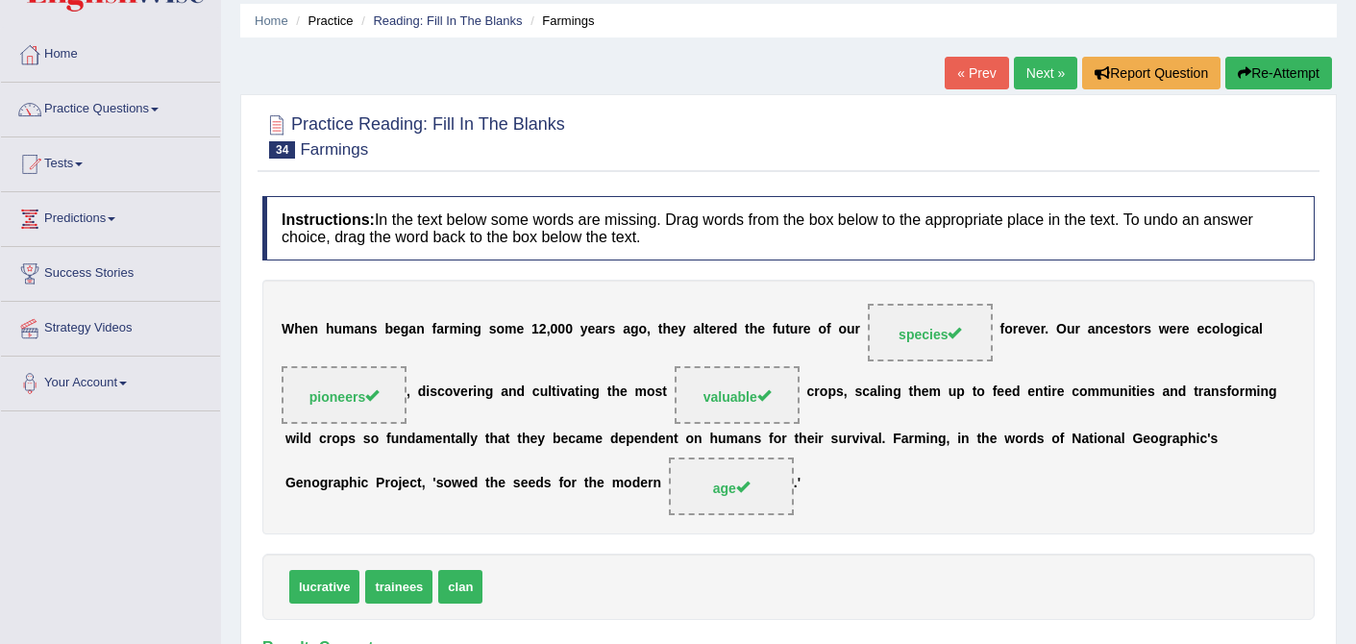
scroll to position [0, 0]
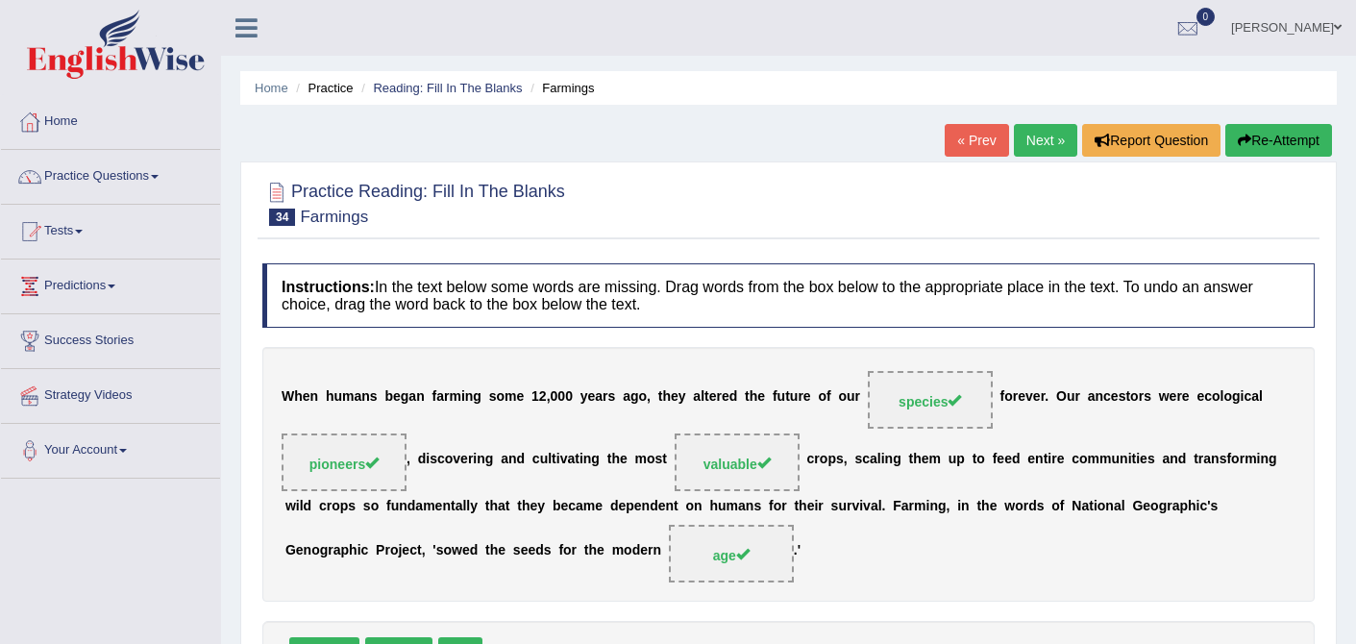
click at [1052, 146] on link "Next »" at bounding box center [1045, 140] width 63 height 33
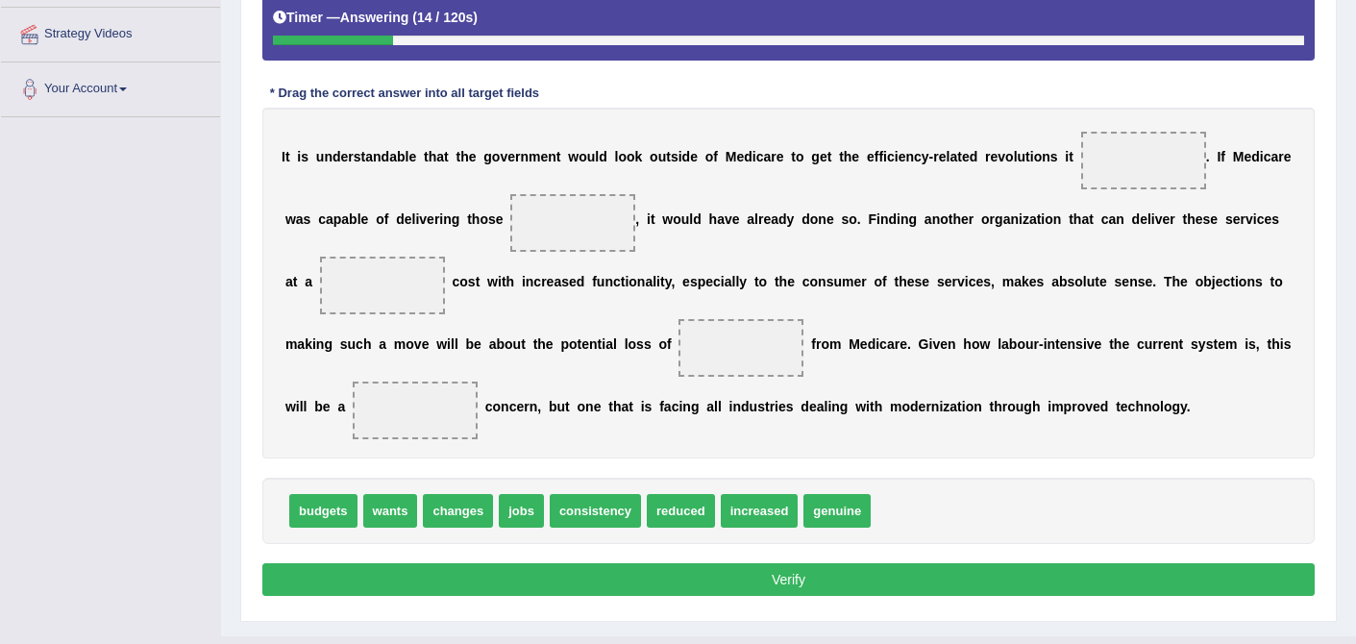
scroll to position [367, 0]
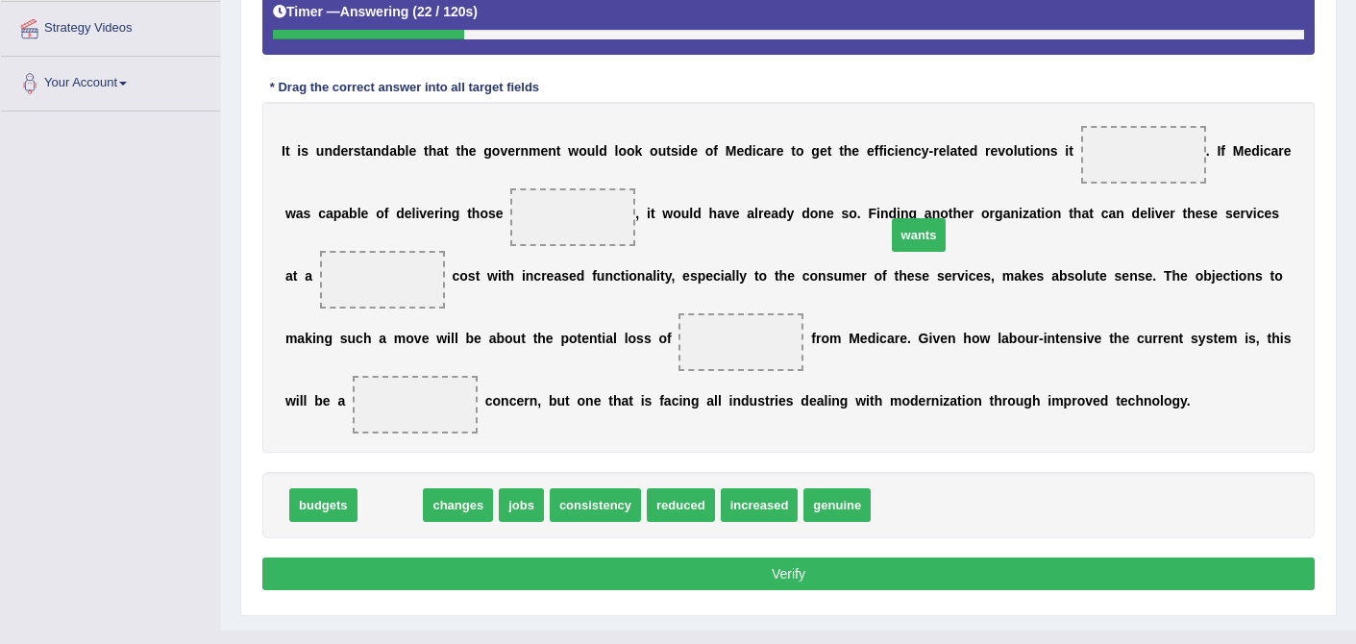
drag, startPoint x: 392, startPoint y: 502, endPoint x: 977, endPoint y: 213, distance: 651.6
click at [947, 218] on span "wants" at bounding box center [919, 235] width 55 height 34
drag, startPoint x: 388, startPoint y: 507, endPoint x: 1124, endPoint y: 147, distance: 818.4
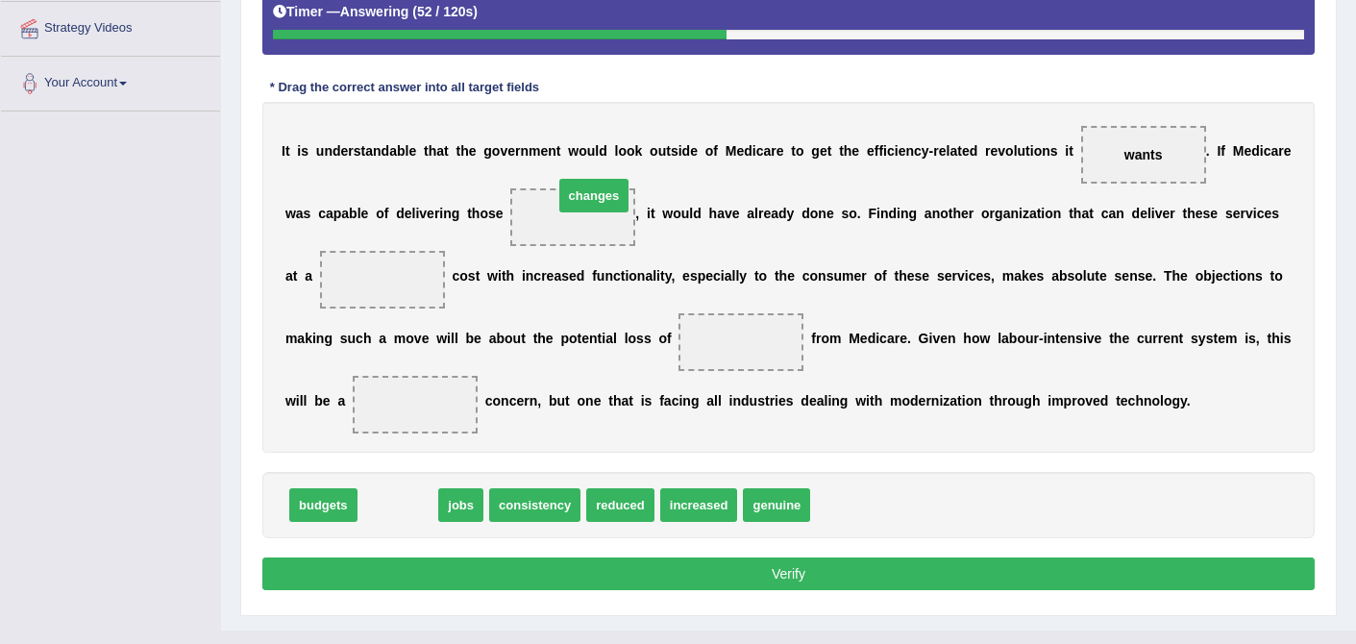
drag, startPoint x: 404, startPoint y: 507, endPoint x: 600, endPoint y: 198, distance: 366.4
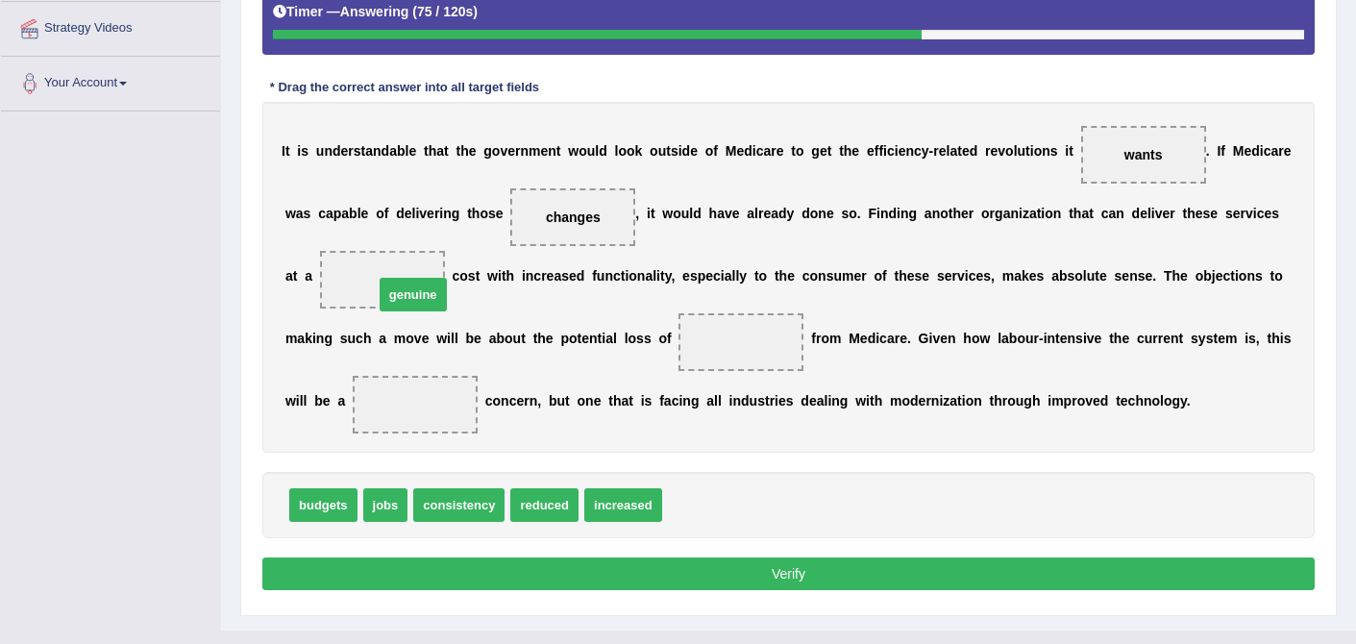
drag, startPoint x: 699, startPoint y: 503, endPoint x: 408, endPoint y: 291, distance: 359.9
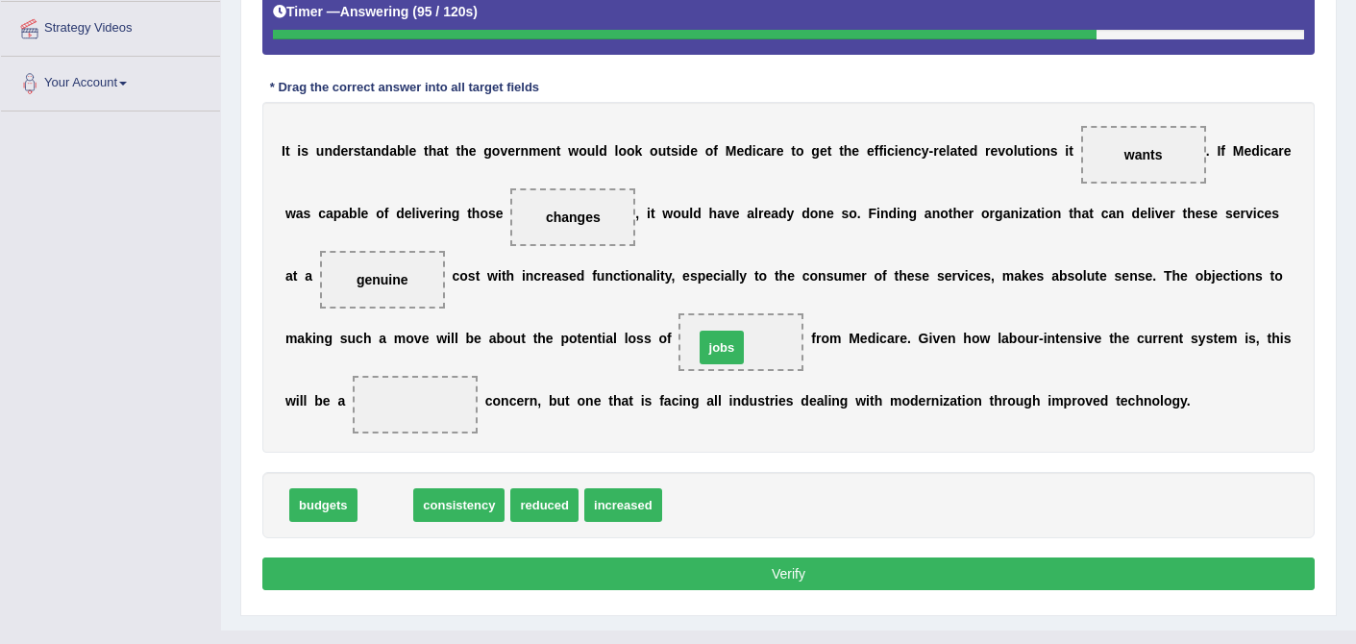
drag, startPoint x: 385, startPoint y: 500, endPoint x: 722, endPoint y: 342, distance: 371.5
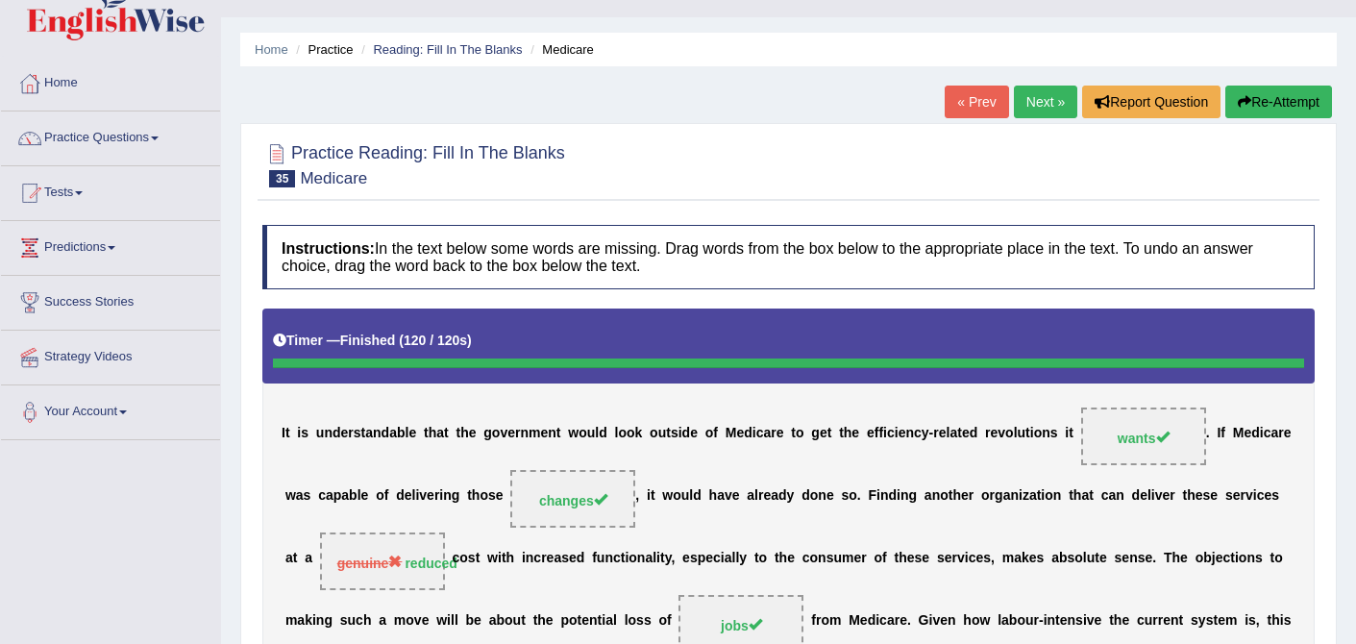
scroll to position [61, 0]
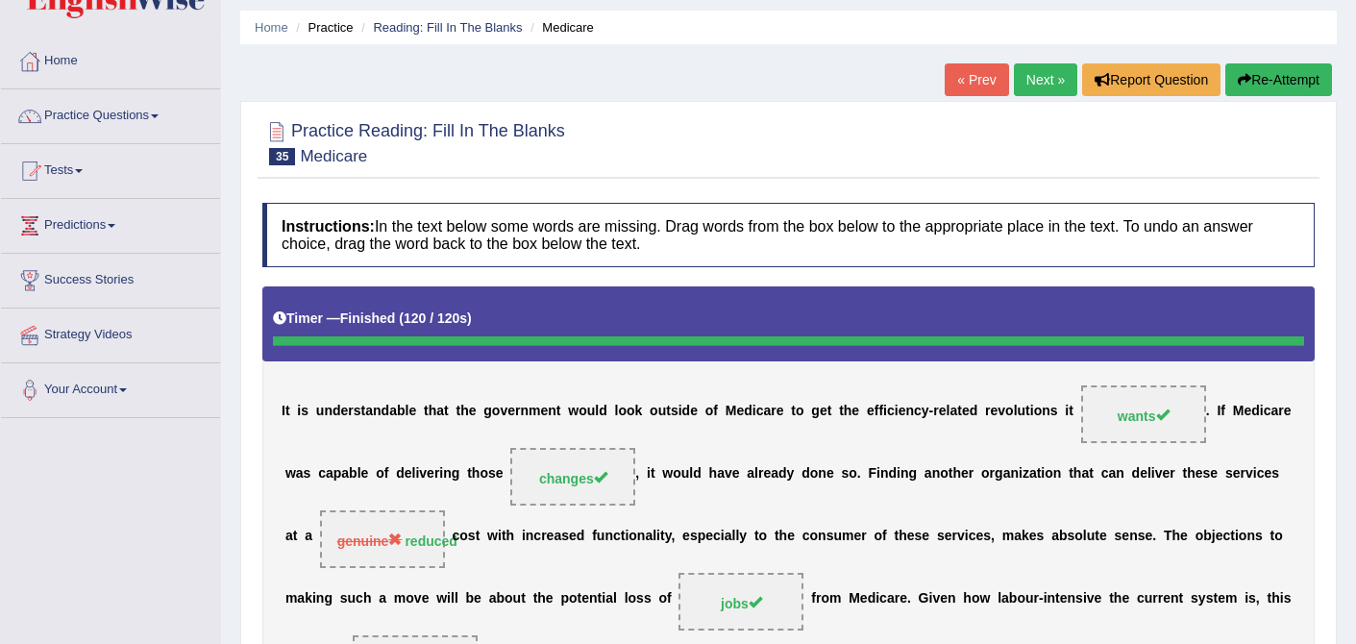
click at [1026, 60] on div "Home Practice Reading: Fill In The Blanks Medicare « Prev Next » Report Questio…" at bounding box center [788, 434] width 1135 height 991
click at [1023, 88] on link "Next »" at bounding box center [1045, 79] width 63 height 33
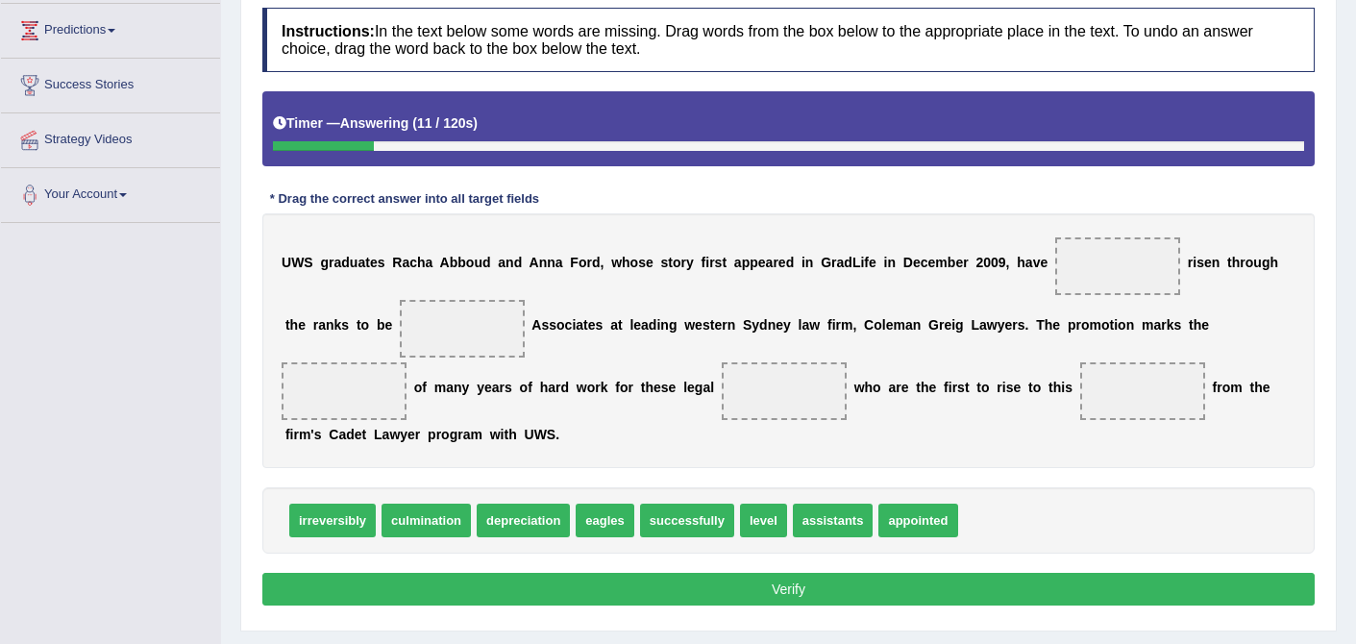
scroll to position [258, 0]
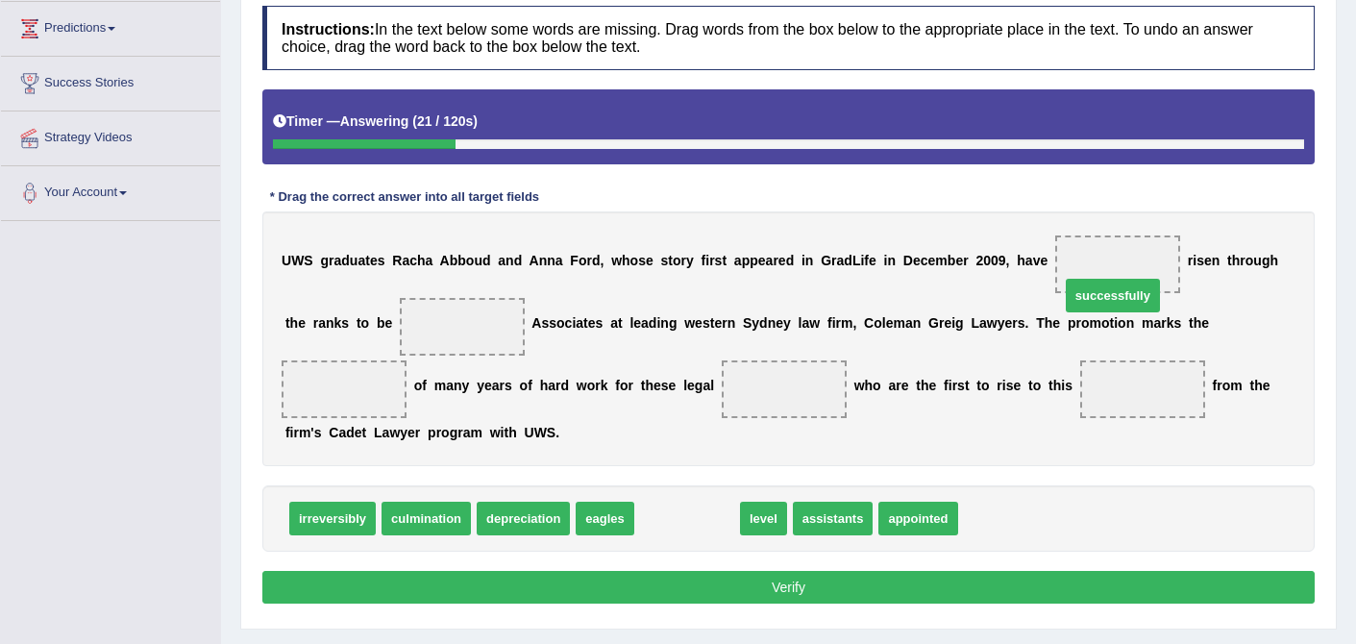
drag, startPoint x: 709, startPoint y: 523, endPoint x: 1147, endPoint y: 287, distance: 496.7
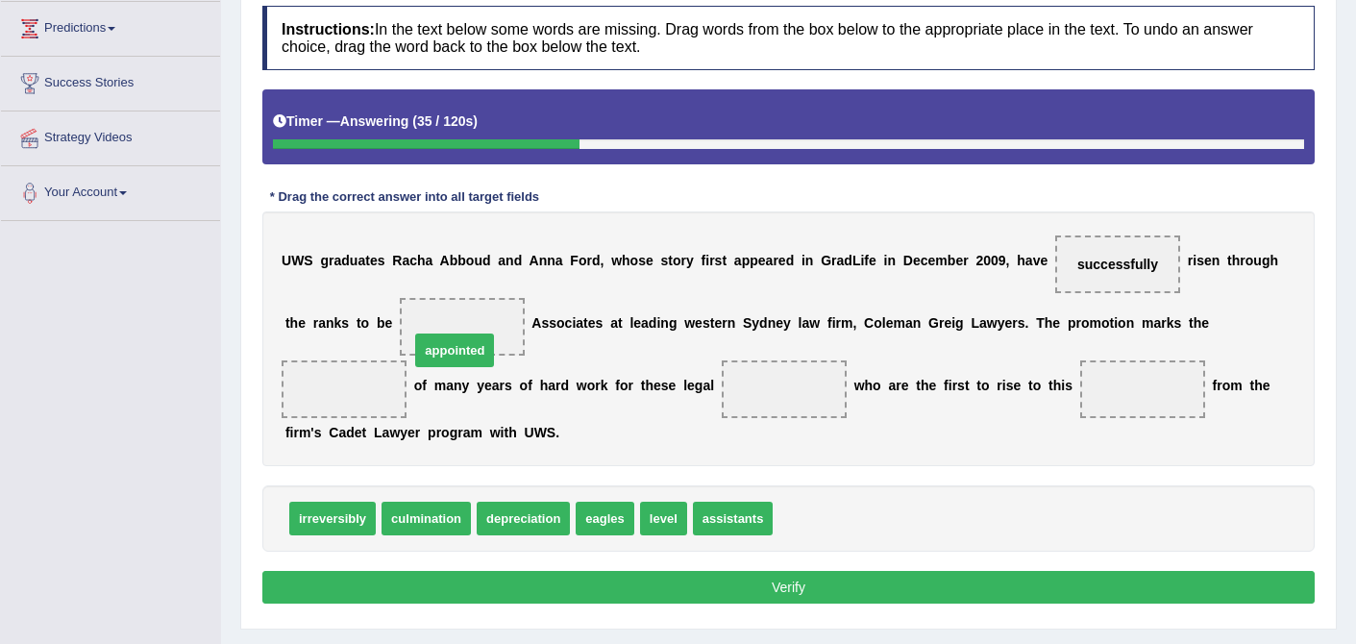
drag, startPoint x: 814, startPoint y: 529, endPoint x: 446, endPoint y: 359, distance: 405.5
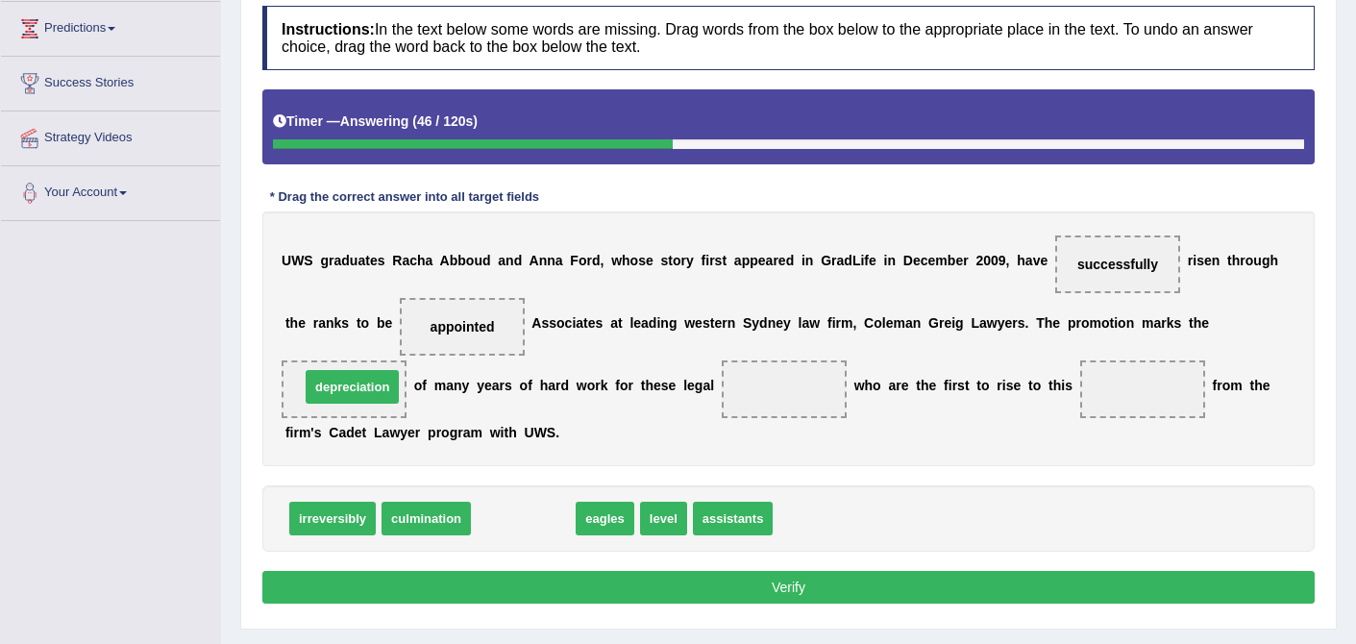
drag, startPoint x: 532, startPoint y: 521, endPoint x: 361, endPoint y: 389, distance: 215.9
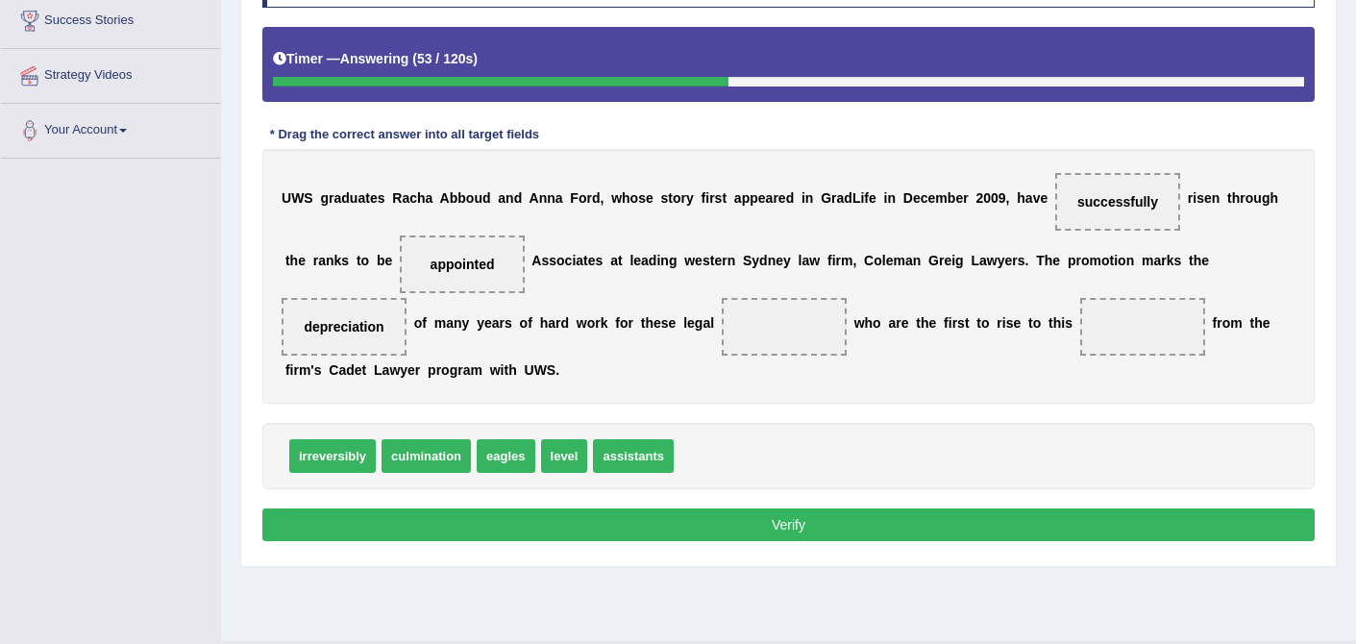
scroll to position [322, 0]
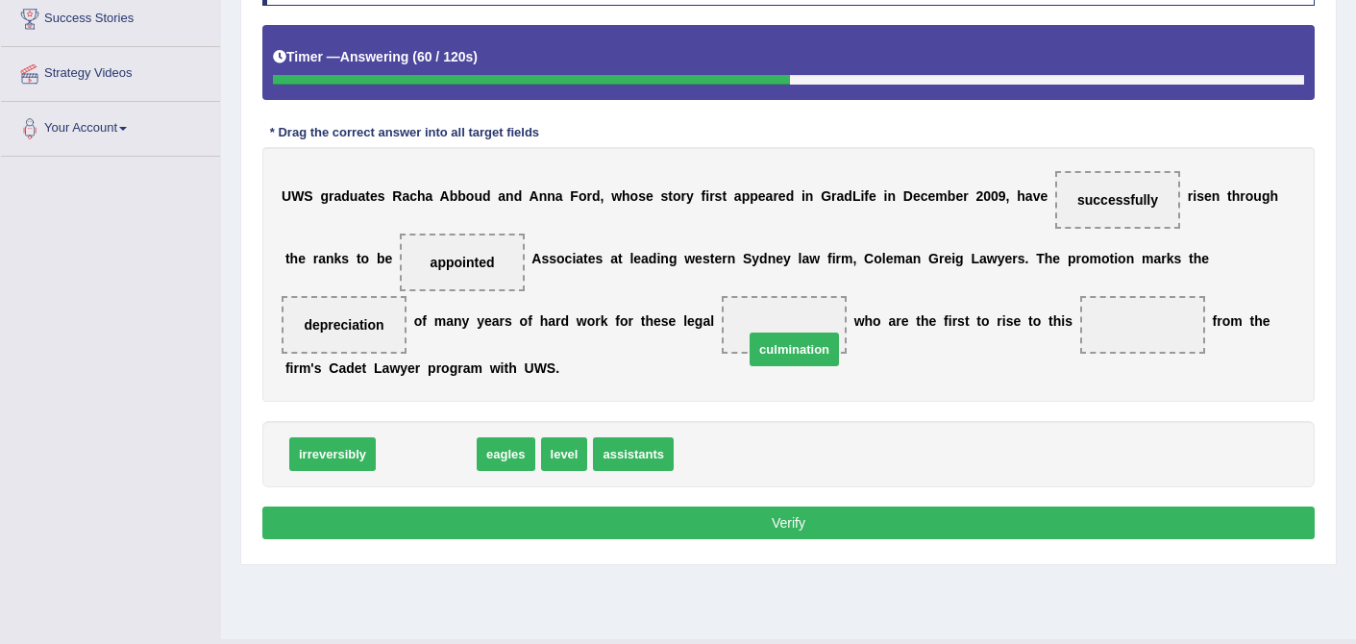
drag, startPoint x: 440, startPoint y: 455, endPoint x: 811, endPoint y: 339, distance: 388.5
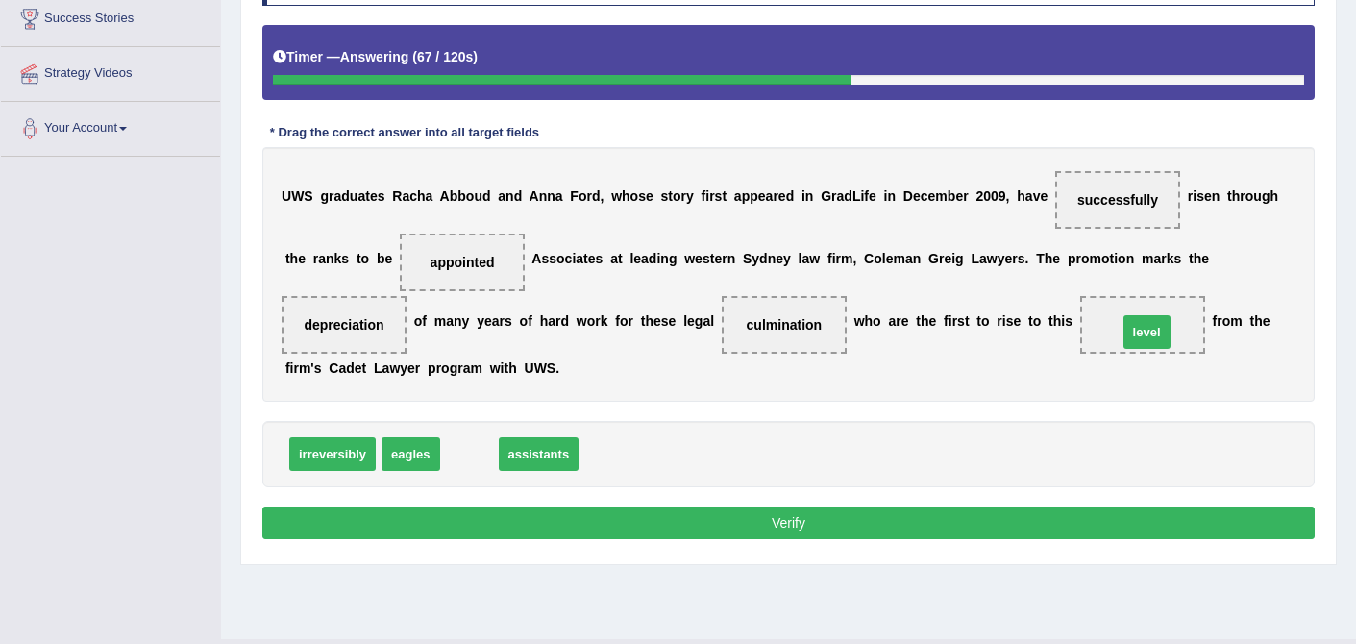
drag, startPoint x: 464, startPoint y: 461, endPoint x: 1145, endPoint y: 339, distance: 691.4
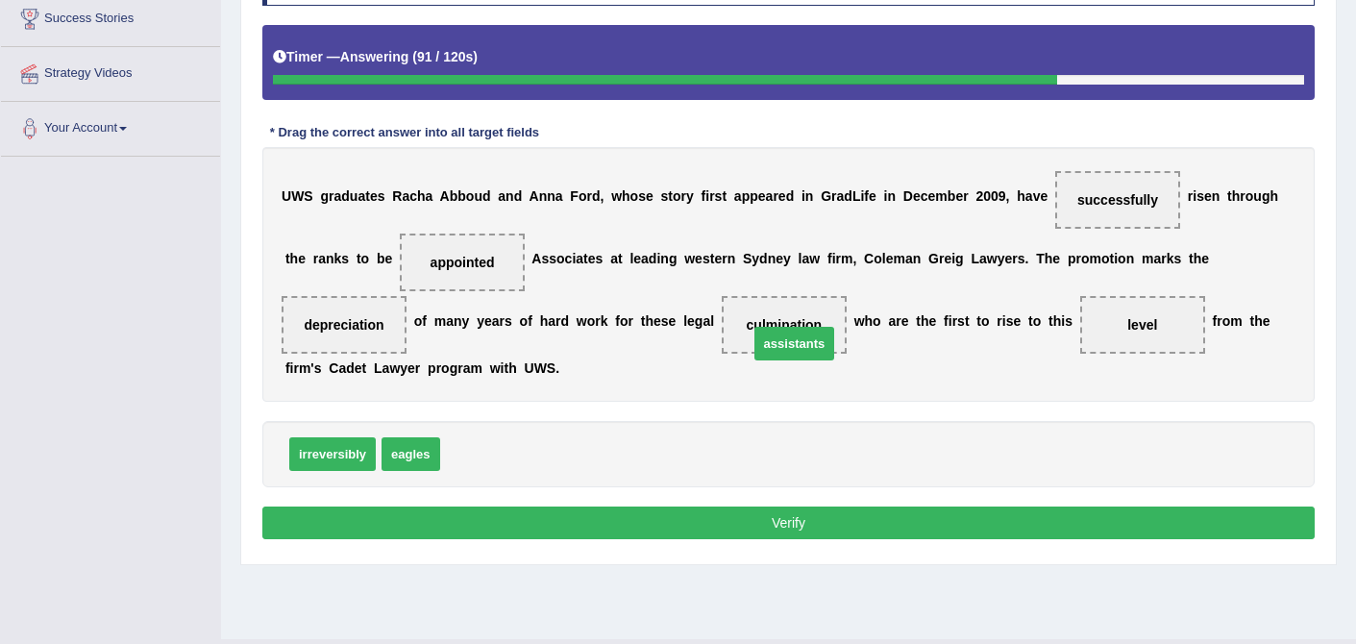
drag, startPoint x: 495, startPoint y: 451, endPoint x: 804, endPoint y: 340, distance: 327.7
click at [791, 522] on button "Verify" at bounding box center [788, 523] width 1052 height 33
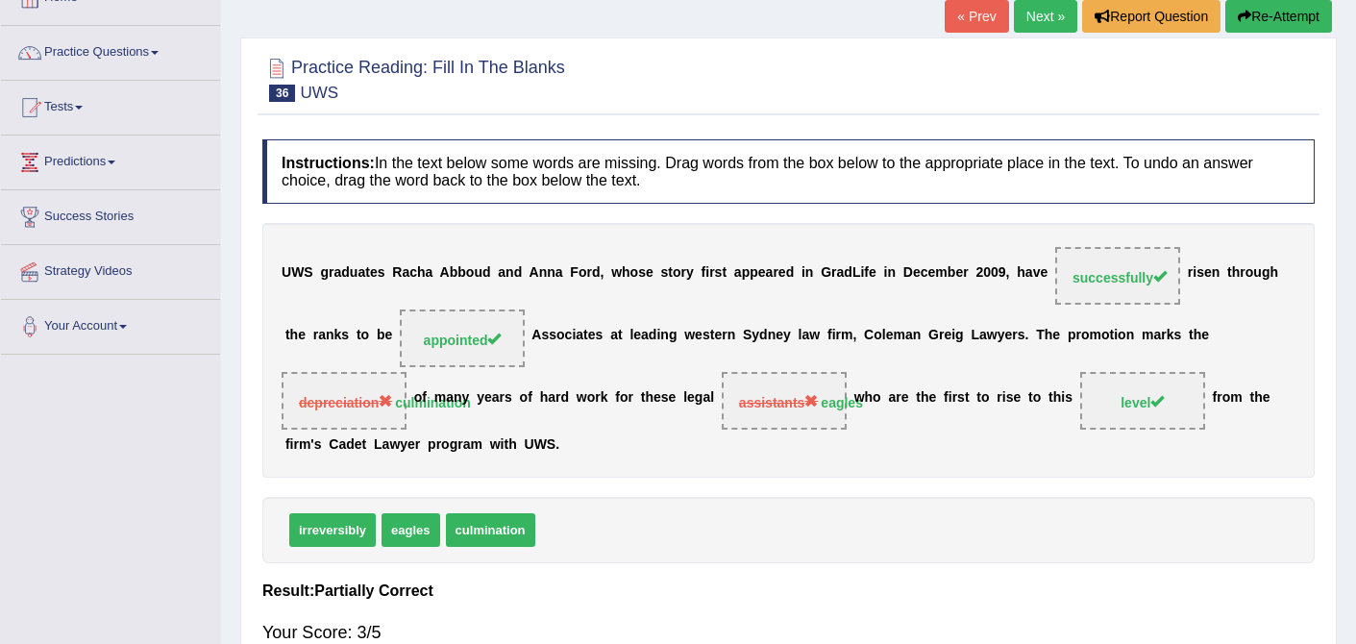
scroll to position [123, 0]
click at [1054, 17] on link "Next »" at bounding box center [1045, 17] width 63 height 33
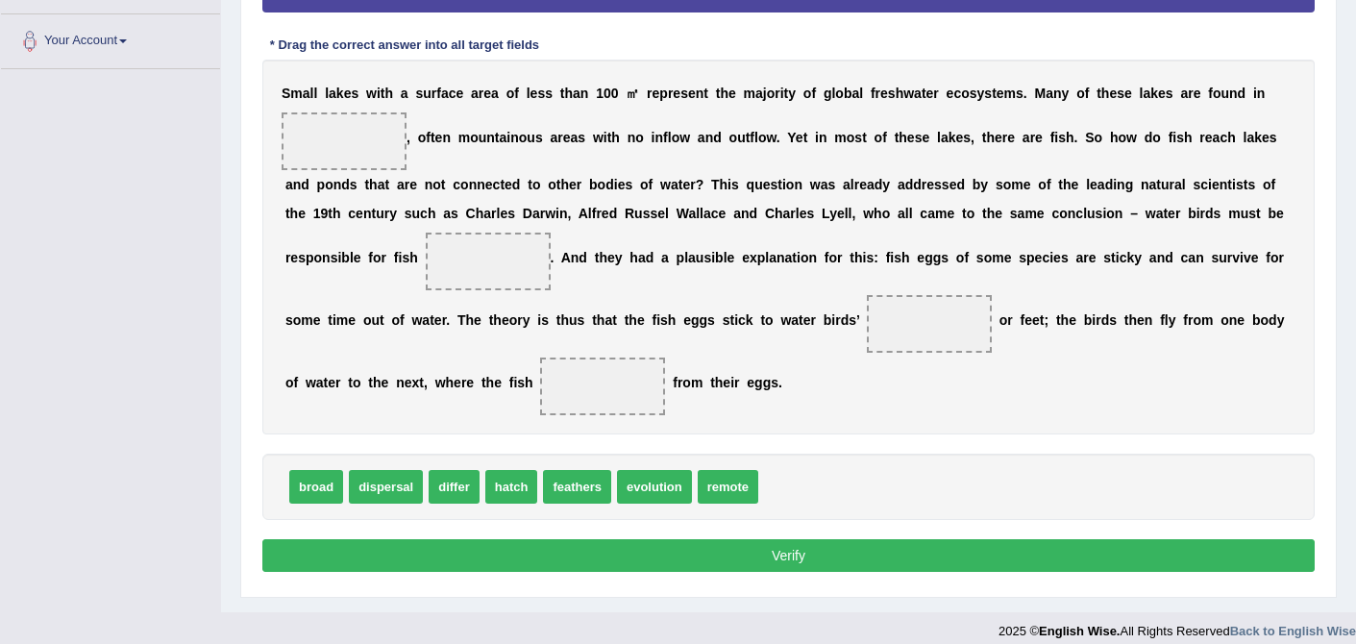
scroll to position [427, 0]
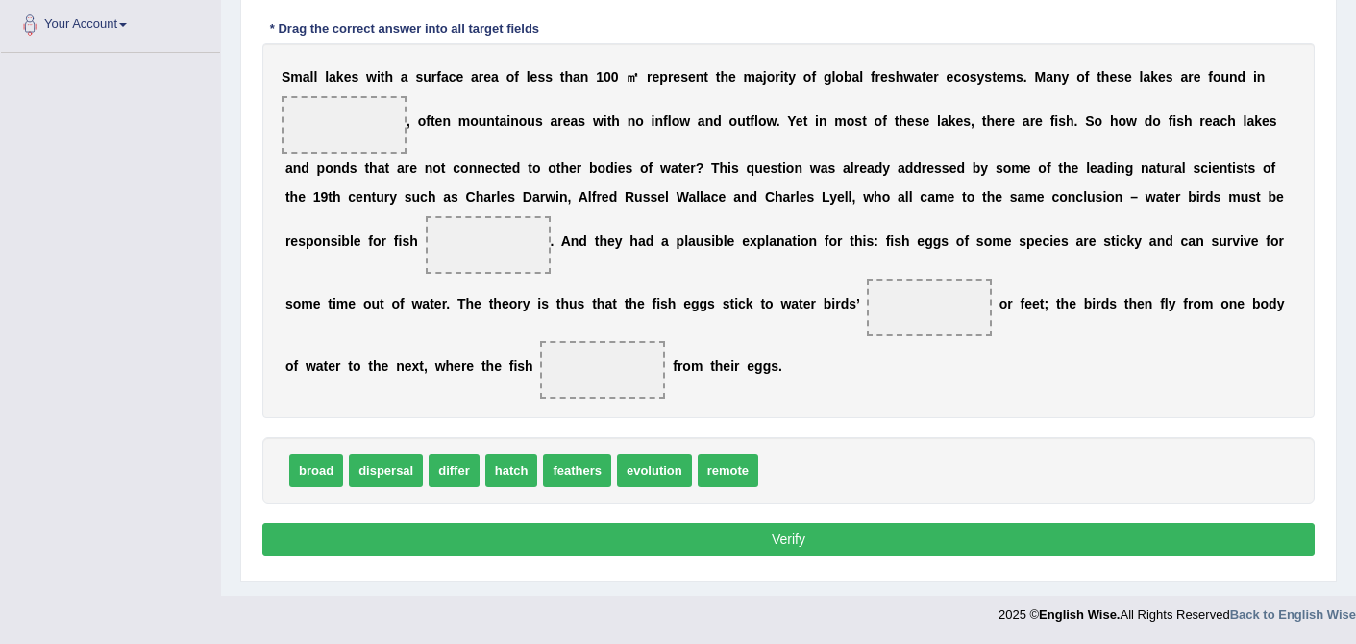
click at [714, 475] on span "remote" at bounding box center [728, 471] width 61 height 34
drag, startPoint x: 714, startPoint y: 475, endPoint x: 305, endPoint y: 144, distance: 526.3
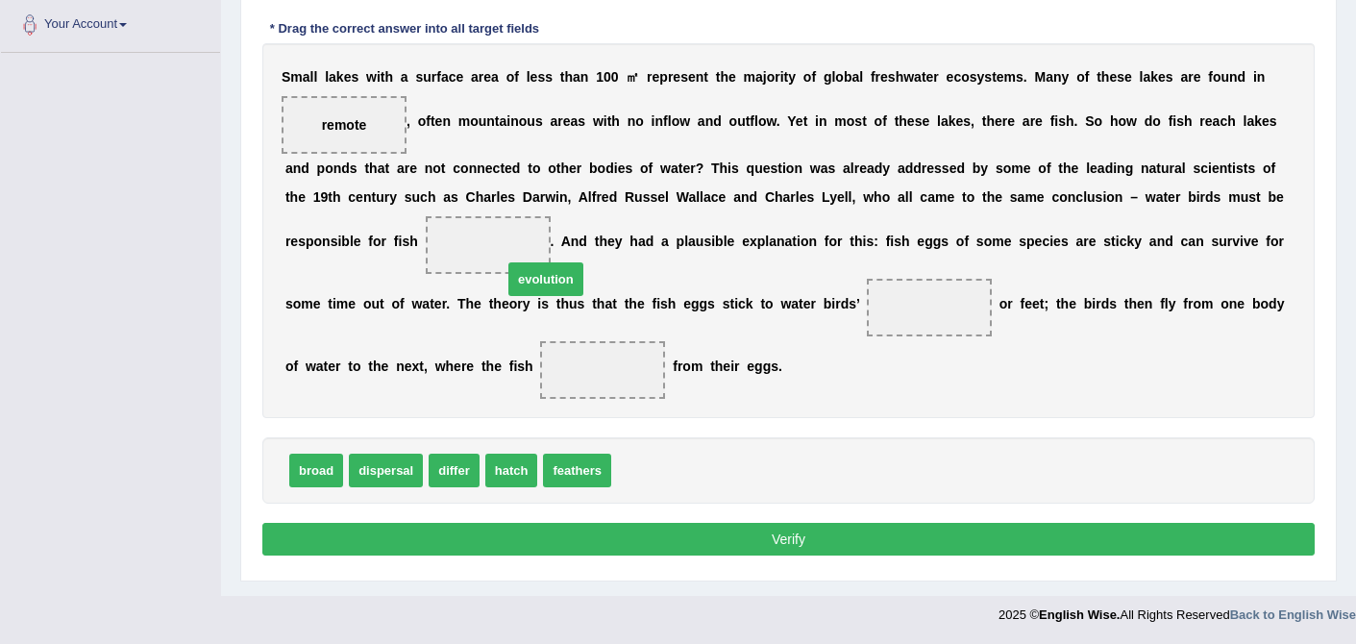
drag, startPoint x: 677, startPoint y: 468, endPoint x: 545, endPoint y: 250, distance: 254.8
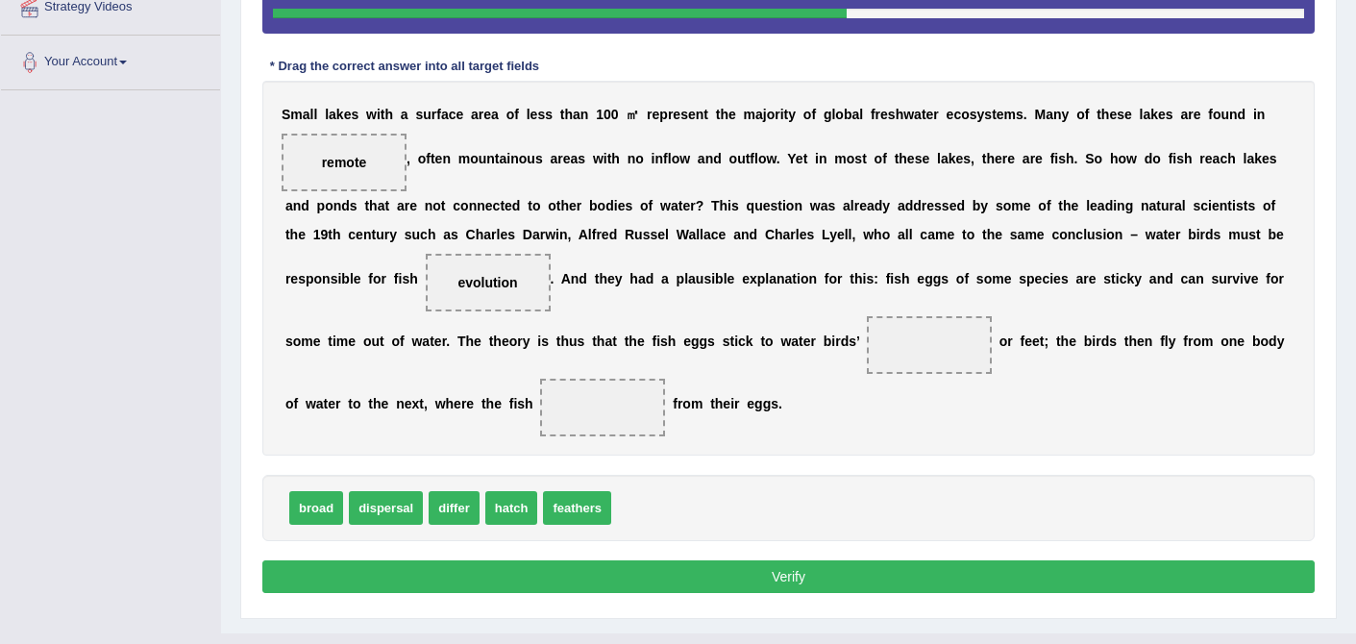
scroll to position [389, 0]
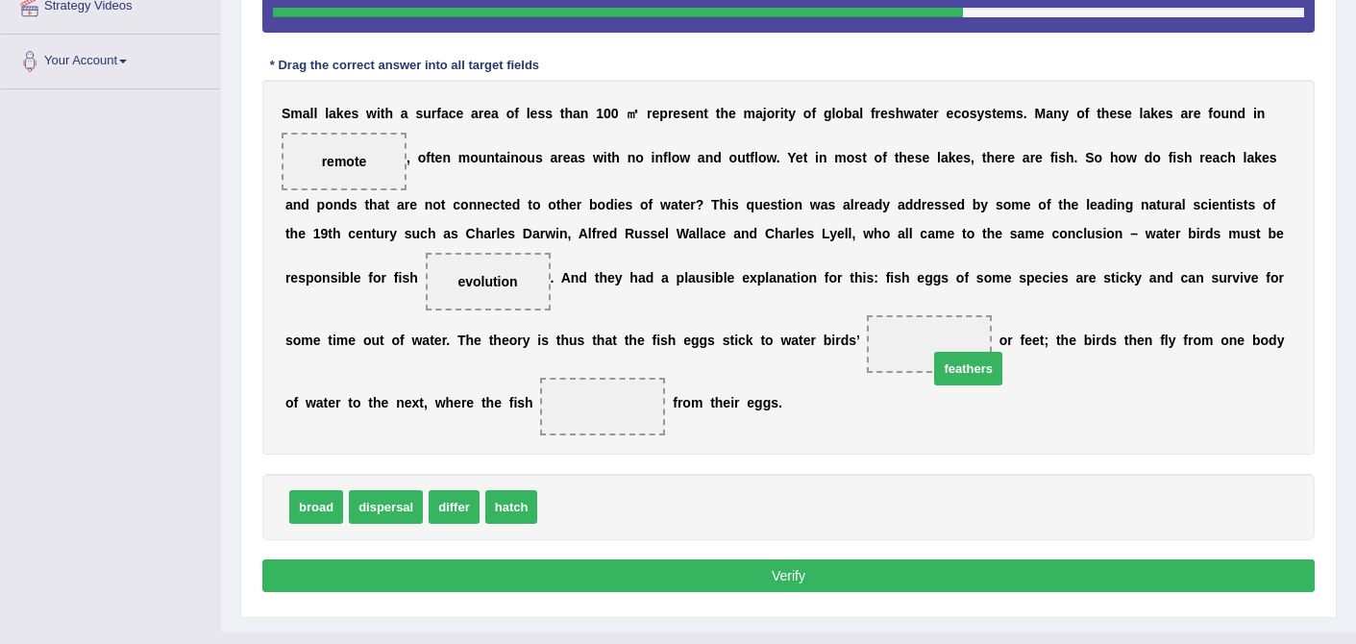
drag, startPoint x: 574, startPoint y: 506, endPoint x: 959, endPoint y: 358, distance: 412.9
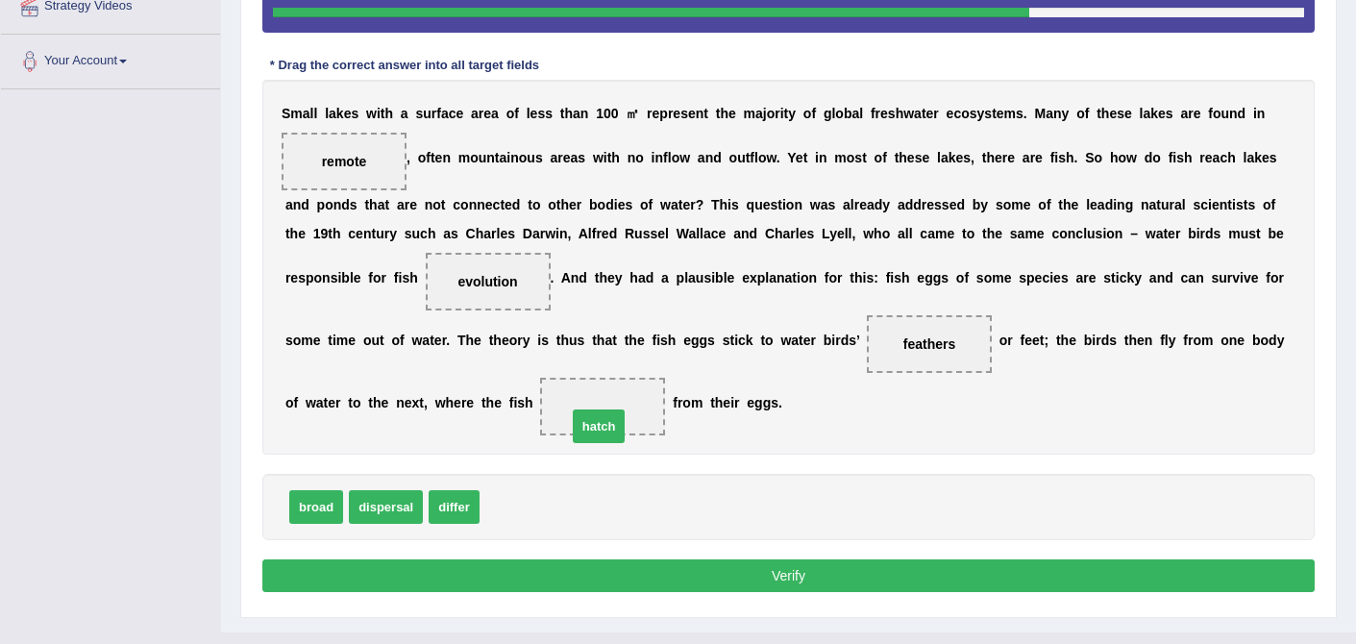
drag, startPoint x: 511, startPoint y: 515, endPoint x: 599, endPoint y: 433, distance: 119.7
click at [780, 584] on button "Verify" at bounding box center [788, 575] width 1052 height 33
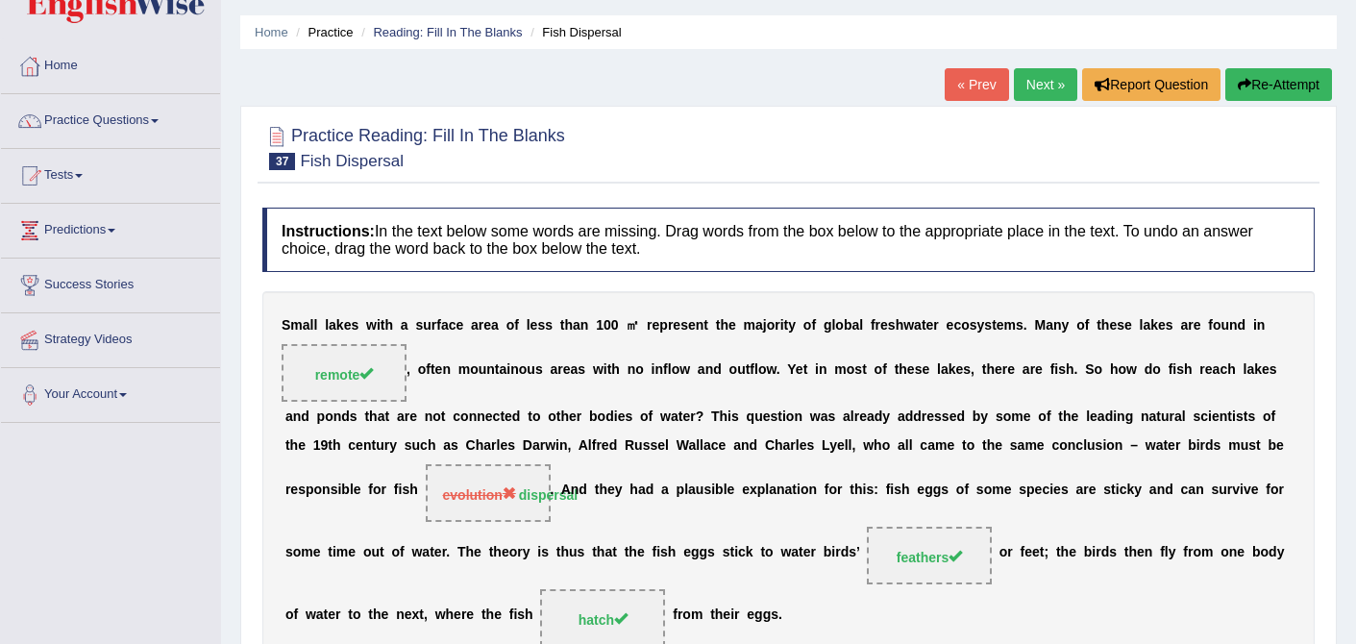
scroll to position [0, 0]
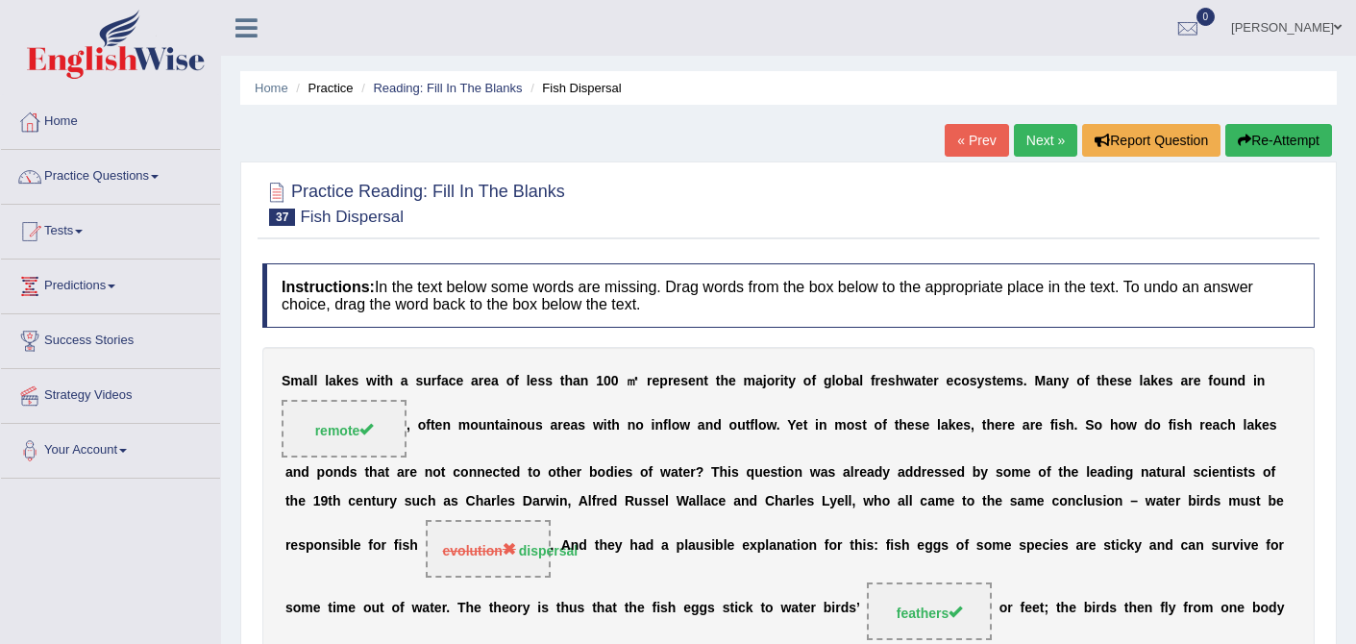
click at [1036, 133] on link "Next »" at bounding box center [1045, 140] width 63 height 33
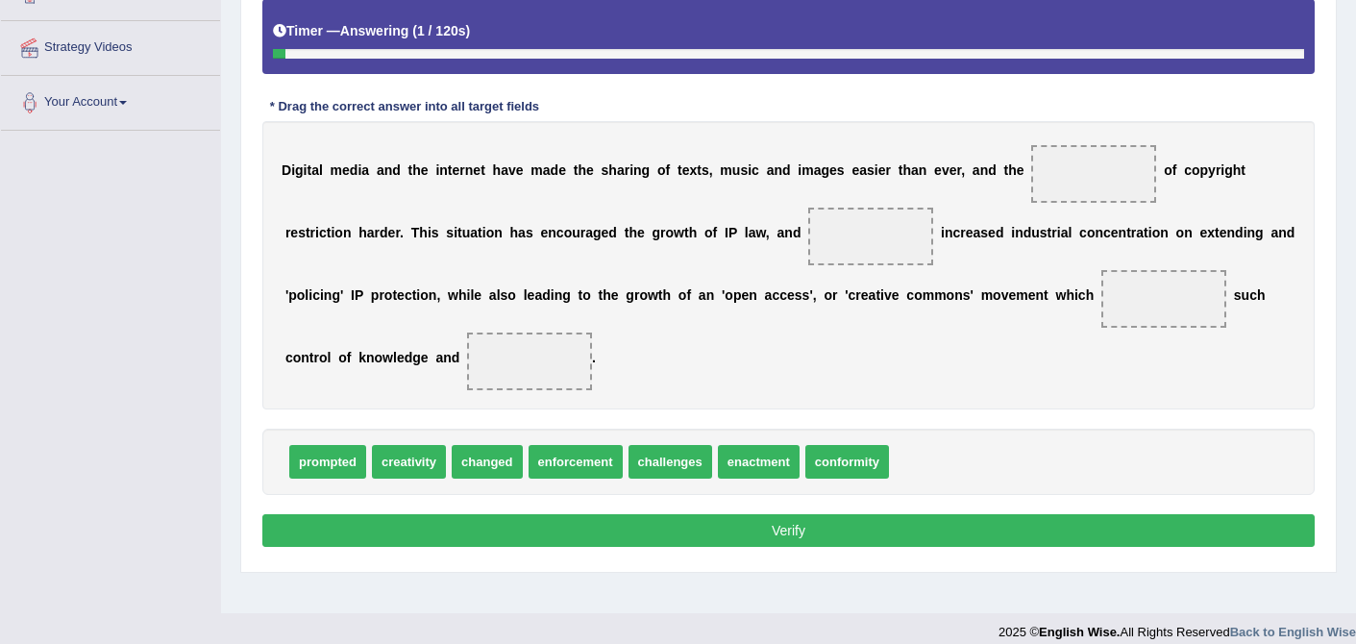
scroll to position [355, 0]
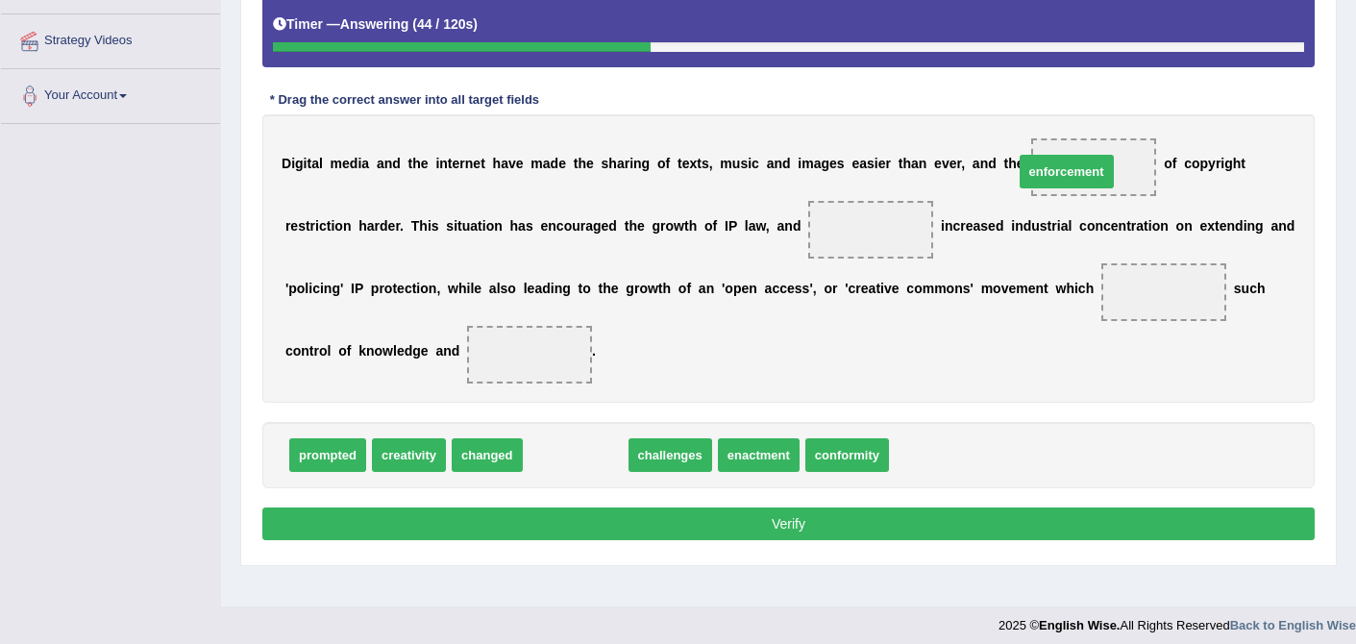
drag, startPoint x: 581, startPoint y: 459, endPoint x: 1081, endPoint y: 171, distance: 577.8
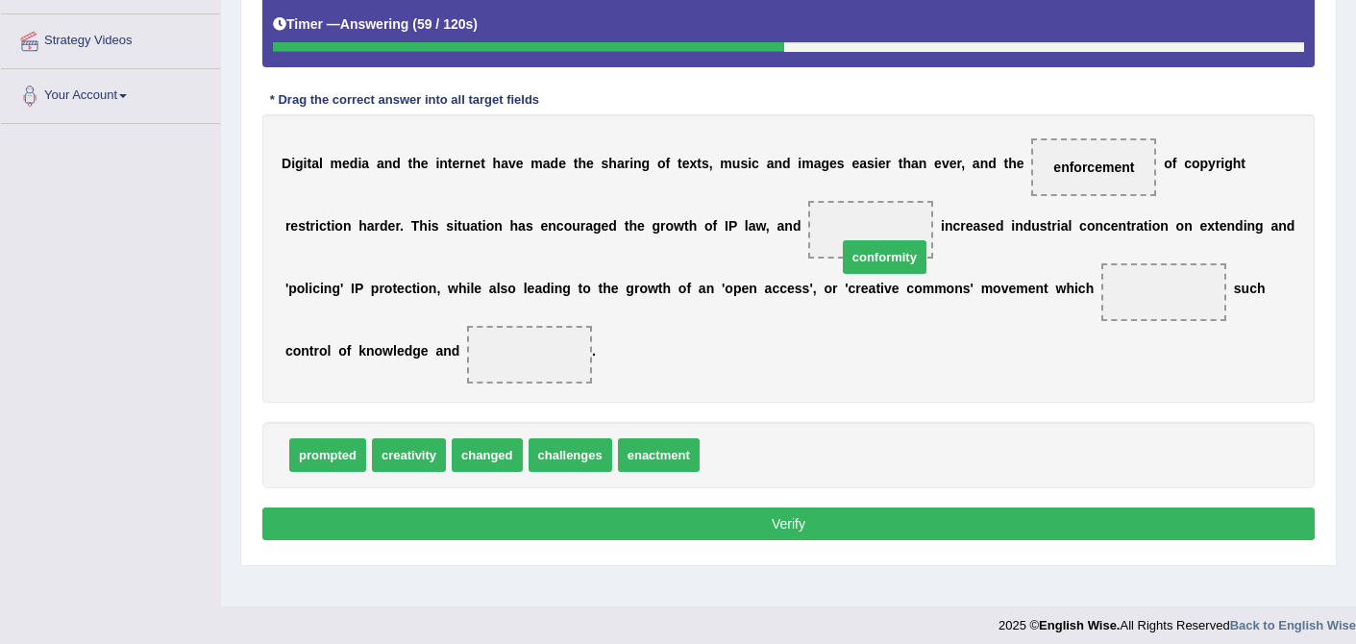
drag, startPoint x: 760, startPoint y: 449, endPoint x: 898, endPoint y: 251, distance: 241.0
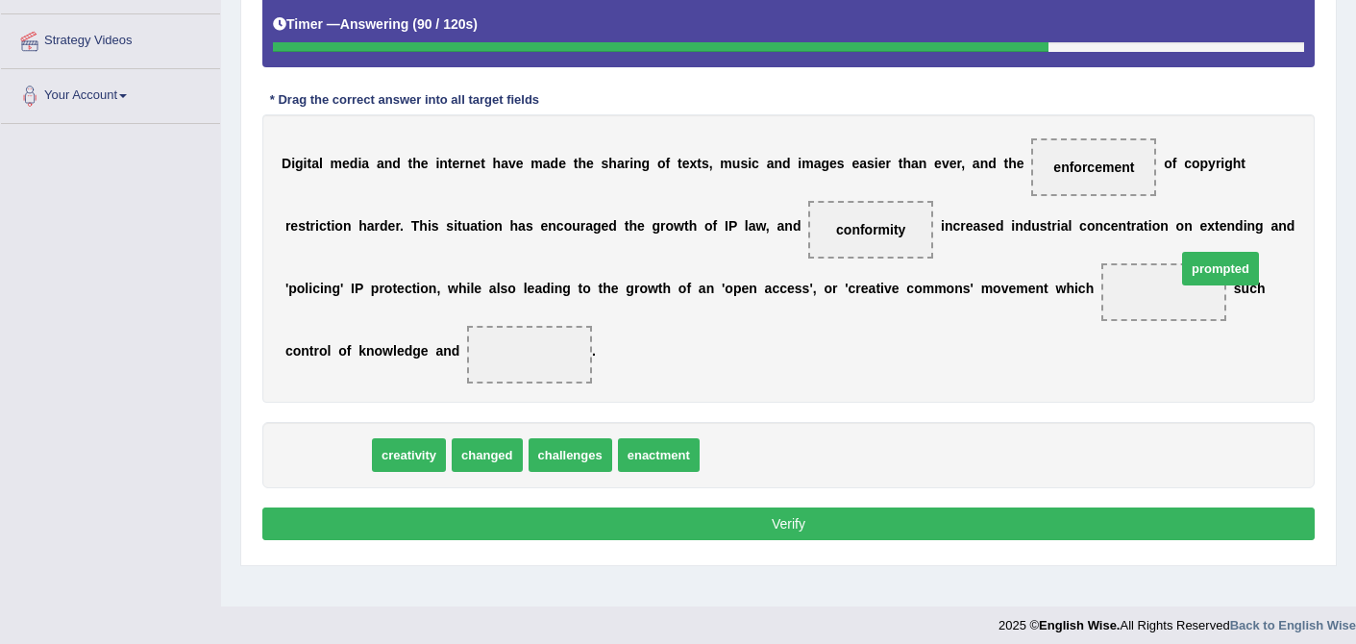
drag, startPoint x: 342, startPoint y: 456, endPoint x: 1221, endPoint y: 269, distance: 898.1
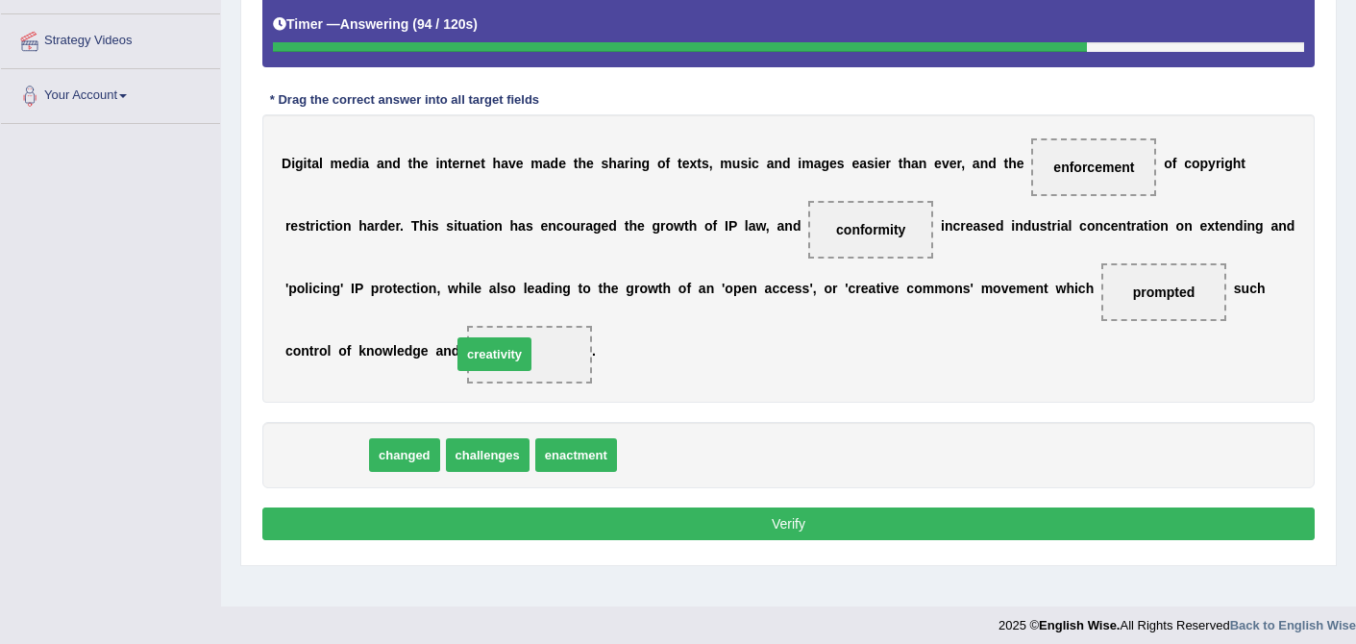
drag, startPoint x: 334, startPoint y: 455, endPoint x: 504, endPoint y: 354, distance: 197.0
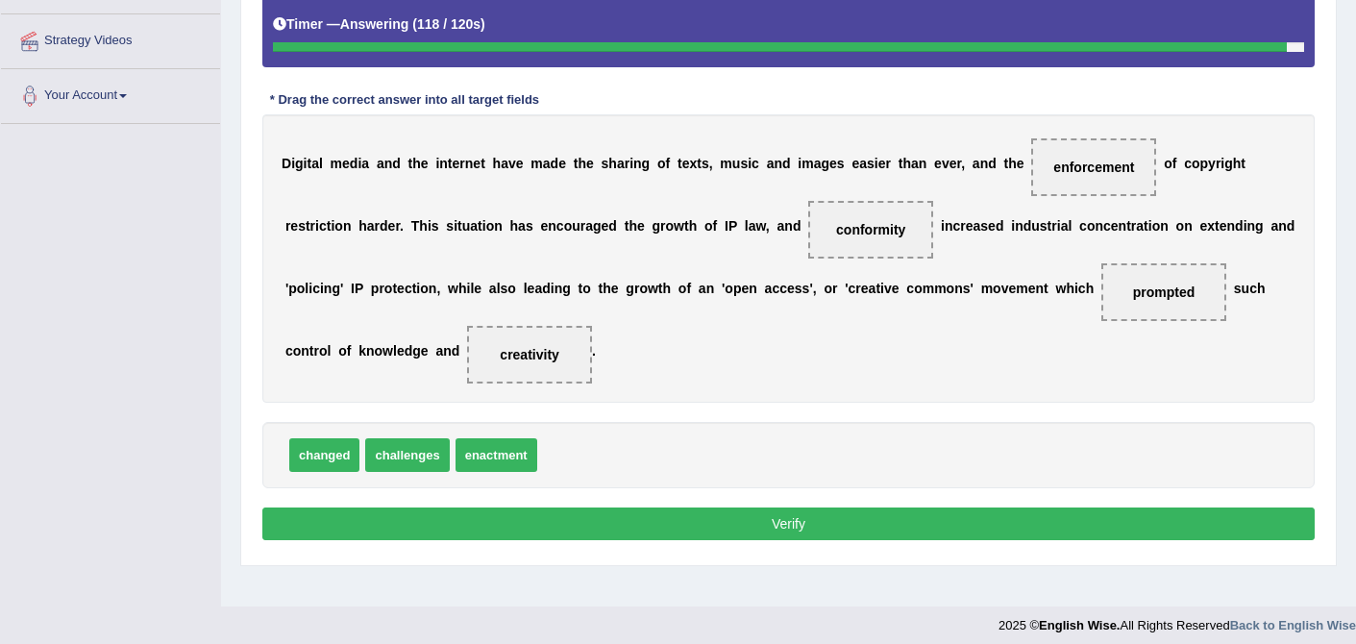
click at [795, 529] on button "Verify" at bounding box center [788, 523] width 1052 height 33
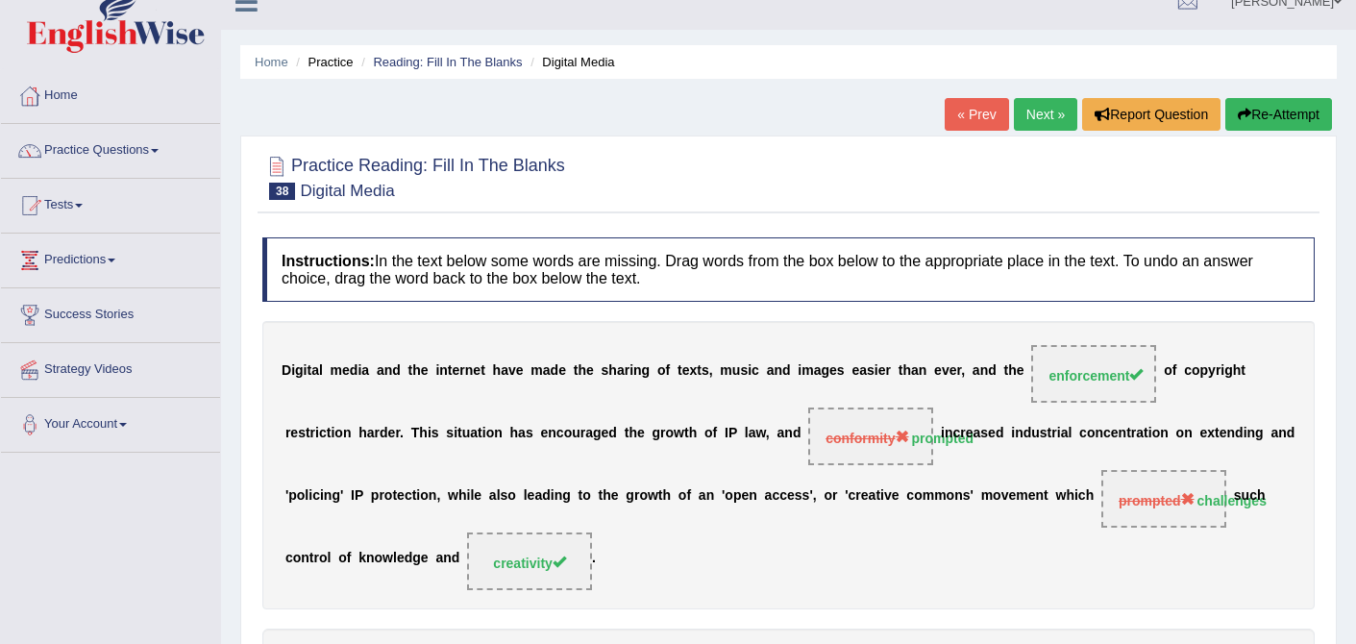
scroll to position [22, 0]
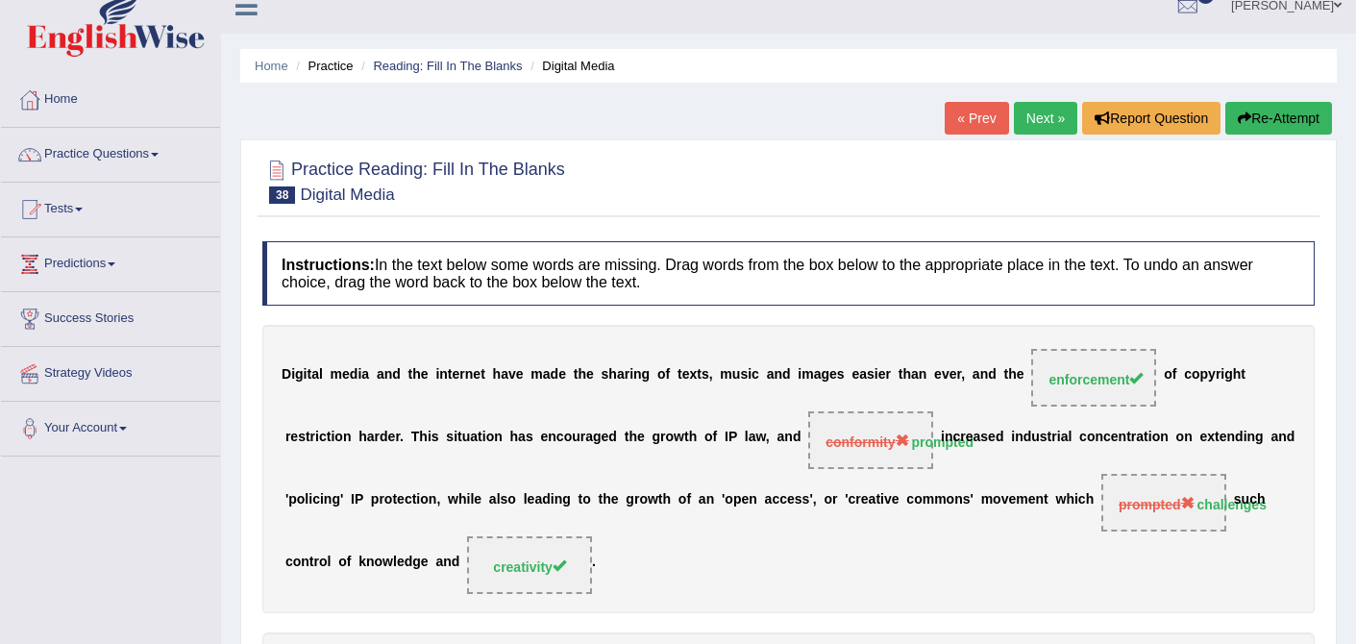
click at [1046, 112] on link "Next »" at bounding box center [1045, 118] width 63 height 33
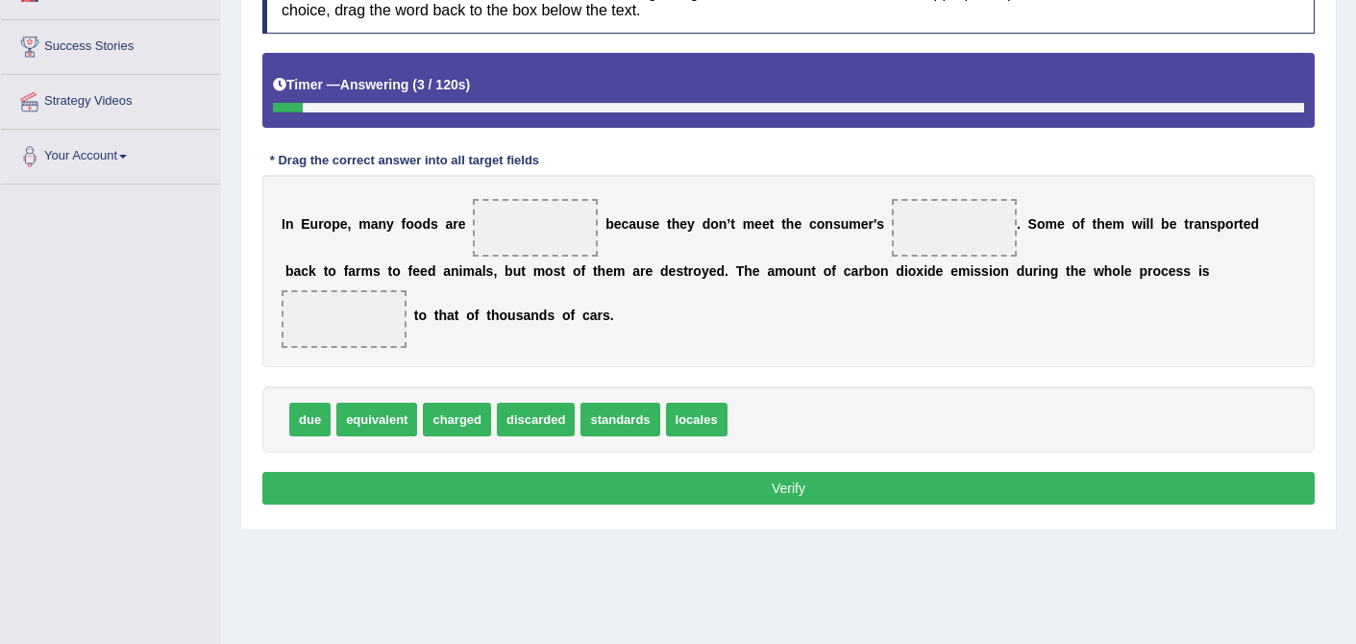
scroll to position [292, 0]
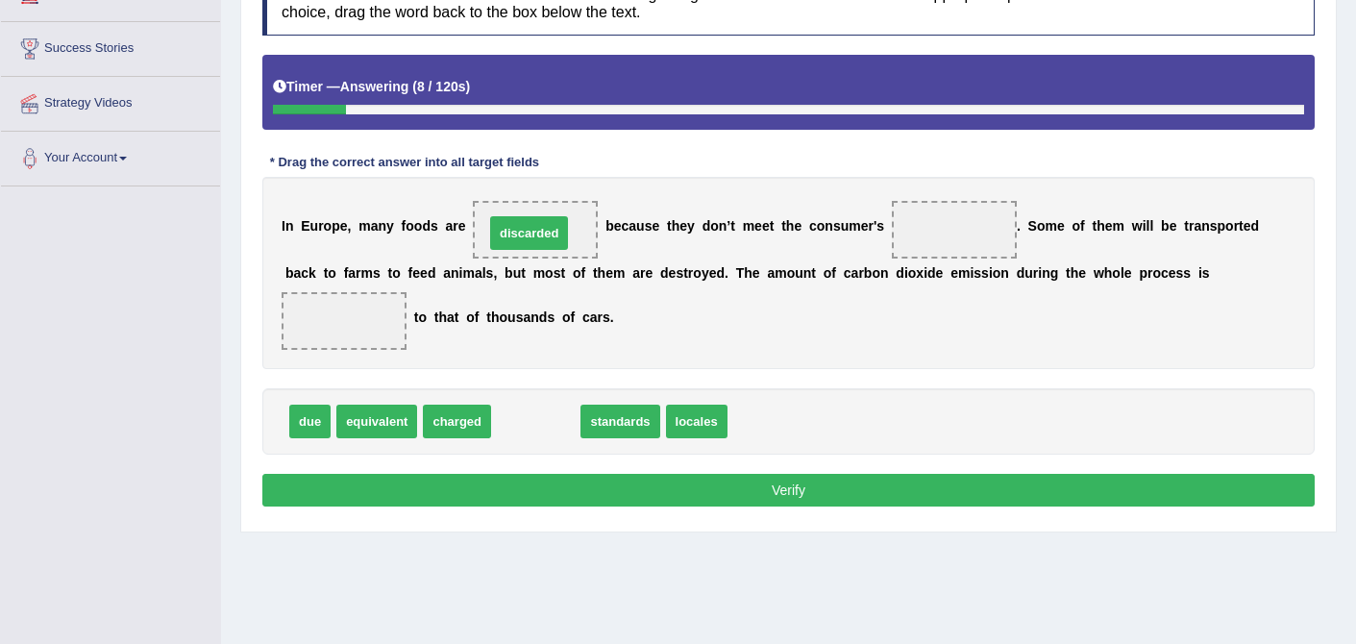
drag, startPoint x: 527, startPoint y: 428, endPoint x: 519, endPoint y: 239, distance: 188.5
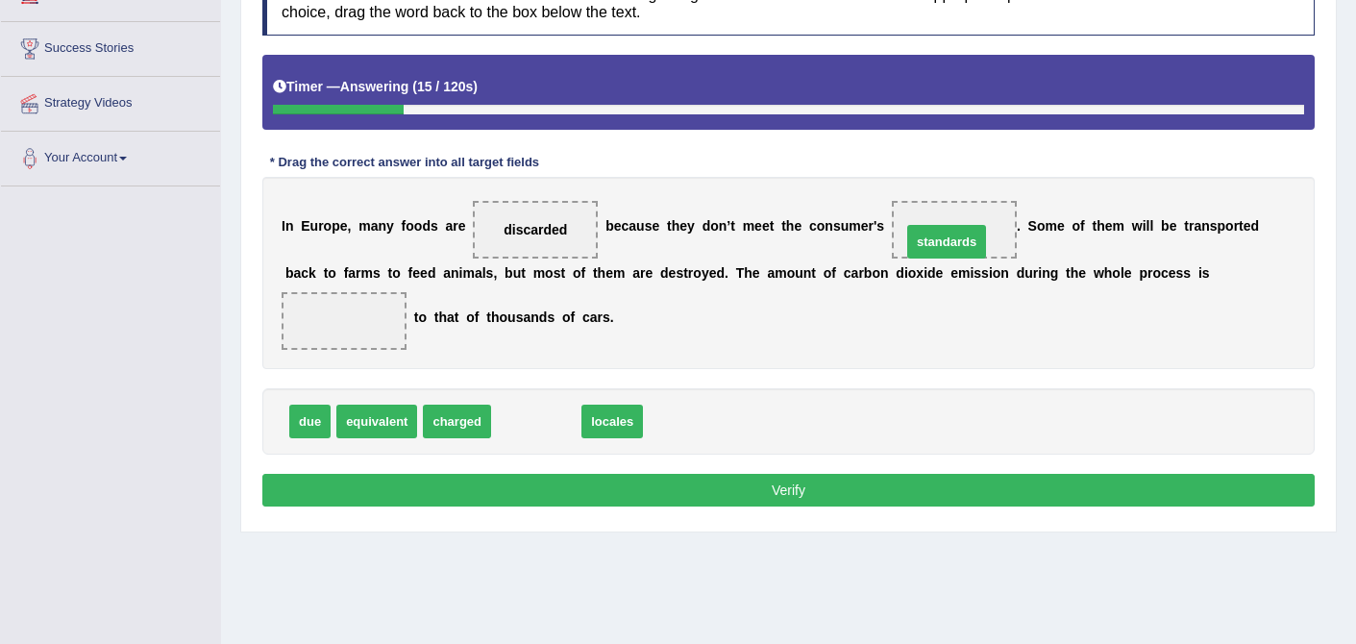
drag, startPoint x: 548, startPoint y: 419, endPoint x: 977, endPoint y: 231, distance: 468.2
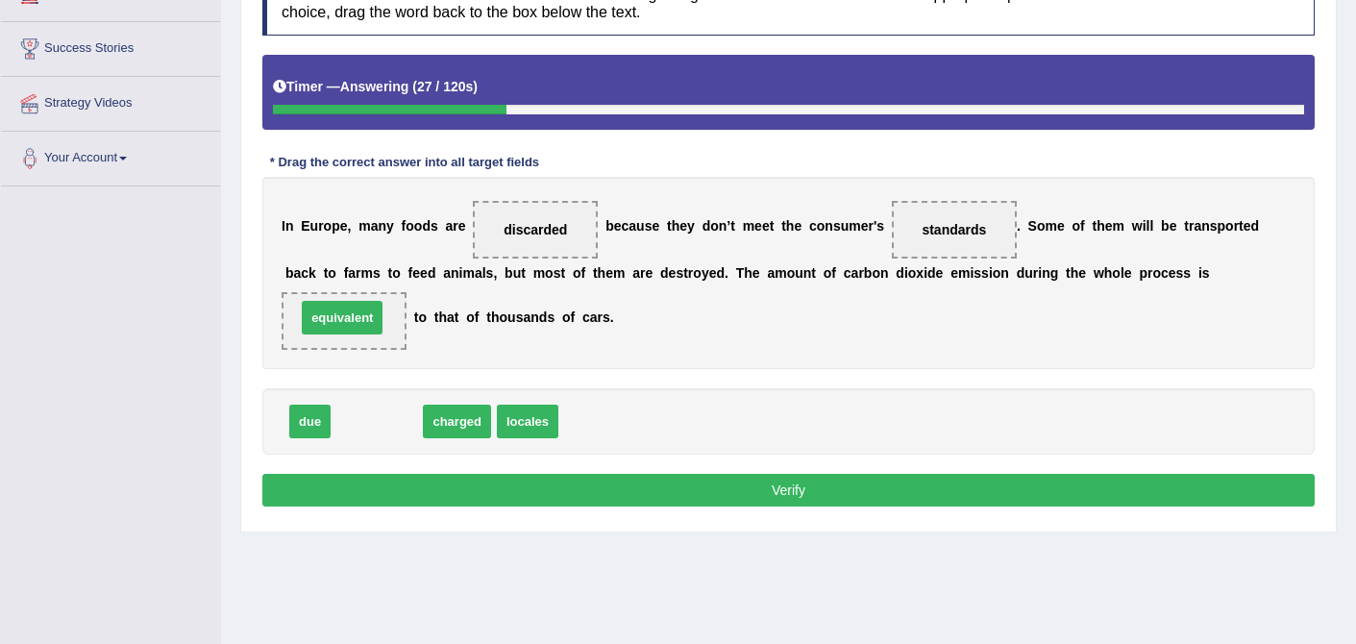
drag, startPoint x: 391, startPoint y: 412, endPoint x: 356, endPoint y: 309, distance: 109.7
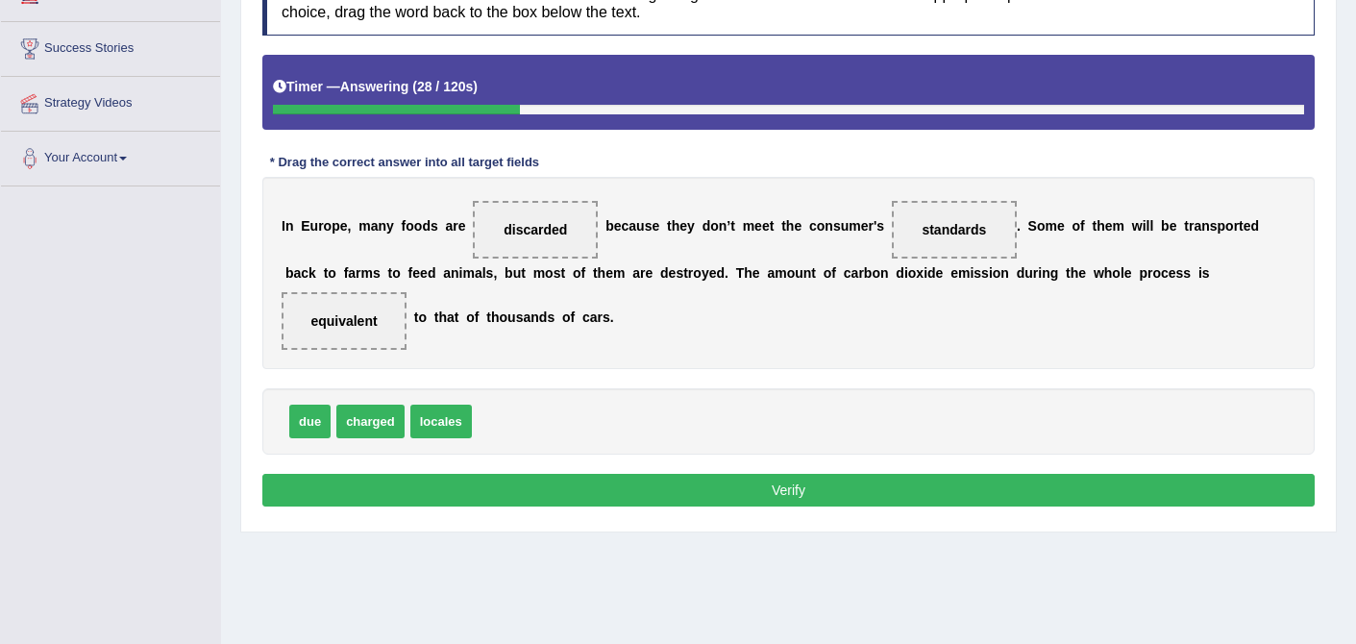
click at [720, 475] on button "Verify" at bounding box center [788, 490] width 1052 height 33
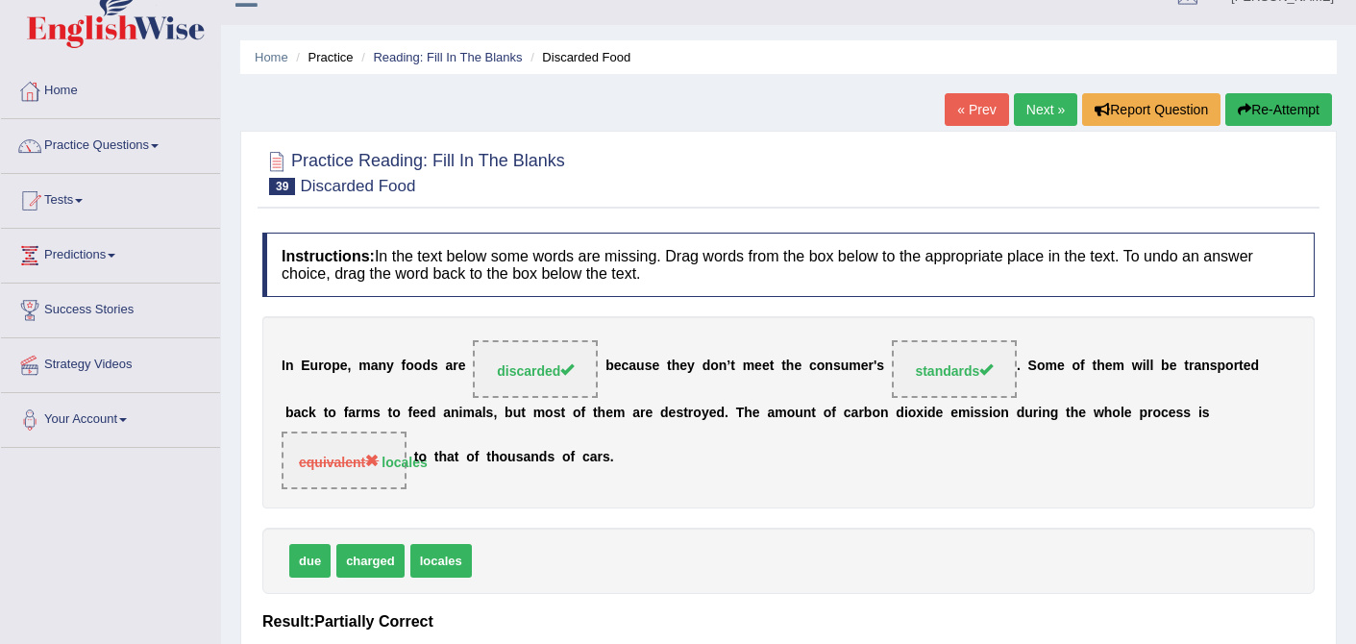
scroll to position [16, 0]
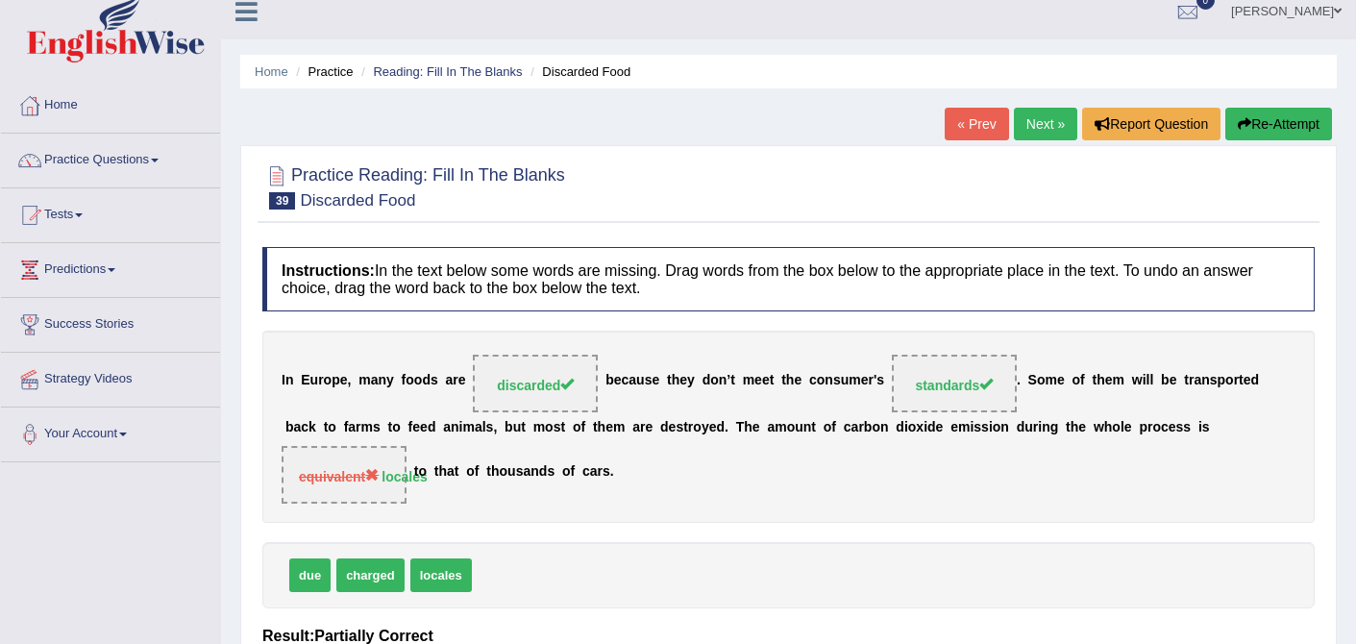
click at [1042, 111] on link "Next »" at bounding box center [1045, 124] width 63 height 33
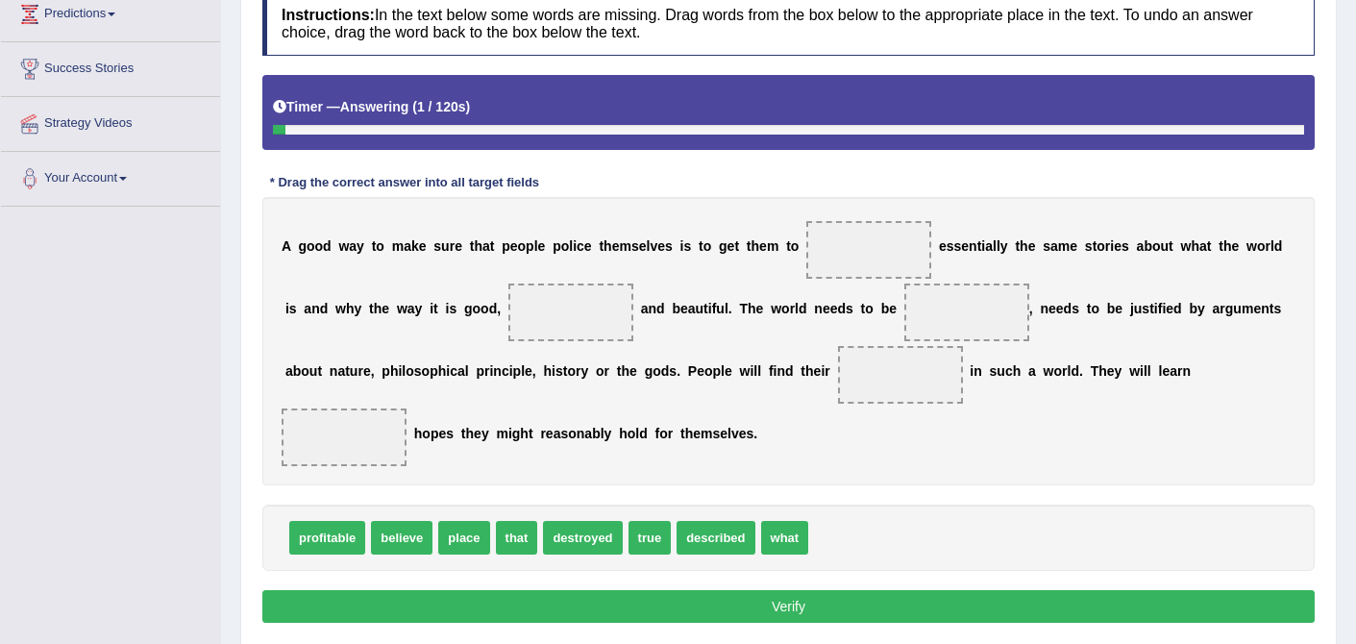
scroll to position [274, 0]
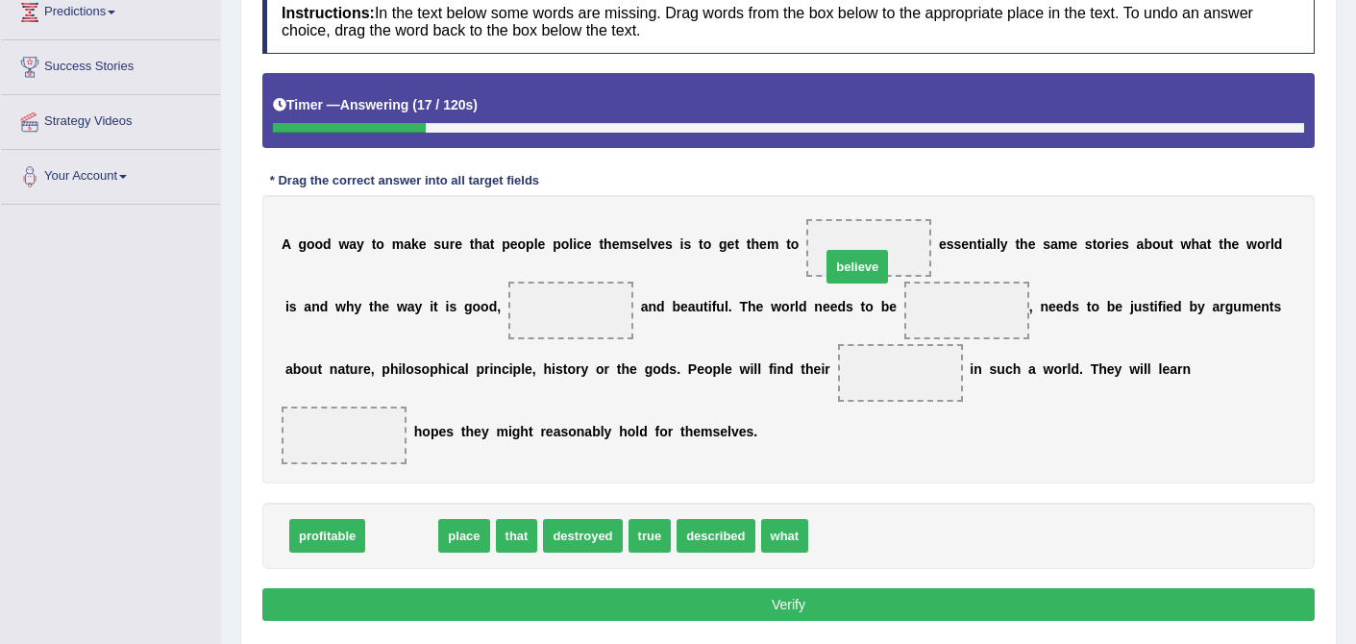
drag, startPoint x: 403, startPoint y: 536, endPoint x: 858, endPoint y: 267, distance: 529.1
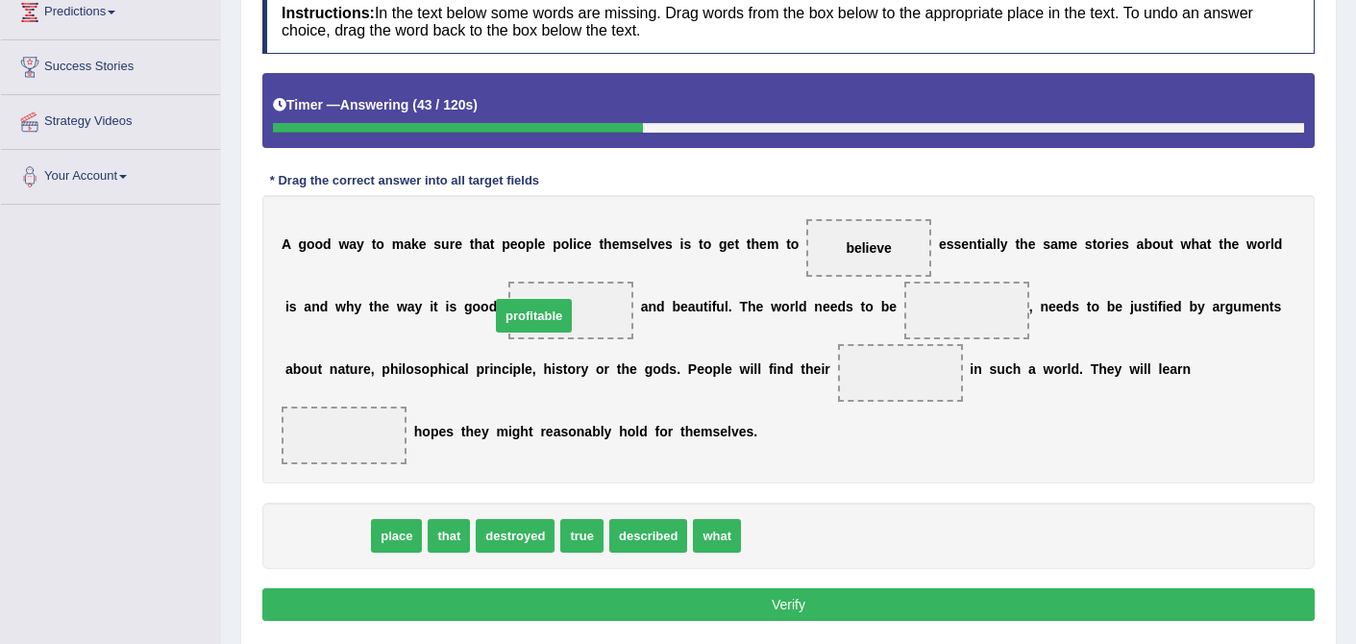
drag, startPoint x: 343, startPoint y: 540, endPoint x: 559, endPoint y: 320, distance: 308.6
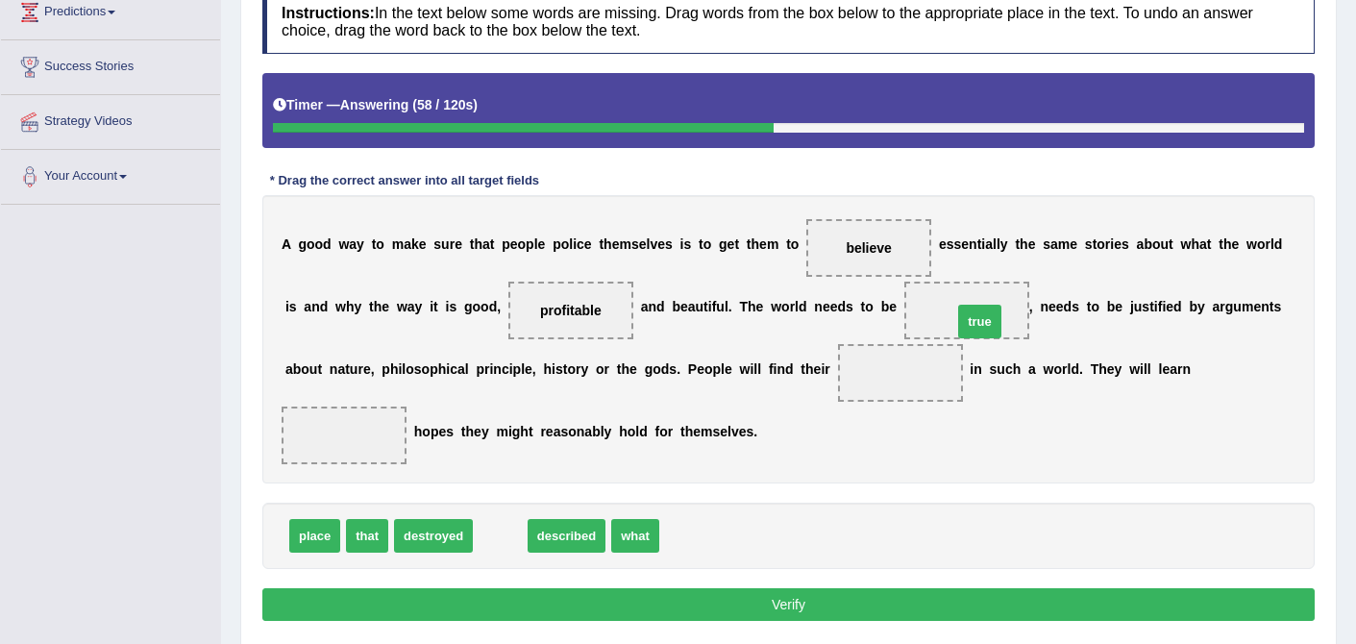
drag, startPoint x: 510, startPoint y: 536, endPoint x: 994, endPoint y: 313, distance: 532.4
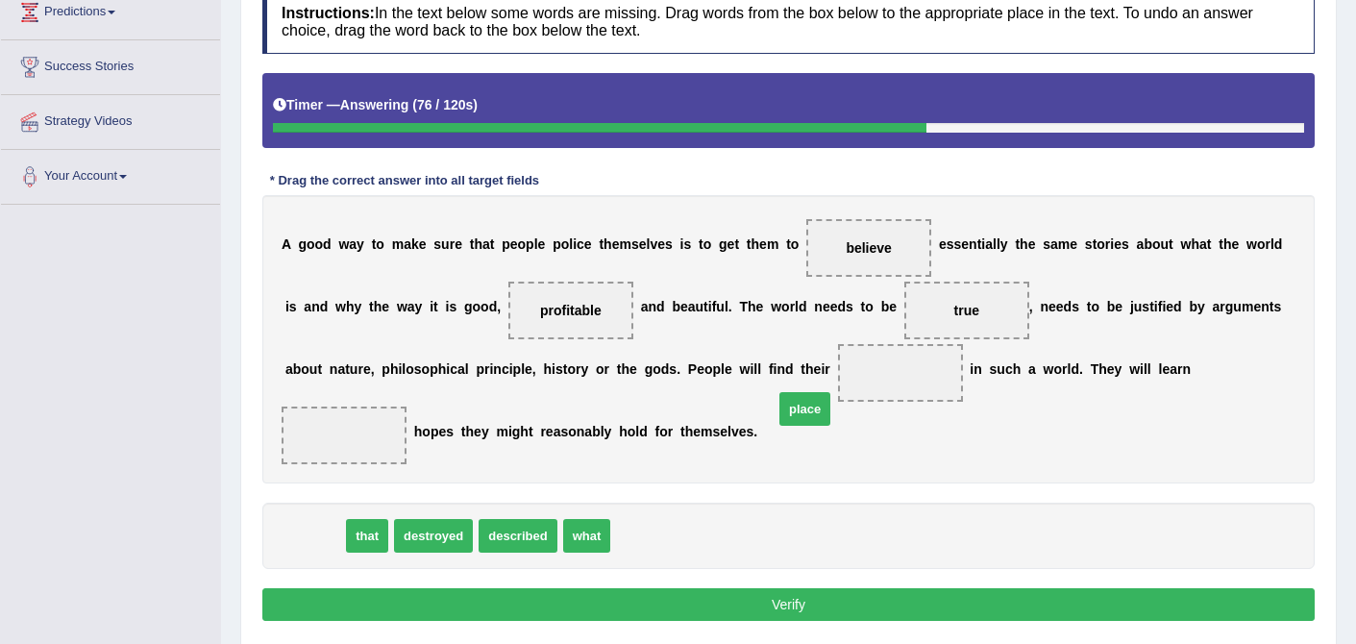
drag, startPoint x: 330, startPoint y: 534, endPoint x: 820, endPoint y: 408, distance: 506.3
click at [820, 408] on span "place" at bounding box center [804, 409] width 51 height 34
drag, startPoint x: 307, startPoint y: 537, endPoint x: 811, endPoint y: 401, distance: 522.7
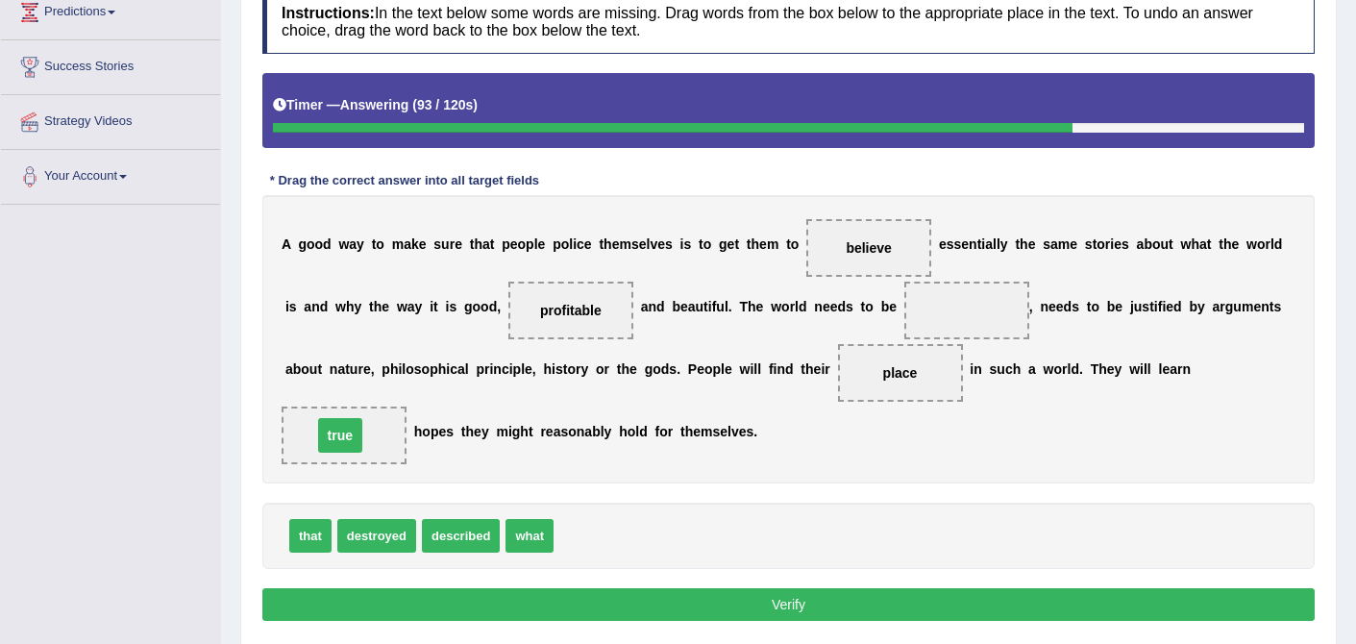
drag, startPoint x: 965, startPoint y: 312, endPoint x: 338, endPoint y: 436, distance: 638.8
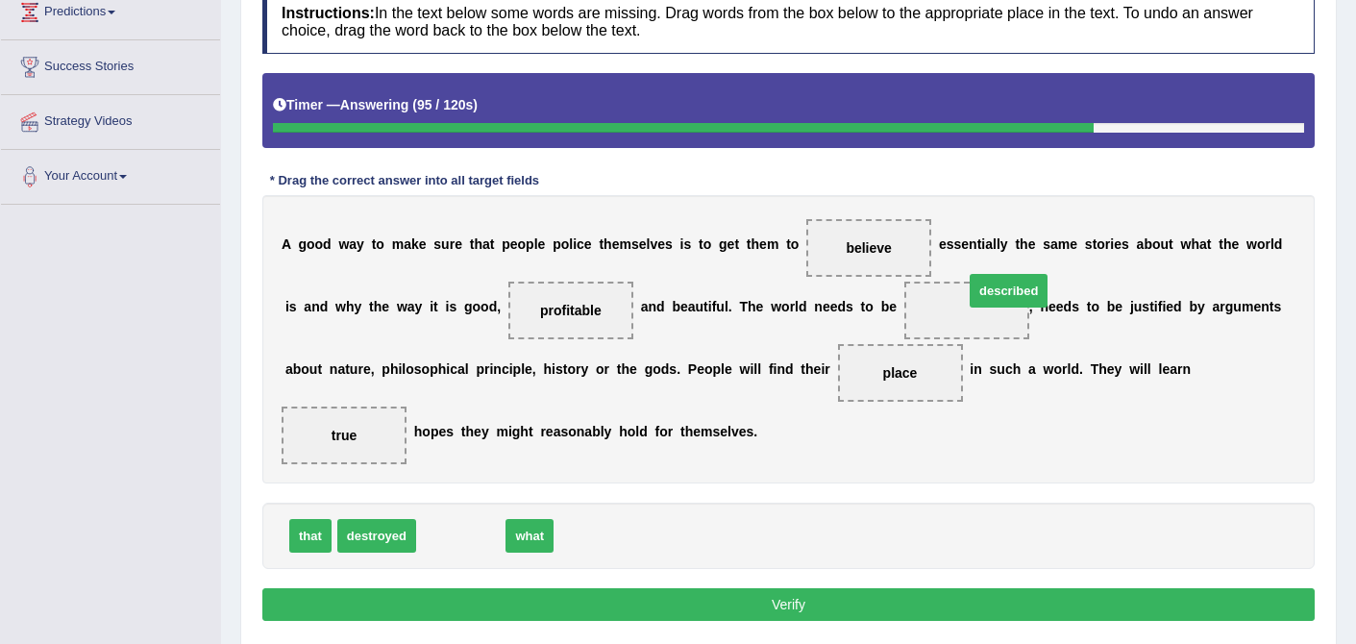
drag, startPoint x: 466, startPoint y: 534, endPoint x: 997, endPoint y: 299, distance: 580.5
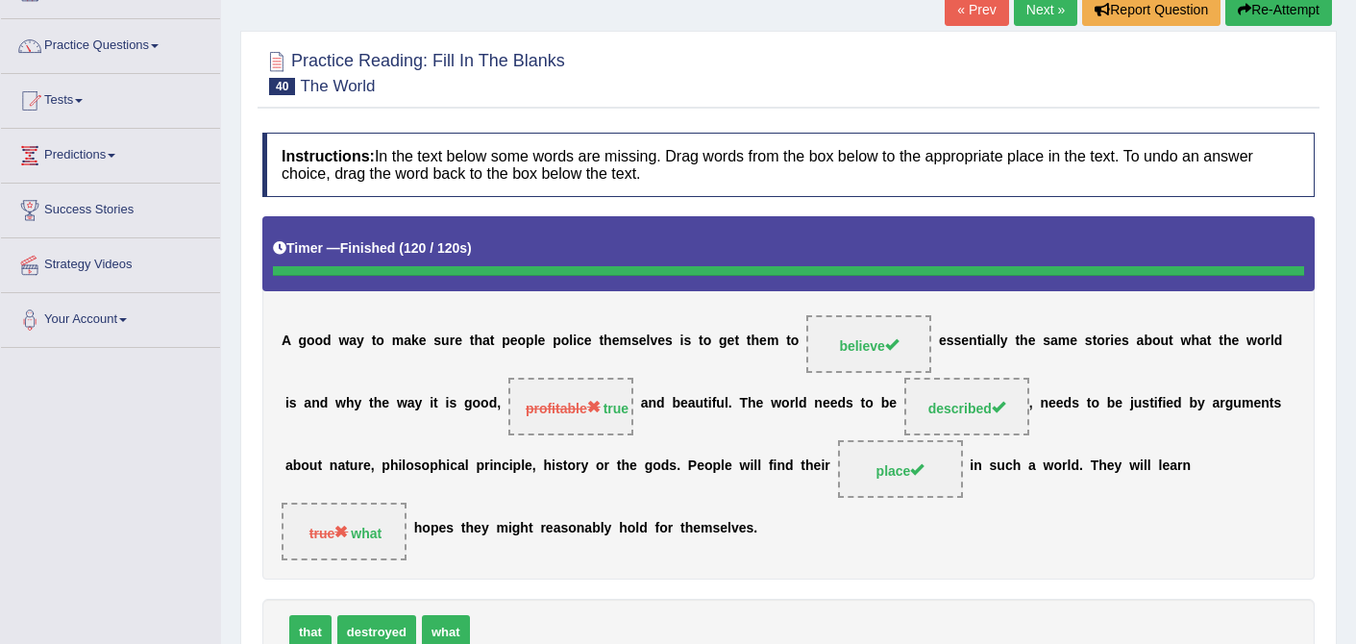
scroll to position [130, 0]
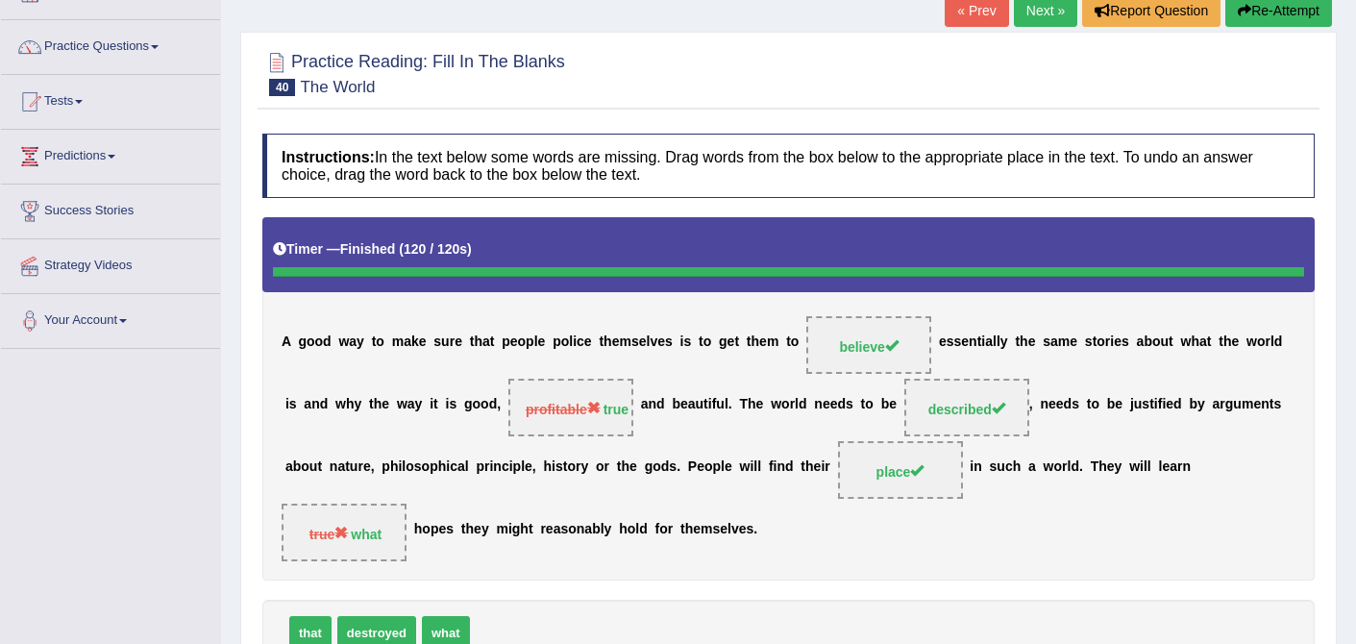
click at [1044, 4] on link "Next »" at bounding box center [1045, 10] width 63 height 33
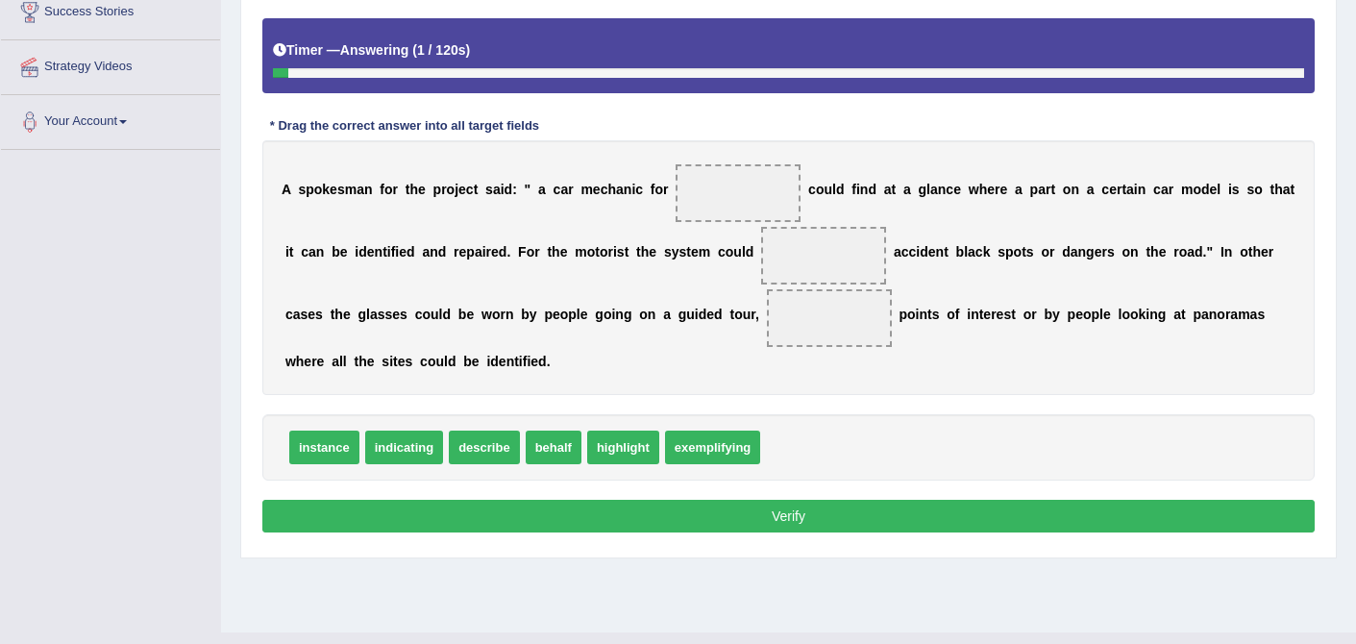
scroll to position [333, 0]
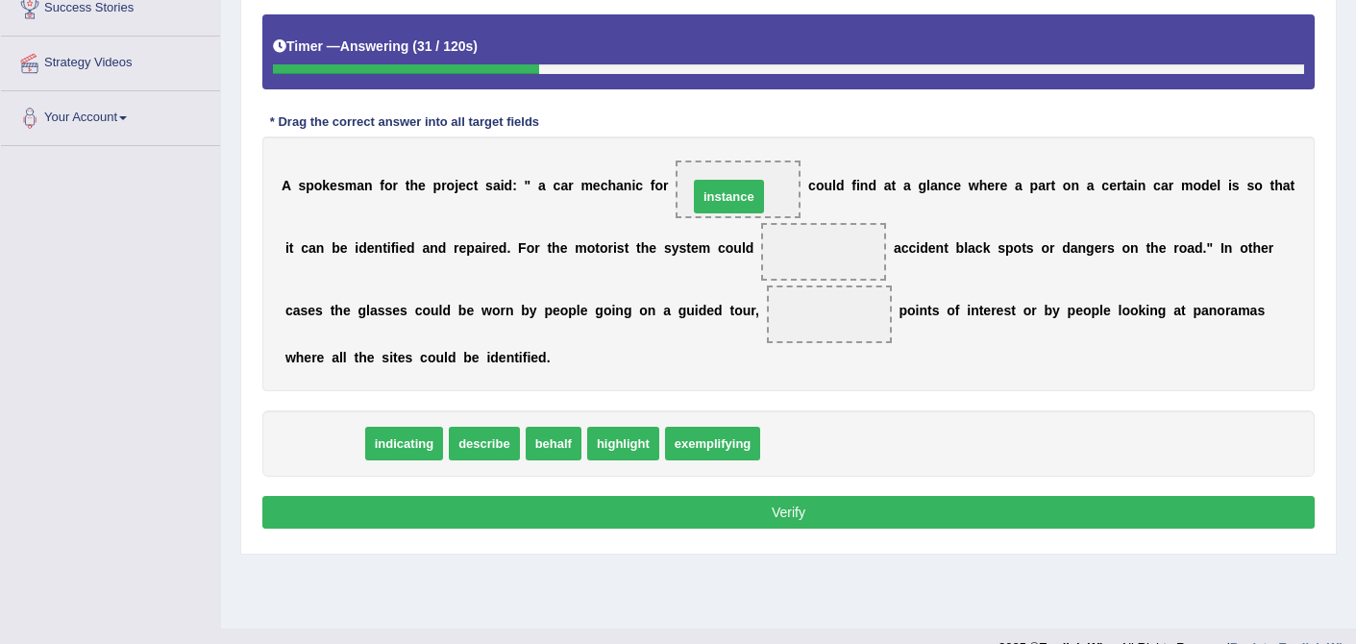
drag, startPoint x: 336, startPoint y: 440, endPoint x: 742, endPoint y: 193, distance: 474.9
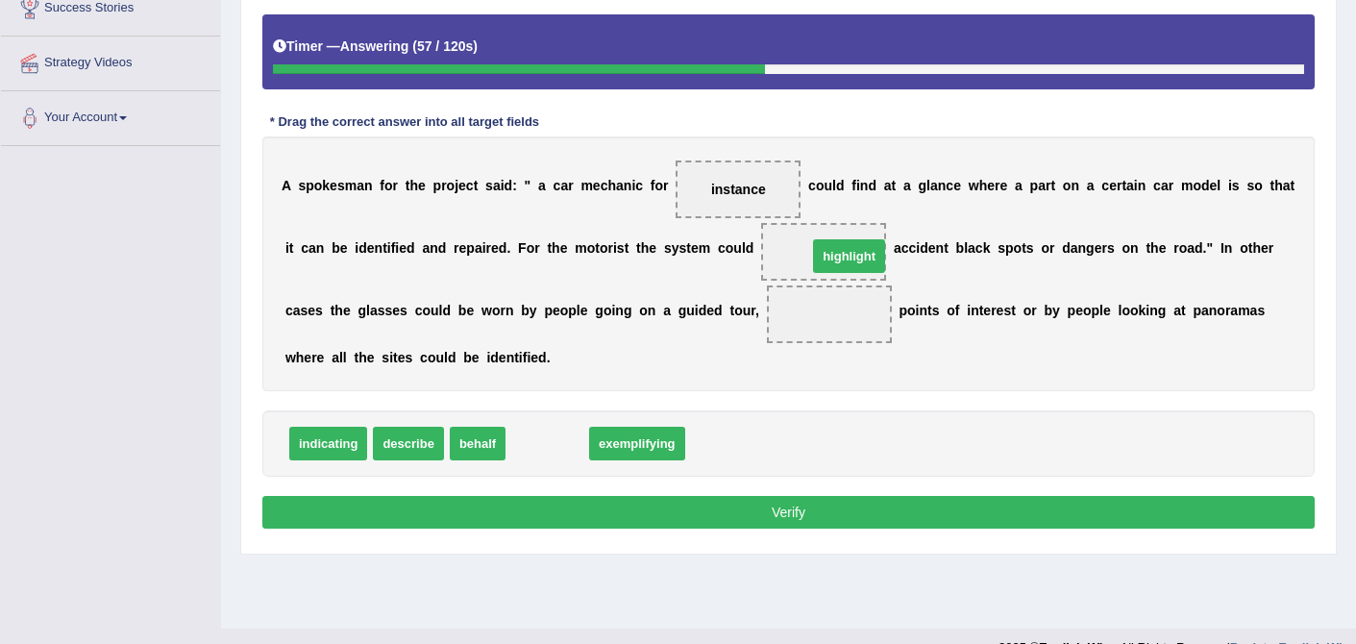
drag, startPoint x: 542, startPoint y: 443, endPoint x: 844, endPoint y: 256, distance: 355.3
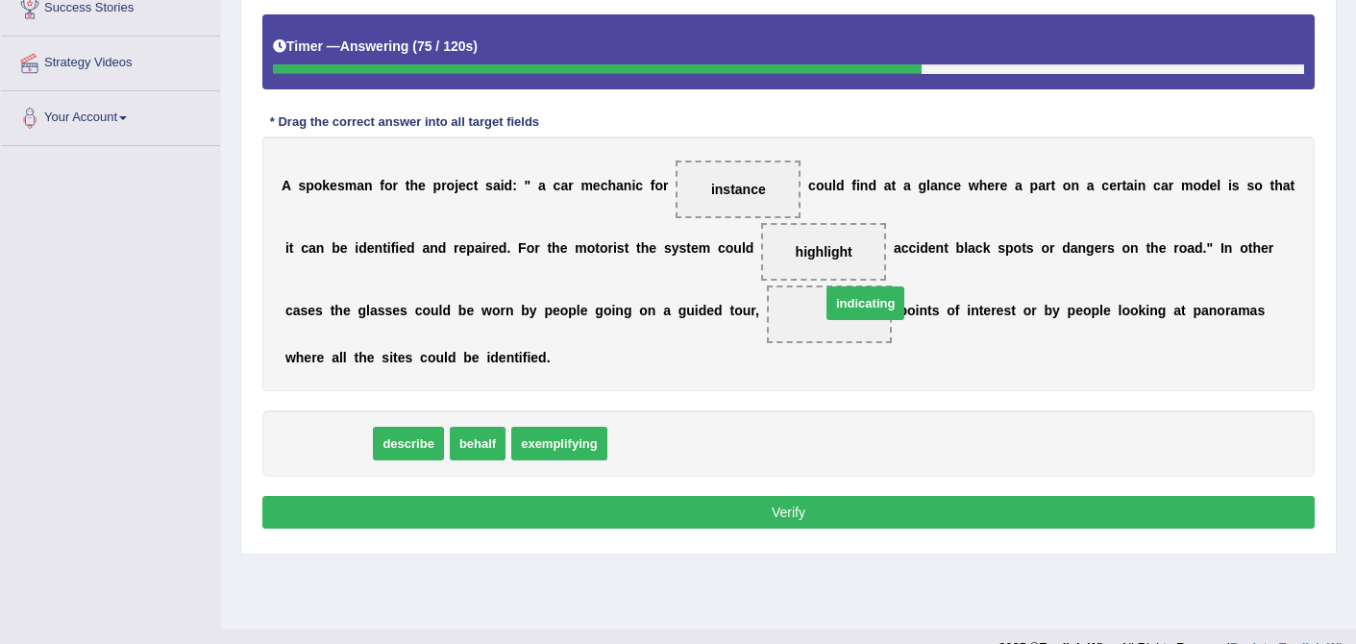
drag, startPoint x: 325, startPoint y: 437, endPoint x: 865, endPoint y: 297, distance: 558.1
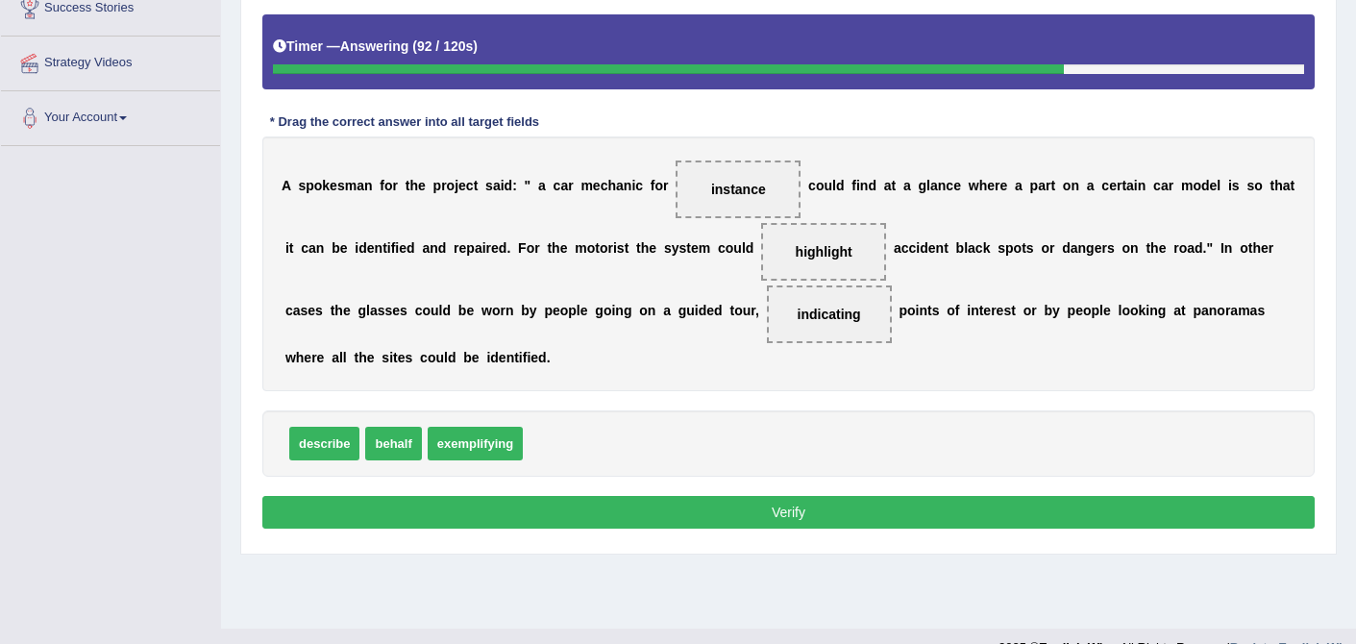
click at [779, 515] on button "Verify" at bounding box center [788, 512] width 1052 height 33
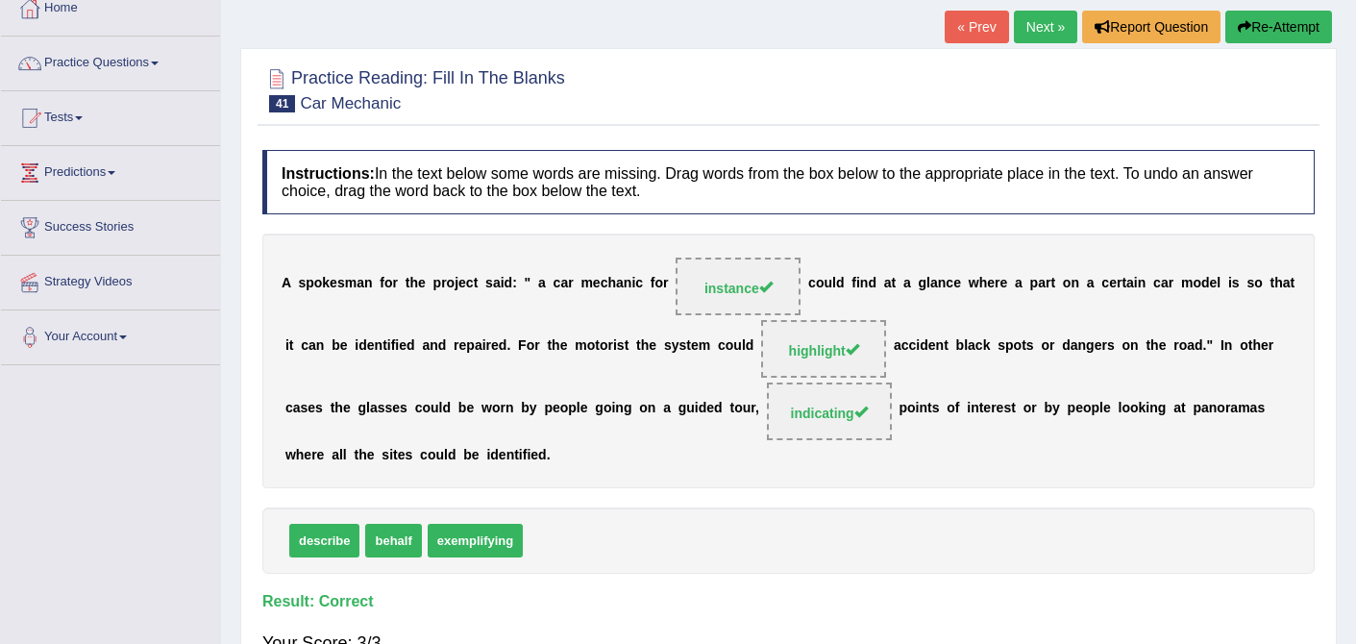
scroll to position [0, 0]
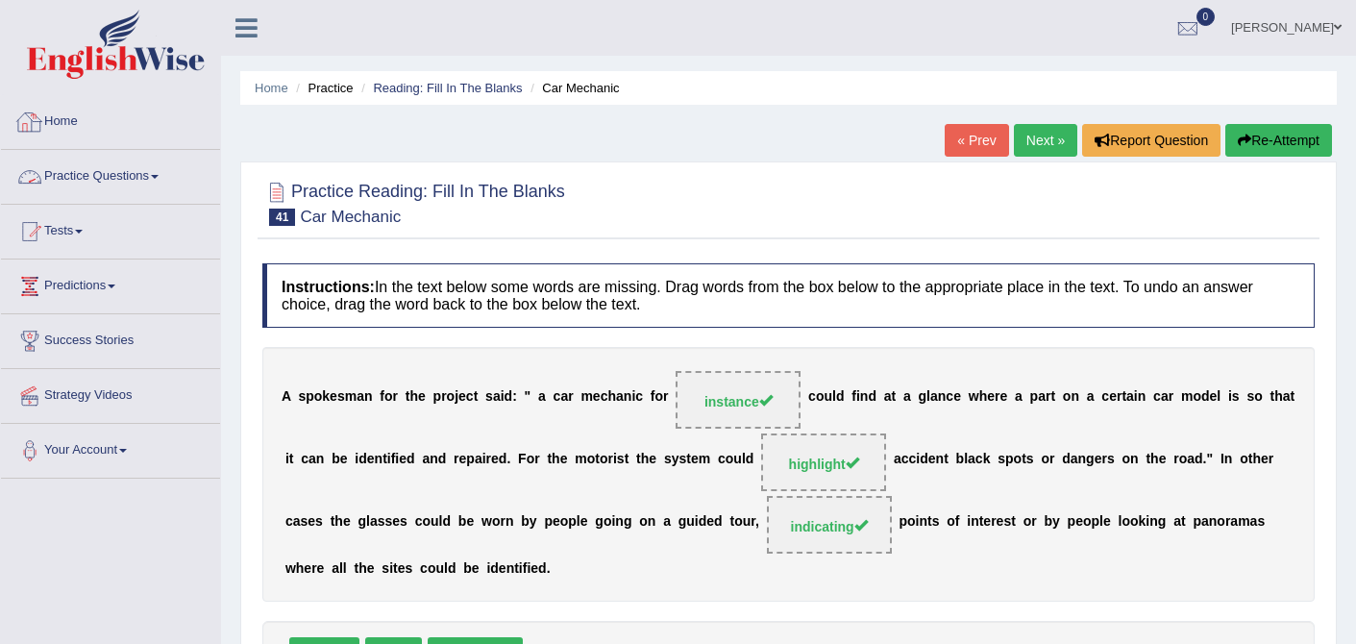
click at [123, 171] on link "Practice Questions" at bounding box center [110, 174] width 219 height 48
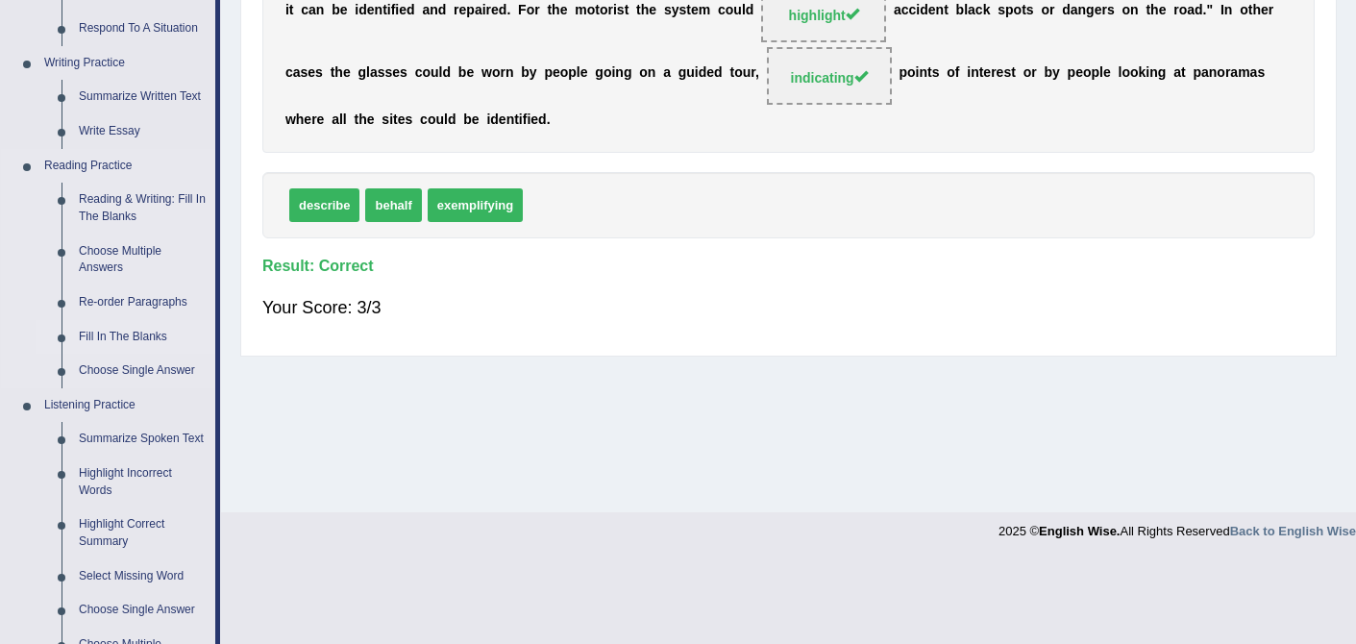
scroll to position [454, 0]
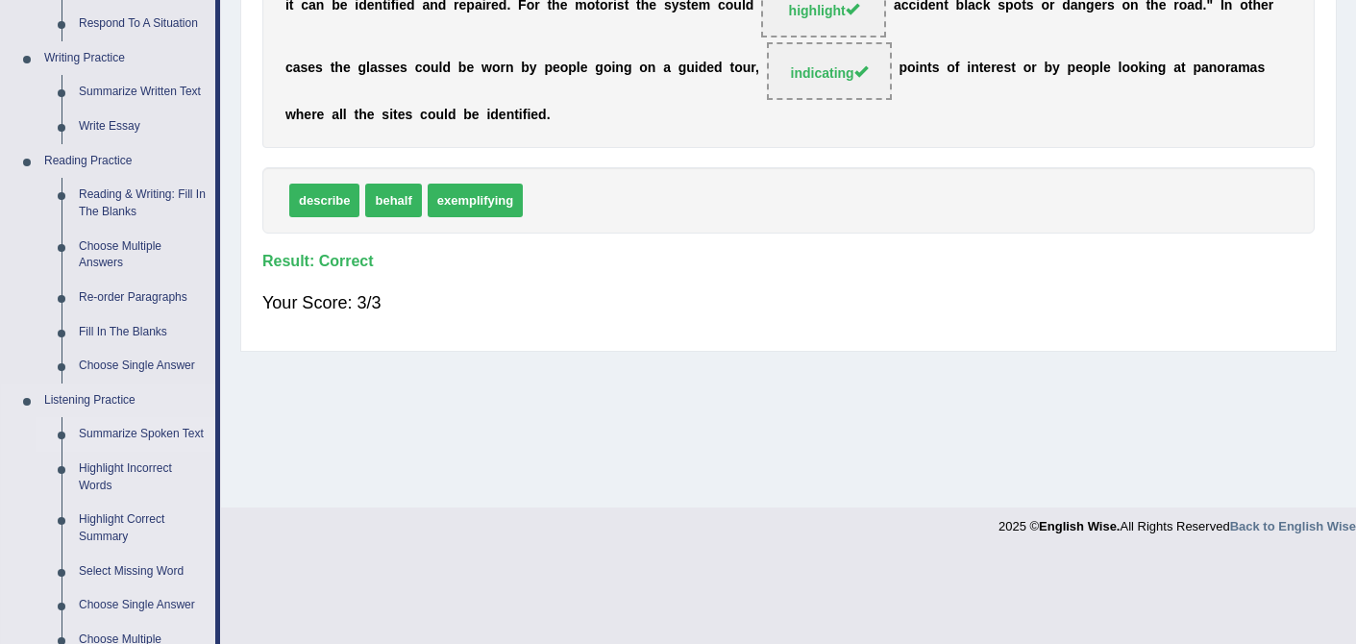
click at [138, 428] on link "Summarize Spoken Text" at bounding box center [142, 434] width 145 height 35
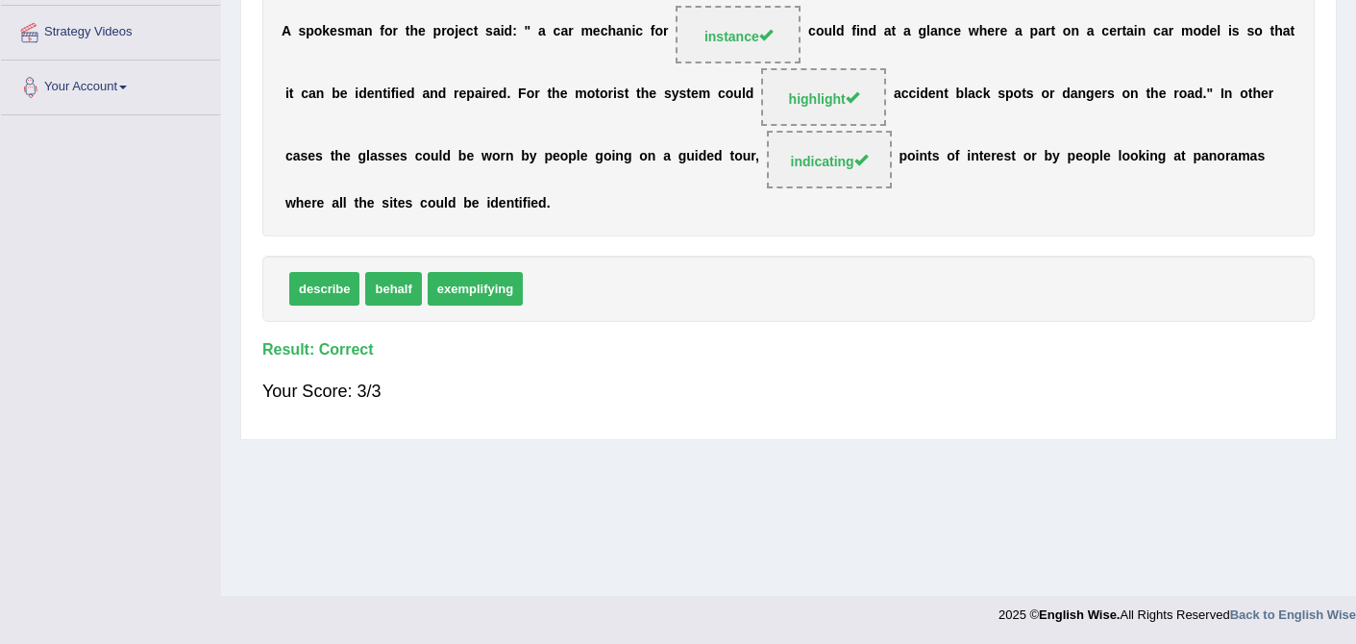
scroll to position [232, 0]
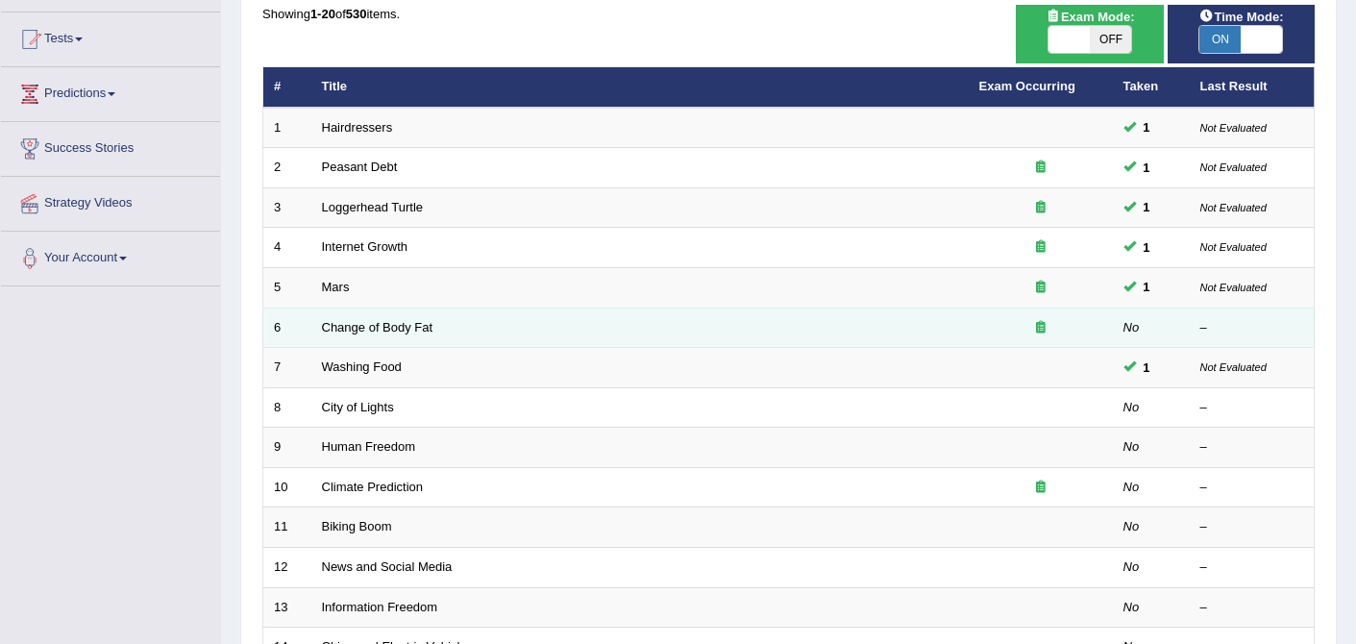
scroll to position [195, 0]
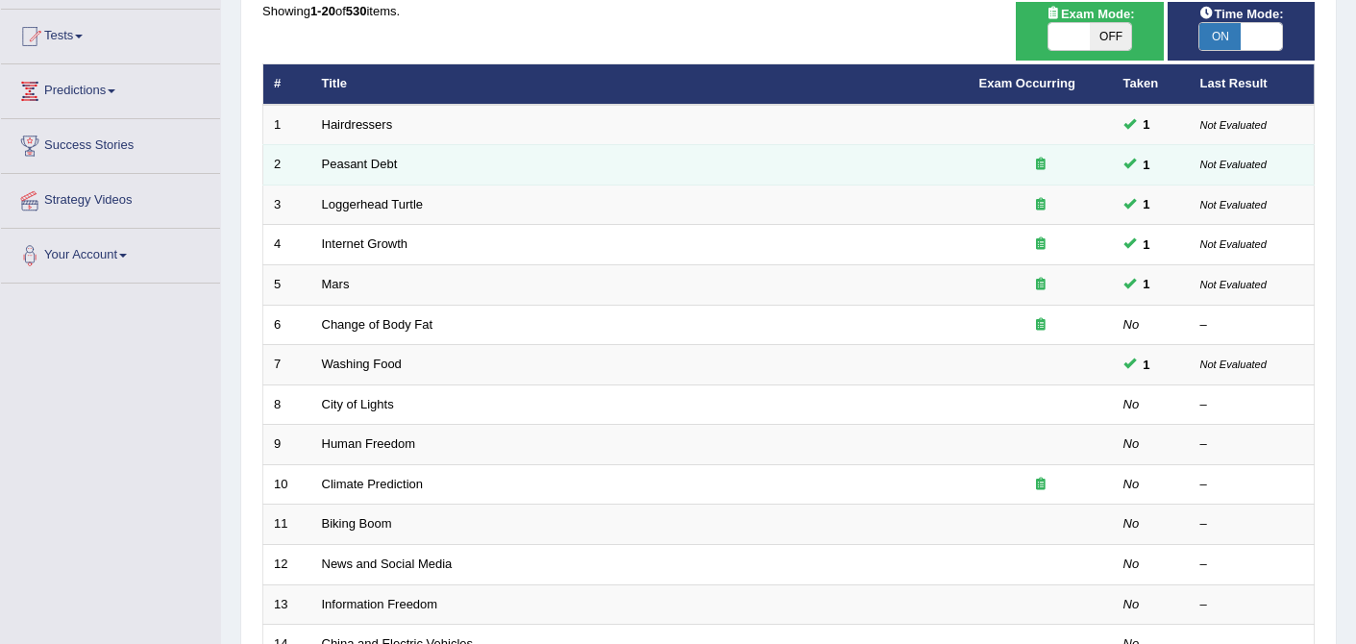
click at [1041, 164] on icon at bounding box center [1041, 164] width 10 height 12
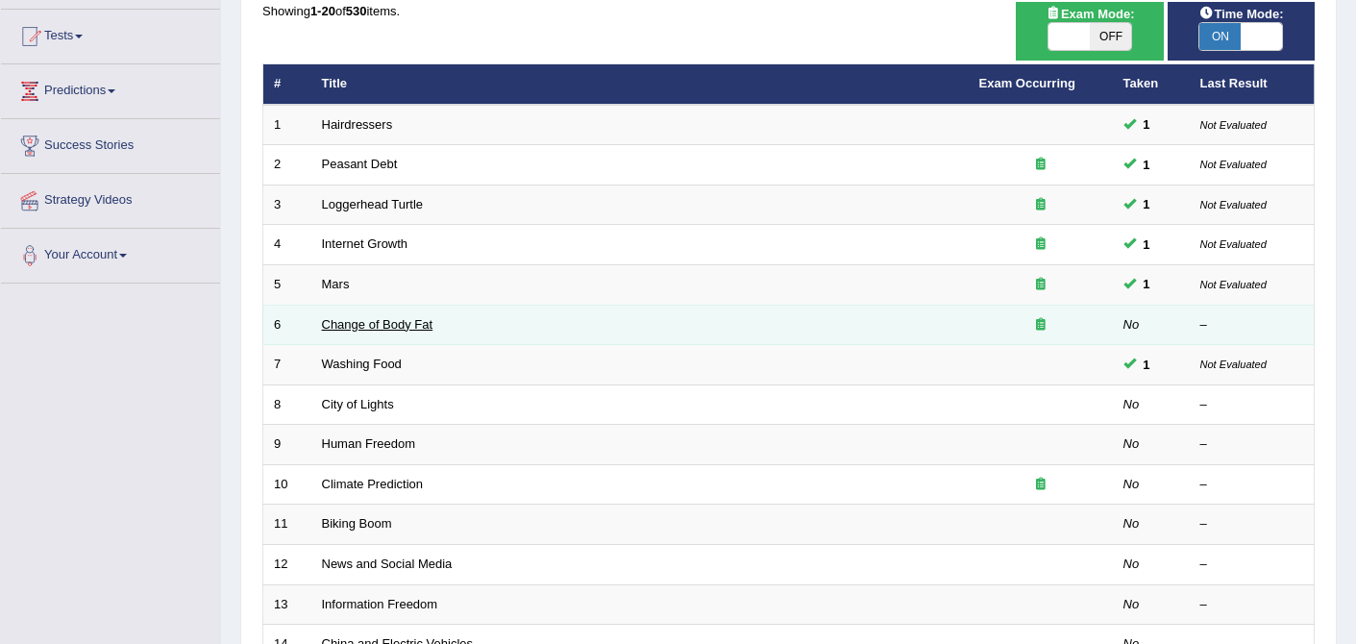
click at [382, 321] on link "Change of Body Fat" at bounding box center [377, 324] width 111 height 14
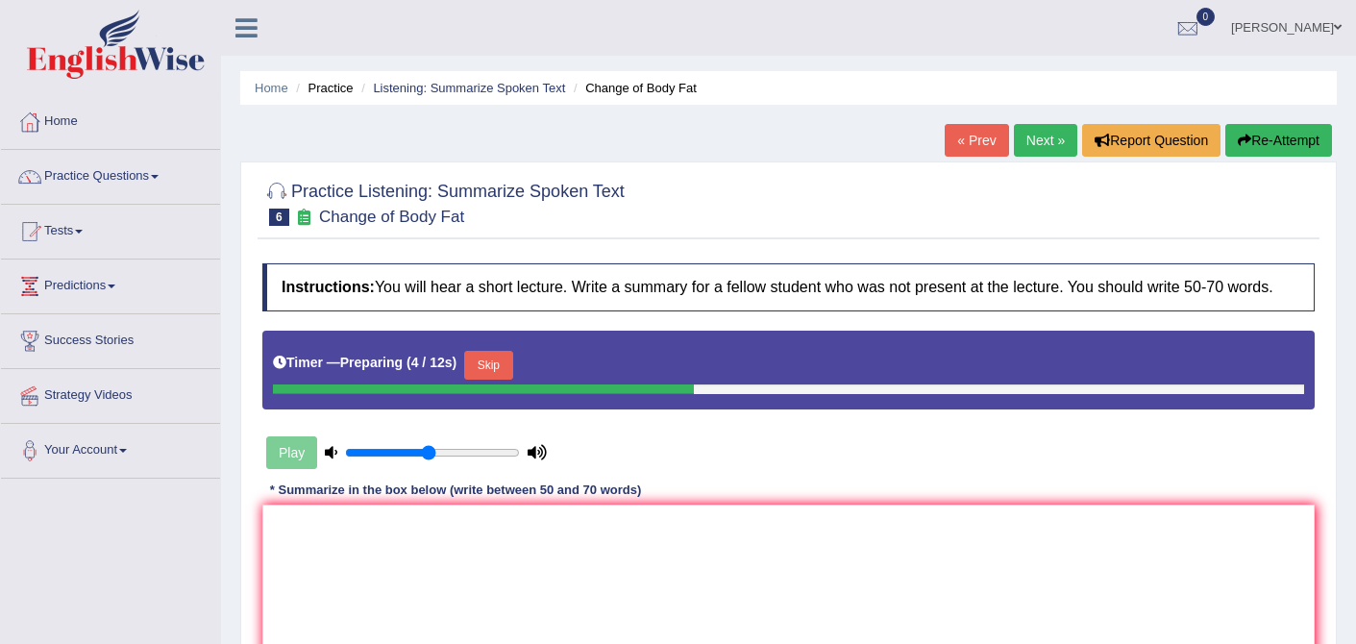
drag, startPoint x: 394, startPoint y: 475, endPoint x: 426, endPoint y: 475, distance: 31.7
type input "0.5"
click at [426, 460] on input "range" at bounding box center [432, 452] width 175 height 15
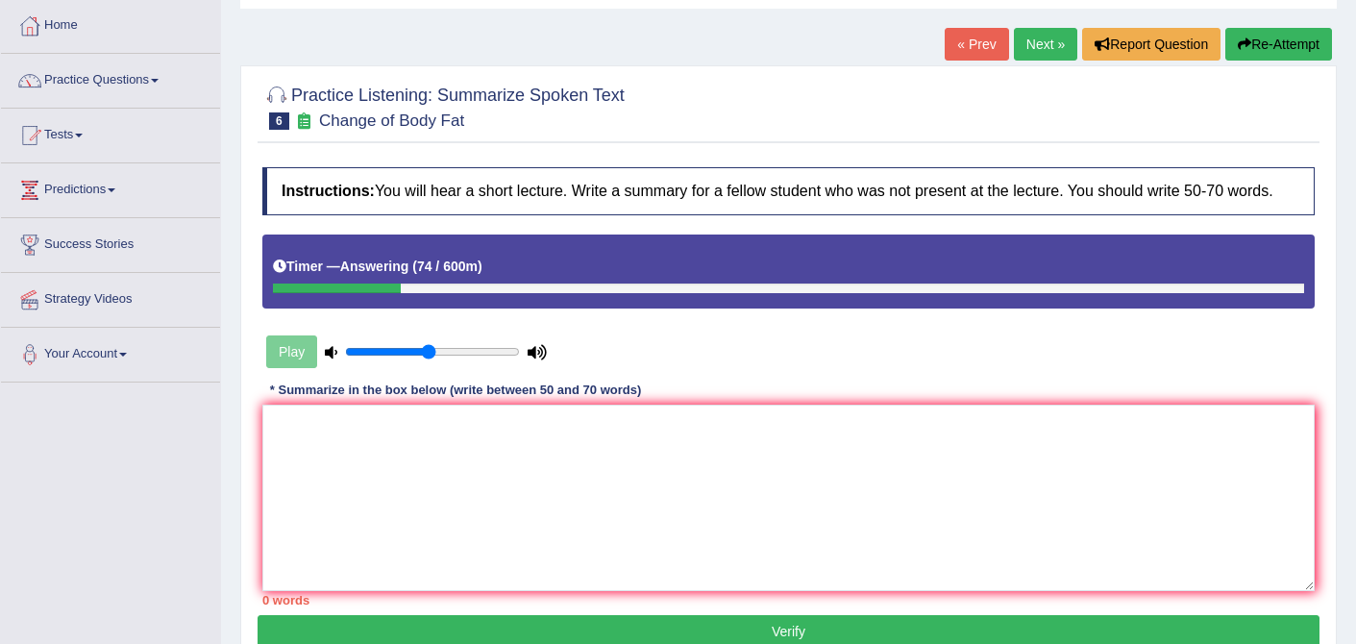
scroll to position [91, 0]
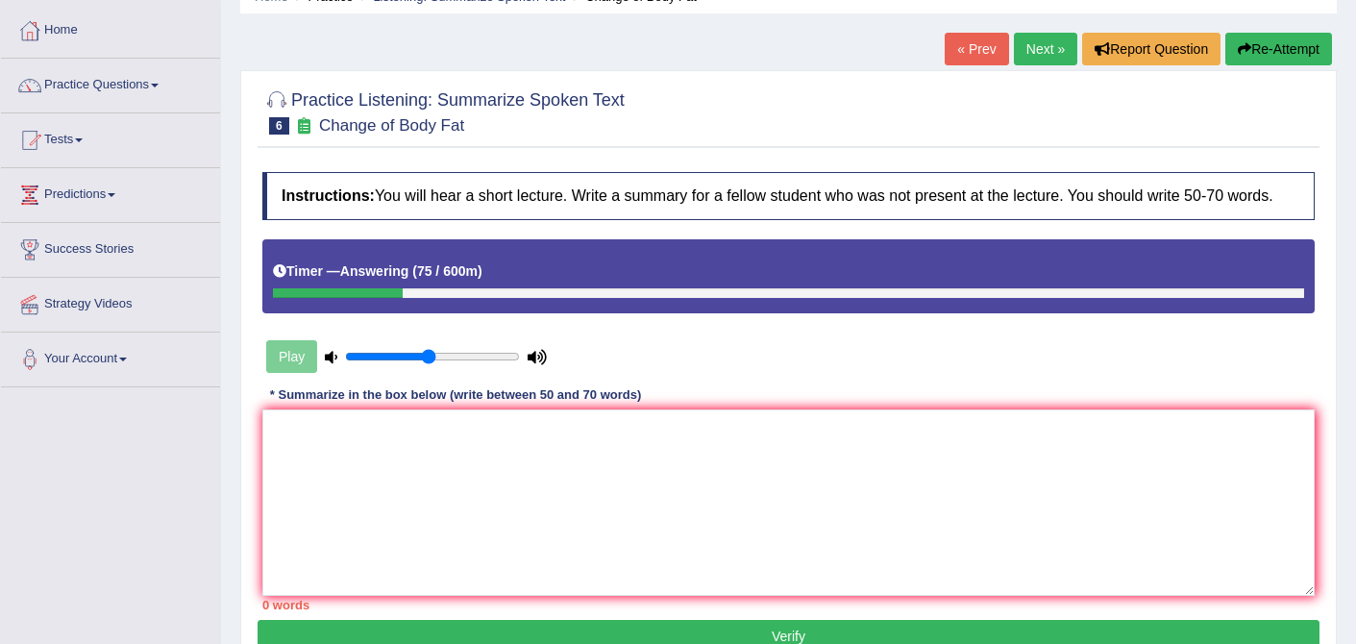
click at [1051, 37] on link "Next »" at bounding box center [1045, 49] width 63 height 33
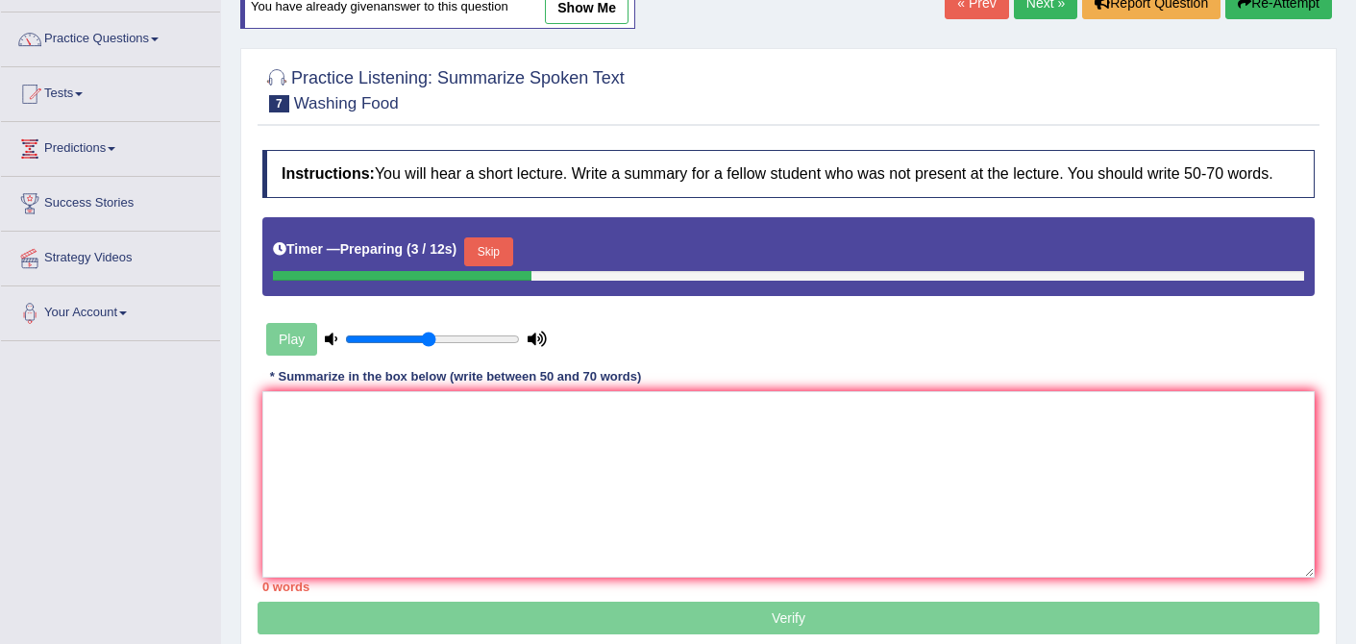
scroll to position [133, 0]
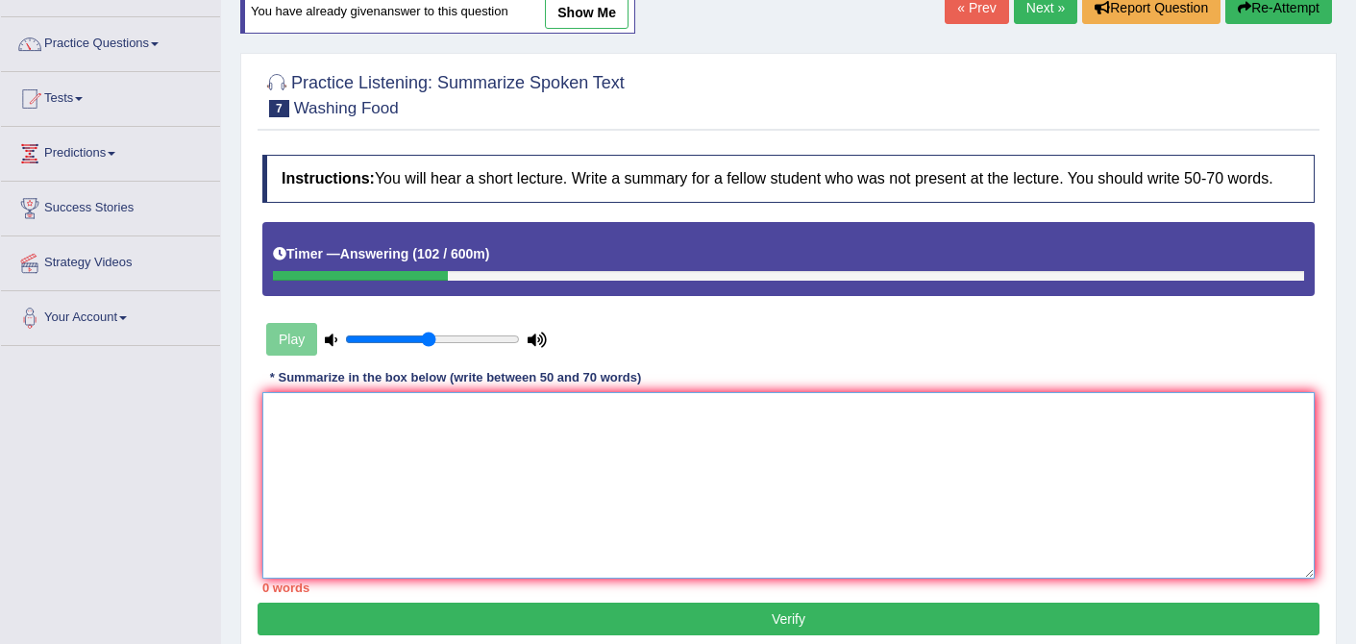
click at [706, 467] on textarea at bounding box center [788, 485] width 1052 height 186
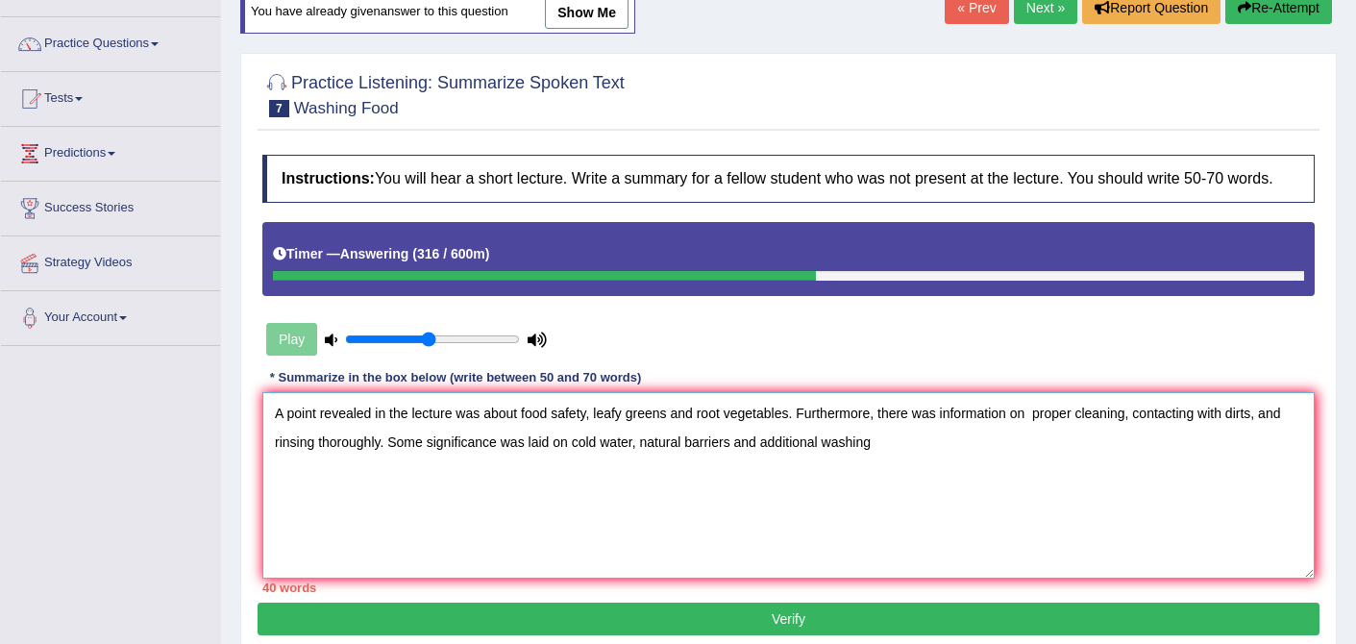
click at [733, 457] on textarea "A point revealed in the lecture was about food safety, leafy greens and root ve…" at bounding box center [788, 485] width 1052 height 186
click at [902, 462] on textarea "A point revealed in the lecture was about food safety, leafy greens and root ve…" at bounding box center [788, 485] width 1052 height 186
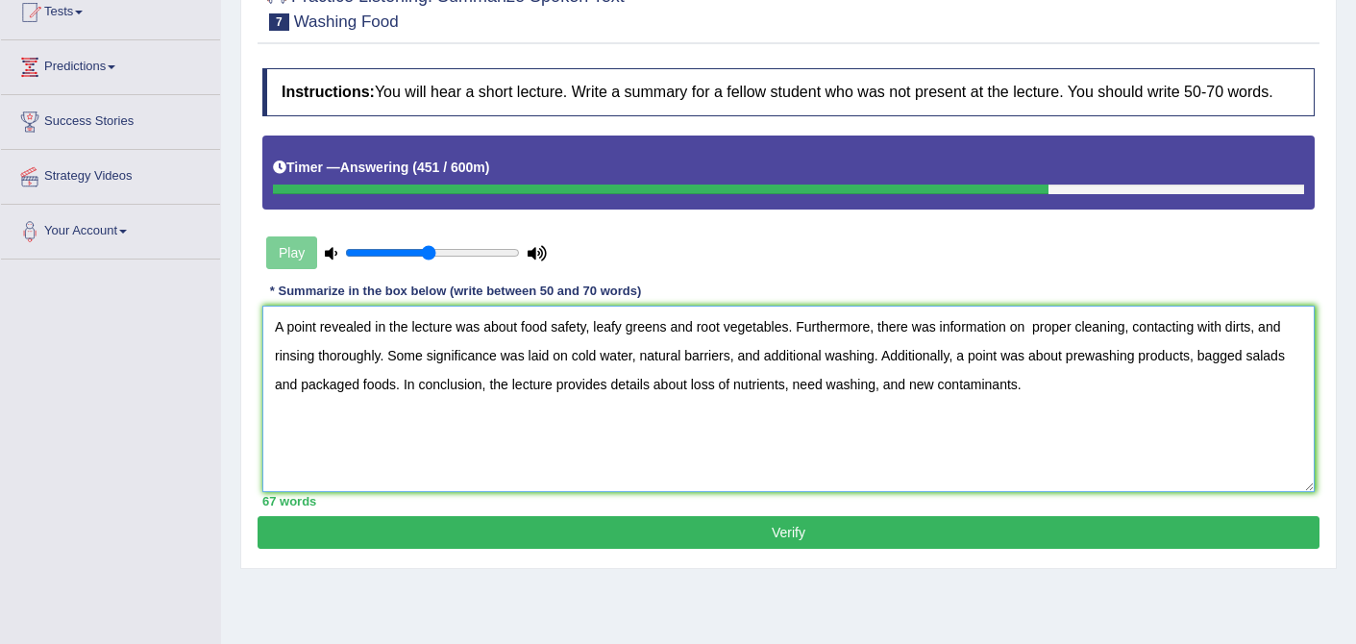
scroll to position [227, 0]
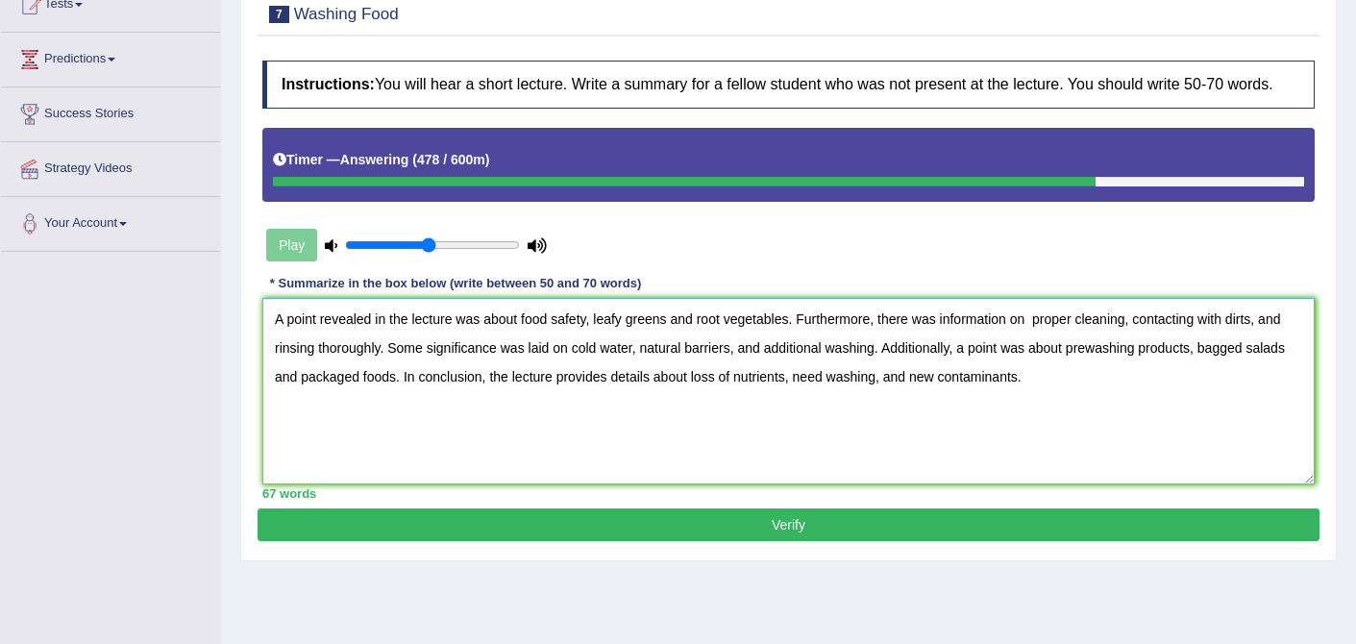
click at [1098, 369] on textarea "A point revealed in the lecture was about food safety, leafy greens and root ve…" at bounding box center [788, 391] width 1052 height 186
click at [872, 395] on textarea "A point revealed in the lecture was about food safety, leafy greens and root ve…" at bounding box center [788, 391] width 1052 height 186
type textarea "A point revealed in the lecture was about food safety, leafy greens and root ve…"
click at [790, 541] on button "Verify" at bounding box center [789, 524] width 1062 height 33
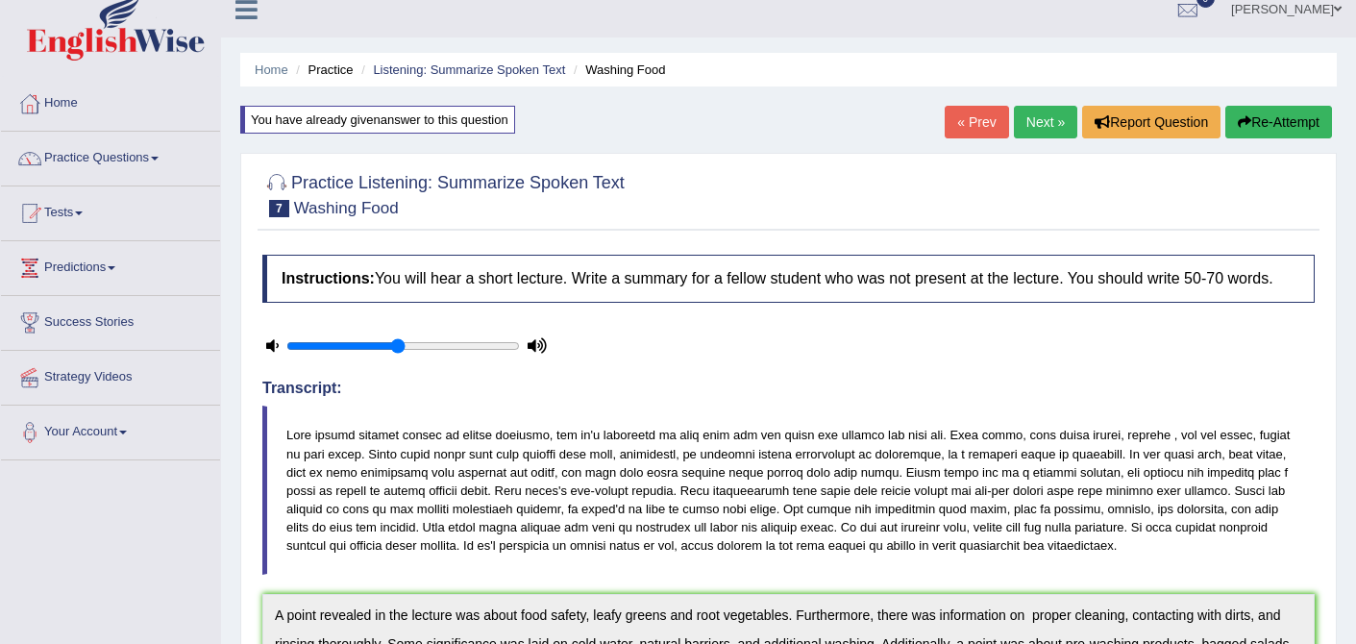
scroll to position [11, 0]
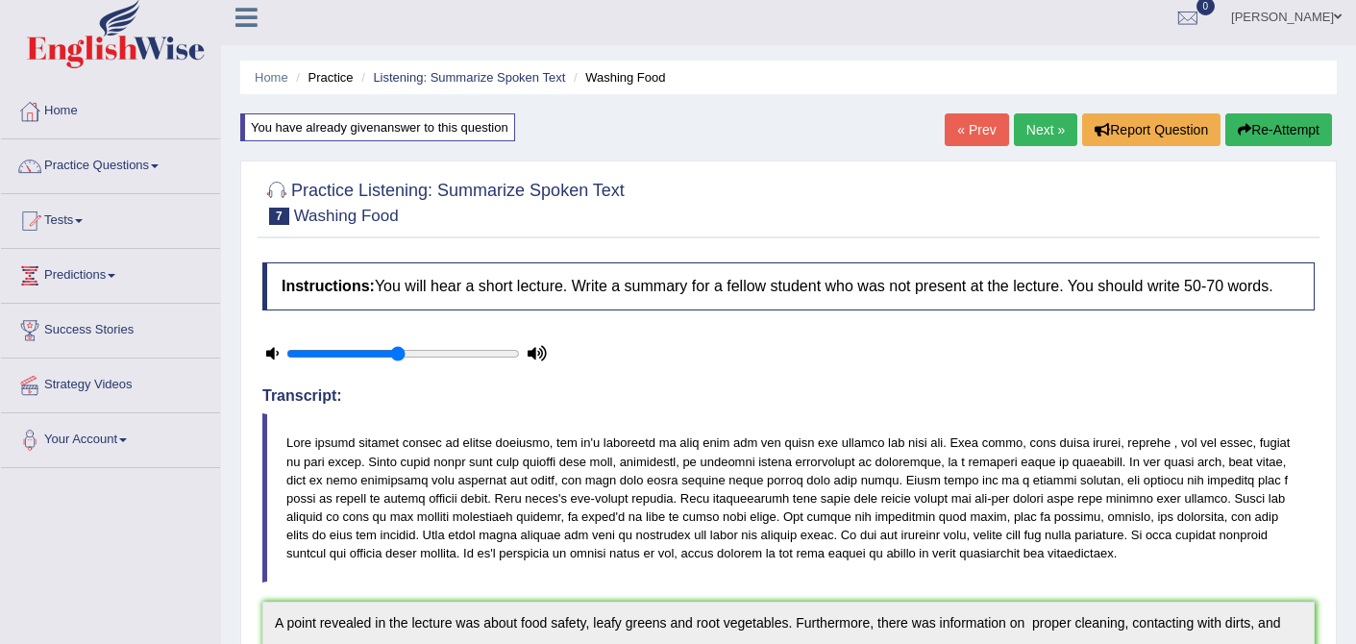
click at [1049, 127] on link "Next »" at bounding box center [1045, 129] width 63 height 33
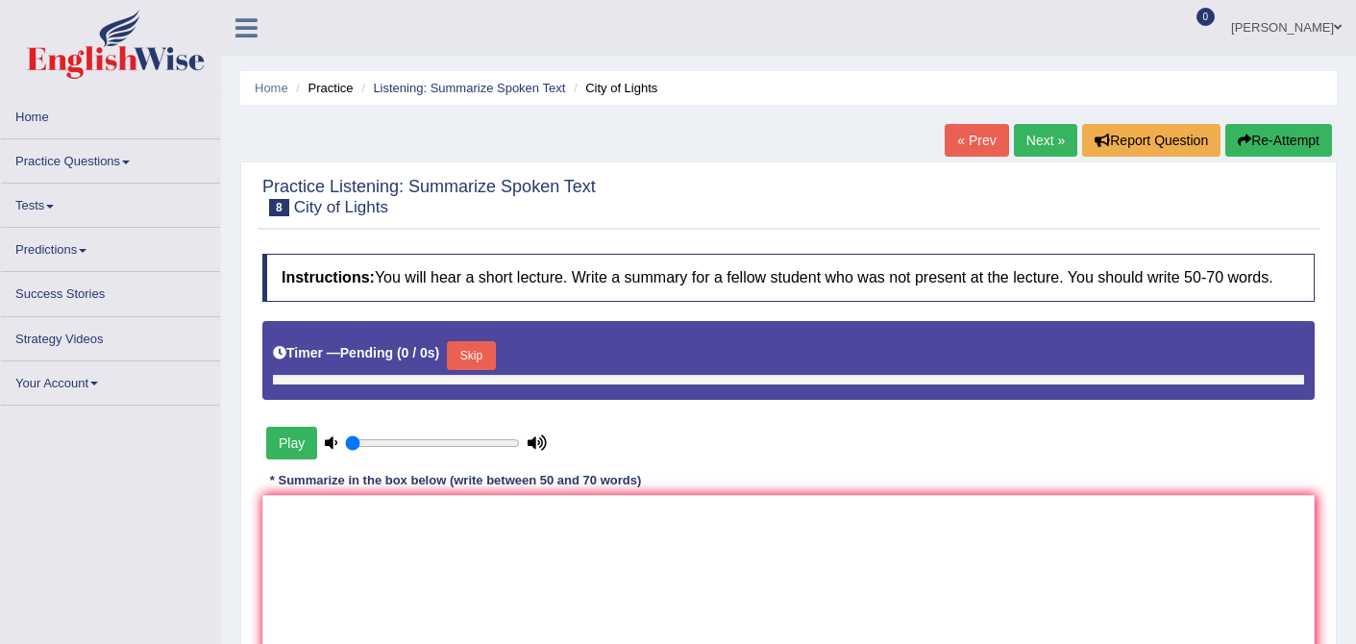
type input "0.5"
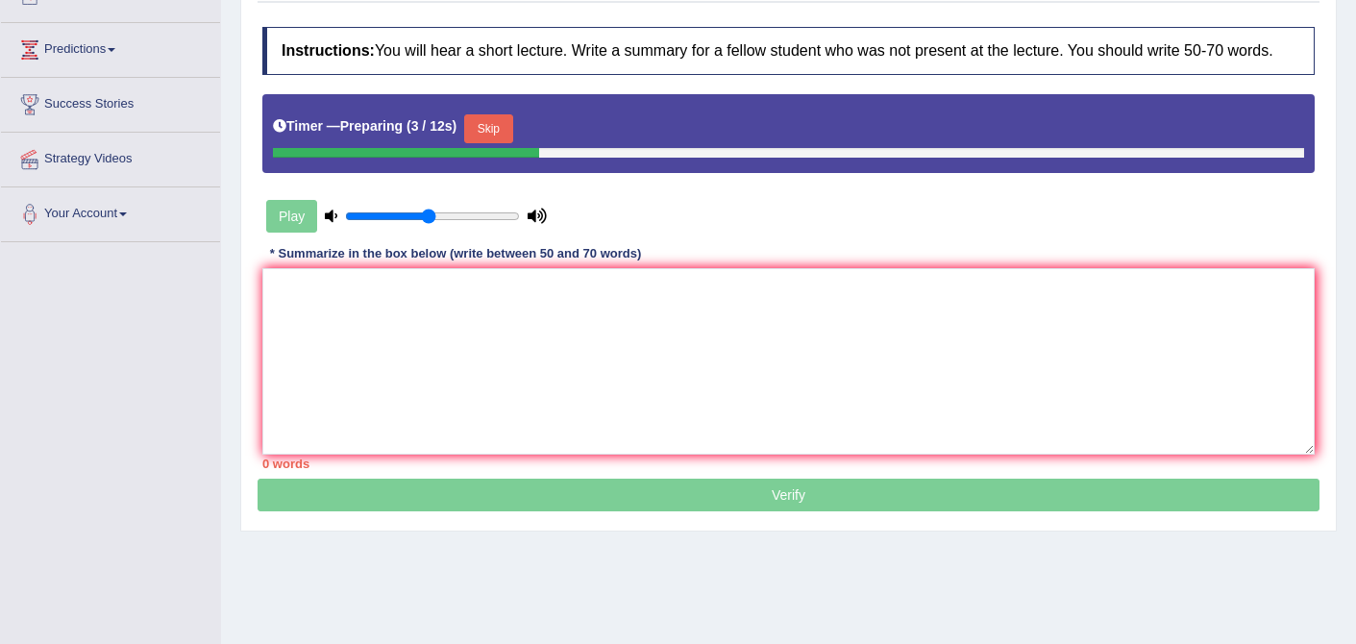
scroll to position [225, 0]
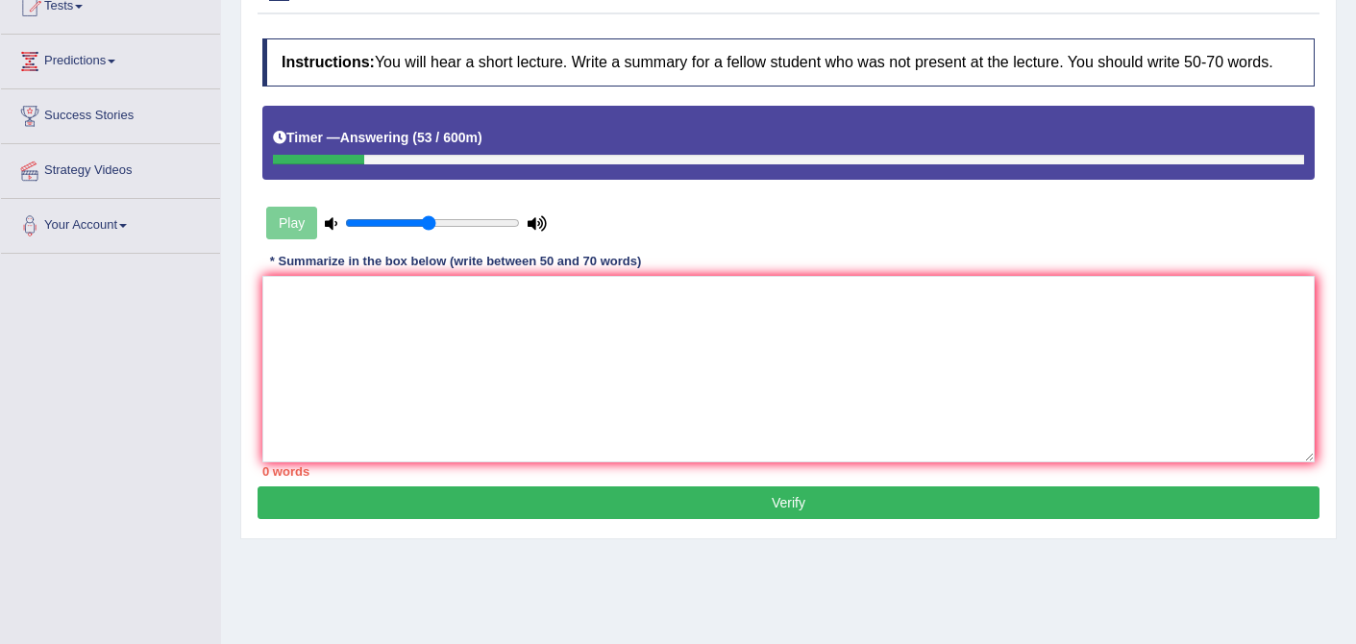
drag, startPoint x: 357, startPoint y: 177, endPoint x: 286, endPoint y: 186, distance: 70.8
click at [286, 180] on div "Timer — Answering ( 53 / 600m )" at bounding box center [788, 143] width 1052 height 74
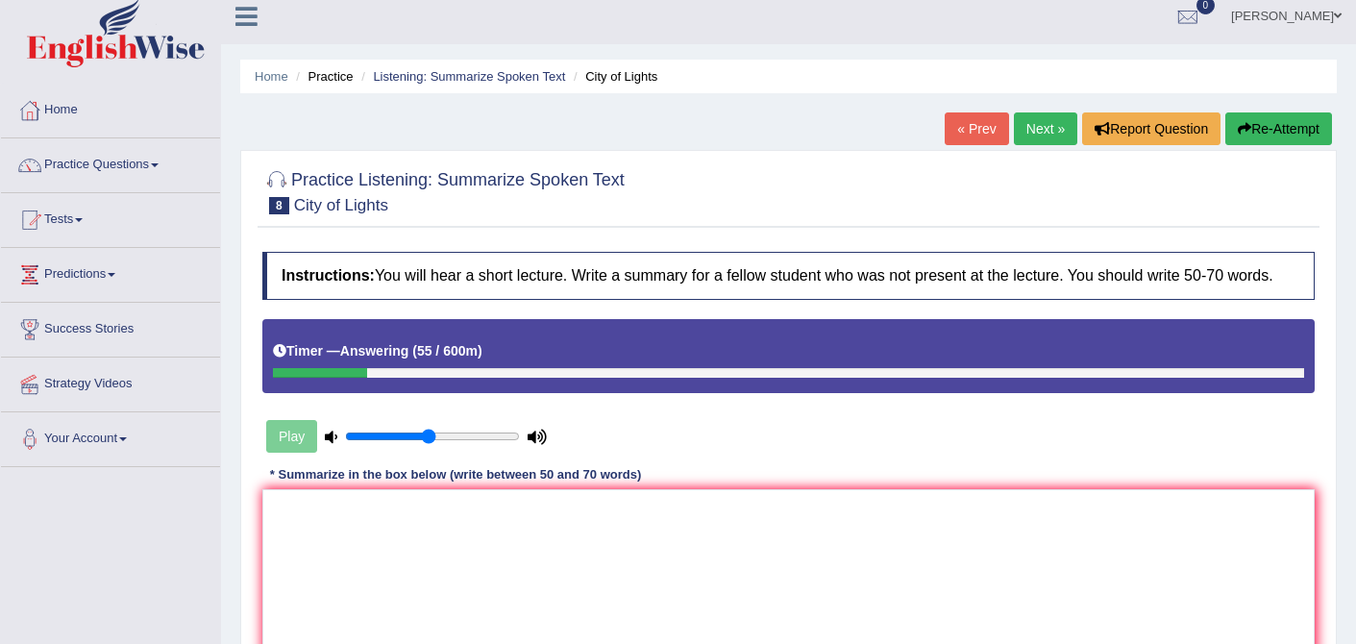
scroll to position [9, 0]
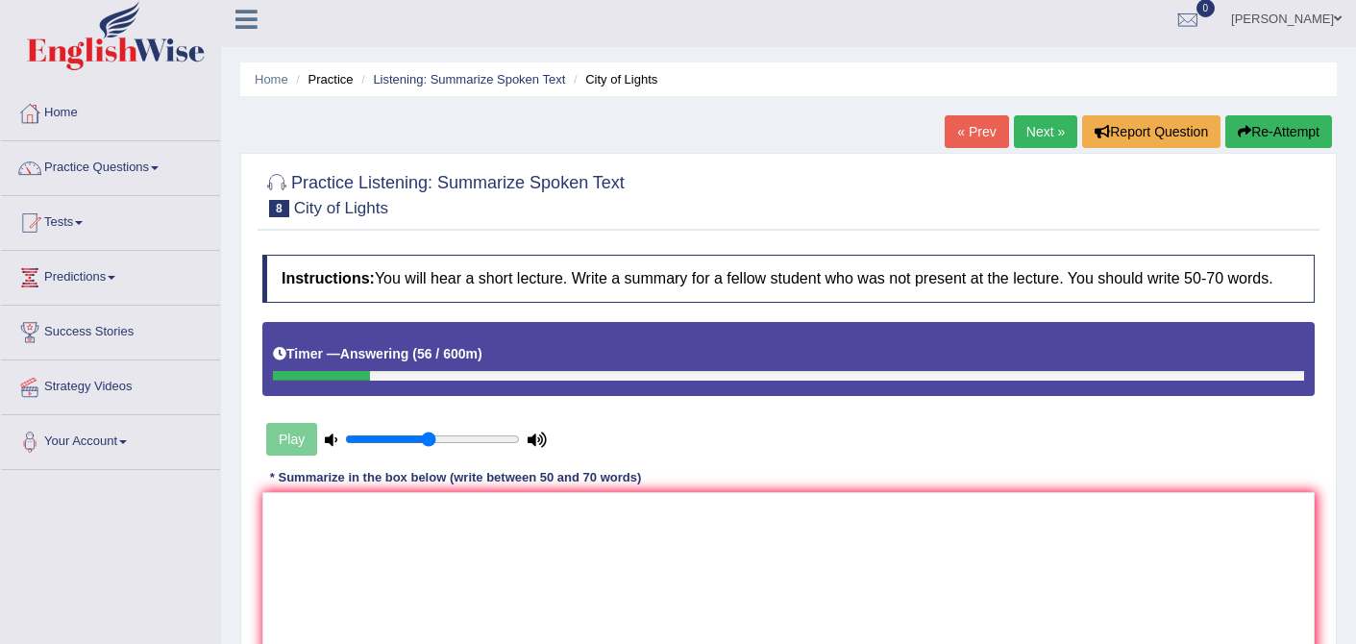
click at [978, 130] on link "« Prev" at bounding box center [976, 131] width 63 height 33
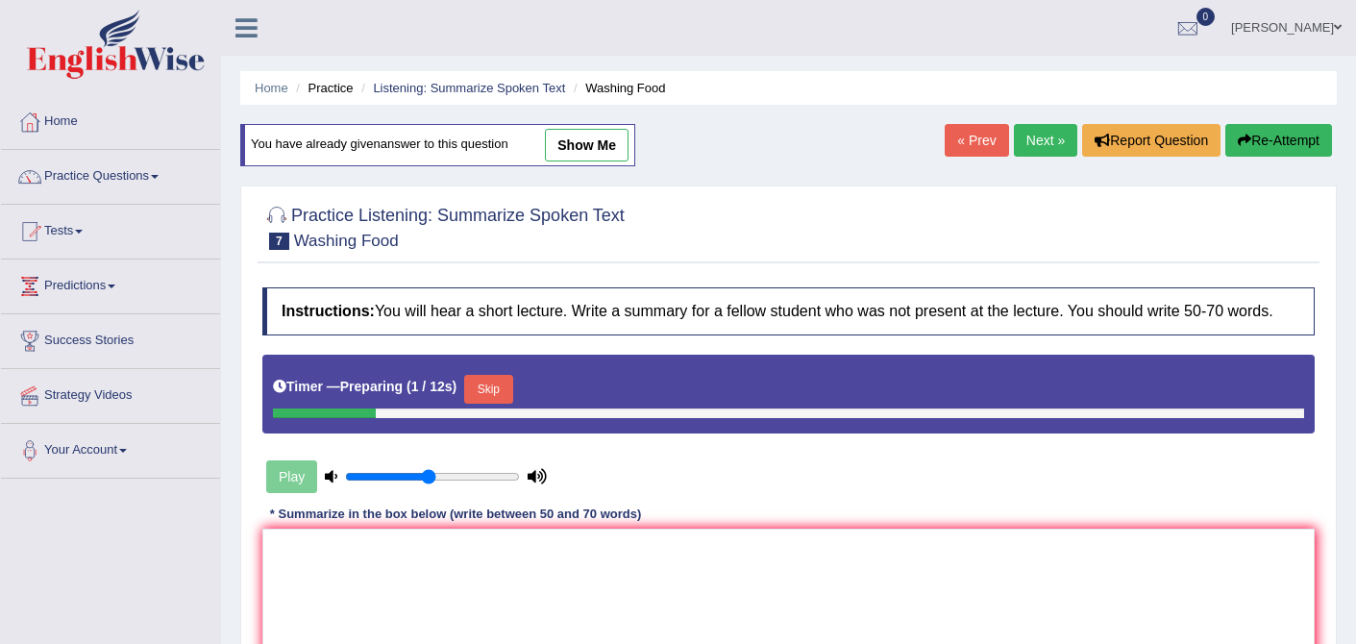
click at [1030, 137] on link "Next »" at bounding box center [1045, 140] width 63 height 33
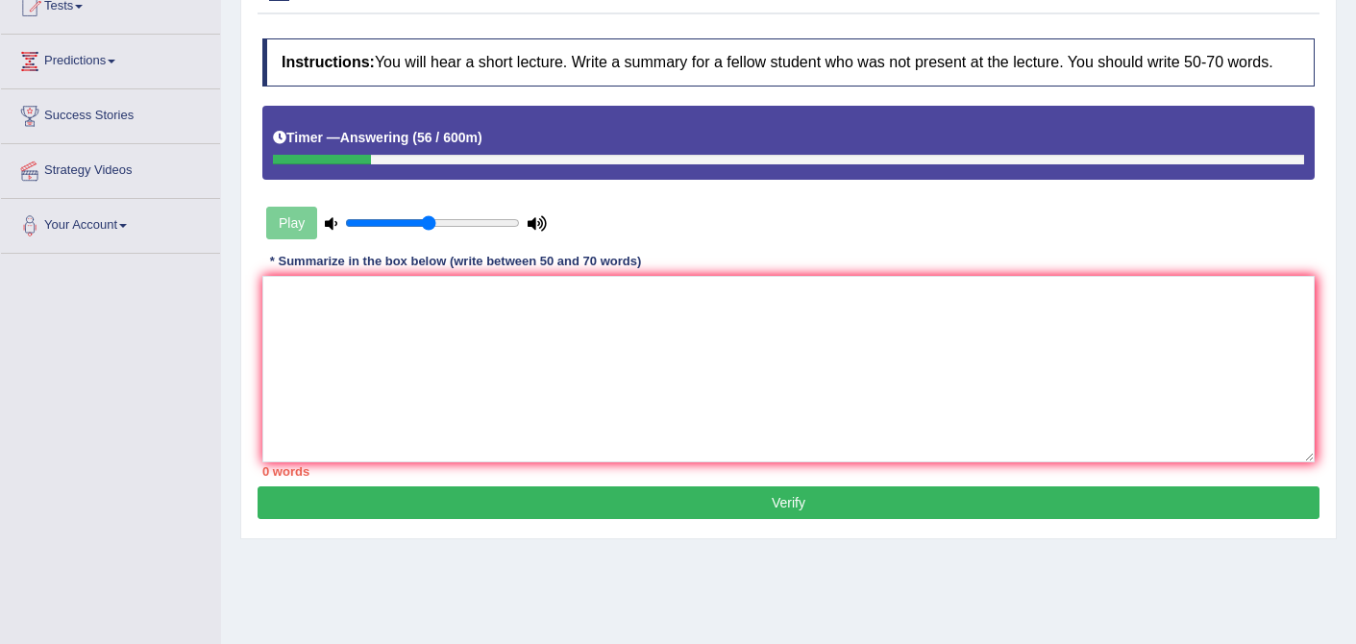
scroll to position [231, 0]
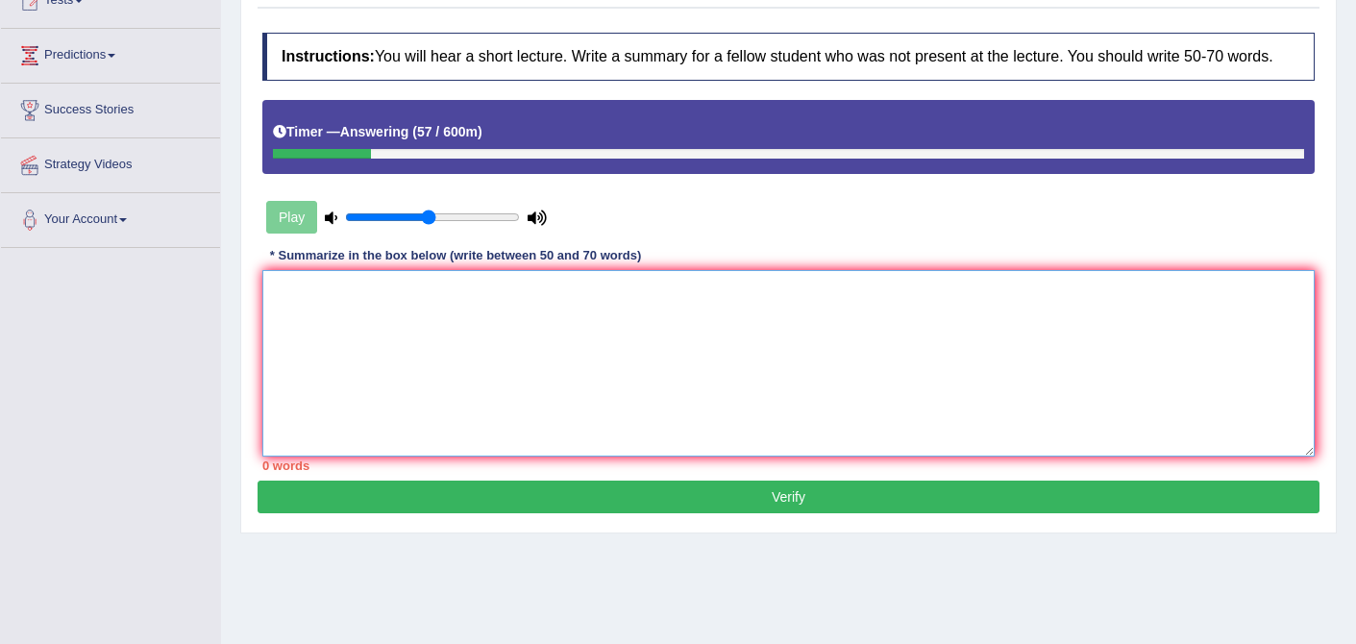
click at [547, 335] on textarea at bounding box center [788, 363] width 1052 height 186
click at [418, 310] on textarea "A point revealed in the ;ecture was about" at bounding box center [788, 363] width 1052 height 186
click at [566, 321] on textarea "A point revealed in the lecture was about" at bounding box center [788, 363] width 1052 height 186
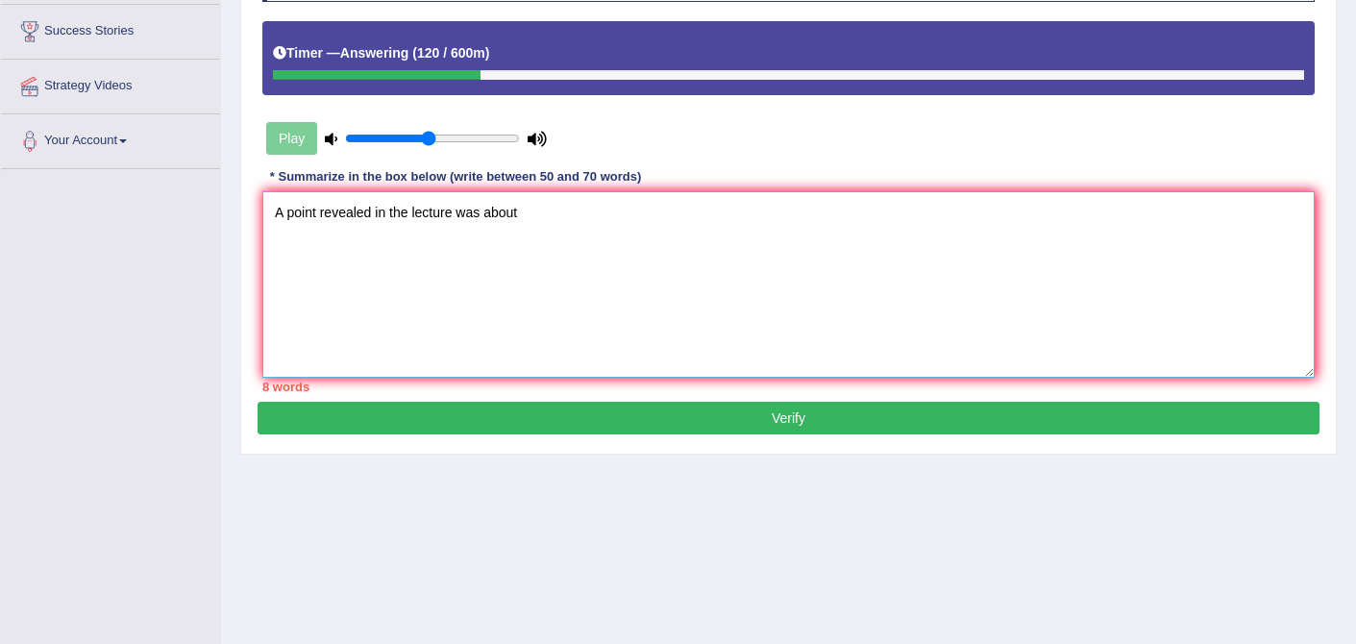
scroll to position [365, 0]
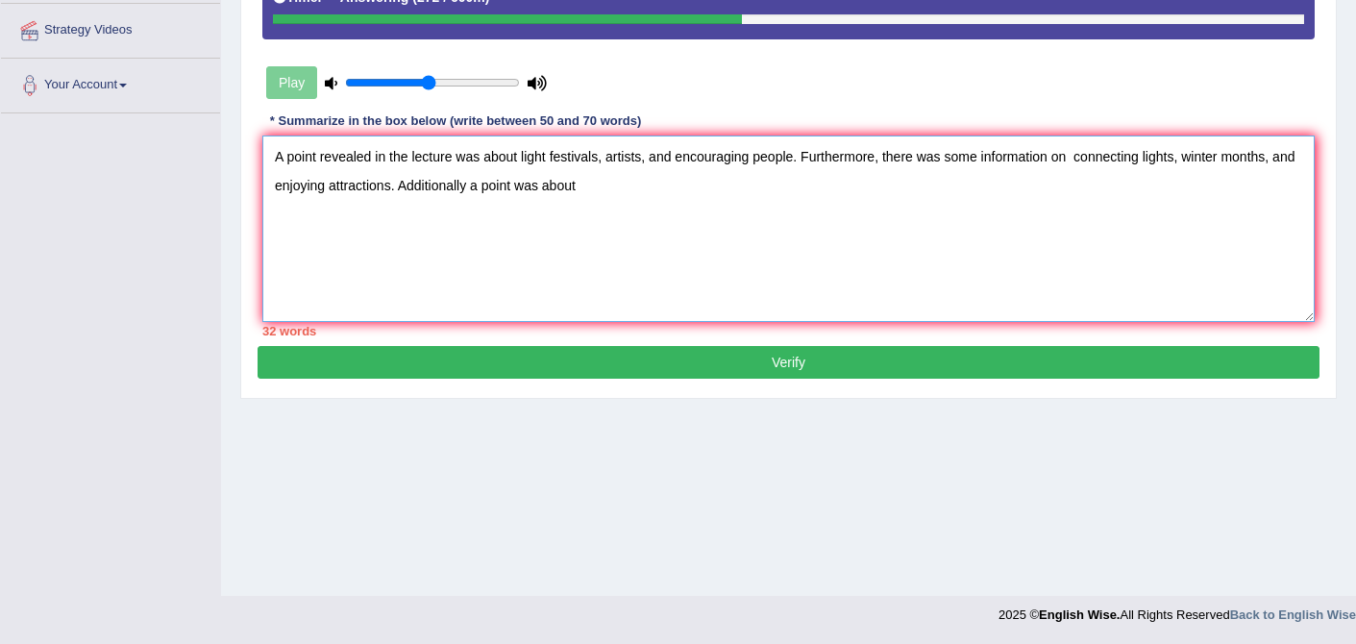
click at [301, 202] on textarea "A point revealed in the lecture was about light festivals, artists, and encoura…" at bounding box center [788, 229] width 1052 height 186
drag, startPoint x: 267, startPoint y: 205, endPoint x: 416, endPoint y: 207, distance: 149.0
click at [416, 207] on textarea "A point revealed in the lecture was about light festivals, artists, and encoura…" at bounding box center [788, 229] width 1052 height 186
click at [1188, 171] on textarea "A point revealed in the lecture was about light festivals, artists, and encoura…" at bounding box center [788, 229] width 1052 height 186
click at [557, 210] on textarea "A point revealed in the lecture was about light festivals, artists, and encoura…" at bounding box center [788, 229] width 1052 height 186
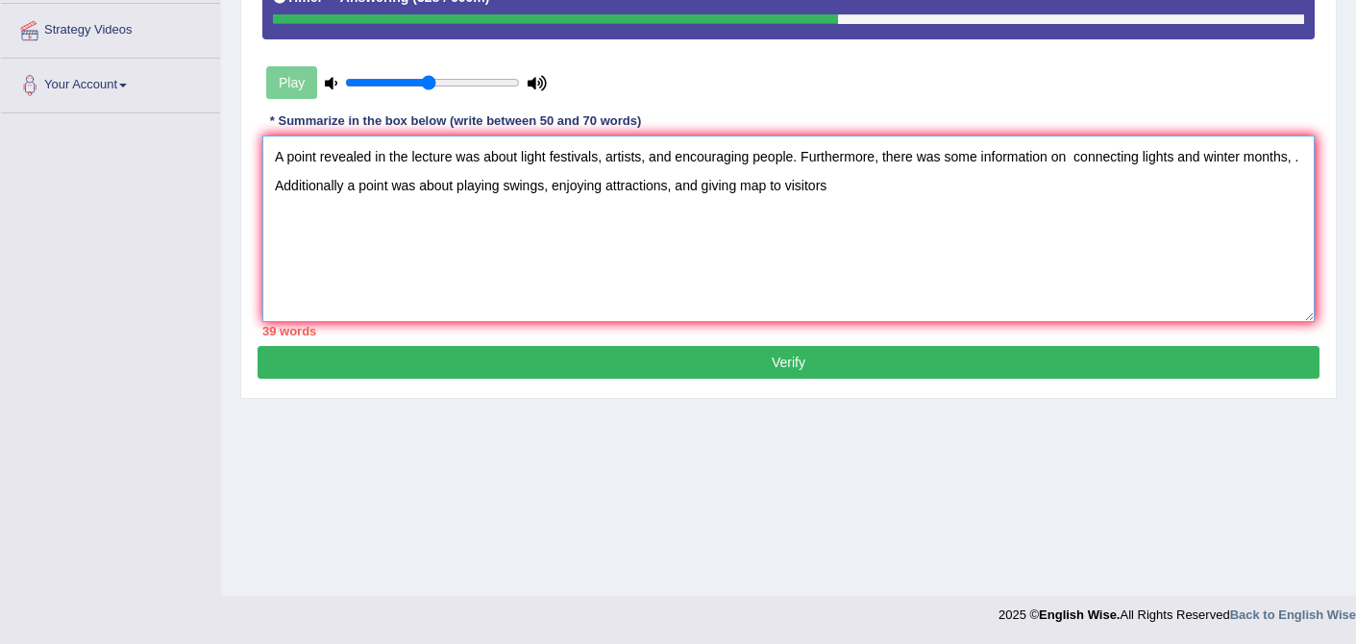
click at [832, 207] on textarea "A point revealed in the lecture was about light festivals, artists, and encoura…" at bounding box center [788, 229] width 1052 height 186
click at [919, 205] on textarea "A point revealed in the lecture was about light festivals, artists, and encoura…" at bounding box center [788, 229] width 1052 height 186
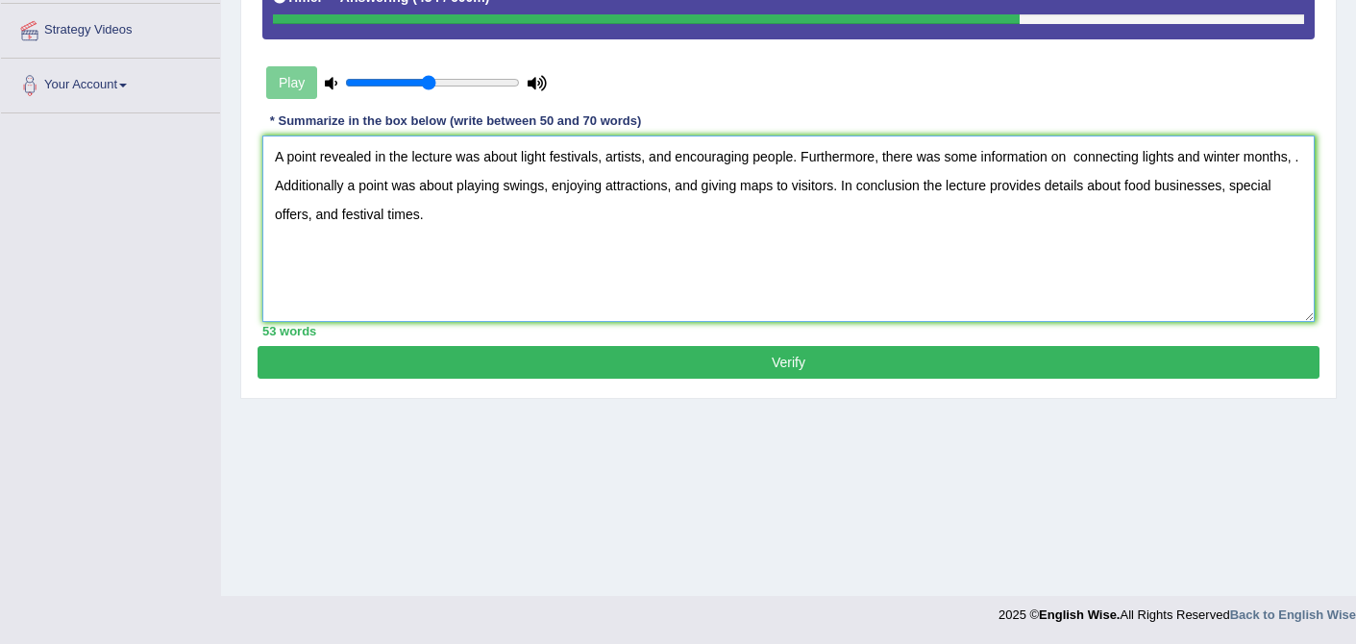
click at [329, 206] on textarea "A point revealed in the lecture was about light festivals, artists, and encoura…" at bounding box center [788, 229] width 1052 height 186
click at [397, 205] on textarea "A point revealed in the lecture was about light festivals, artists, and encoura…" at bounding box center [788, 229] width 1052 height 186
click at [987, 200] on textarea "A point revealed in the lecture was about light festivals, artists, and encoura…" at bounding box center [788, 229] width 1052 height 186
click at [986, 202] on textarea "A point revealed in the lecture was about light festivals, artists, and encoura…" at bounding box center [788, 229] width 1052 height 186
type textarea "A point revealed in the lecture was about light festivals, artists, and encoura…"
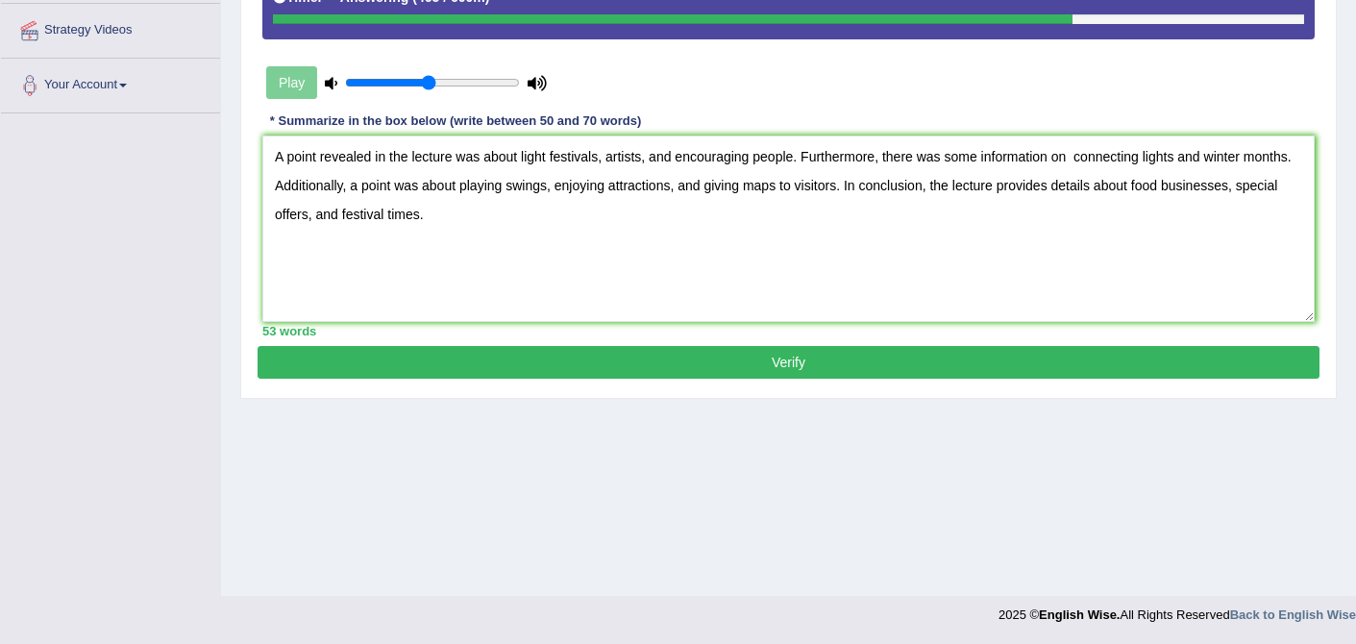
click at [889, 378] on button "Verify" at bounding box center [789, 362] width 1062 height 33
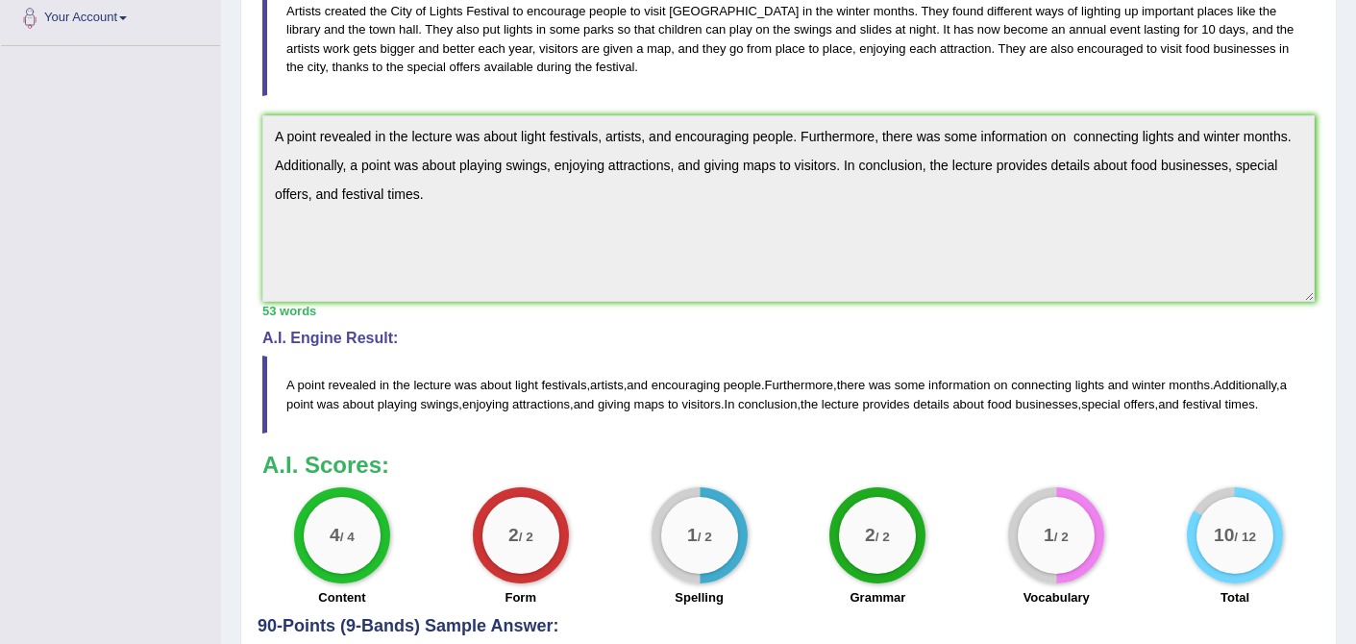
scroll to position [0, 0]
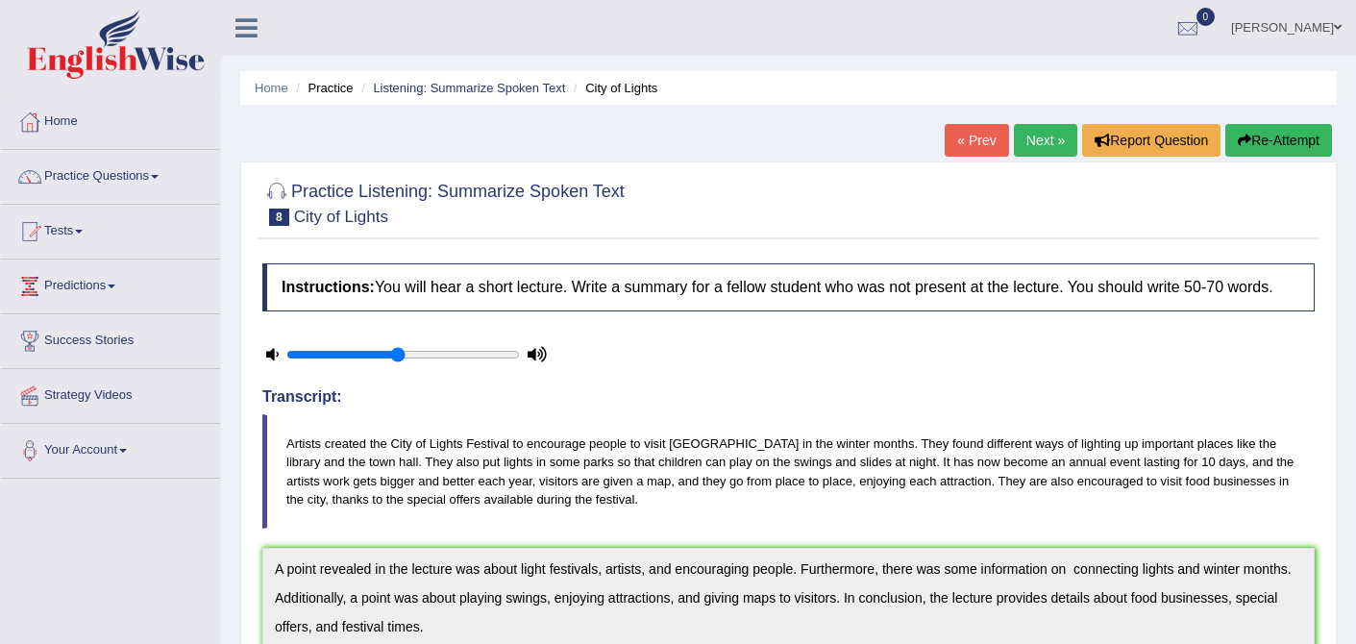
click at [1040, 148] on link "Next »" at bounding box center [1045, 140] width 63 height 33
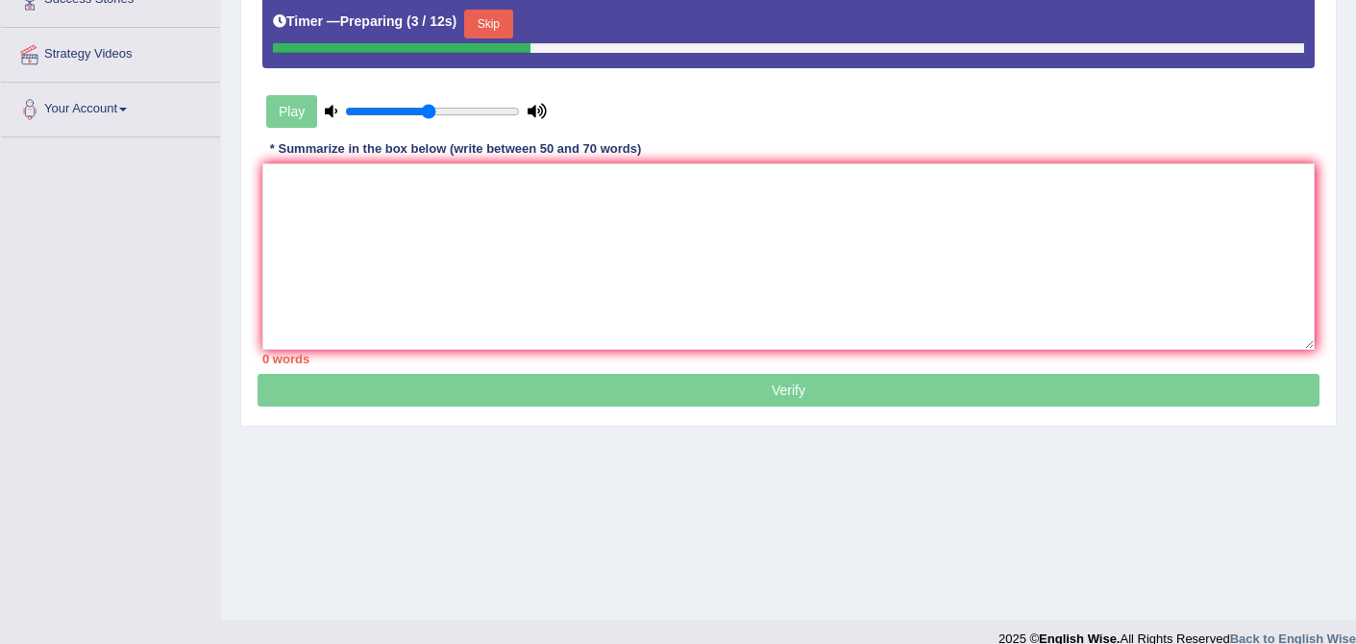
scroll to position [365, 0]
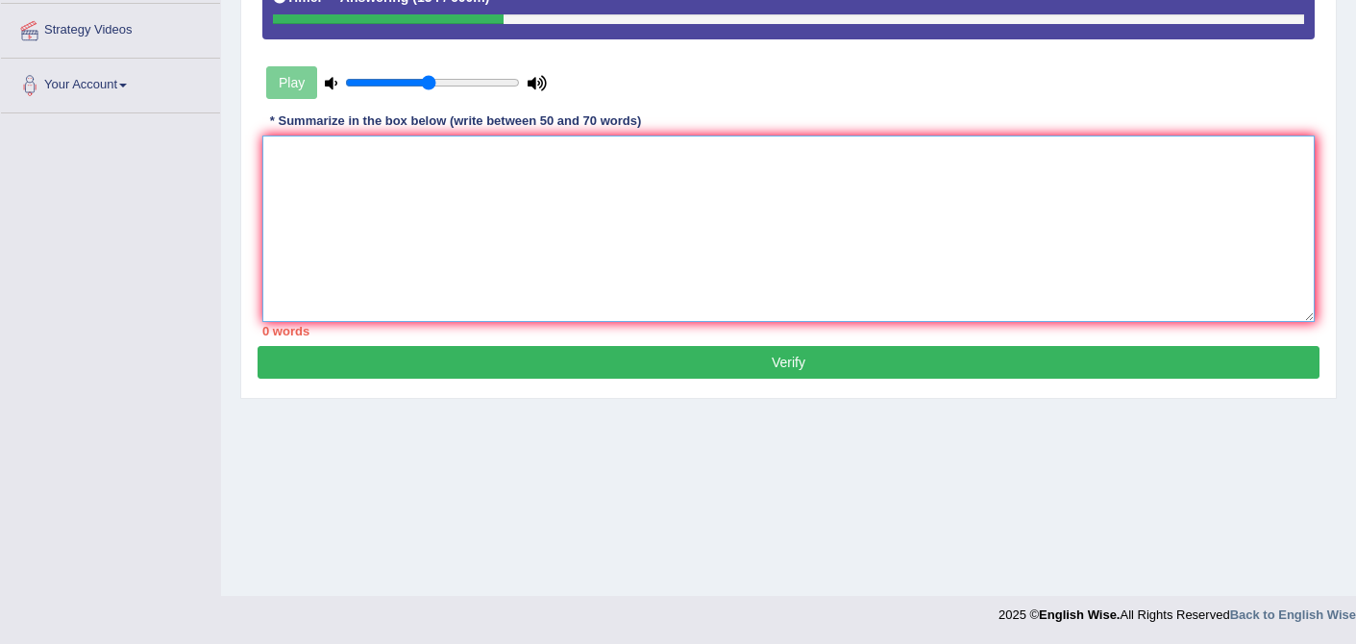
click at [881, 178] on textarea at bounding box center [788, 229] width 1052 height 186
click at [881, 178] on textarea "A point revealed in the lecture was about" at bounding box center [788, 229] width 1052 height 186
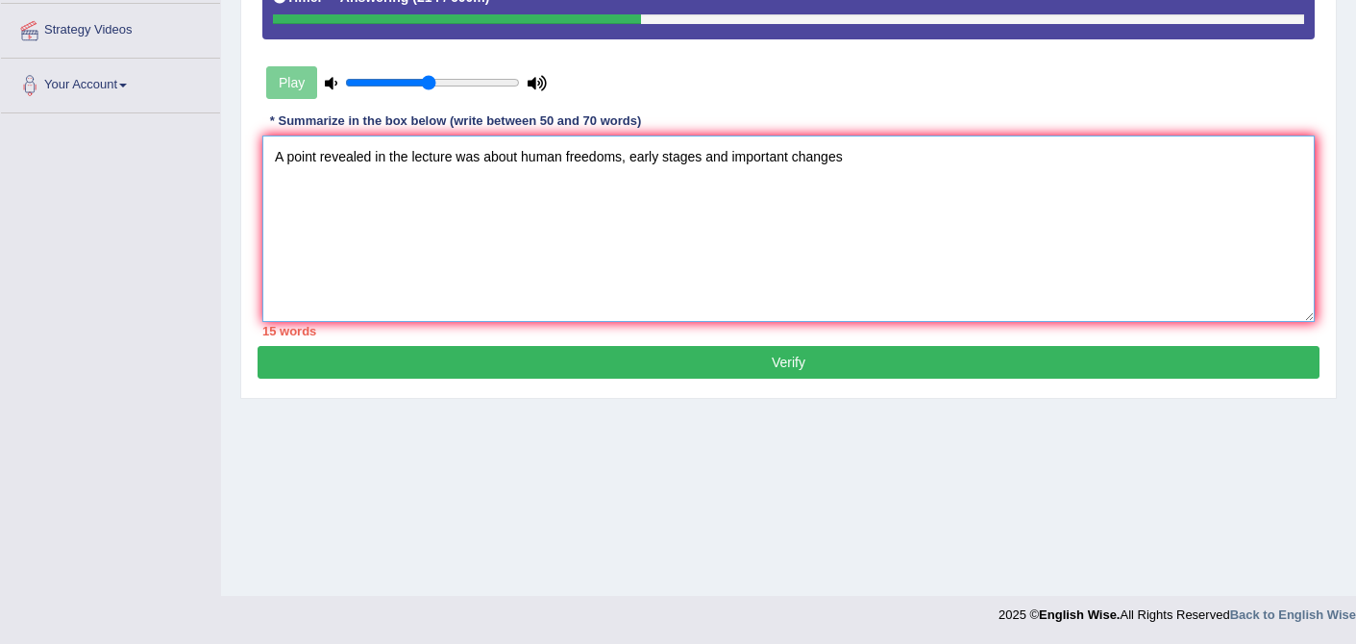
click at [706, 177] on textarea "A point revealed in the lecture was about human freedoms, early stages and impo…" at bounding box center [788, 229] width 1052 height 186
click at [703, 174] on textarea "A point revealed in the lecture was about human freedoms, early stages and impo…" at bounding box center [788, 229] width 1052 height 186
click at [894, 167] on textarea "A point revealed in the lecture was about human freedoms, early stages, and imp…" at bounding box center [788, 229] width 1052 height 186
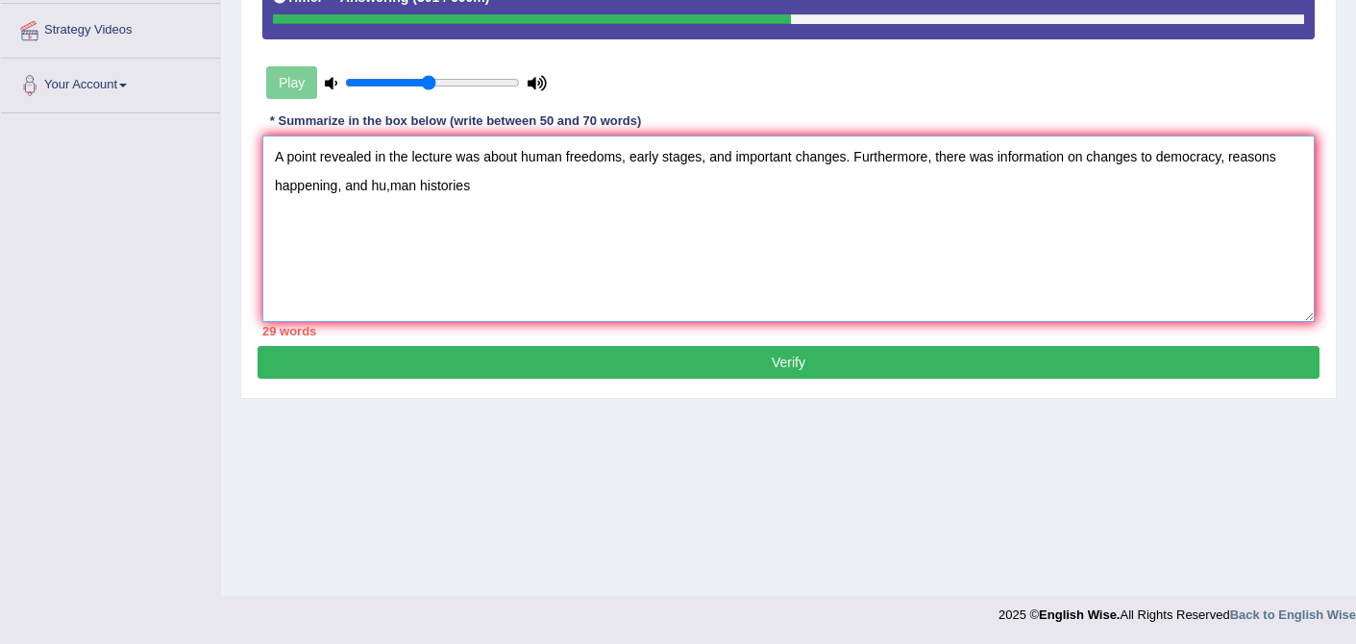
click at [390, 207] on textarea "A point revealed in the lecture was about human freedoms, early stages, and imp…" at bounding box center [788, 229] width 1052 height 186
click at [498, 212] on textarea "A point revealed in the lecture was about human freedoms, early stages, and imp…" at bounding box center [788, 229] width 1052 height 186
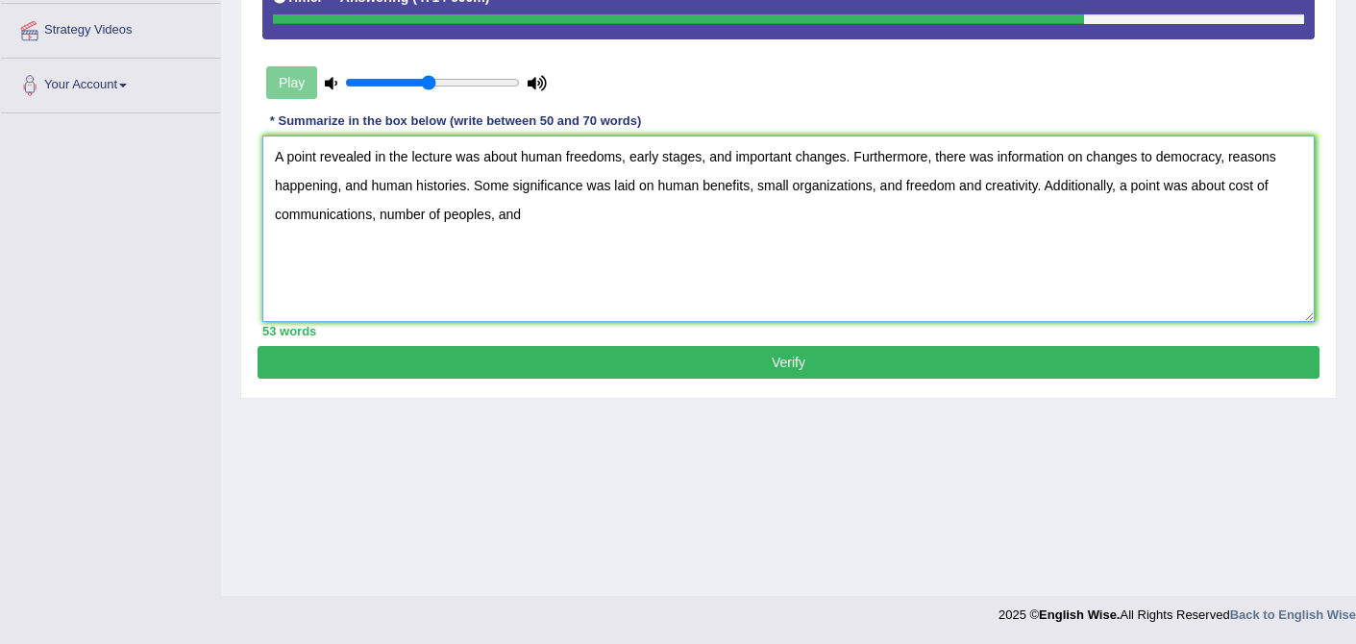
click at [496, 229] on textarea "A point revealed in the lecture was about human freedoms, early stages, and imp…" at bounding box center [788, 229] width 1052 height 186
click at [551, 243] on textarea "A point revealed in the lecture was about human freedoms, early stages, and imp…" at bounding box center [788, 229] width 1052 height 186
click at [382, 235] on textarea "A point revealed in the lecture was about human freedoms, early stages, and imp…" at bounding box center [788, 229] width 1052 height 186
drag, startPoint x: 519, startPoint y: 232, endPoint x: 553, endPoint y: 230, distance: 33.7
click at [553, 230] on textarea "A point revealed in the lecture was about human freedoms, early stages, and imp…" at bounding box center [788, 229] width 1052 height 186
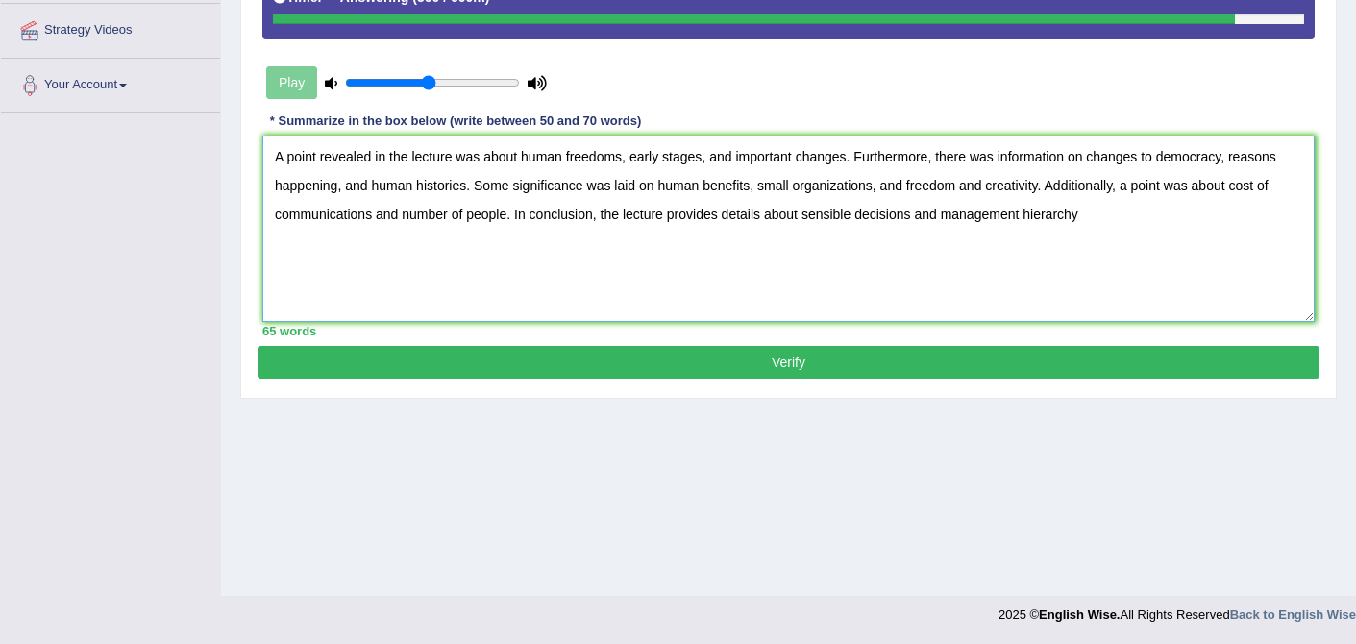
click at [1027, 231] on textarea "A point revealed in the lecture was about human freedoms, early stages, and imp…" at bounding box center [788, 229] width 1052 height 186
click at [1029, 231] on textarea "A point revealed in the lecture was about human freedoms, early stages, and imp…" at bounding box center [788, 229] width 1052 height 186
click at [1115, 241] on textarea "A point revealed in the lecture was about human freedoms, early stages, and imp…" at bounding box center [788, 229] width 1052 height 186
type textarea "A point revealed in the lecture was about human freedoms, early stages, and imp…"
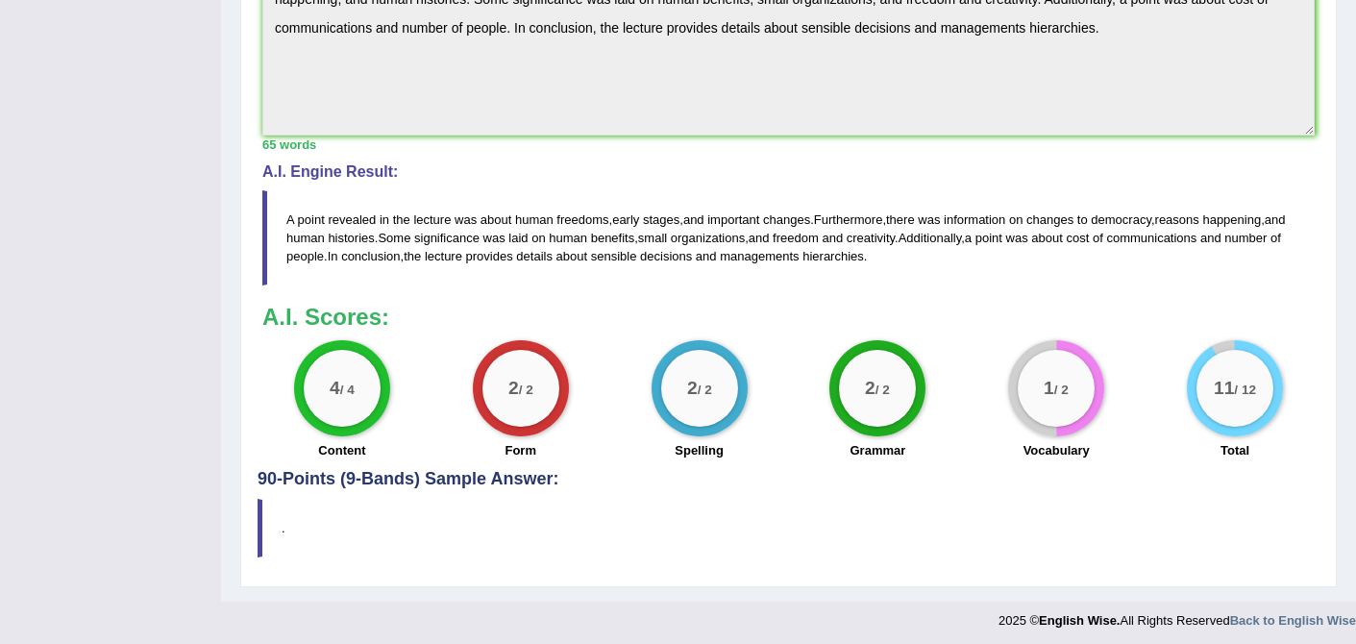
scroll to position [752, 0]
